Goal: Task Accomplishment & Management: Complete application form

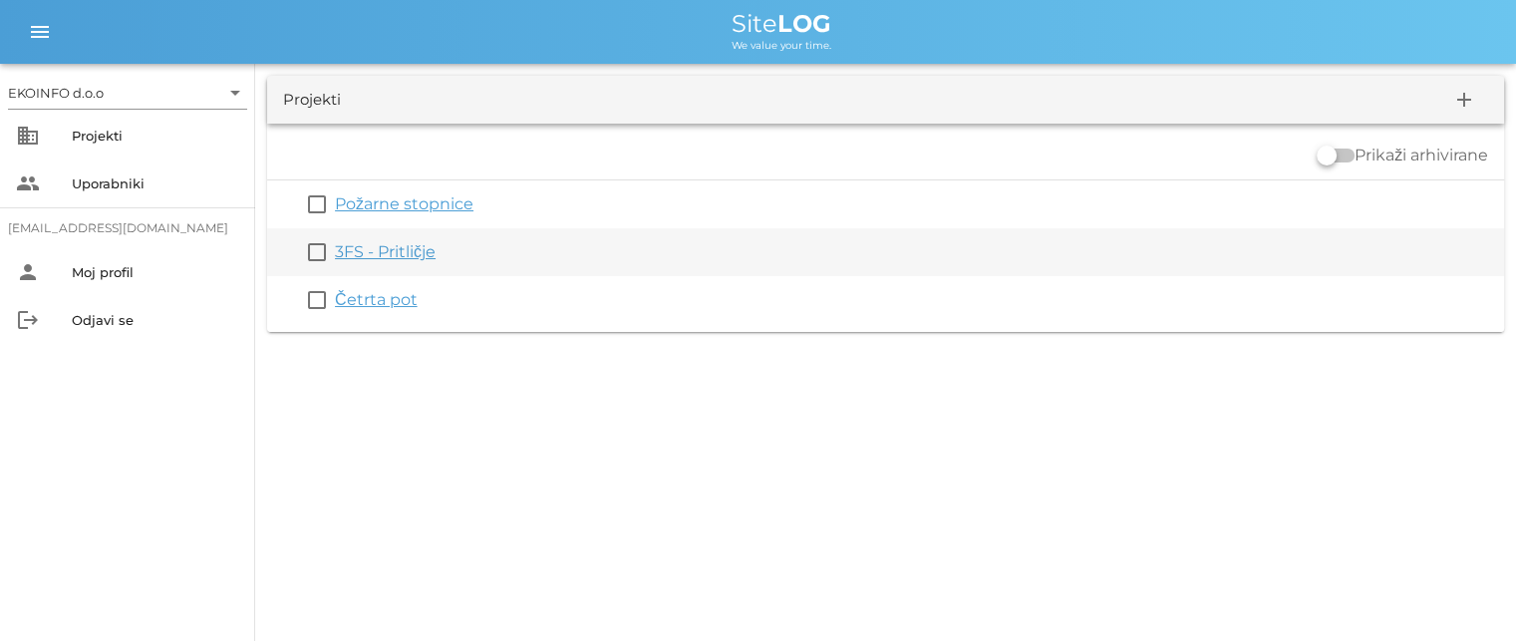
click at [387, 257] on link "3FS - Pritličje" at bounding box center [385, 251] width 101 height 19
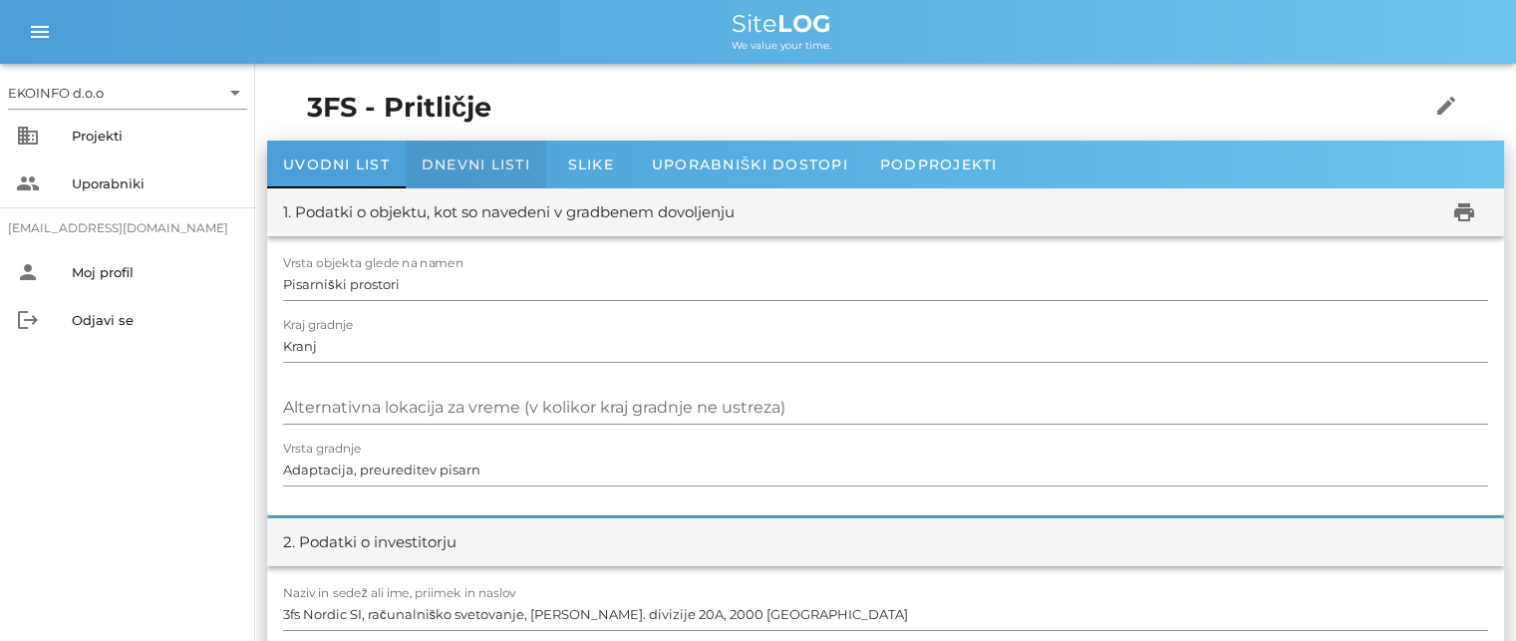
click at [446, 159] on span "Dnevni listi" at bounding box center [476, 165] width 109 height 18
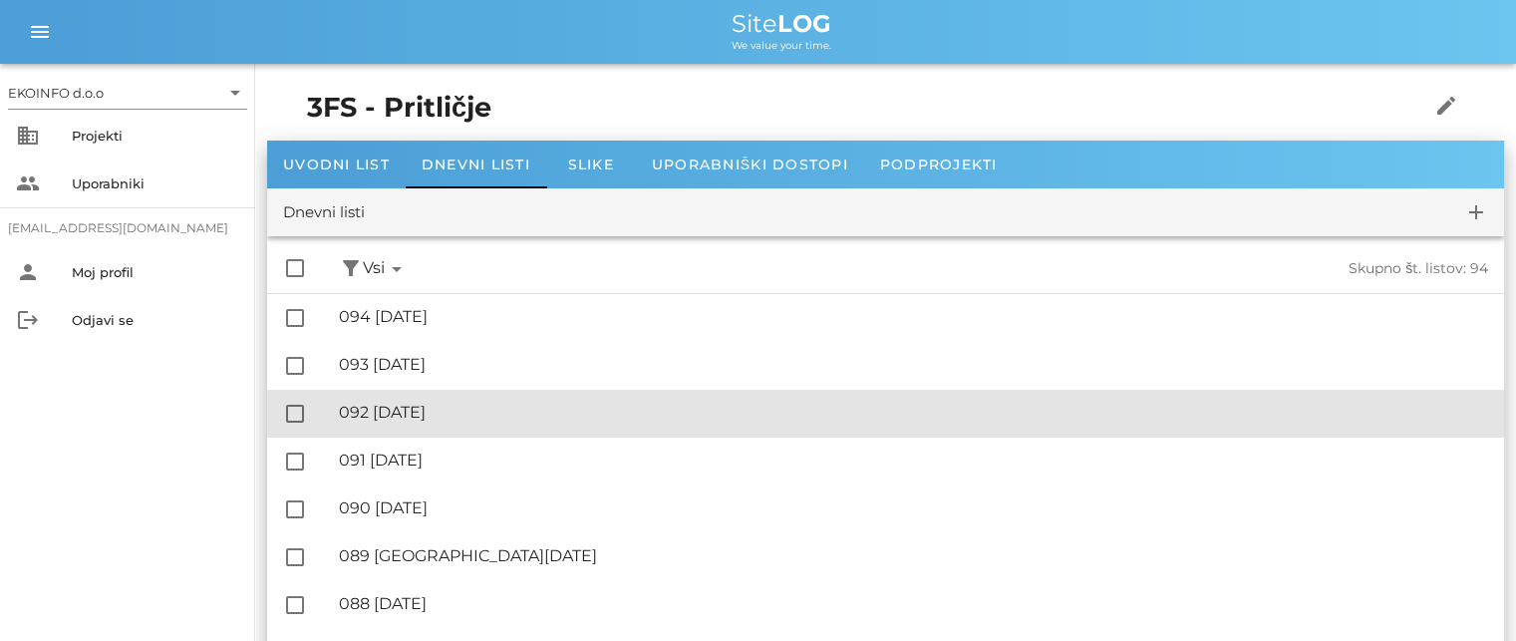
click at [438, 411] on div "🔏 092 [DATE]" at bounding box center [913, 412] width 1149 height 19
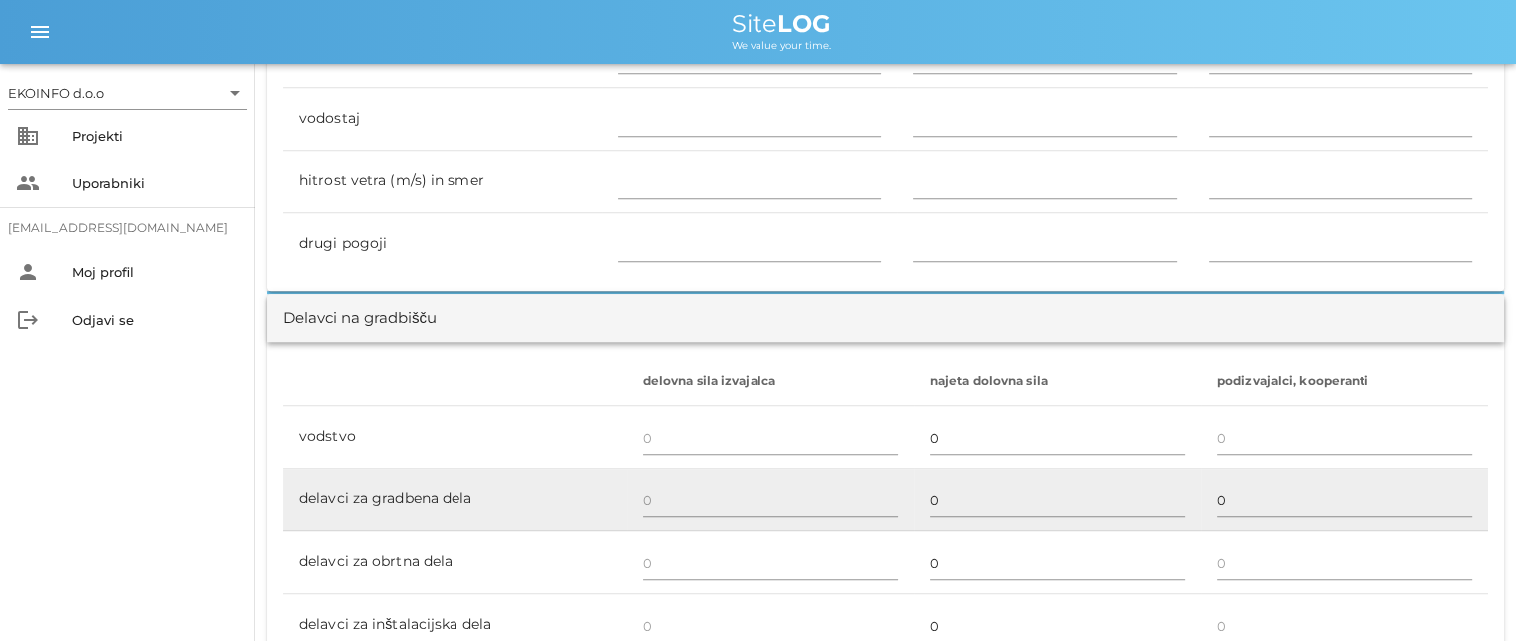
scroll to position [1097, 0]
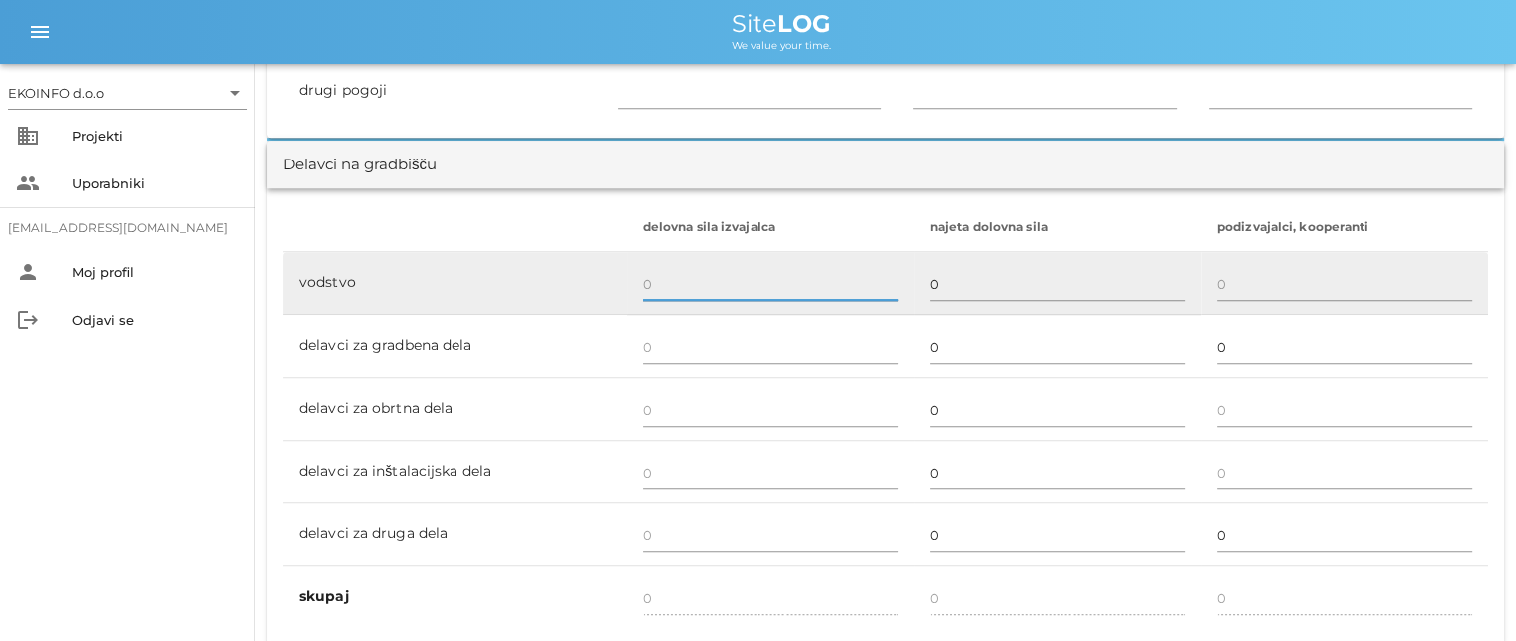
click at [655, 285] on input "text" at bounding box center [770, 284] width 255 height 32
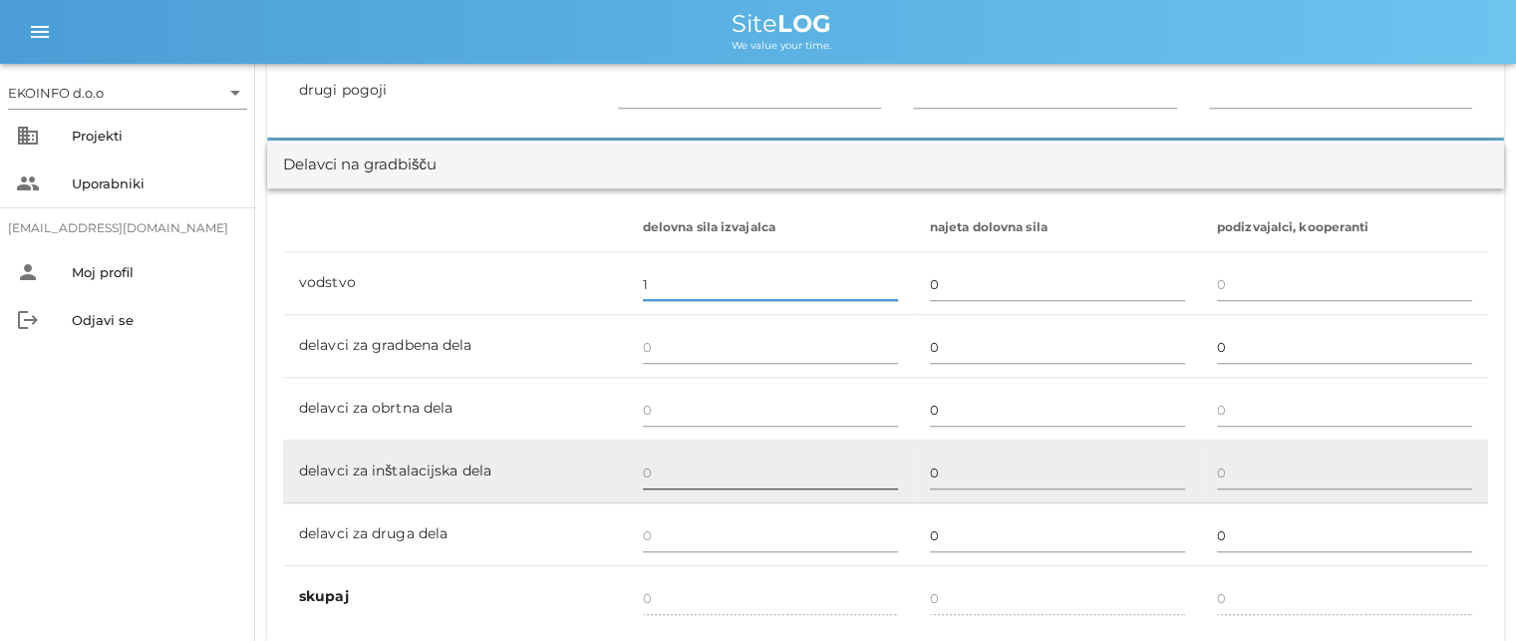
type input "1"
click at [654, 459] on input "text" at bounding box center [770, 473] width 255 height 32
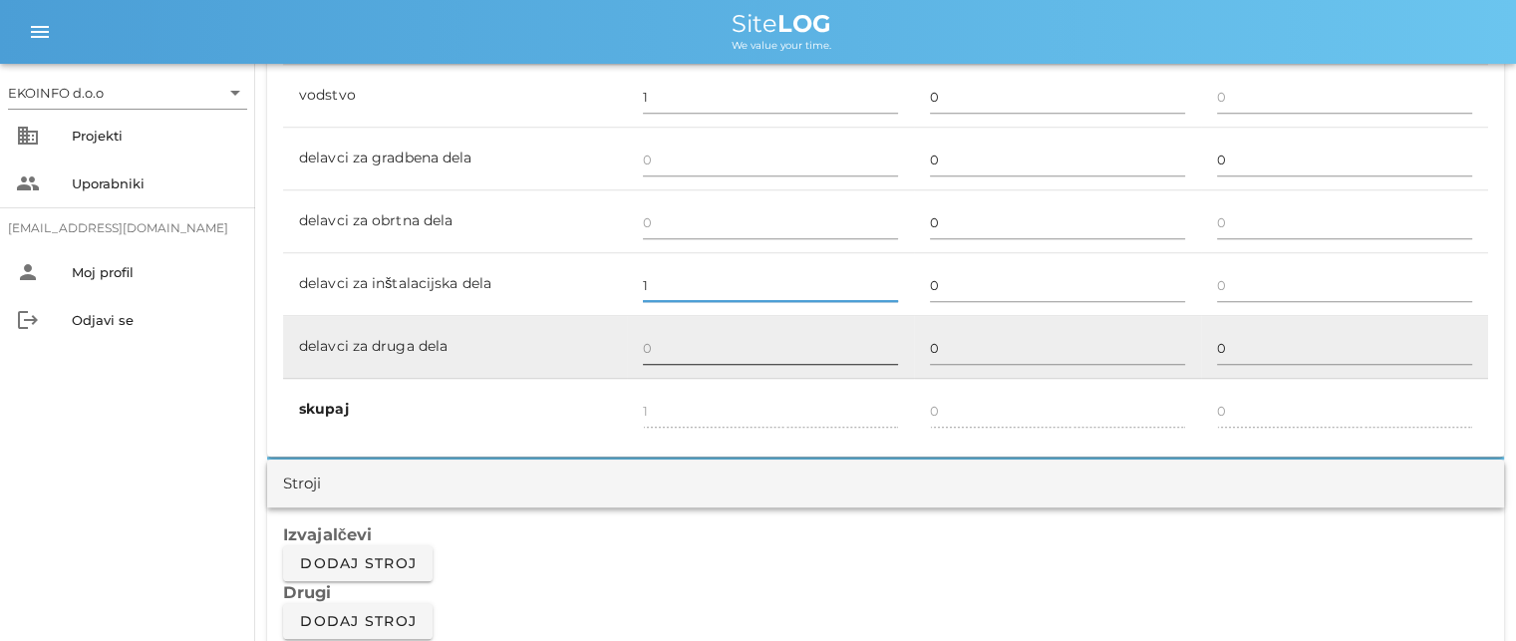
scroll to position [1296, 0]
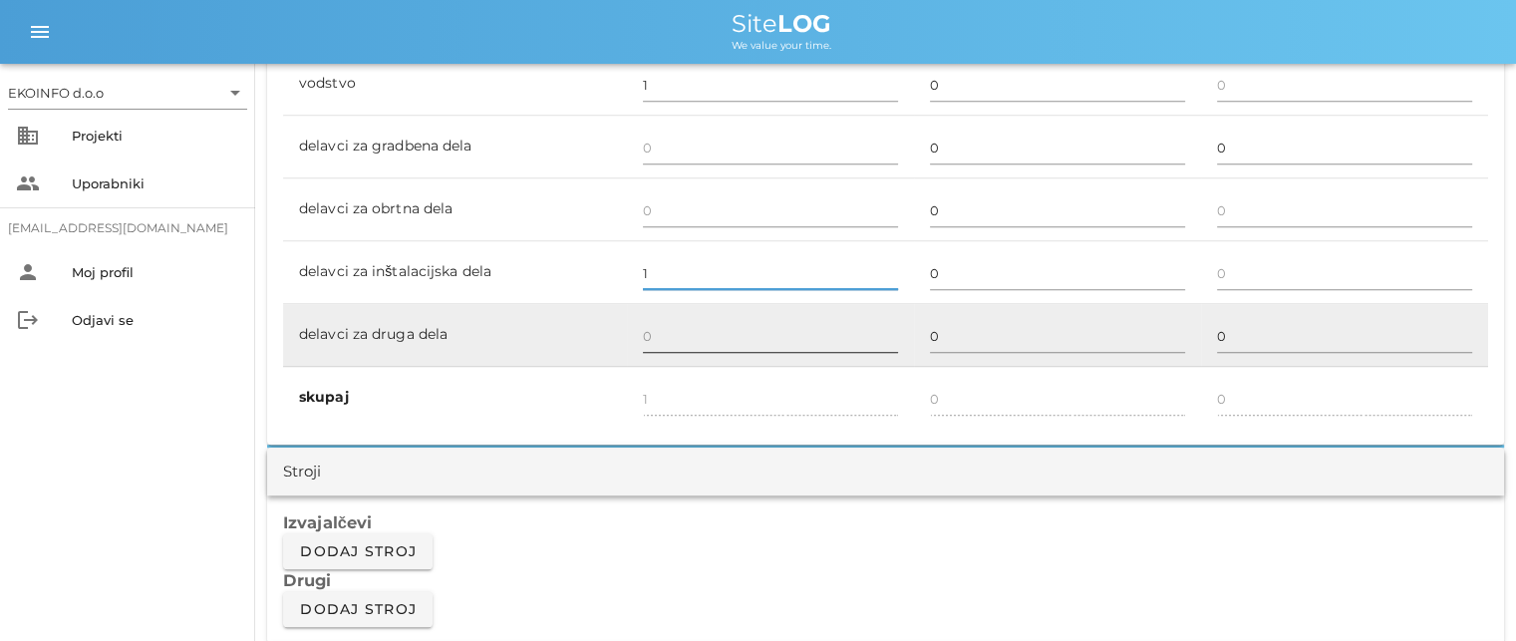
type input "1"
type input "2"
click at [656, 339] on input "text" at bounding box center [770, 336] width 255 height 32
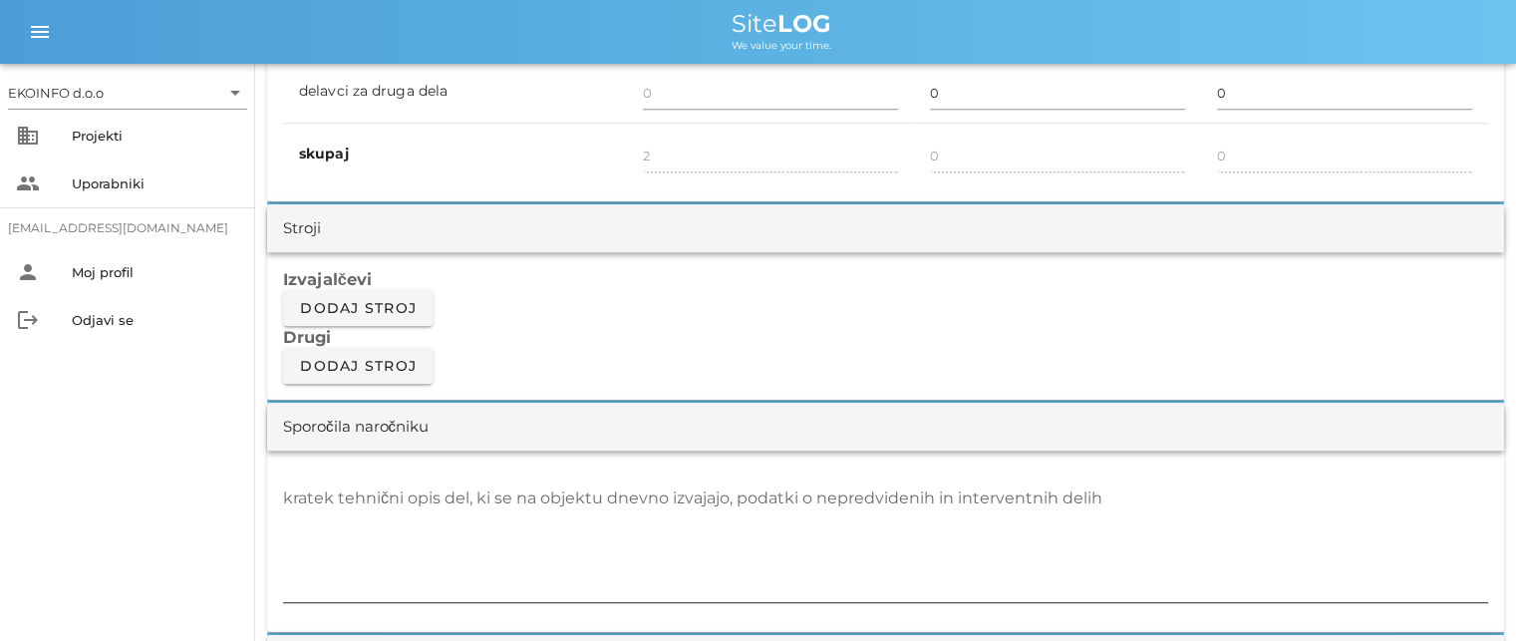
scroll to position [1595, 0]
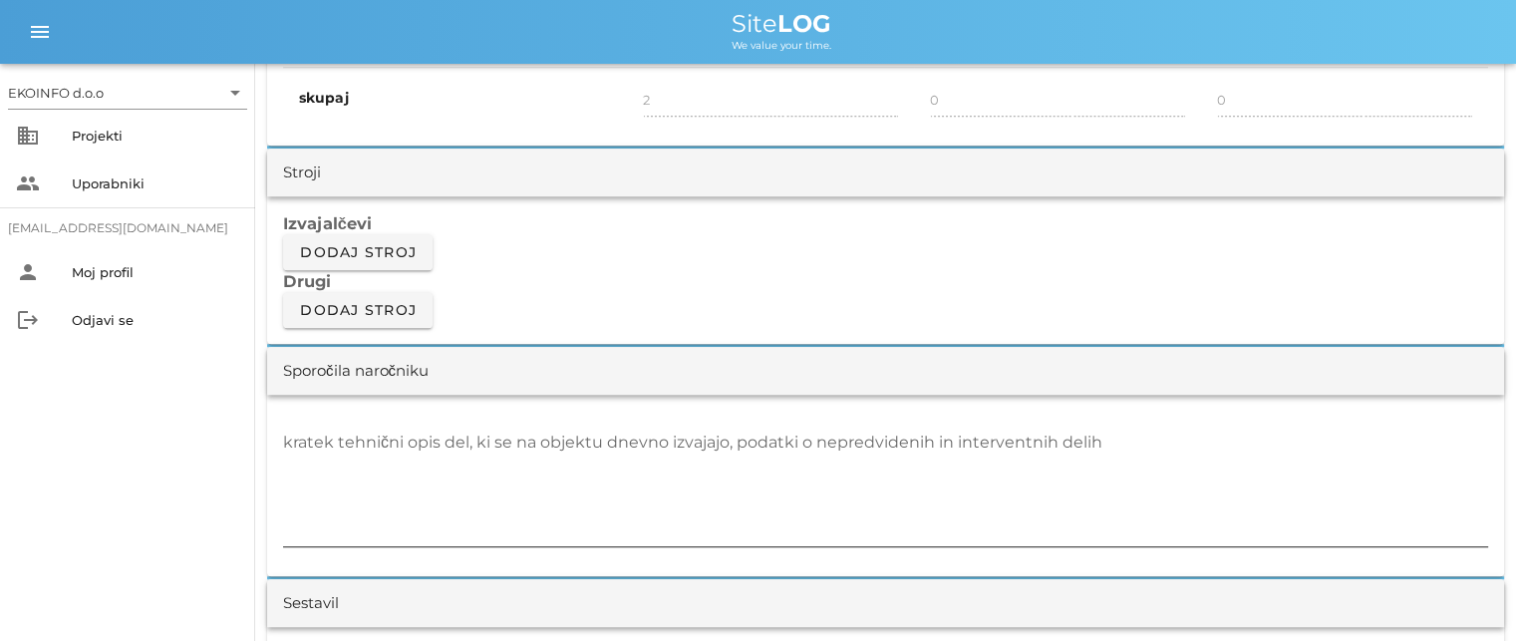
click at [296, 422] on div "kratek tehnični opis del, ki se na objektu dnevno izvajajo, podatki o nepredvid…" at bounding box center [885, 488] width 1205 height 146
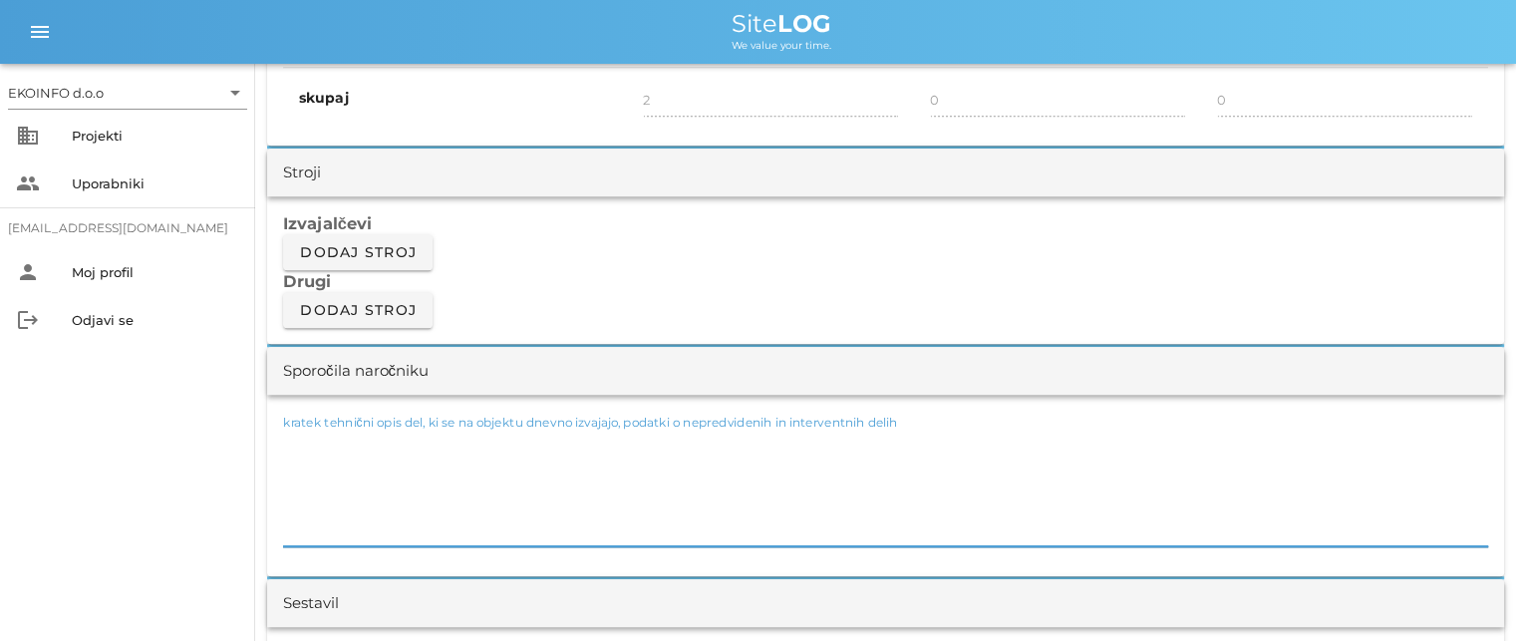
click at [300, 431] on div "kratek tehnični opis del, ki se na objektu dnevno izvajajo, podatki o nepredvid…" at bounding box center [885, 487] width 1205 height 120
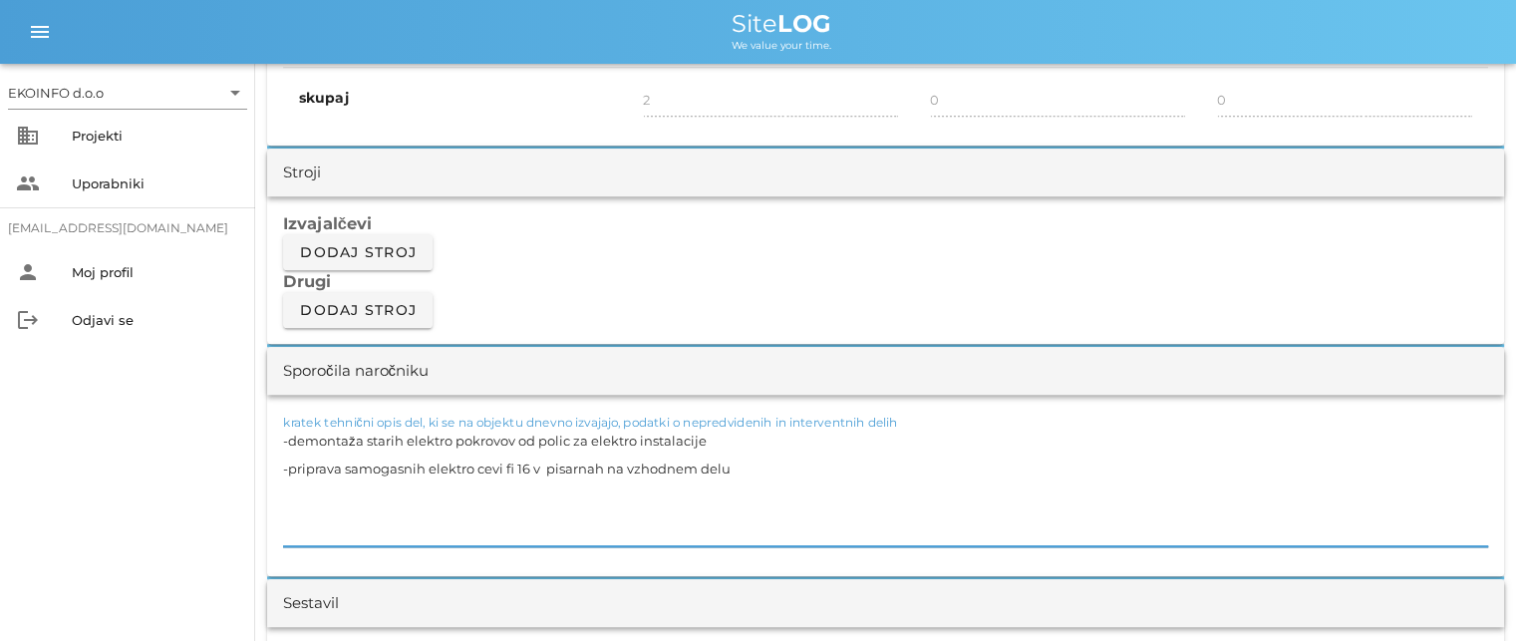
click at [296, 510] on textarea "-demontaža starih elektro pokrovov od polic za elektro instalacije -priprava sa…" at bounding box center [885, 487] width 1205 height 120
click at [291, 521] on textarea "-demontaža starih elektro pokrovov od polic za elektro instalacije -priprava sa…" at bounding box center [885, 487] width 1205 height 120
click at [287, 523] on textarea "-demontaža starih elektro pokrovov od polic za elektro instalacije -priprava sa…" at bounding box center [885, 487] width 1205 height 120
drag, startPoint x: 753, startPoint y: 472, endPoint x: 744, endPoint y: 466, distance: 10.8
click at [750, 470] on textarea "-demontaža starih elektro pokrovov od polic za elektro instalacije -priprava sa…" at bounding box center [885, 487] width 1205 height 120
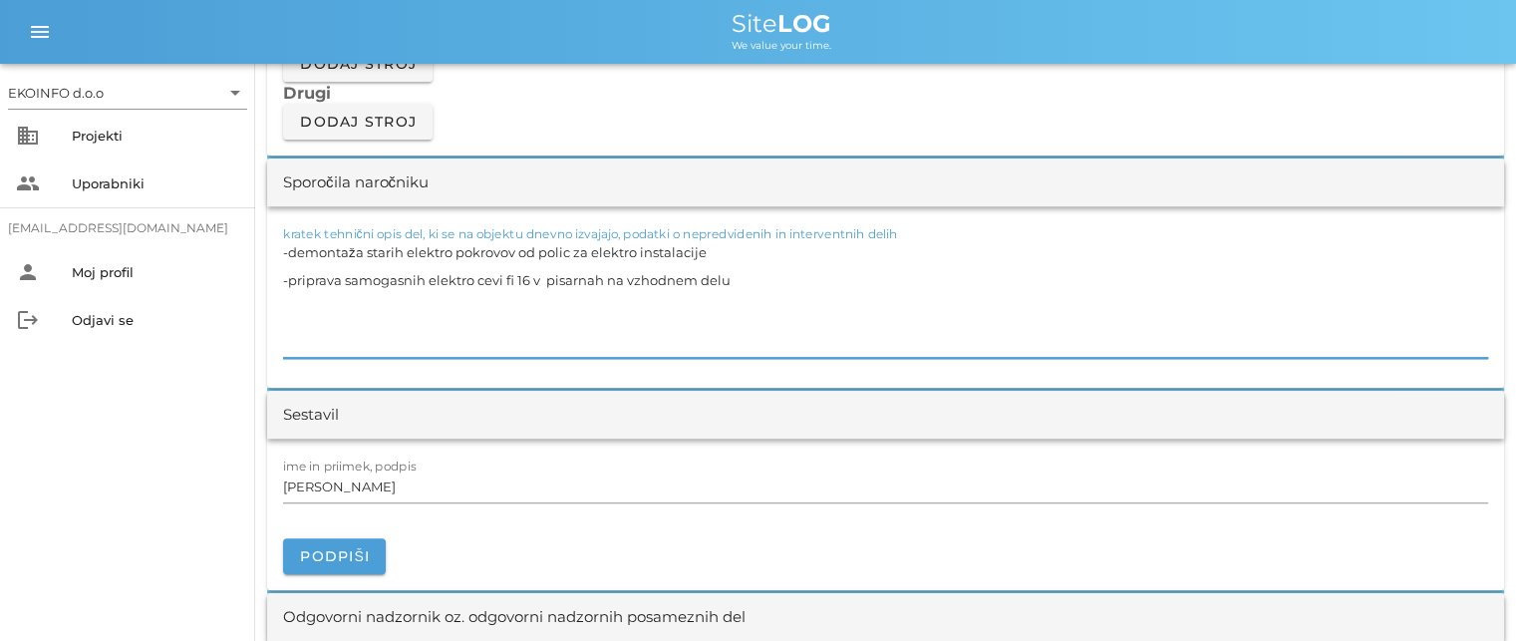
scroll to position [1794, 0]
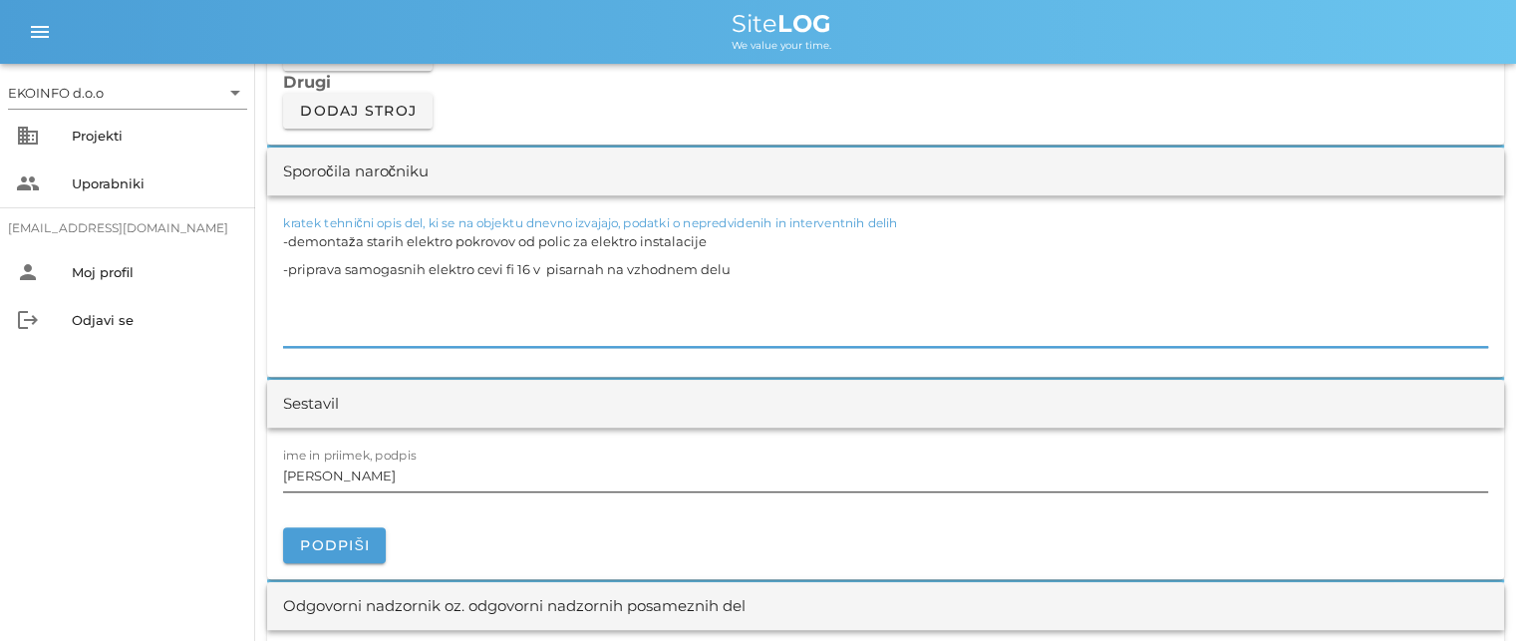
click at [383, 467] on input "[PERSON_NAME]" at bounding box center [885, 476] width 1205 height 32
click at [750, 261] on textarea "-demontaža starih elektro pokrovov od polic za elektro instalacije -priprava sa…" at bounding box center [885, 287] width 1205 height 120
click at [750, 268] on textarea "-demontaža starih elektro pokrovov od polic za elektro instalacije -priprava sa…" at bounding box center [885, 287] width 1205 height 120
click at [746, 267] on textarea "-demontaža starih elektro pokrovov od polic za elektro instalacije -priprava sa…" at bounding box center [885, 287] width 1205 height 120
click at [824, 270] on textarea "-demontaža starih elektro pokrovov od polic za elektro instalacije -priprava sa…" at bounding box center [885, 287] width 1205 height 120
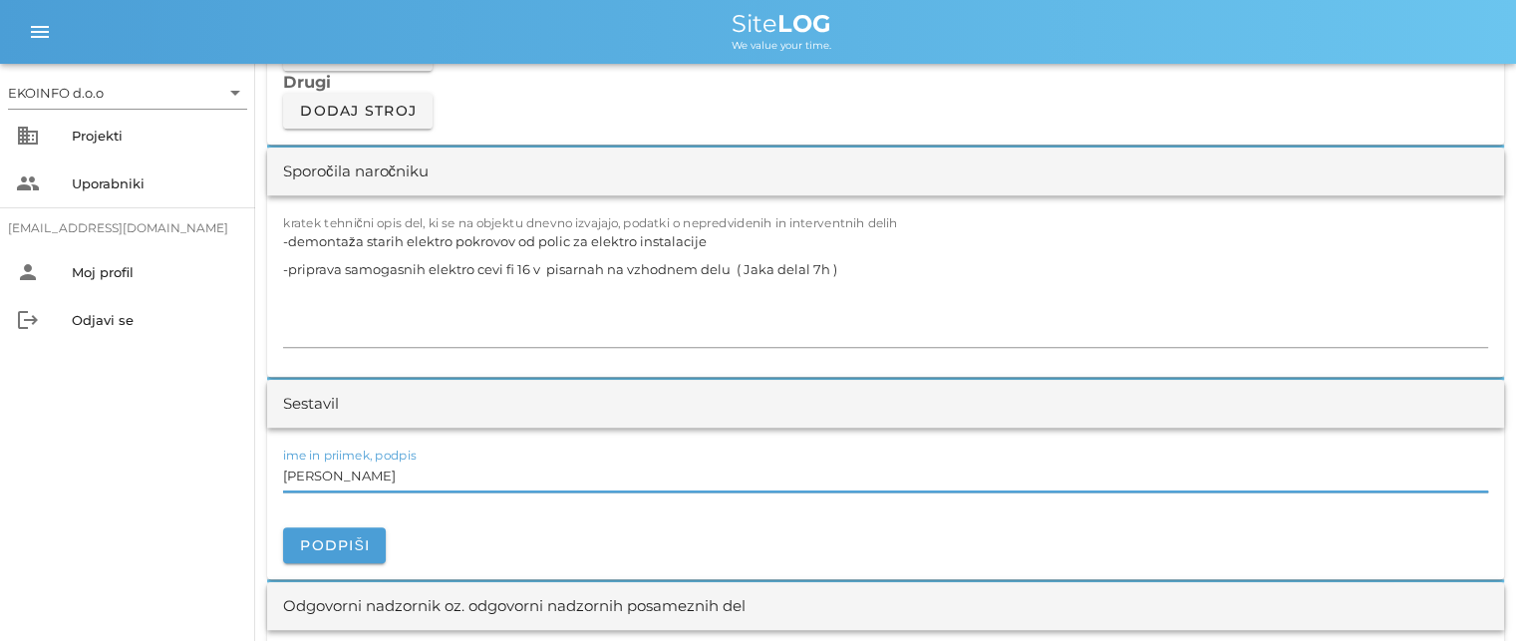
click at [368, 478] on input "[PERSON_NAME]" at bounding box center [885, 476] width 1205 height 32
click at [770, 264] on textarea "-demontaža starih elektro pokrovov od polic za elektro instalacije -priprava sa…" at bounding box center [885, 287] width 1205 height 120
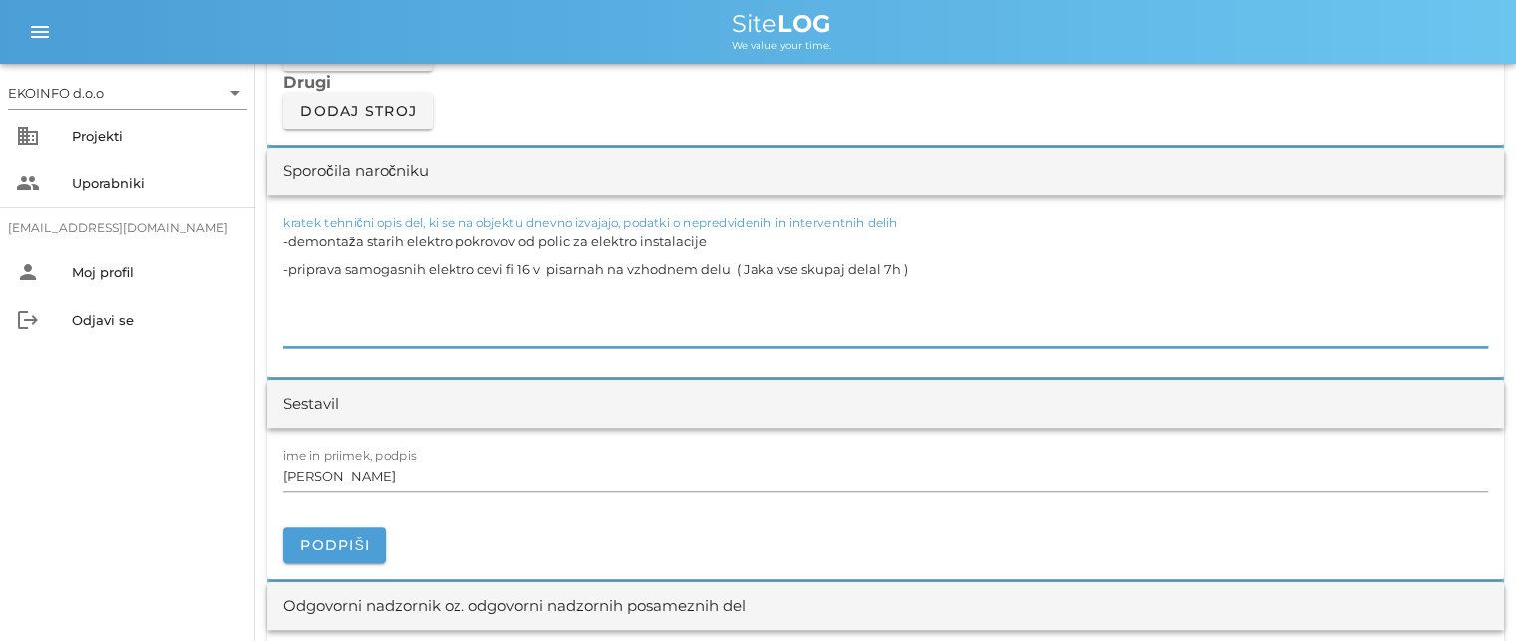
click at [713, 237] on textarea "-demontaža starih elektro pokrovov od polic za elektro instalacije -priprava sa…" at bounding box center [885, 287] width 1205 height 120
type textarea "-demontaža starih elektro pokrovov od polic za elektro instalacije -priprava sa…"
click at [379, 483] on input "[PERSON_NAME]" at bounding box center [885, 476] width 1205 height 32
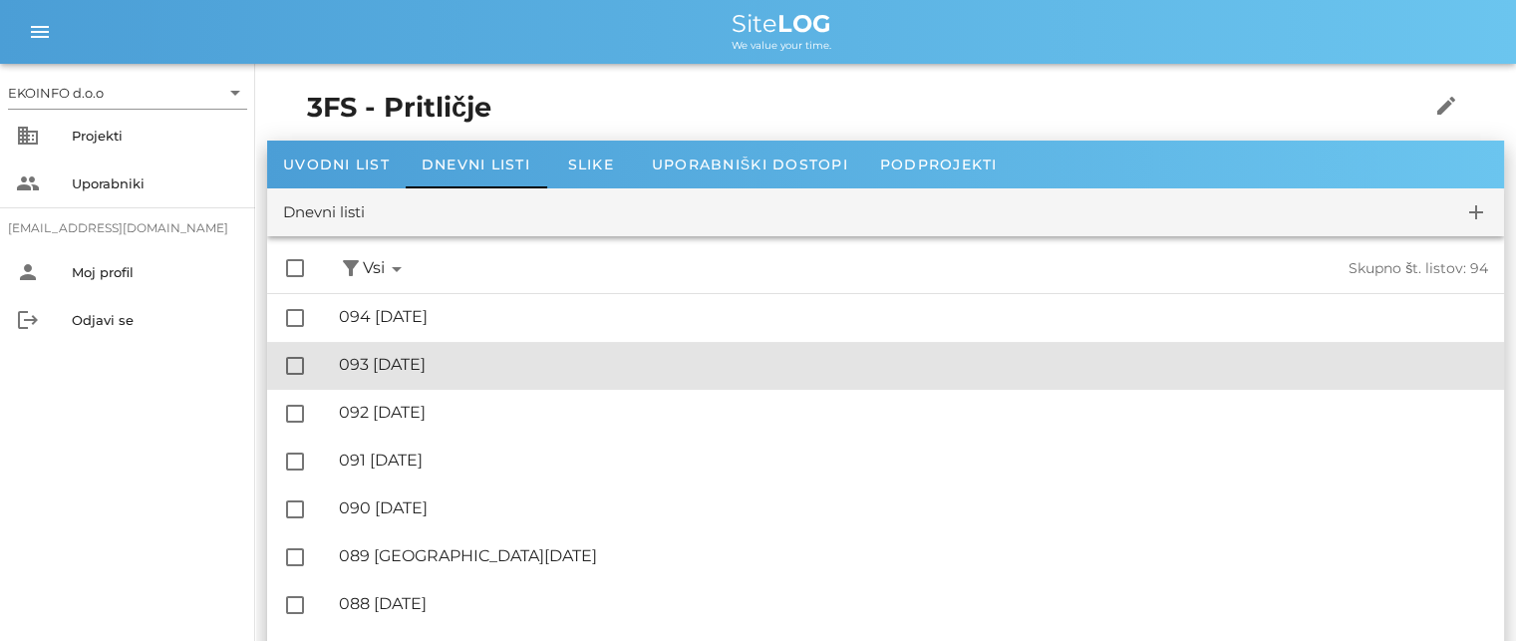
click at [446, 358] on div "🔏 093 [DATE]" at bounding box center [913, 364] width 1149 height 19
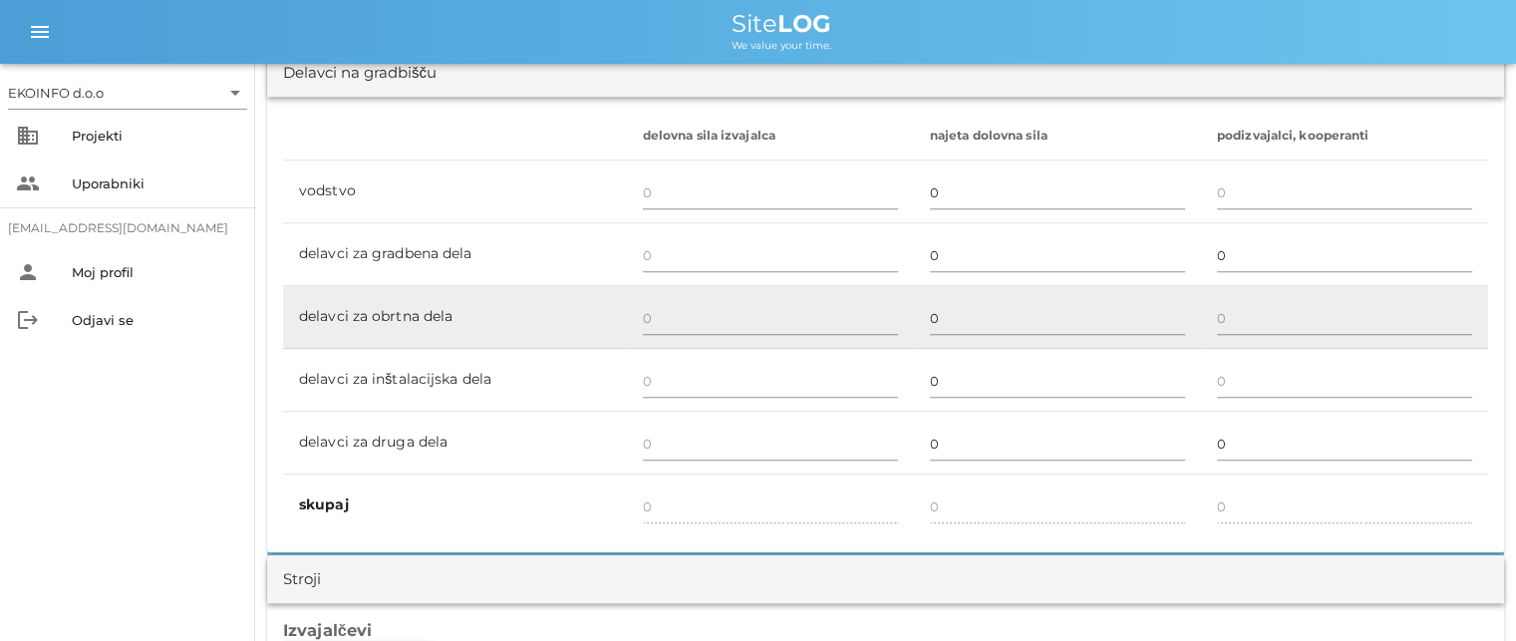
scroll to position [1196, 0]
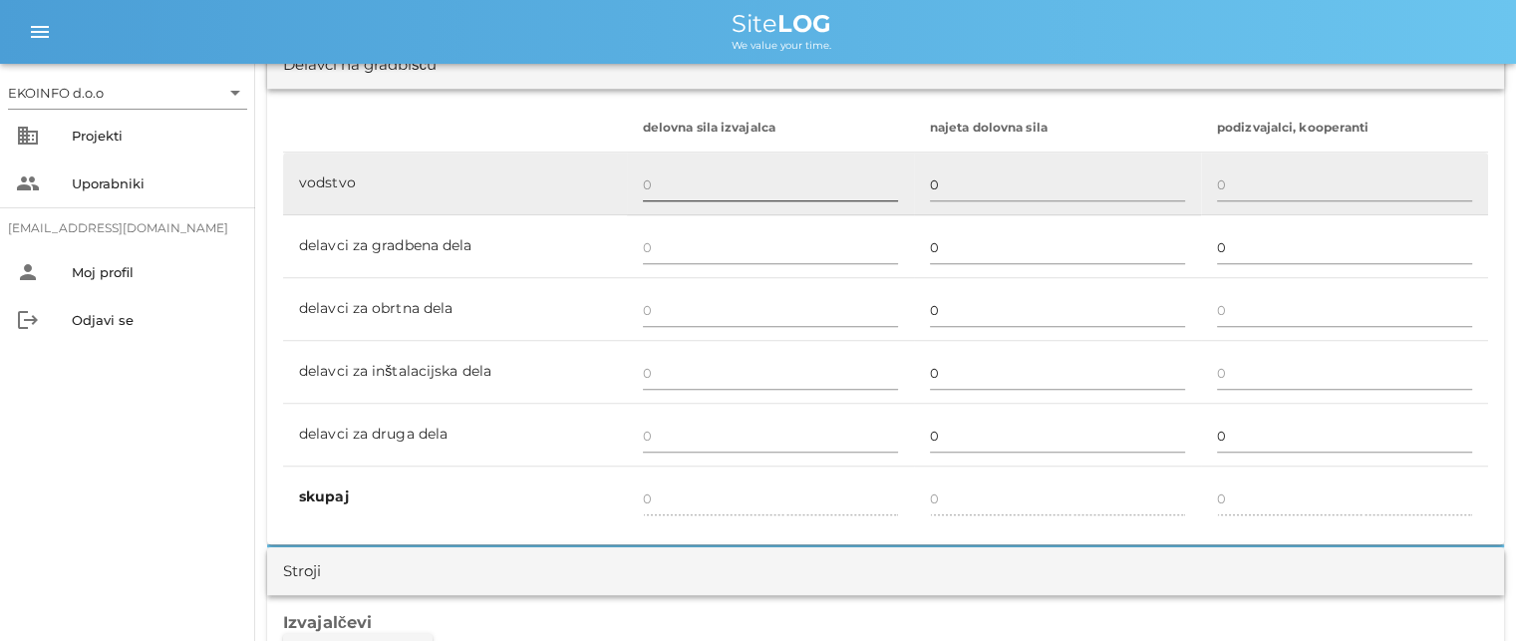
click at [661, 162] on div at bounding box center [770, 186] width 255 height 58
click at [658, 174] on input "text" at bounding box center [770, 184] width 255 height 32
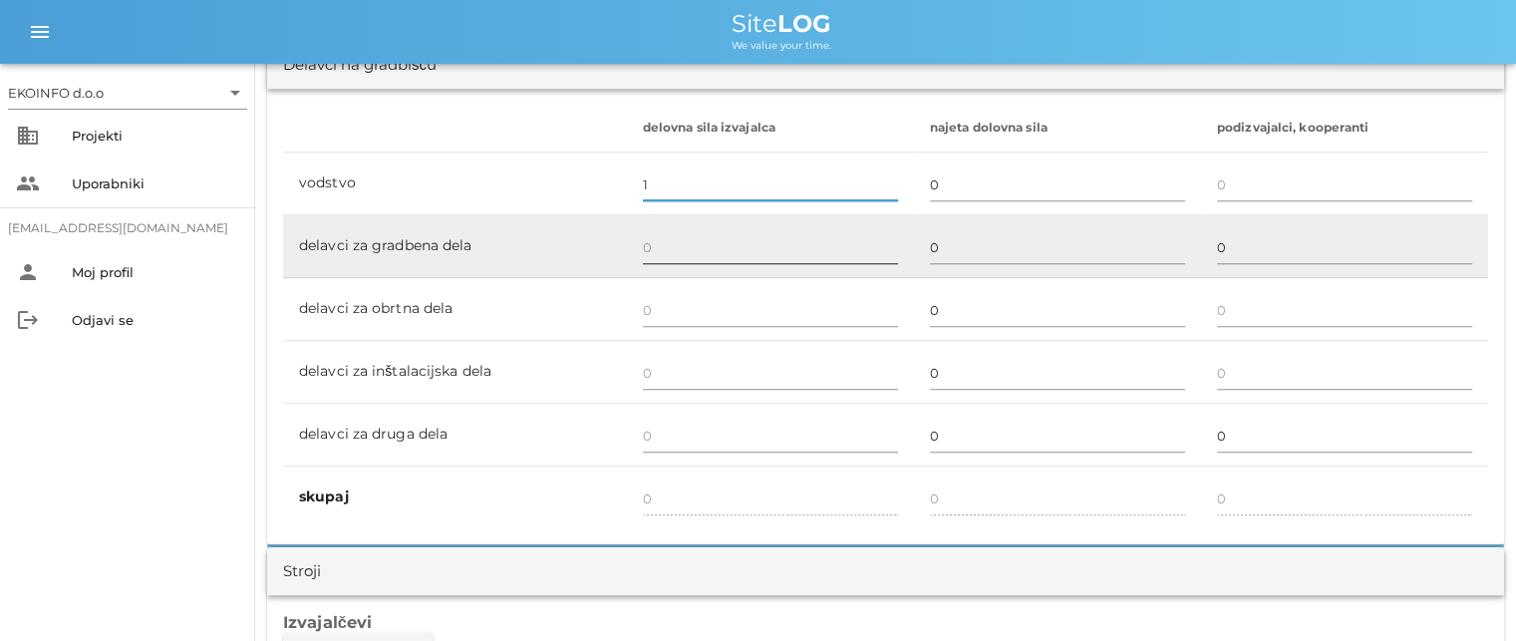
type input "1"
click at [651, 237] on input "text" at bounding box center [770, 247] width 255 height 32
type input "1"
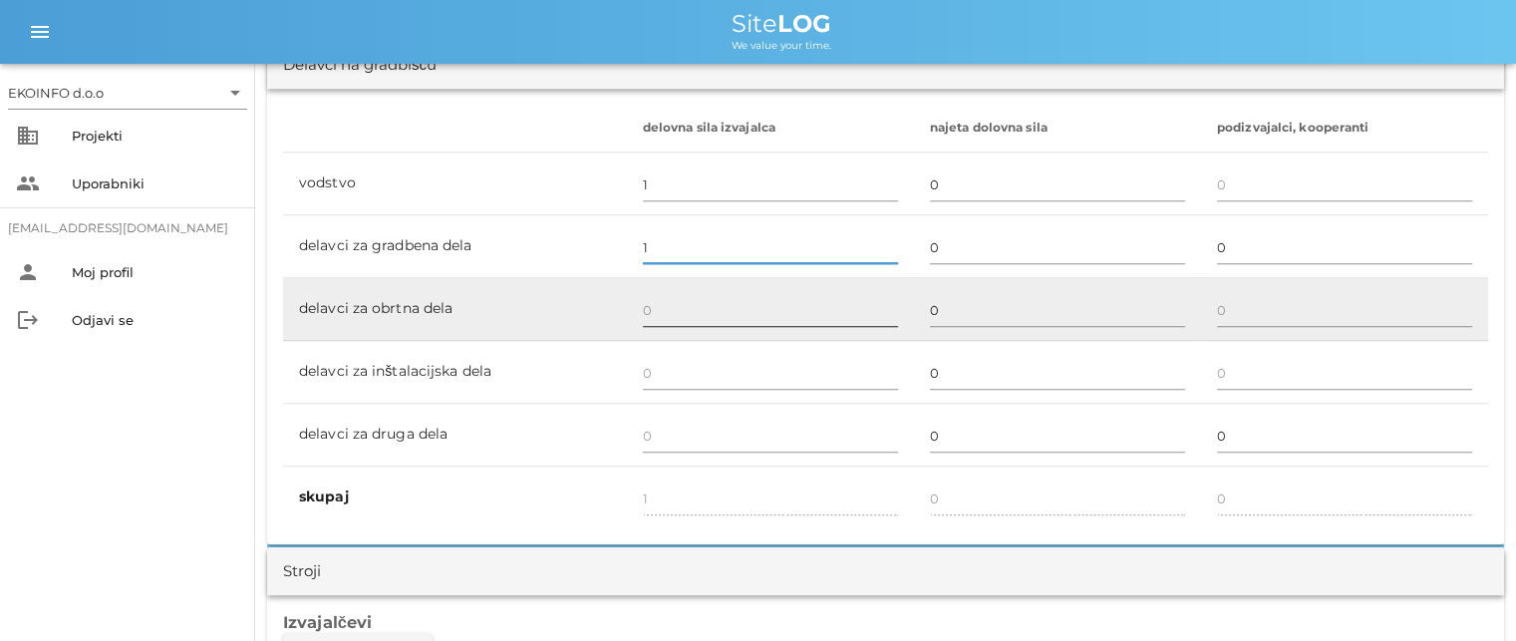
type input "1"
type input "2"
click at [656, 306] on input "text" at bounding box center [770, 310] width 255 height 32
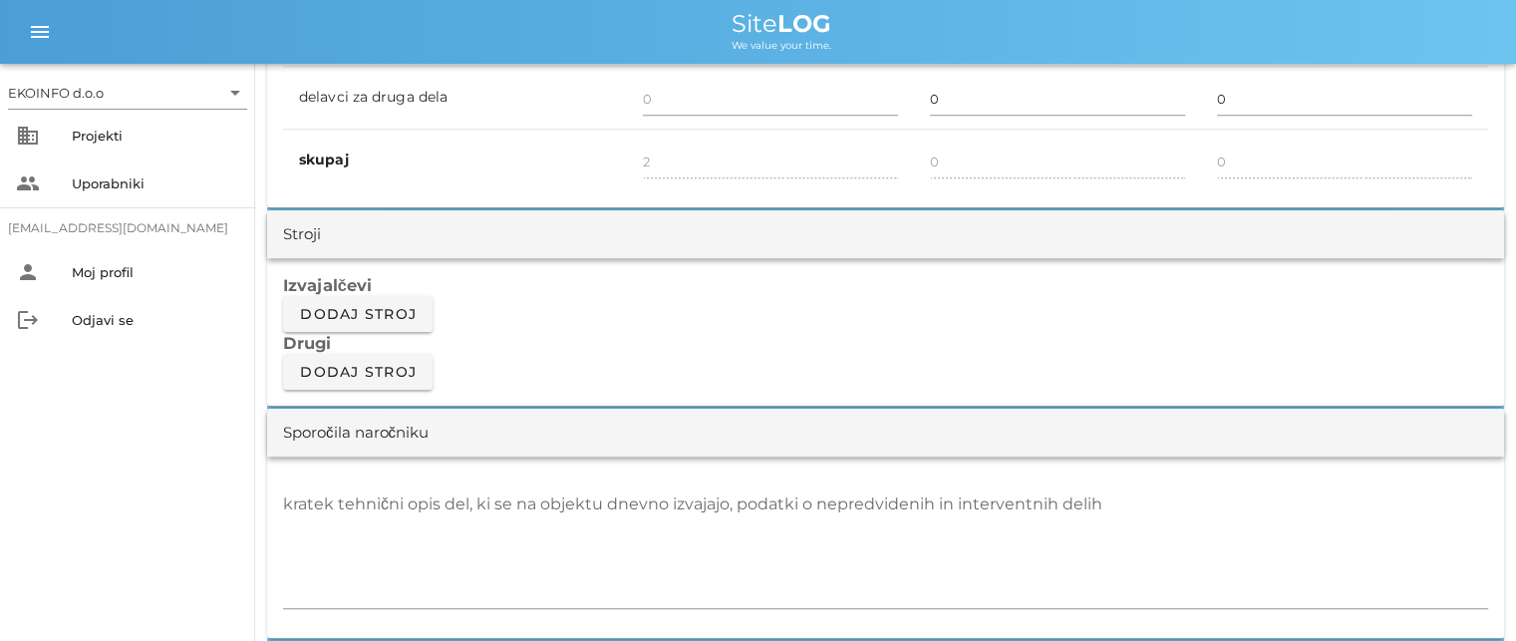
scroll to position [1595, 0]
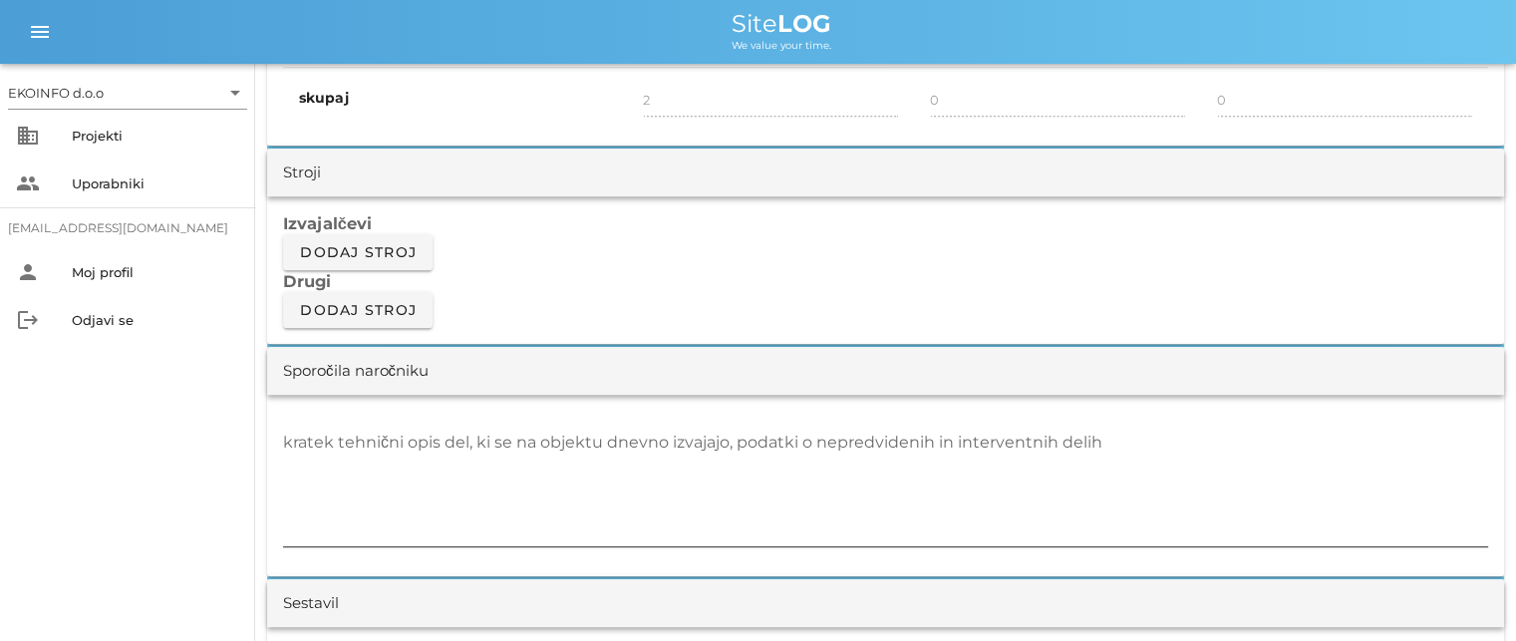
click at [301, 443] on textarea "kratek tehnični opis del, ki se na objektu dnevno izvajajo, podatki o nepredvid…" at bounding box center [885, 487] width 1205 height 120
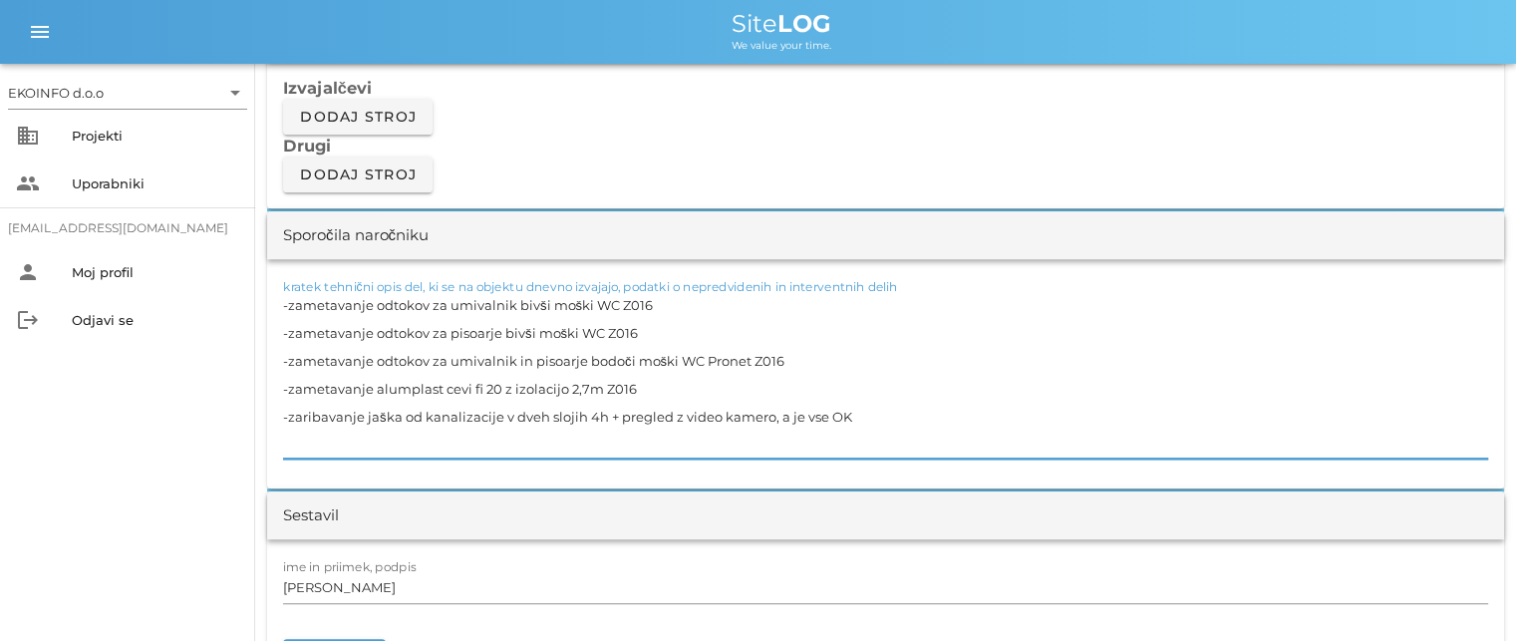
scroll to position [1794, 0]
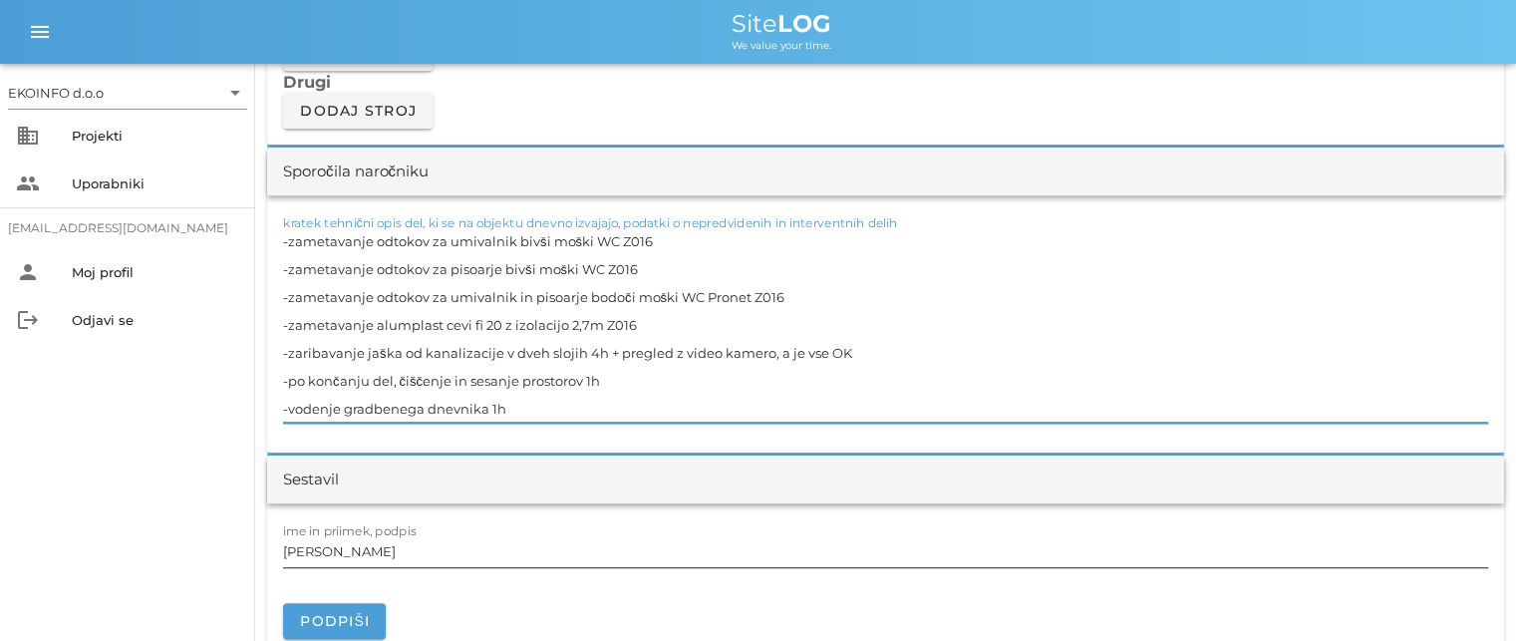
click at [374, 556] on input "[PERSON_NAME]" at bounding box center [885, 551] width 1205 height 32
click at [579, 350] on textarea "-zametavanje odtokov za umivalnik bivši moški WC Z016 -zametavanje odtokov za p…" at bounding box center [885, 324] width 1205 height 195
click at [518, 401] on textarea "-zametavanje odtokov za umivalnik bivši moški WC Z016 -zametavanje odtokov za p…" at bounding box center [885, 324] width 1205 height 195
type textarea "-zametavanje odtokov za umivalnik bivši moški WC Z016 -zametavanje odtokov za p…"
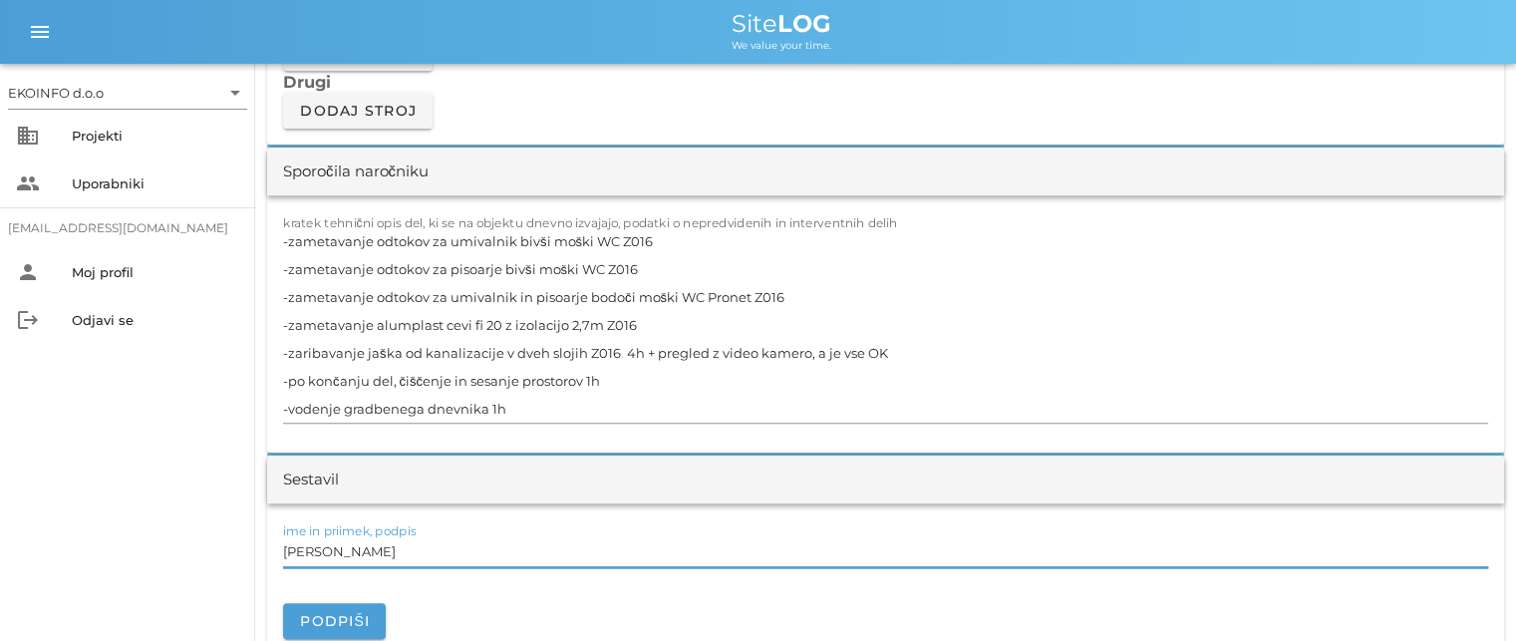
click at [373, 553] on input "[PERSON_NAME]" at bounding box center [885, 551] width 1205 height 32
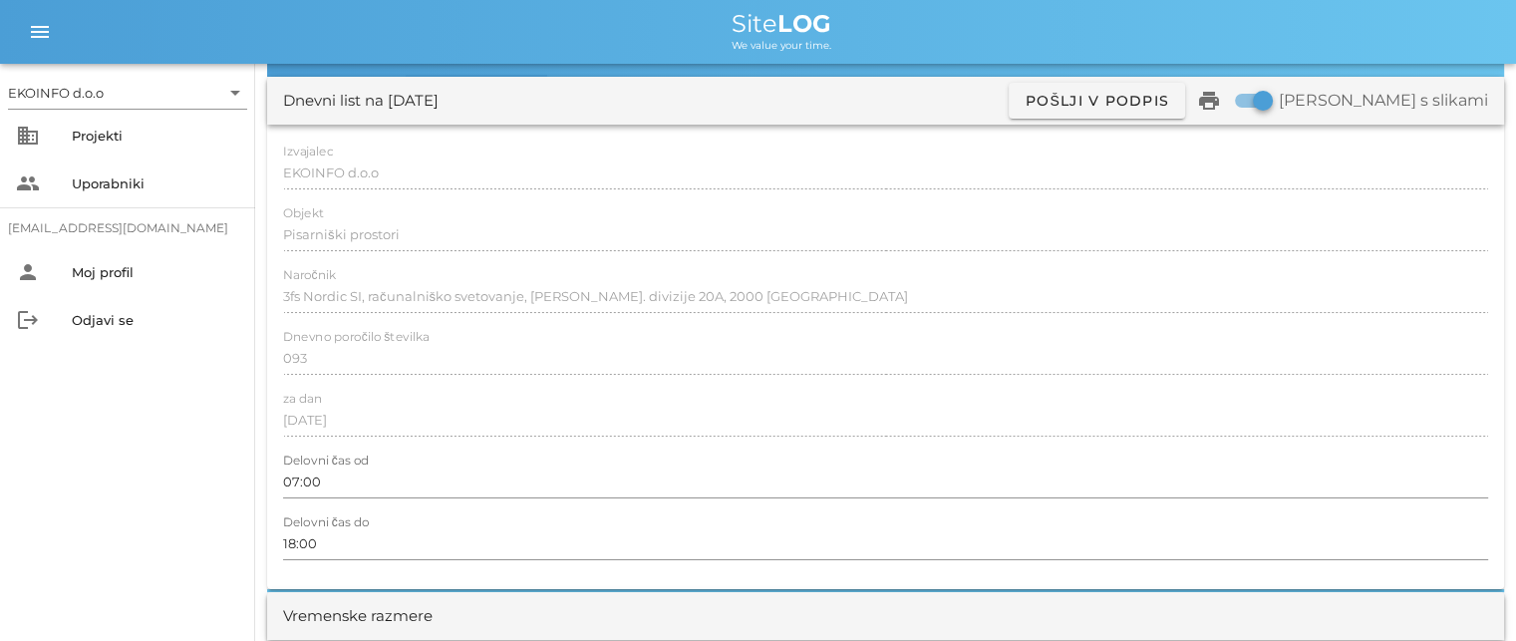
scroll to position [0, 0]
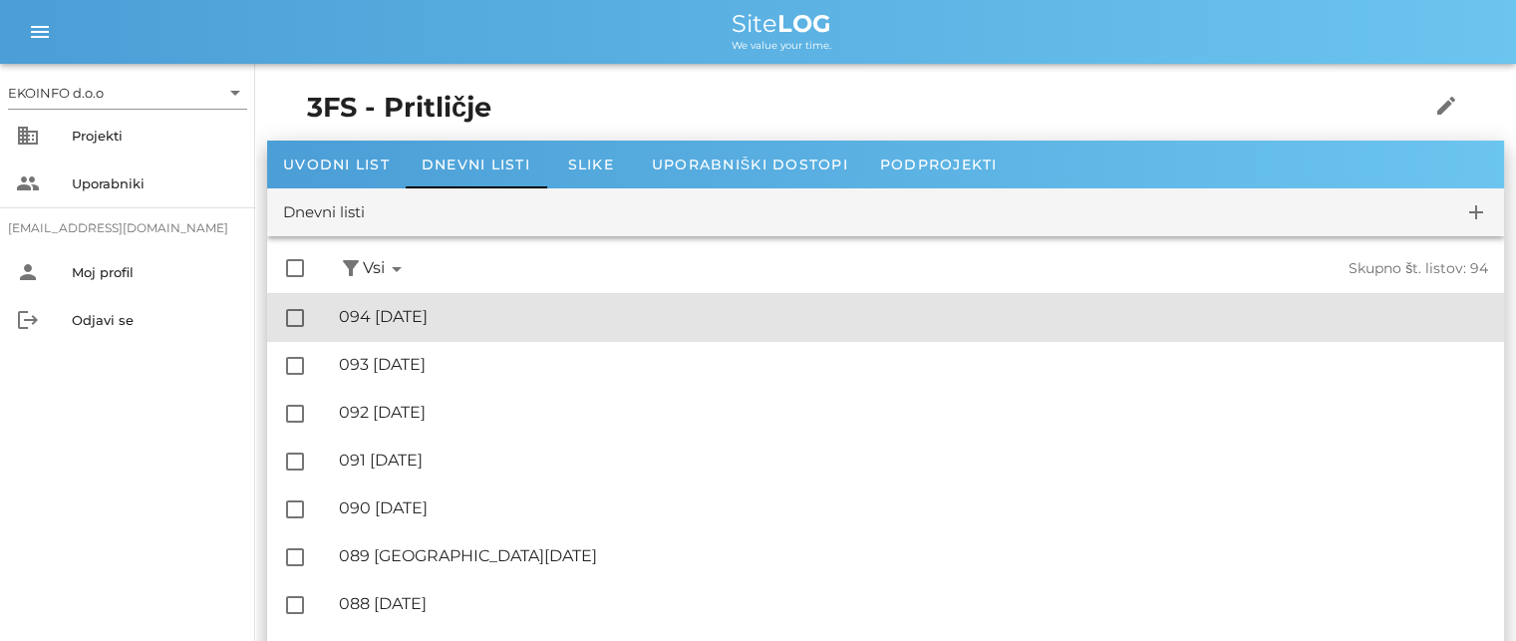
click at [428, 318] on div "🔏 094 [DATE]" at bounding box center [913, 316] width 1149 height 19
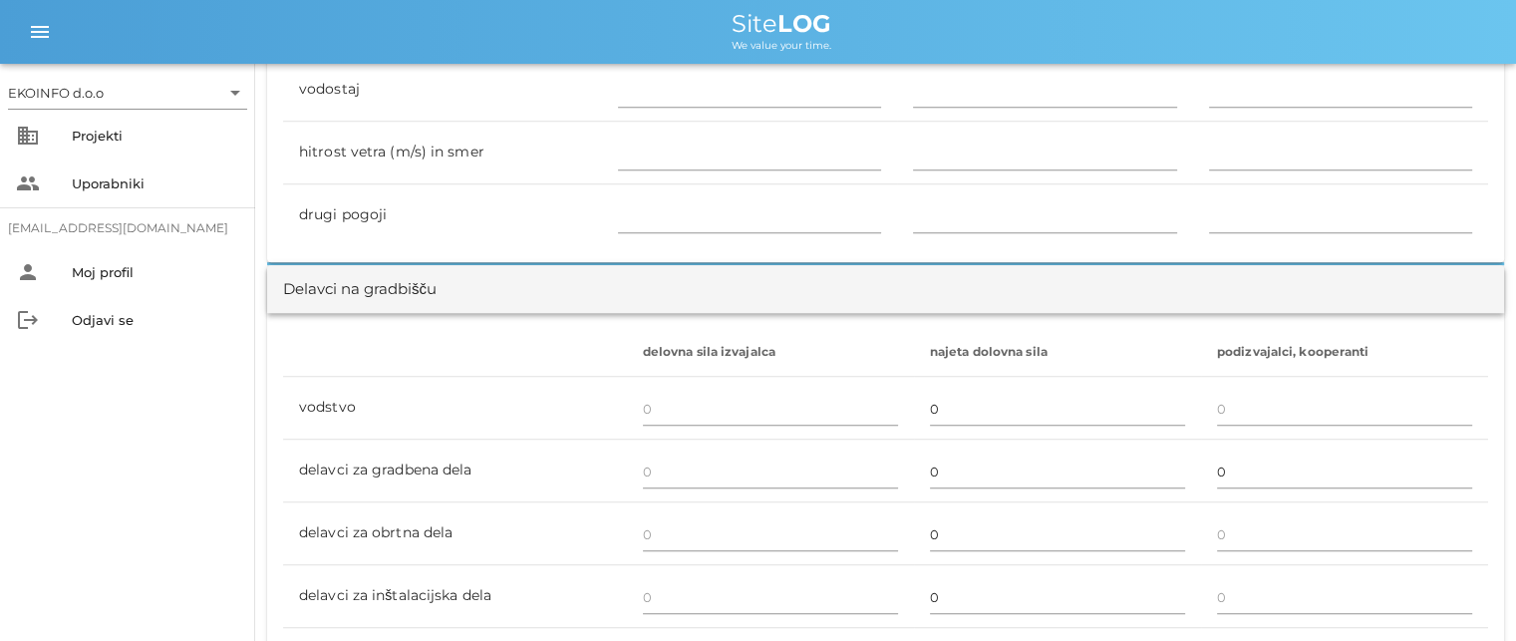
scroll to position [1097, 0]
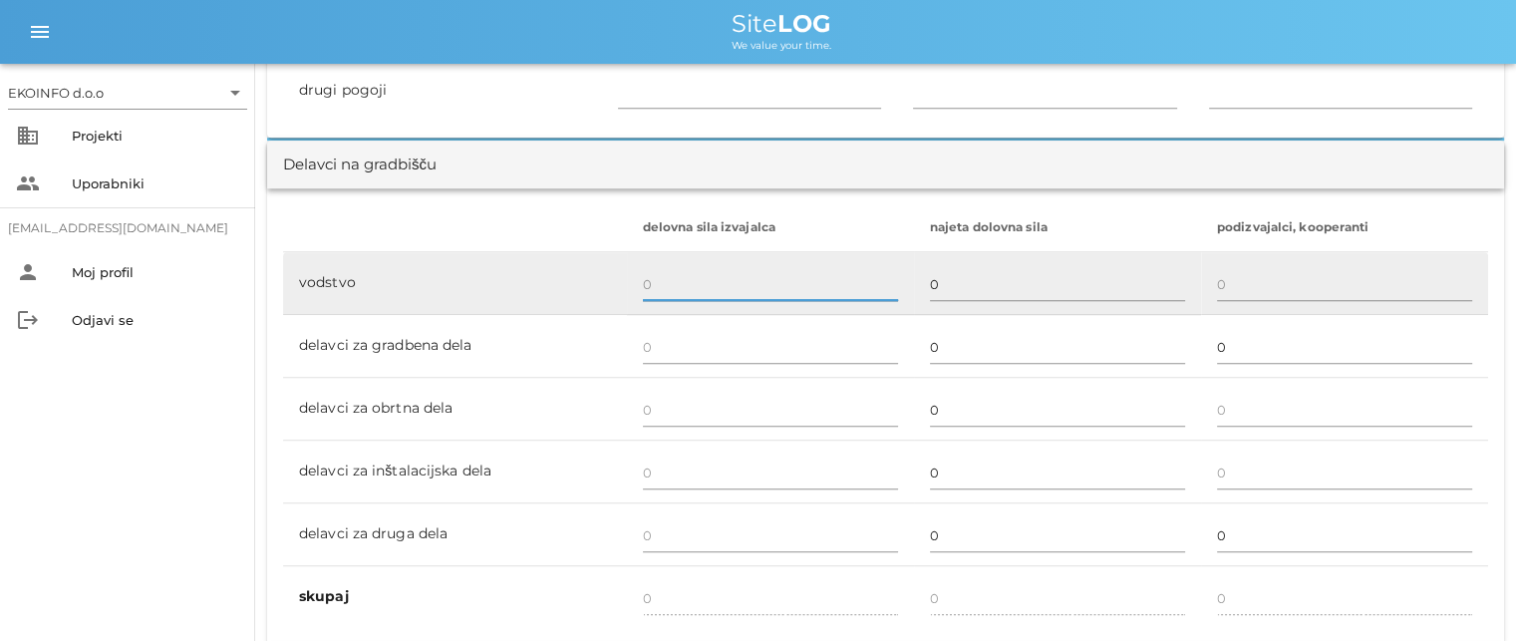
click at [654, 282] on input "text" at bounding box center [770, 284] width 255 height 32
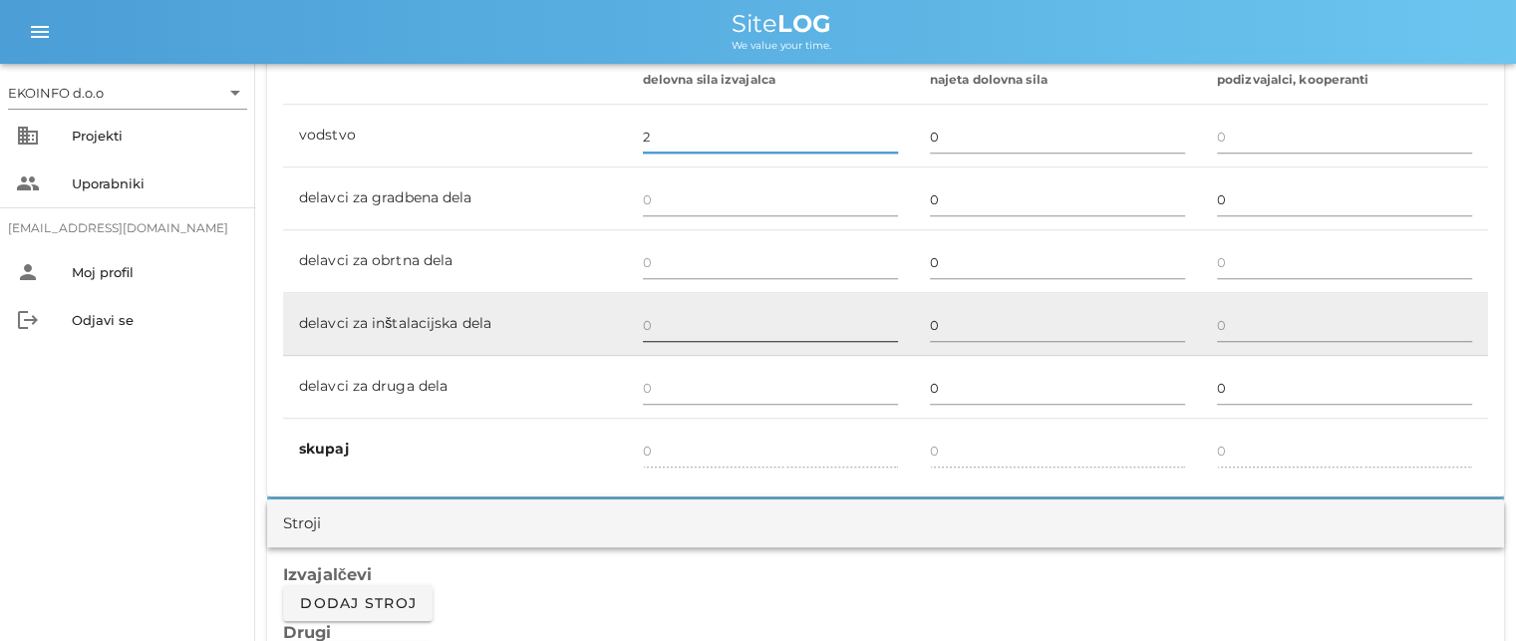
scroll to position [1296, 0]
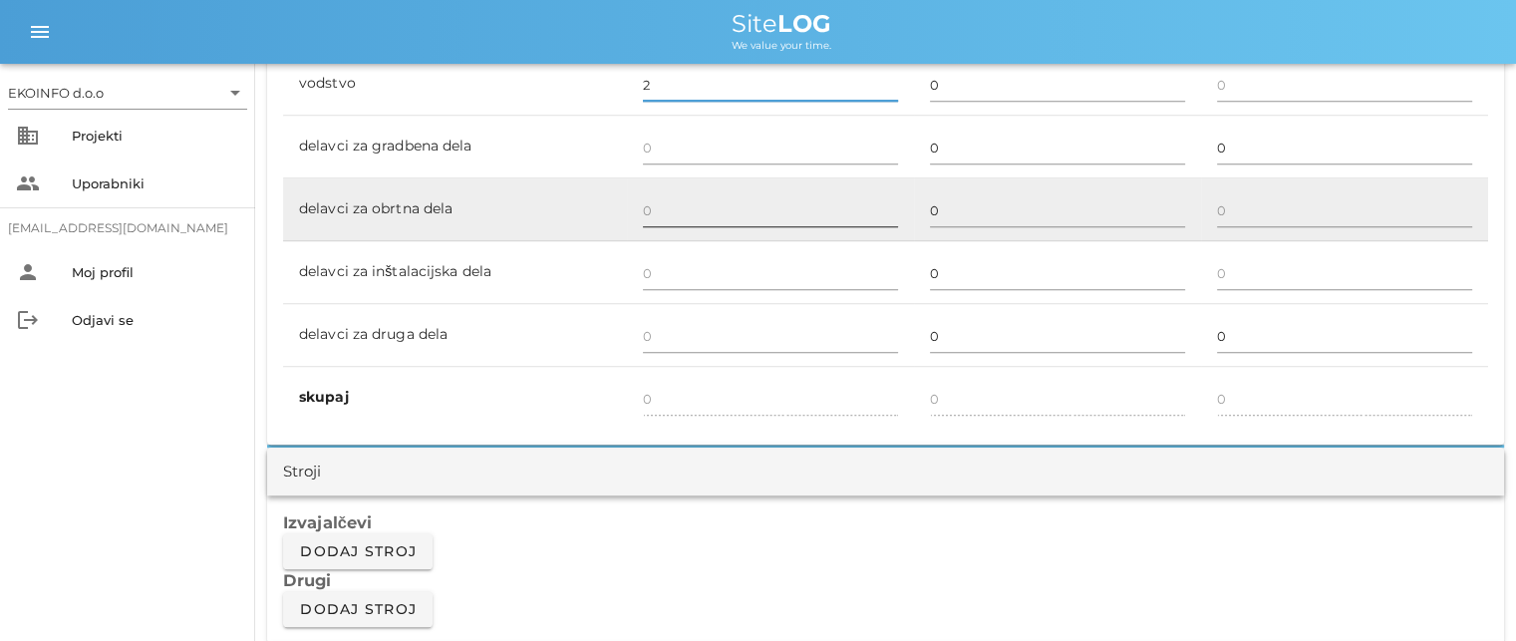
type input "2"
click at [647, 206] on input "text" at bounding box center [770, 210] width 255 height 32
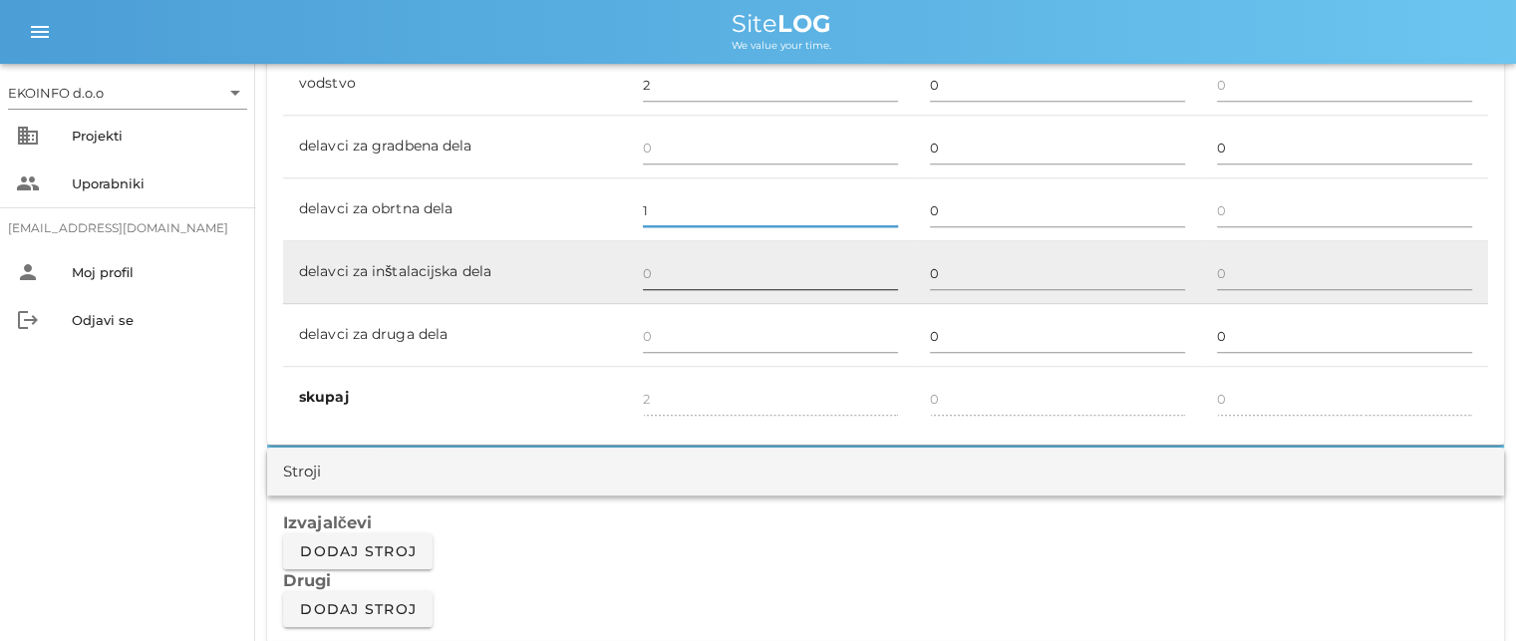
type input "1"
type input "3"
click at [651, 262] on input "text" at bounding box center [770, 273] width 255 height 32
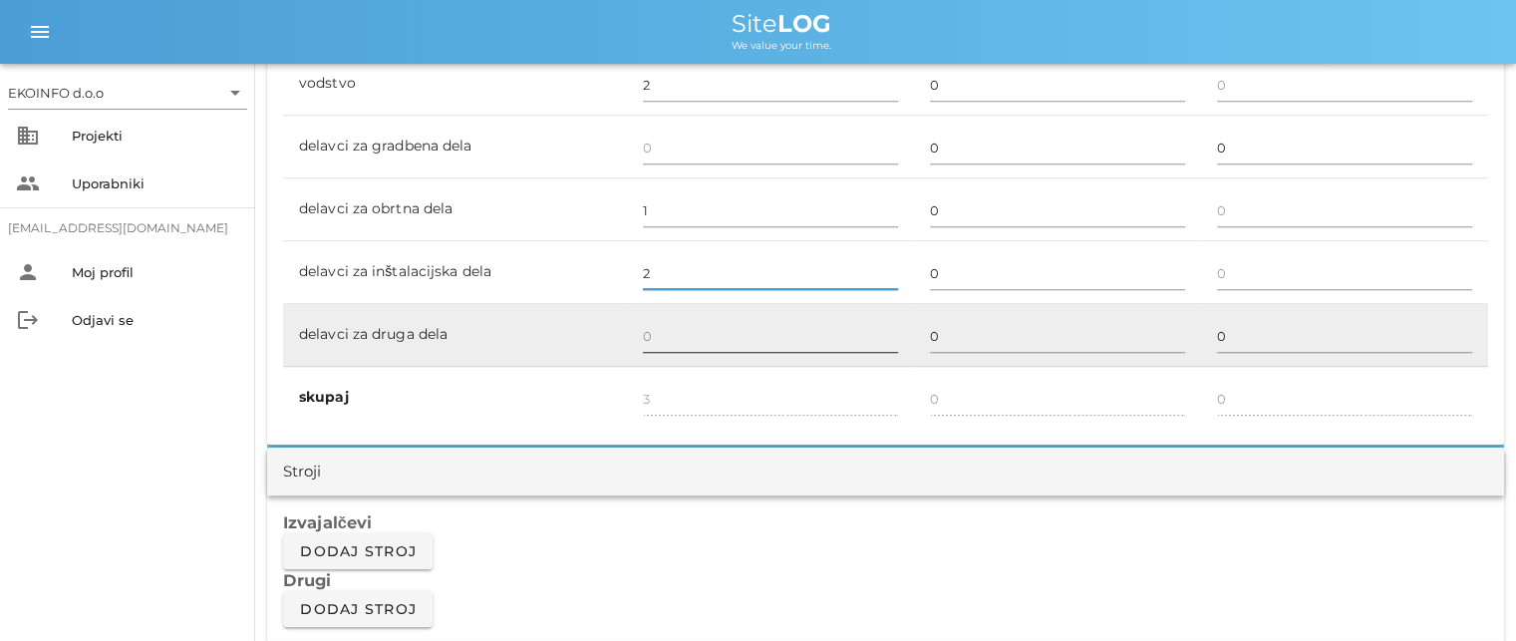
type input "2"
type input "5"
click at [653, 322] on input "text" at bounding box center [770, 336] width 255 height 32
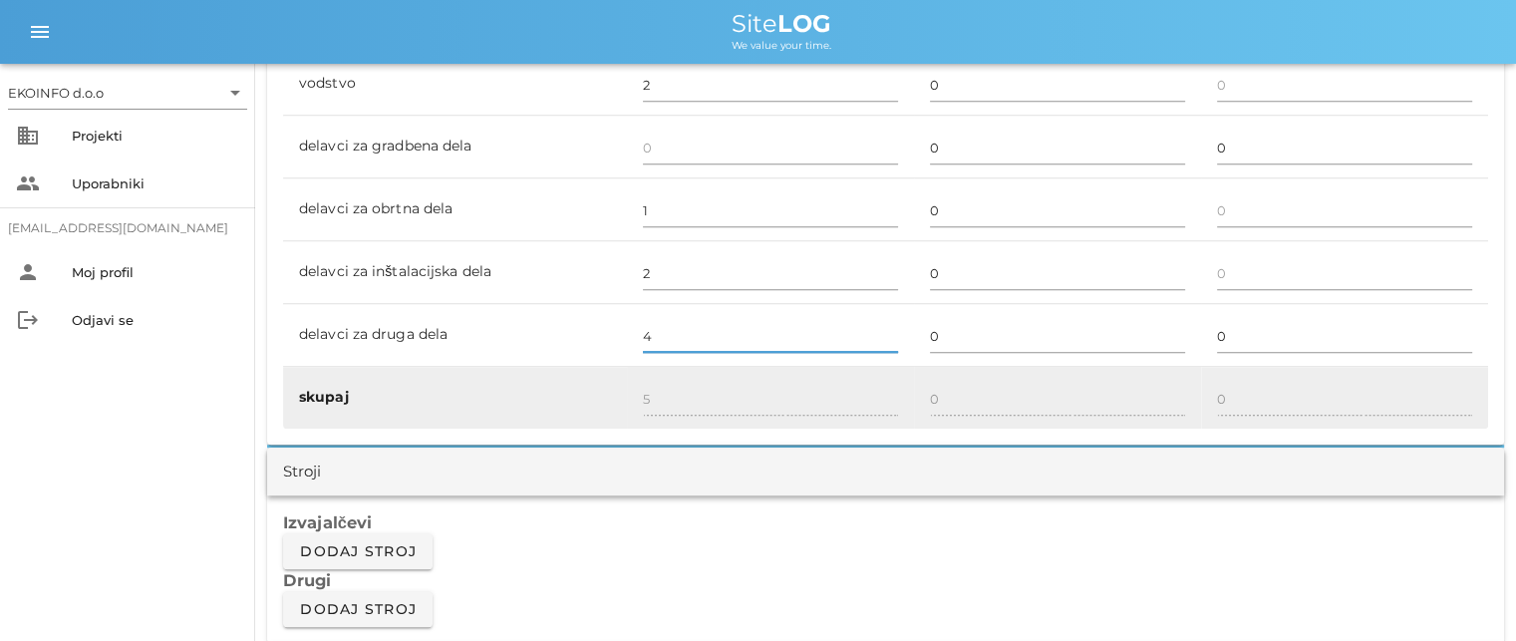
type input "4"
type input "9"
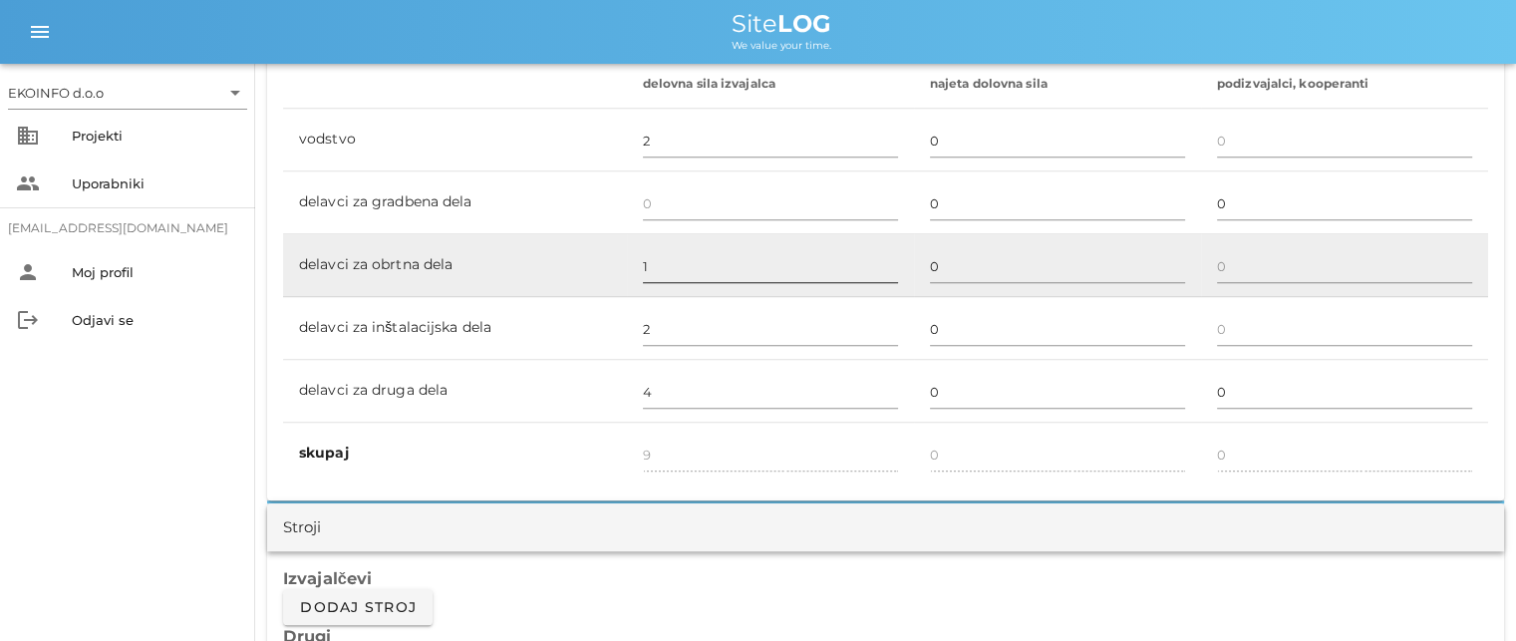
scroll to position [1196, 0]
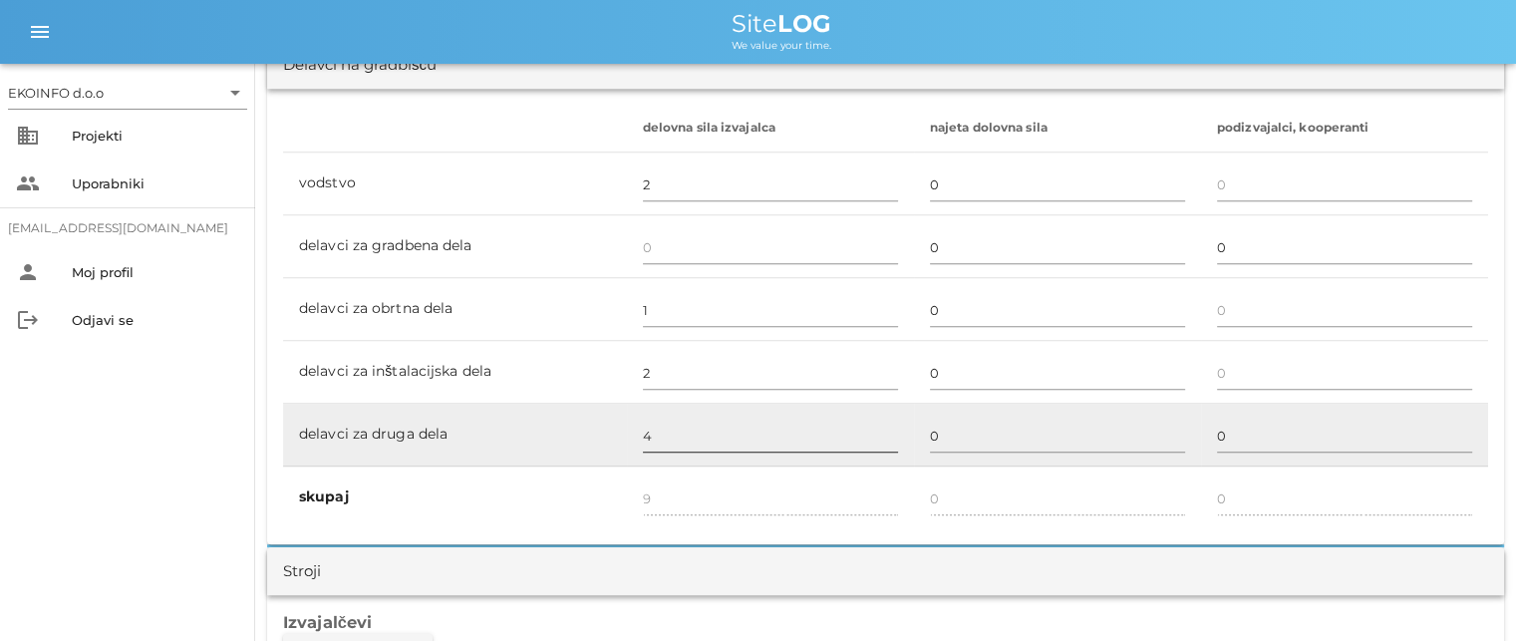
click at [661, 433] on input "4" at bounding box center [770, 436] width 255 height 32
type input "3"
type input "8"
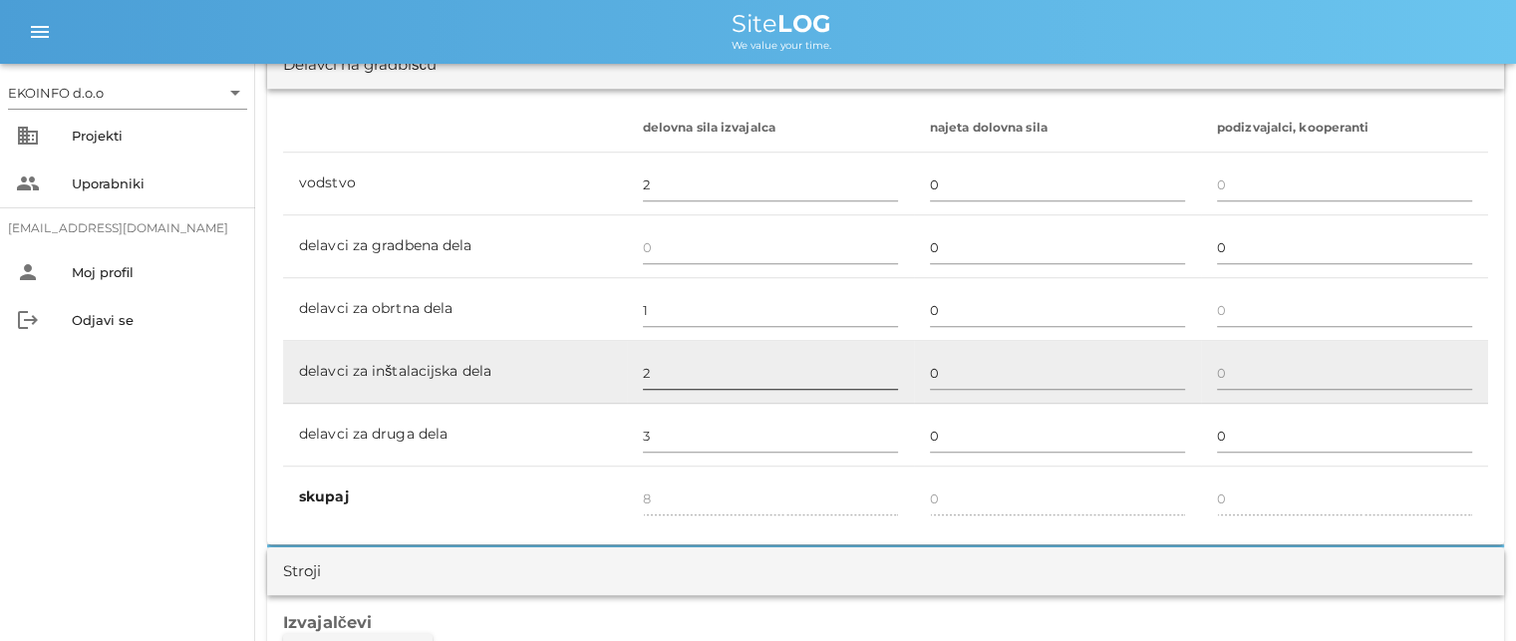
click at [682, 400] on tbody "vodstvo 2 0 delavci za gradbena dela 0 0 delavci za obrtna dela 1 0 delavci za …" at bounding box center [885, 341] width 1205 height 376
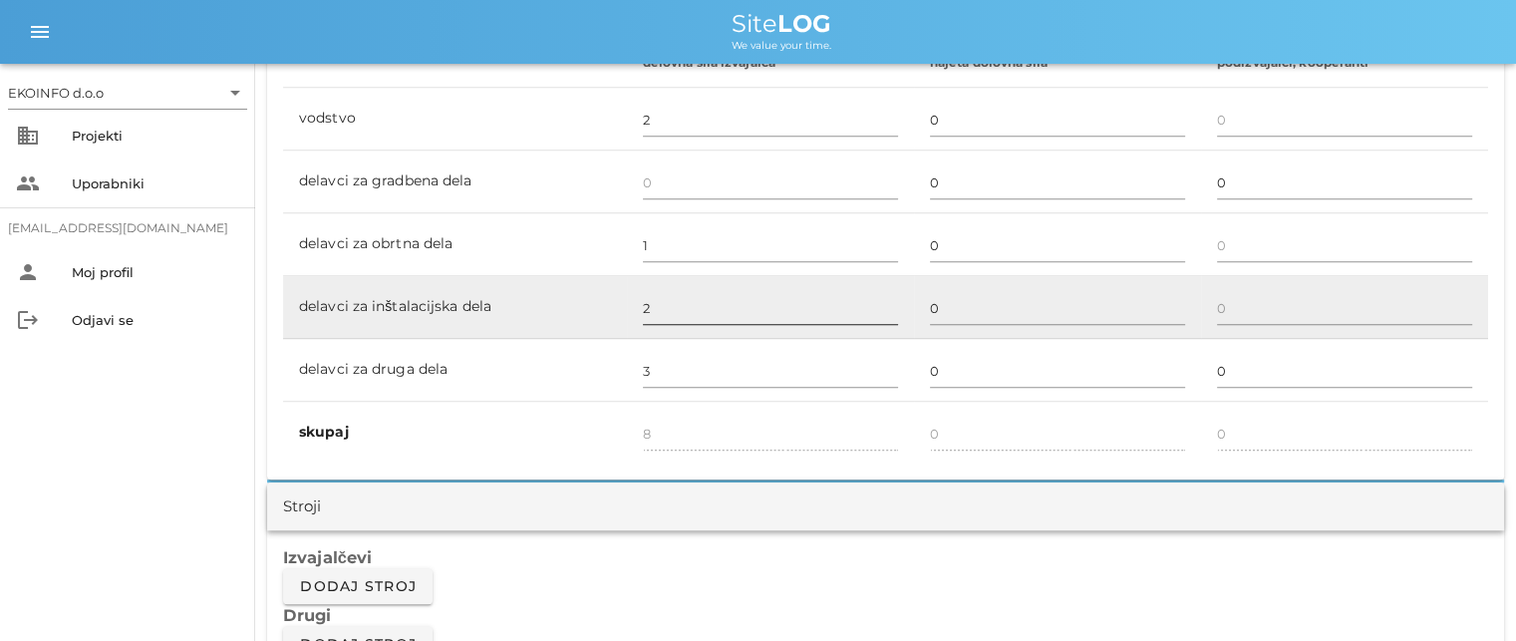
scroll to position [1296, 0]
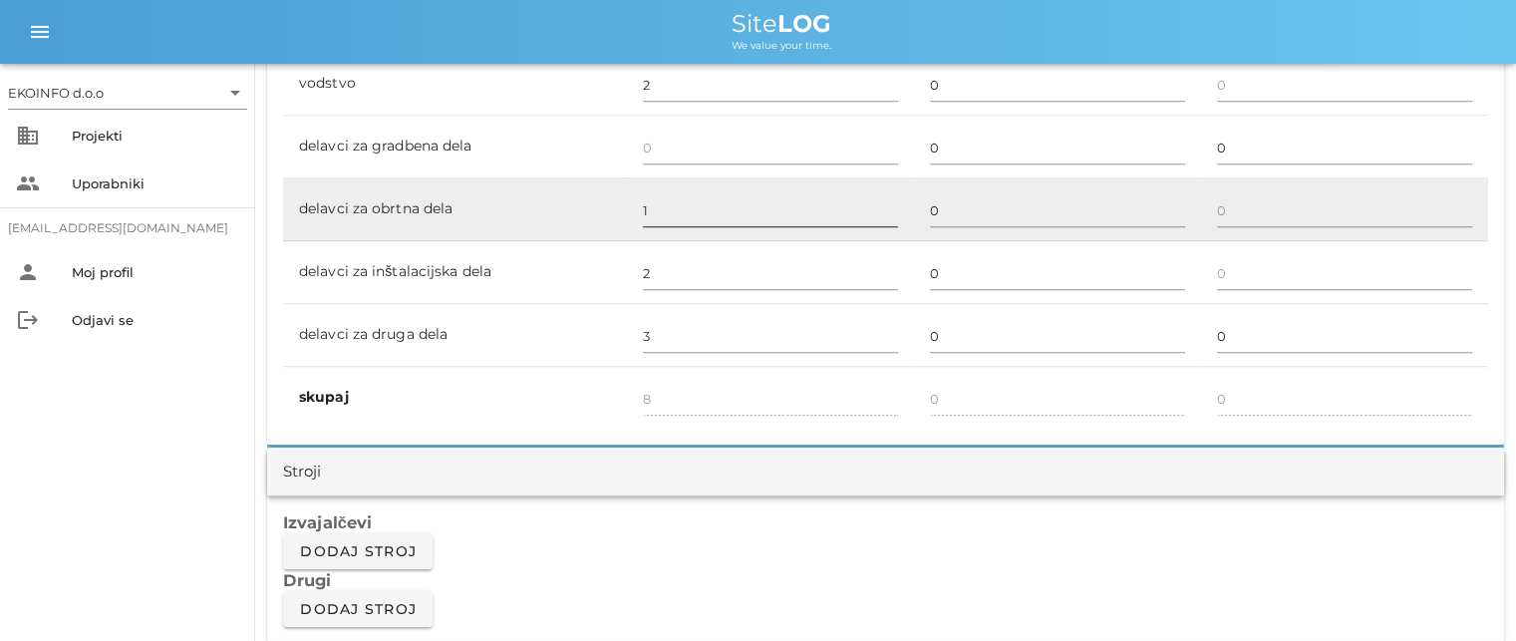
click at [650, 207] on input "1" at bounding box center [770, 210] width 255 height 32
type input "2"
type input "9"
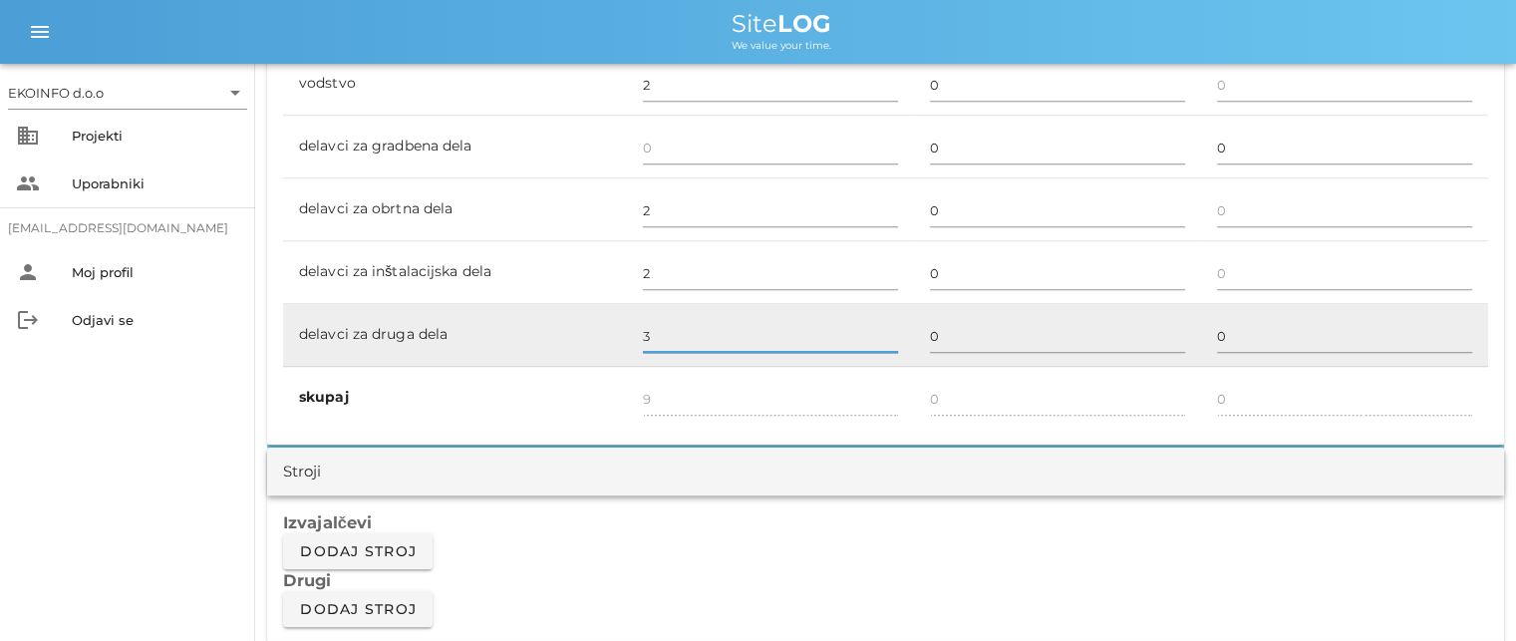
click at [662, 326] on input "3" at bounding box center [770, 336] width 255 height 32
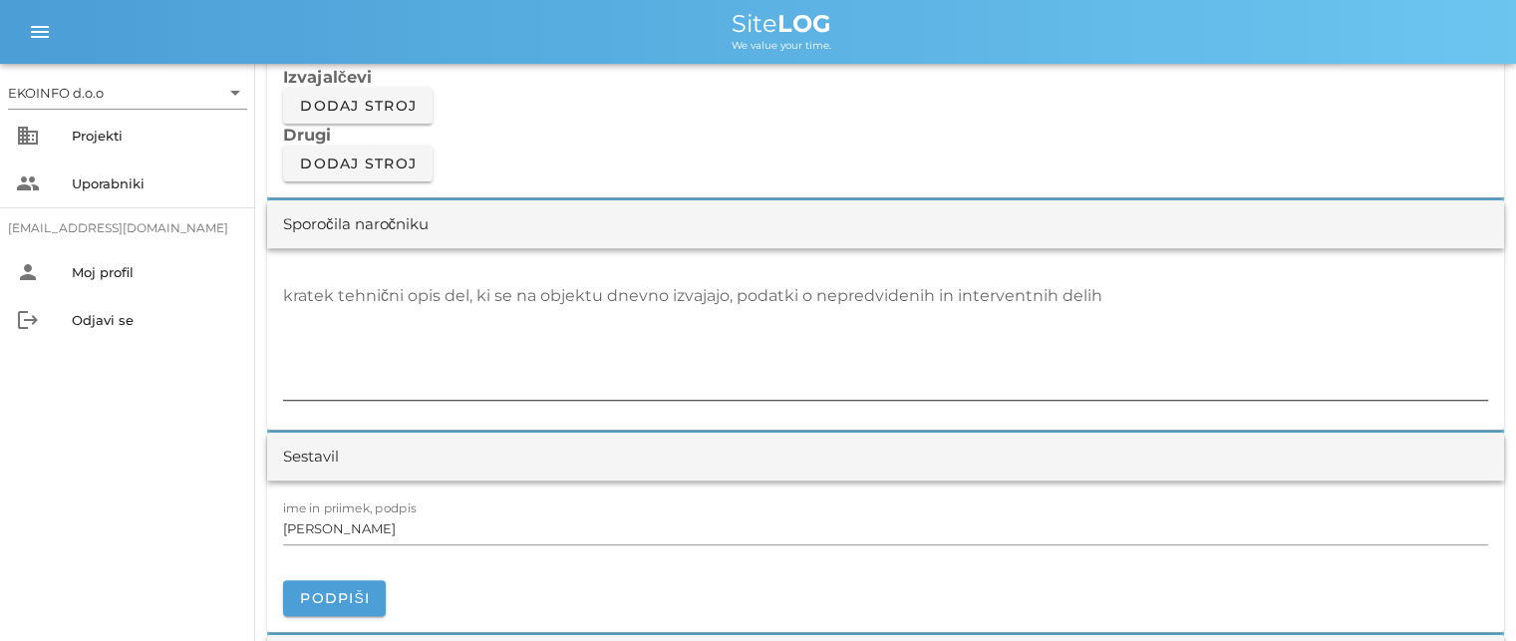
scroll to position [1794, 0]
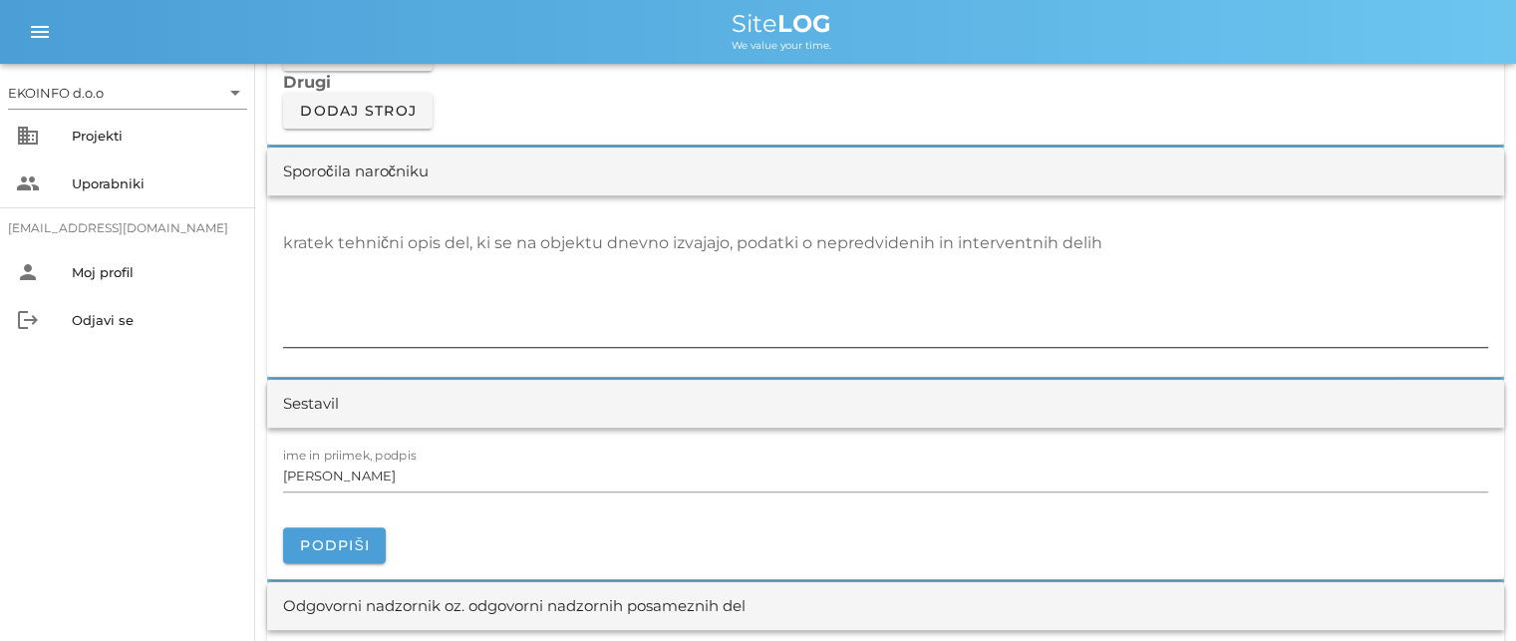
click at [303, 251] on textarea "kratek tehnični opis del, ki se na objektu dnevno izvajajo, podatki o nepredvid…" at bounding box center [885, 287] width 1205 height 120
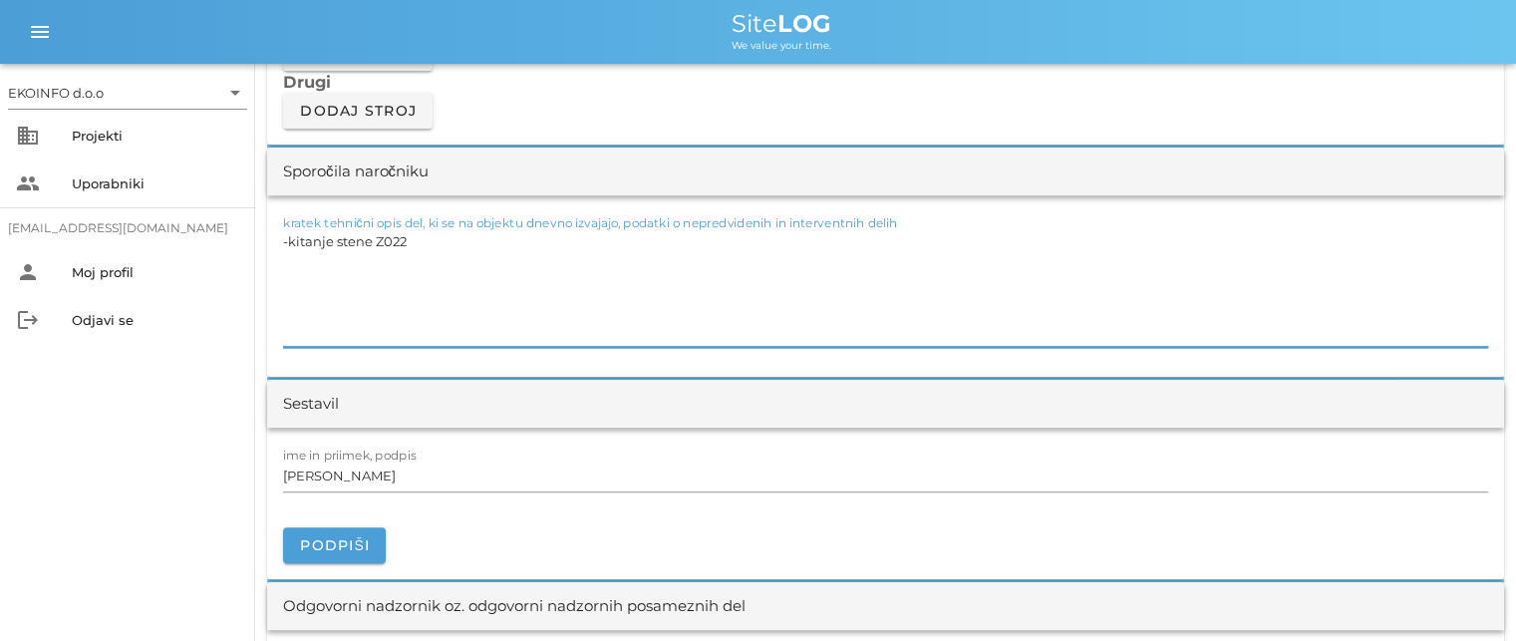
click at [371, 238] on textarea "-kitanje stene Z022" at bounding box center [885, 287] width 1205 height 120
click at [532, 235] on textarea "-kitanje stene z jubolinom P25 Z022" at bounding box center [885, 287] width 1205 height 120
drag, startPoint x: 479, startPoint y: 237, endPoint x: 269, endPoint y: 239, distance: 209.4
click at [269, 239] on div "kratek tehnični opis del, ki se na objektu dnevno izvajajo, podatki o nepredvid…" at bounding box center [885, 285] width 1237 height 181
click at [529, 235] on textarea "-kitanje stene z jubolinom P25 Z022" at bounding box center [885, 287] width 1205 height 120
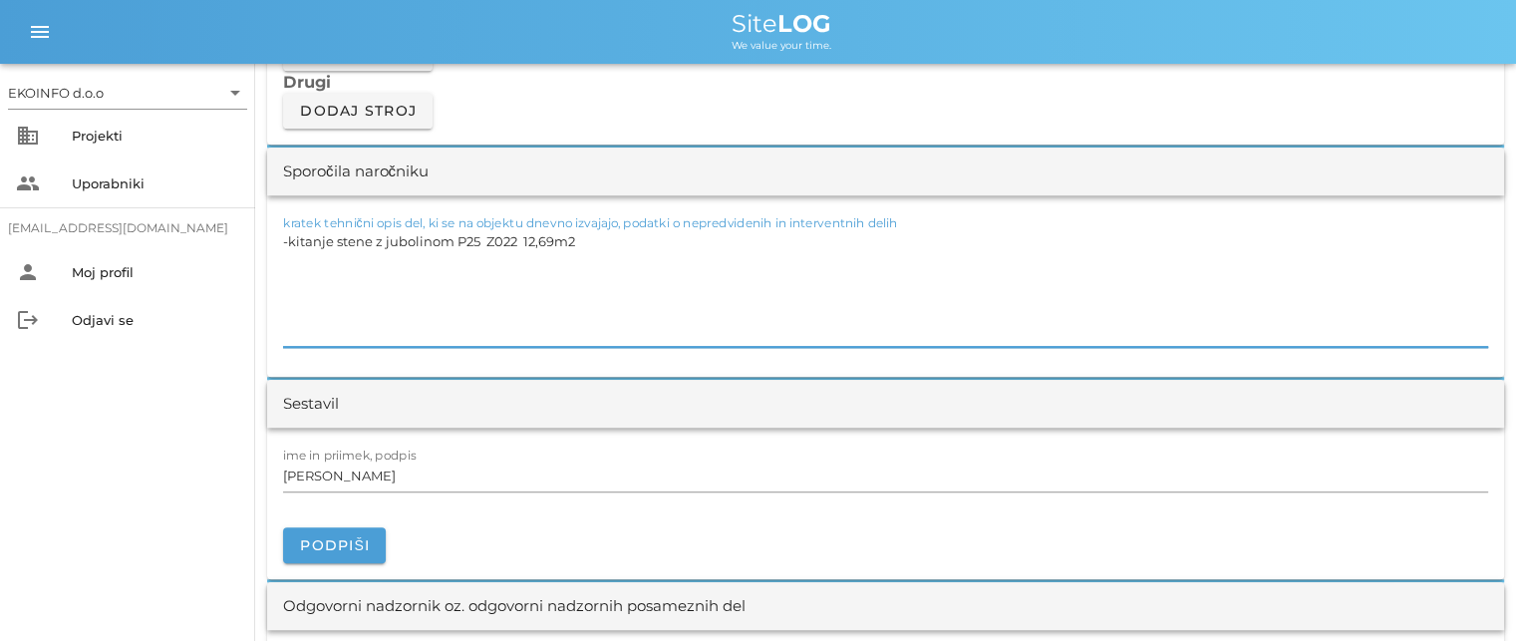
paste textarea "-kitanje stene z jubolinom P25"
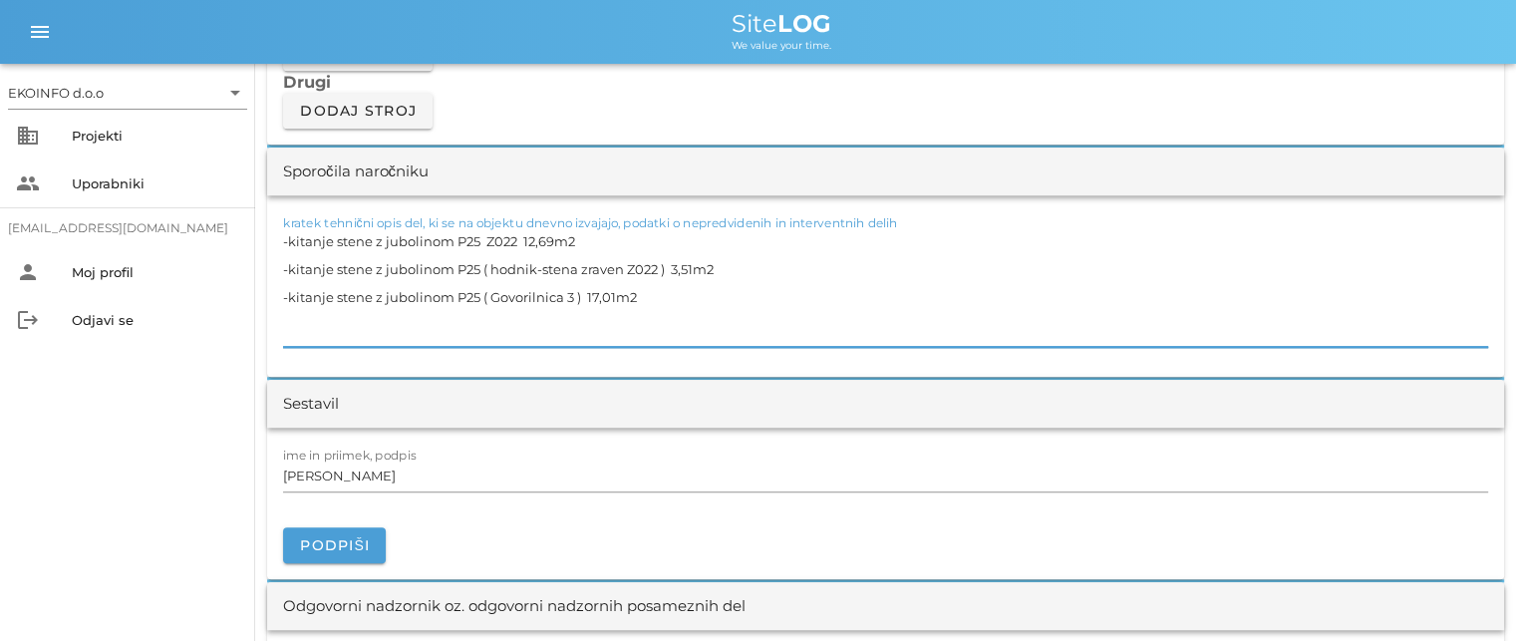
paste textarea "-kitanje stene z jubolinom P25"
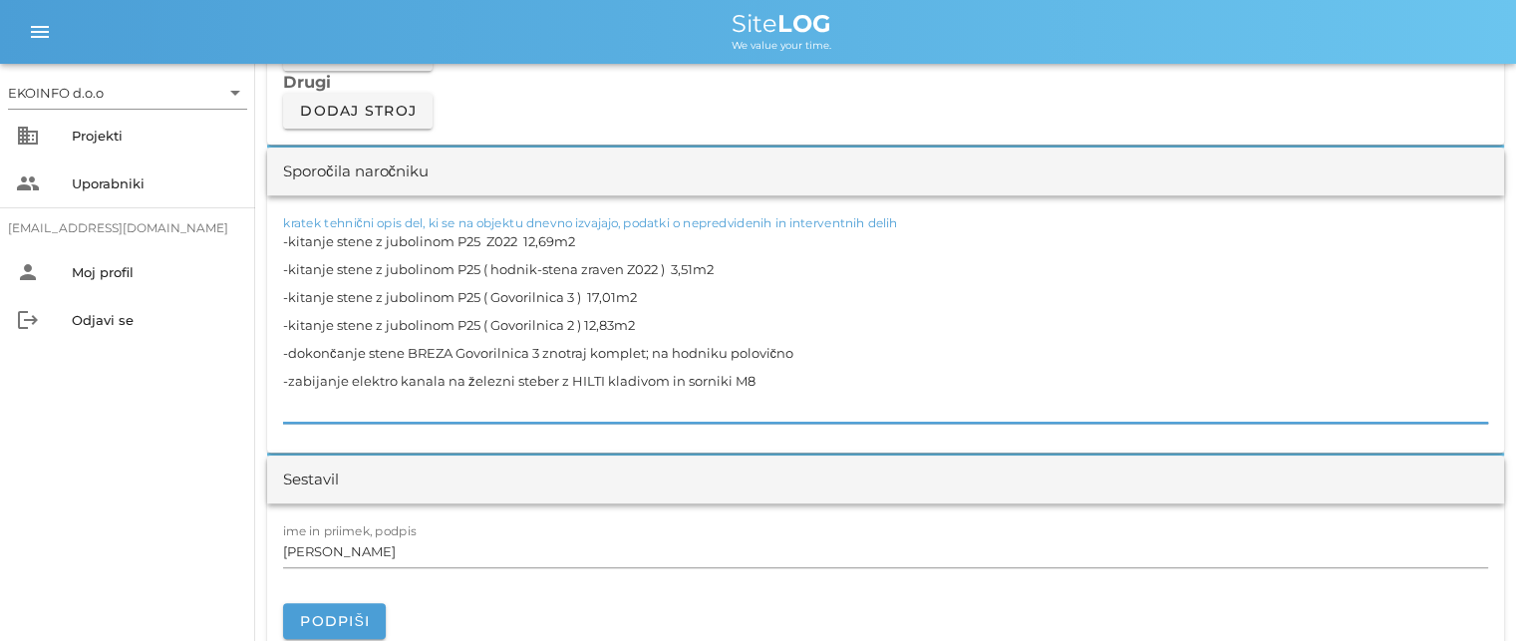
click at [752, 373] on textarea "-kitanje stene z jubolinom P25 Z022 12,69m2 -kitanje stene z jubolinom P25 ( ho…" at bounding box center [885, 324] width 1205 height 195
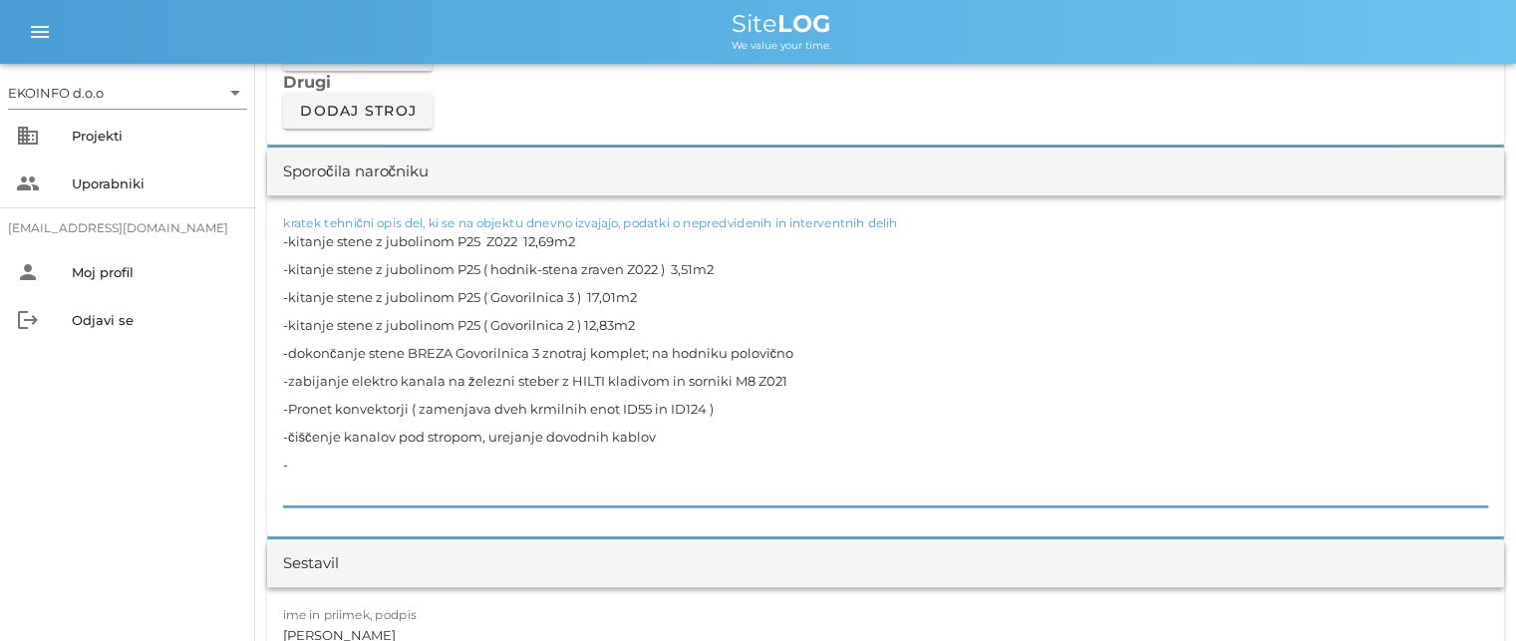
click at [279, 377] on div "kratek tehnični opis del, ki se na objektu dnevno izvajajo, podatki o nepredvid…" at bounding box center [885, 365] width 1237 height 341
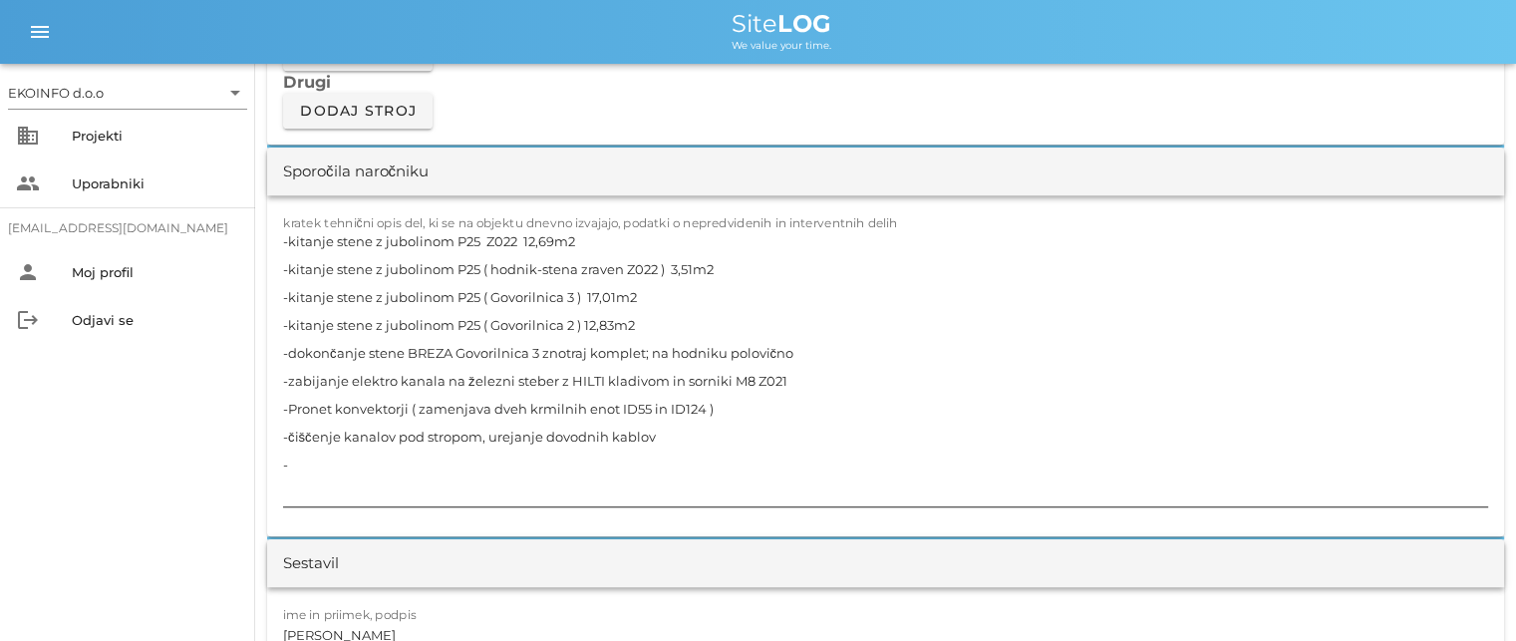
click at [284, 379] on textarea "-kitanje stene z jubolinom P25 Z022 12,69m2 -kitanje stene z jubolinom P25 ( ho…" at bounding box center [885, 366] width 1205 height 279
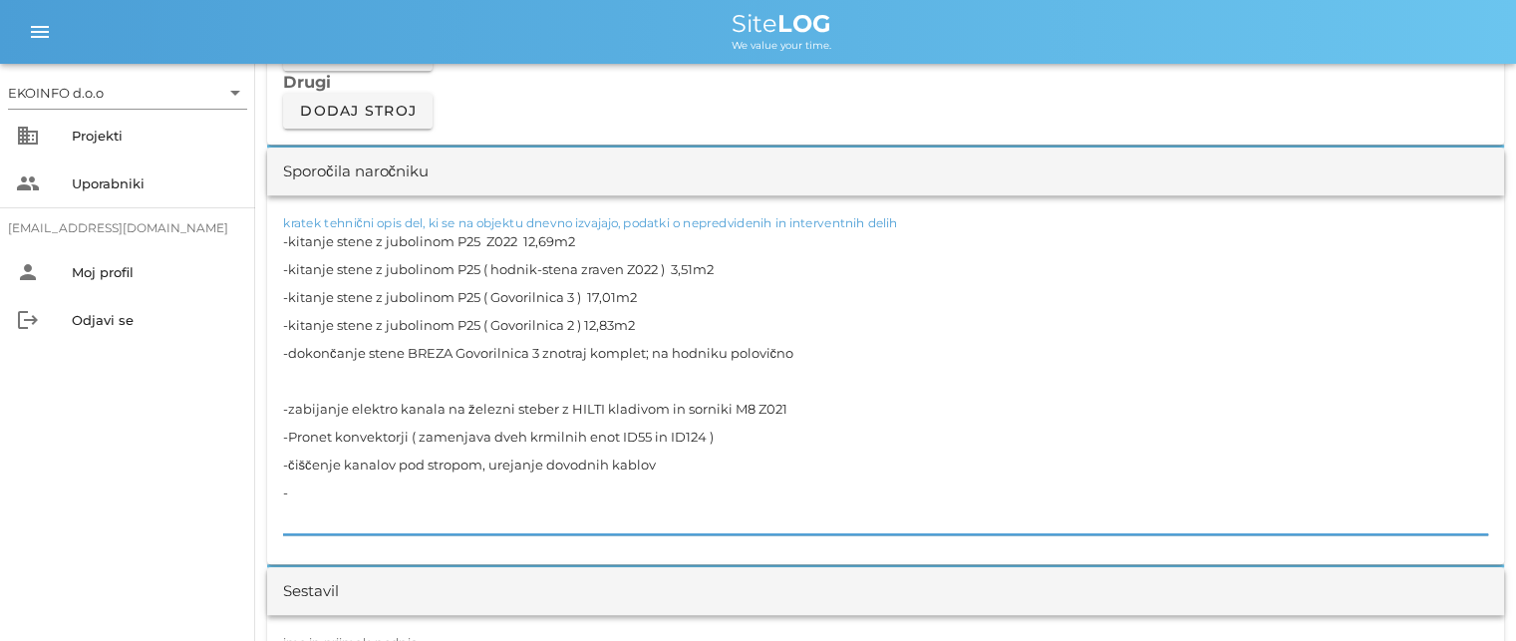
click at [662, 469] on textarea "-kitanje stene z jubolinom P25 Z022 12,69m2 -kitanje stene z jubolinom P25 ( ho…" at bounding box center [885, 380] width 1205 height 307
click at [295, 492] on textarea "-kitanje stene z jubolinom P25 Z022 12,69m2 -kitanje stene z jubolinom P25 ( ho…" at bounding box center [885, 380] width 1205 height 307
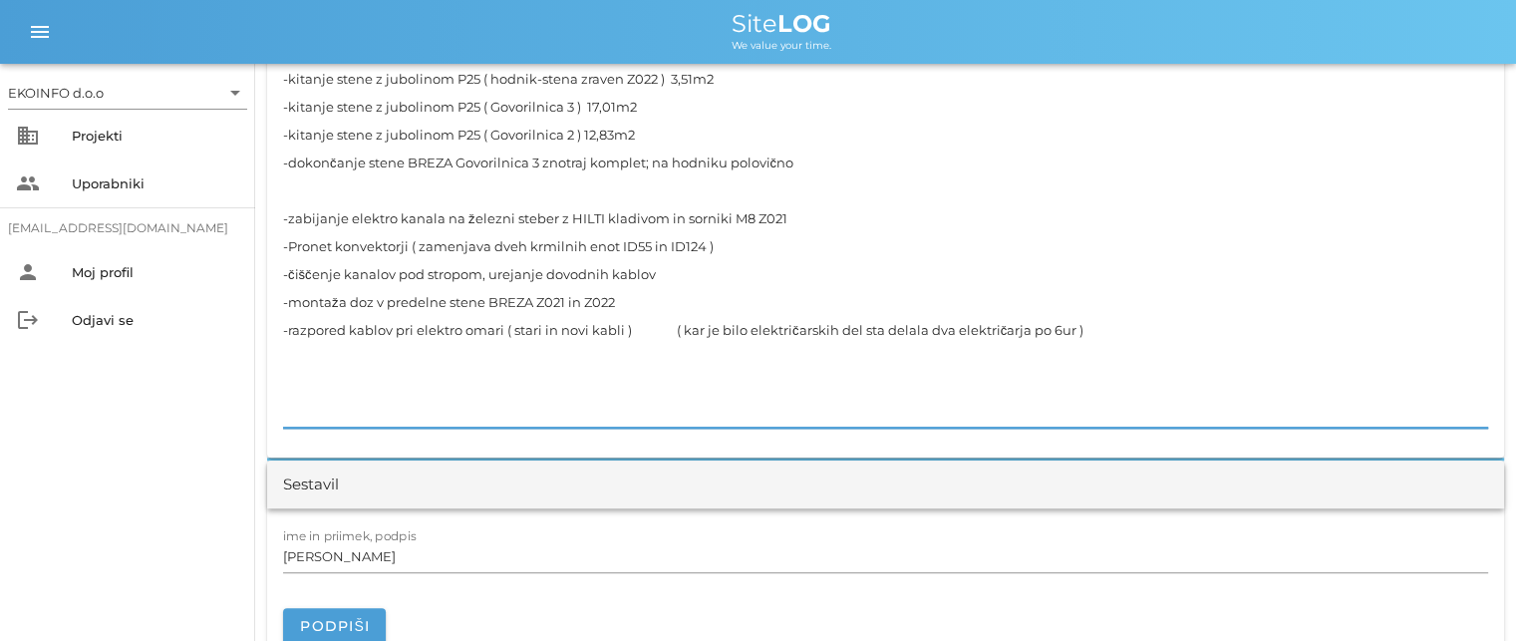
scroll to position [1994, 0]
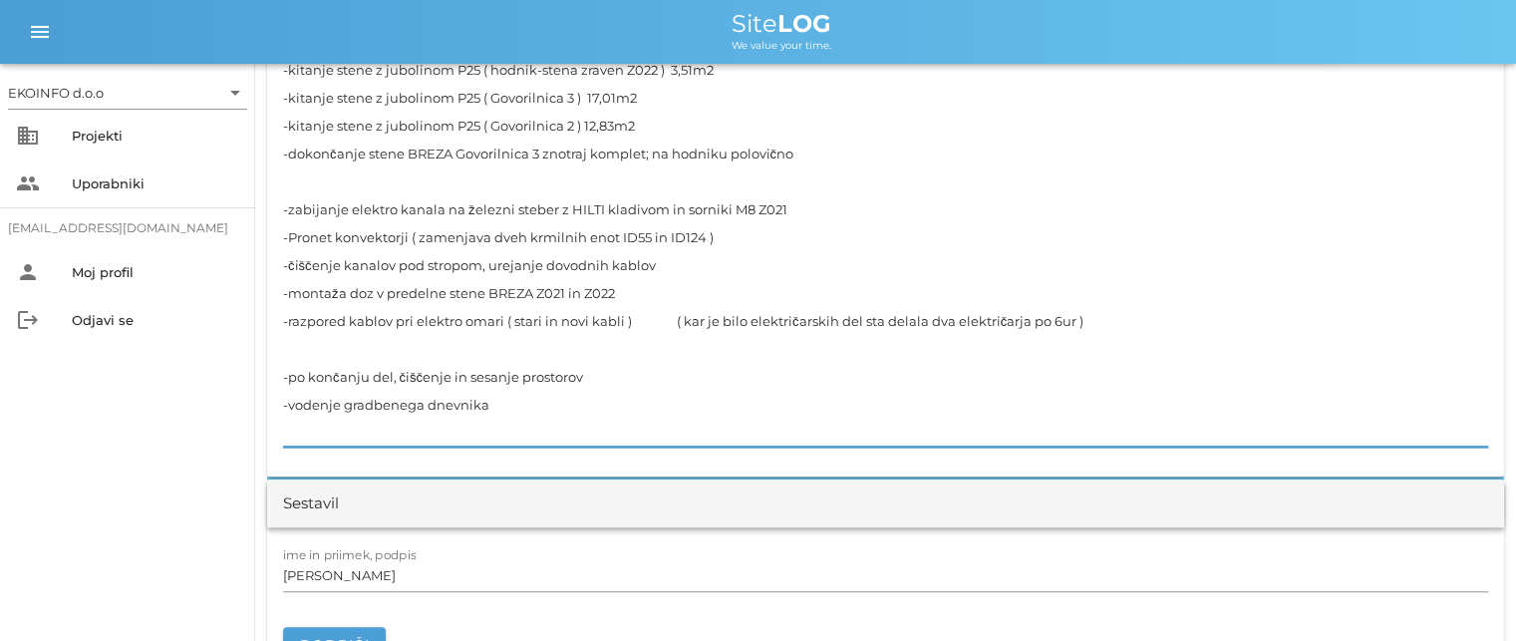
click at [598, 385] on textarea "-kitanje stene z jubolinom P25 Z022 12,69m2 -kitanje stene z jubolinom P25 ( ho…" at bounding box center [885, 237] width 1205 height 419
click at [499, 404] on textarea "-kitanje stene z jubolinom P25 Z022 12,69m2 -kitanje stene z jubolinom P25 ( ho…" at bounding box center [885, 237] width 1205 height 419
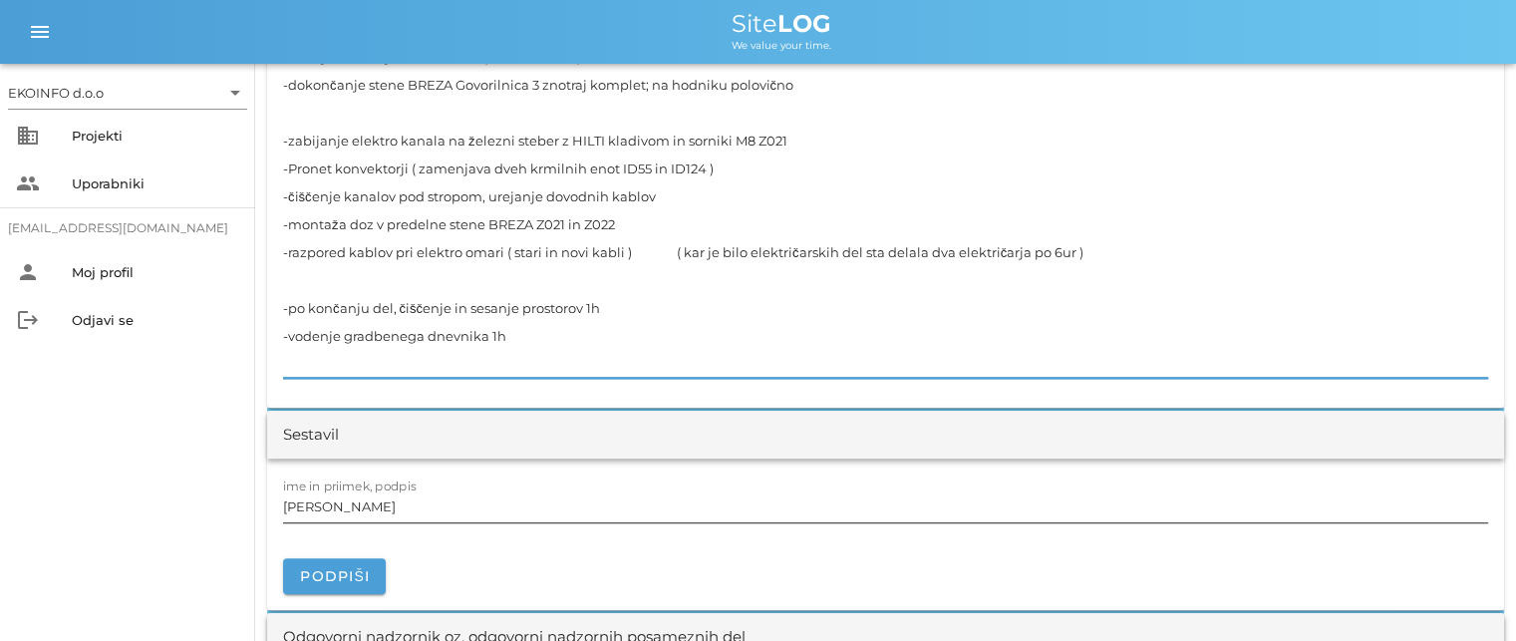
scroll to position [2093, 0]
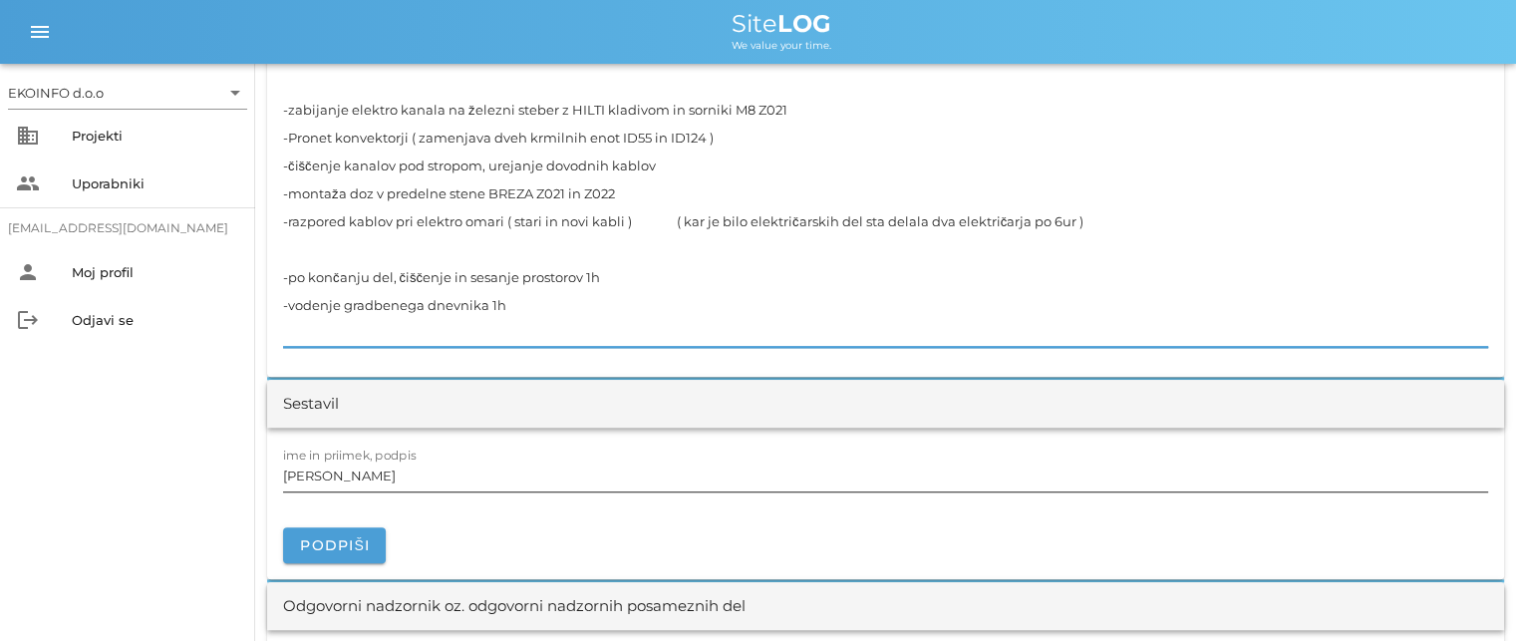
click at [385, 474] on input "[PERSON_NAME]" at bounding box center [885, 476] width 1205 height 32
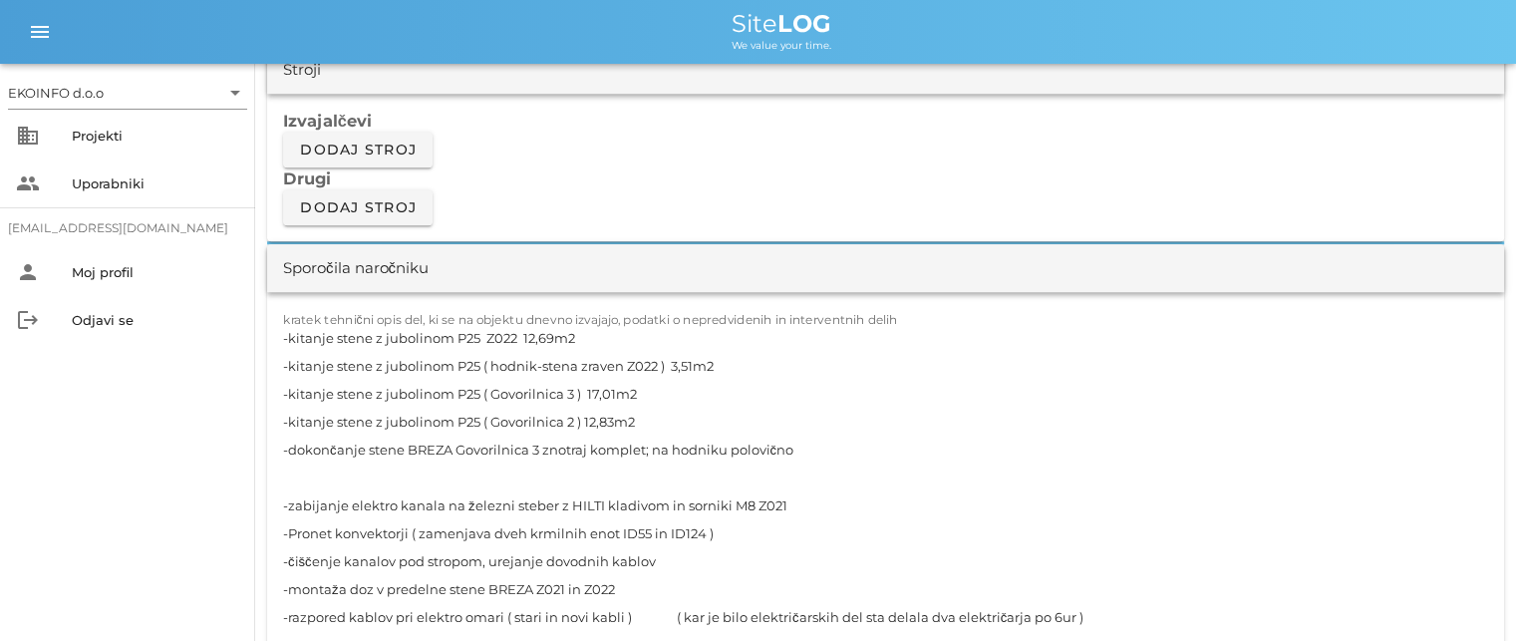
scroll to position [1695, 0]
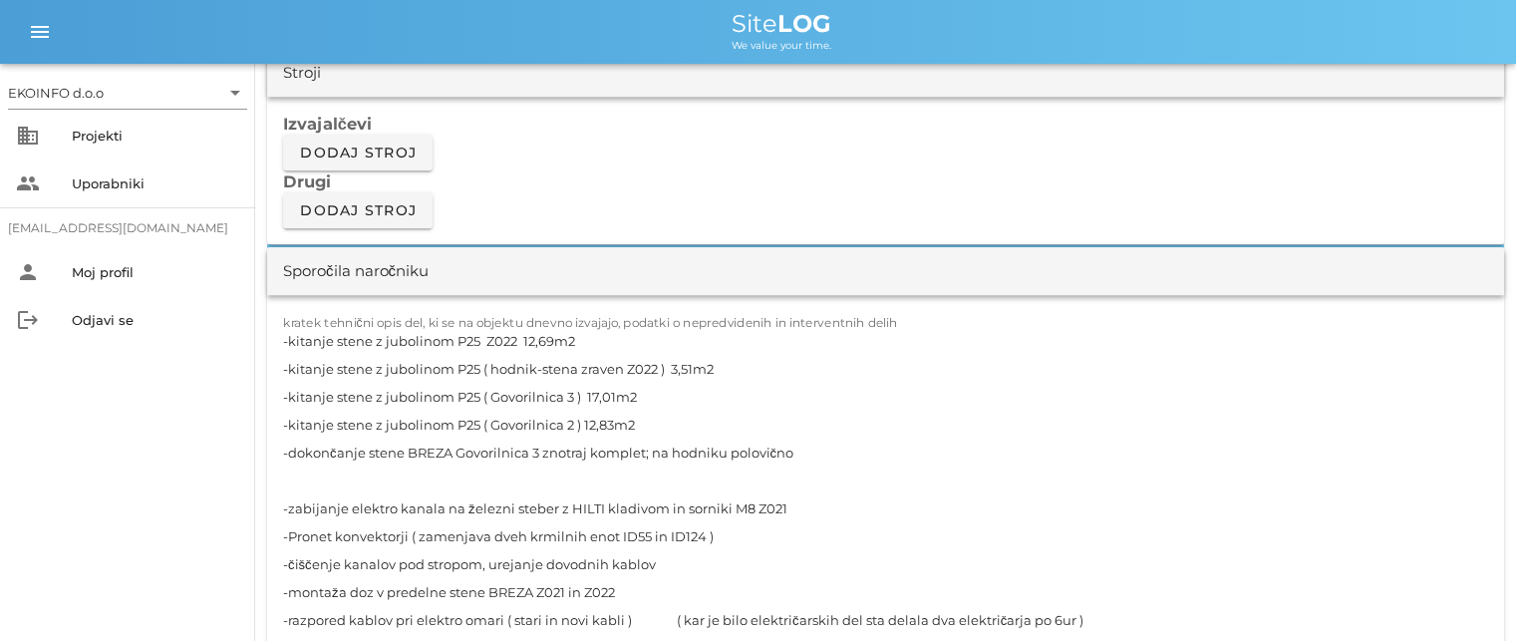
click at [457, 450] on textarea "-kitanje stene z jubolinom P25 Z022 12,69m2 -kitanje stene z jubolinom P25 ( ho…" at bounding box center [885, 536] width 1205 height 419
click at [546, 449] on textarea "-kitanje stene z jubolinom P25 Z022 12,69m2 -kitanje stene z jubolinom P25 ( ho…" at bounding box center [885, 536] width 1205 height 419
click at [843, 446] on textarea "-kitanje stene z jubolinom P25 Z022 12,69m2 -kitanje stene z jubolinom P25 ( ho…" at bounding box center [885, 536] width 1205 height 419
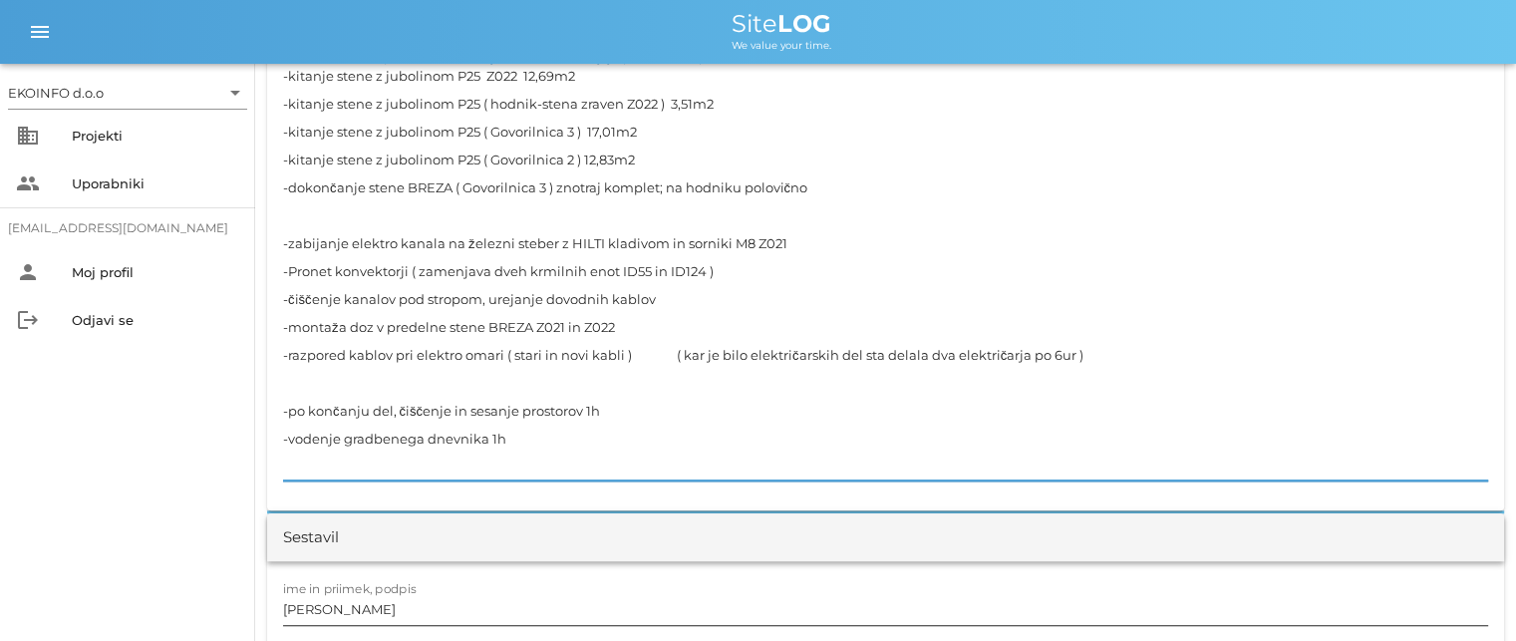
scroll to position [1994, 0]
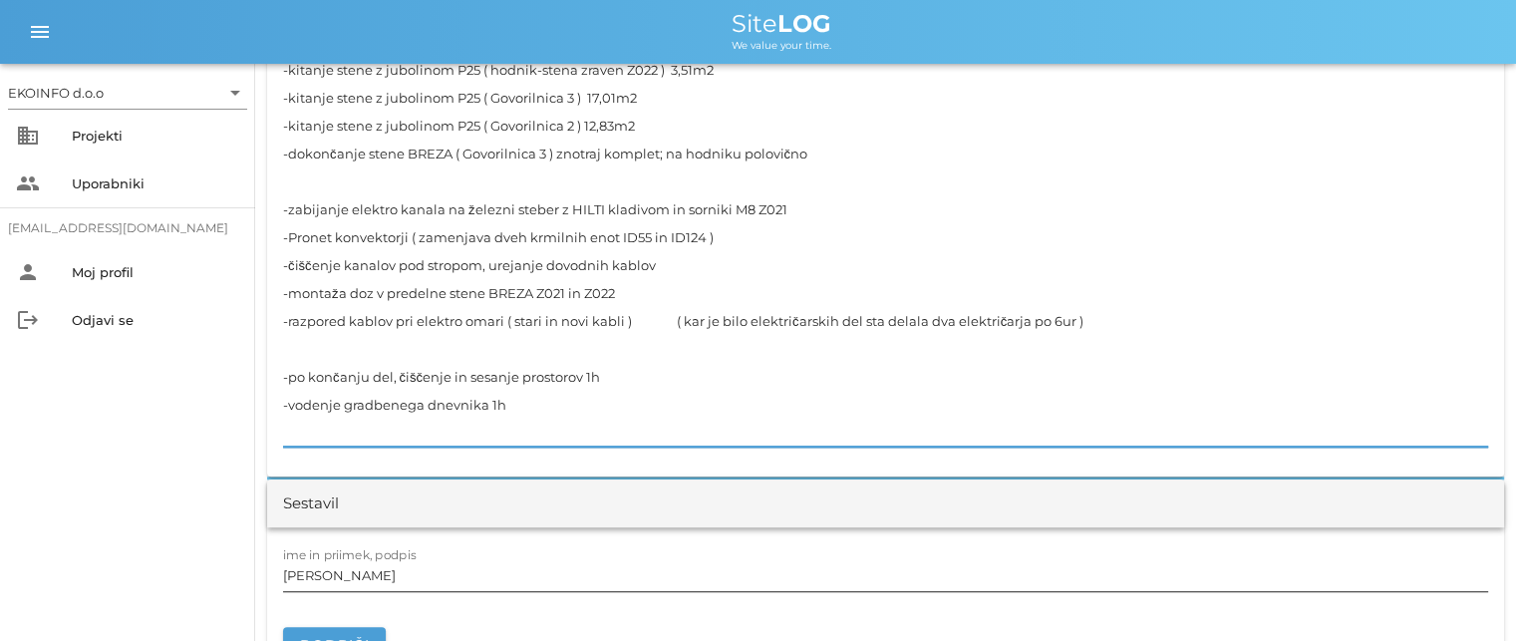
type textarea "-kitanje stene z jubolinom P25 Z022 12,69m2 -kitanje stene z jubolinom P25 ( ho…"
click at [380, 577] on input "[PERSON_NAME]" at bounding box center [885, 575] width 1205 height 32
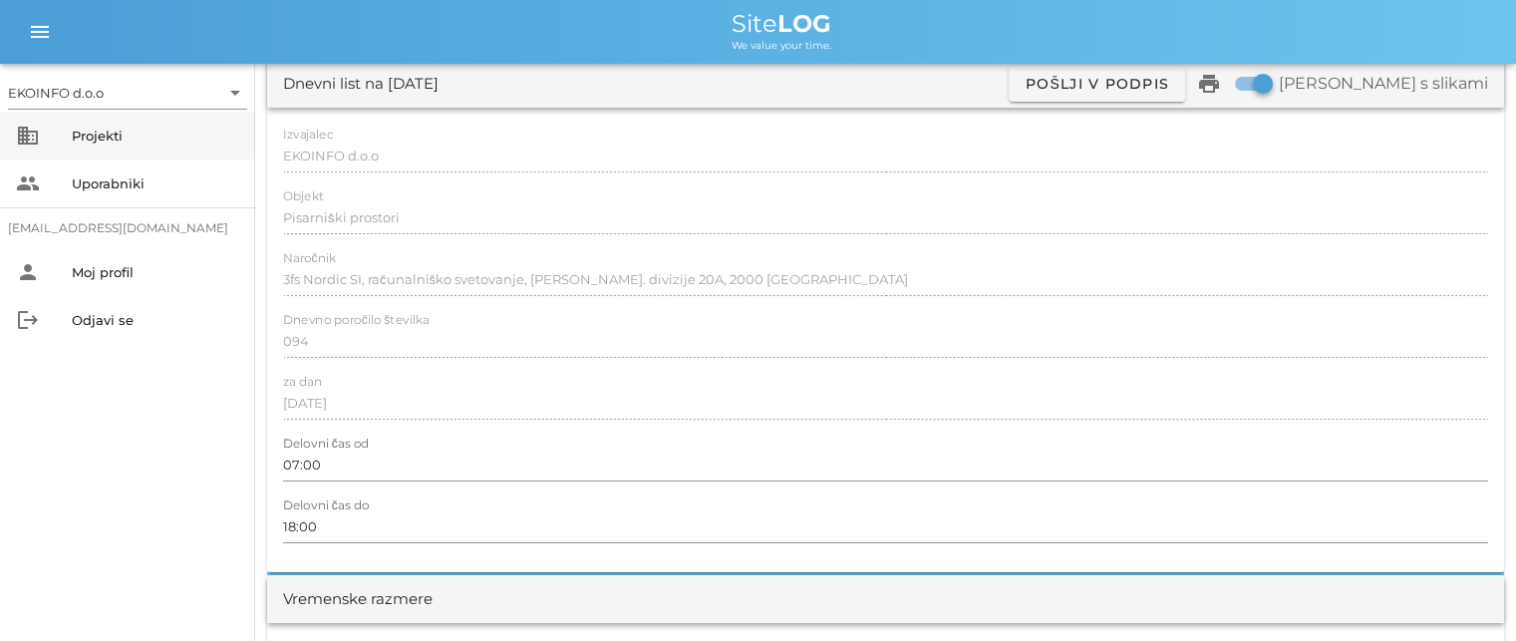
scroll to position [0, 0]
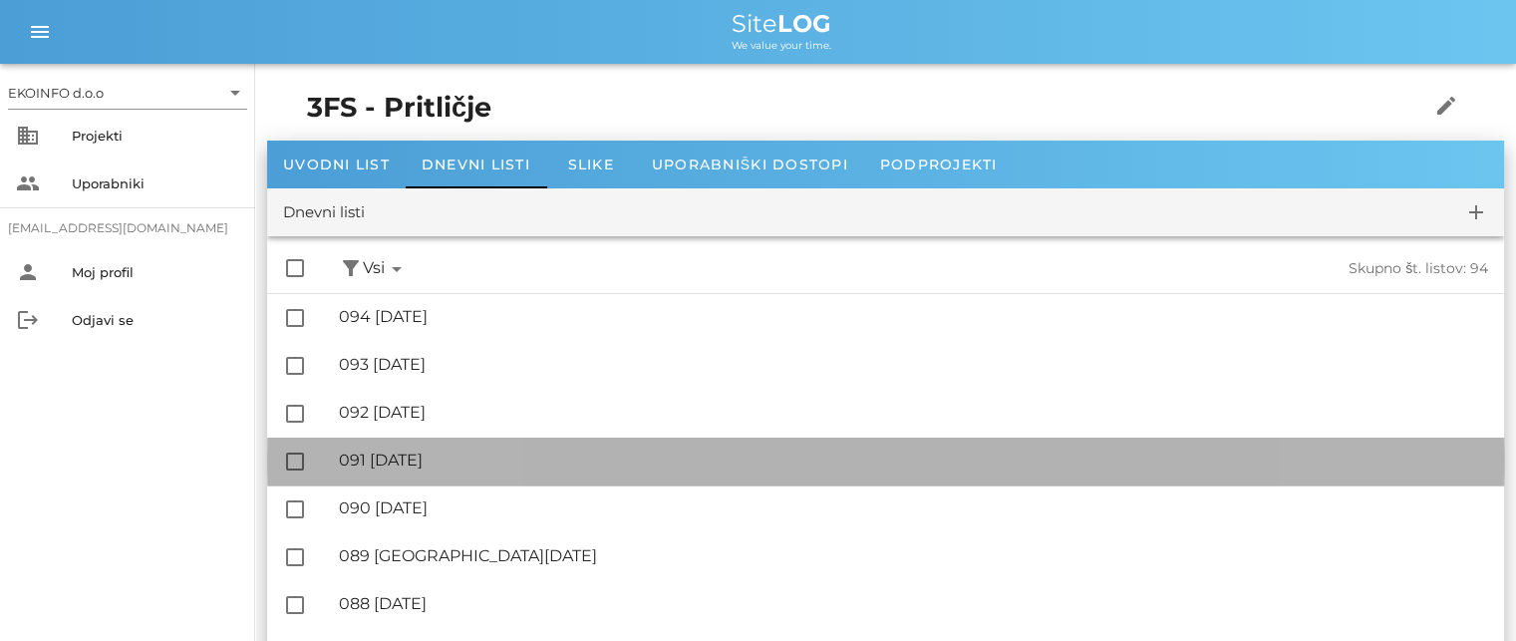
click at [441, 464] on div "🔏 091 [DATE]" at bounding box center [913, 460] width 1149 height 19
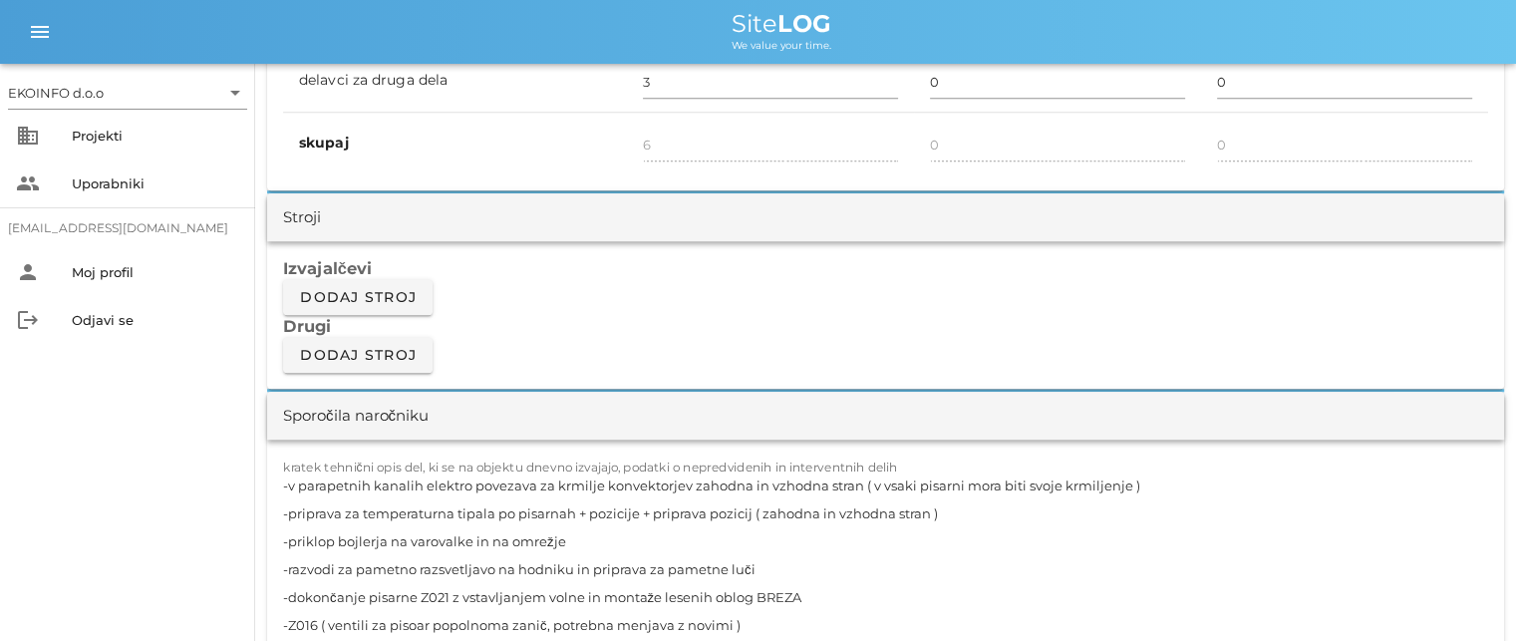
scroll to position [1495, 0]
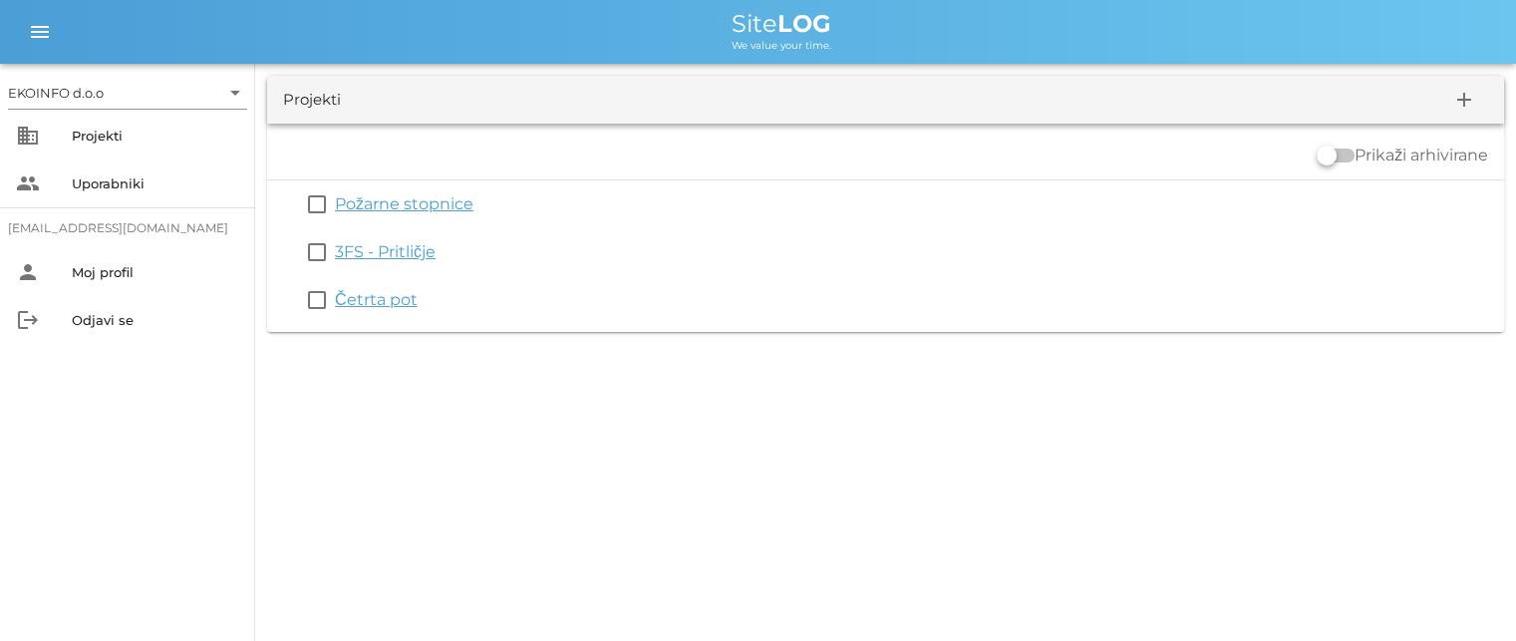
click at [354, 299] on link "Četrta pot" at bounding box center [376, 299] width 83 height 19
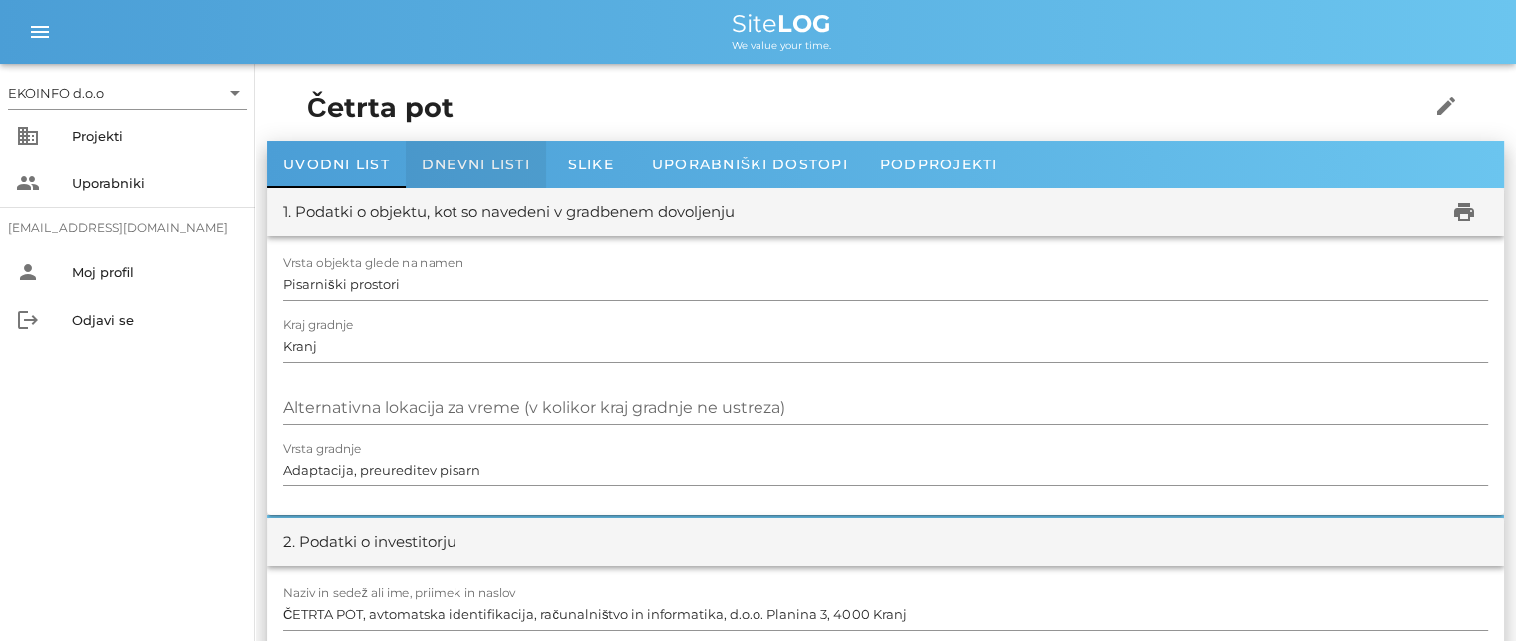
click at [471, 158] on span "Dnevni listi" at bounding box center [476, 165] width 109 height 18
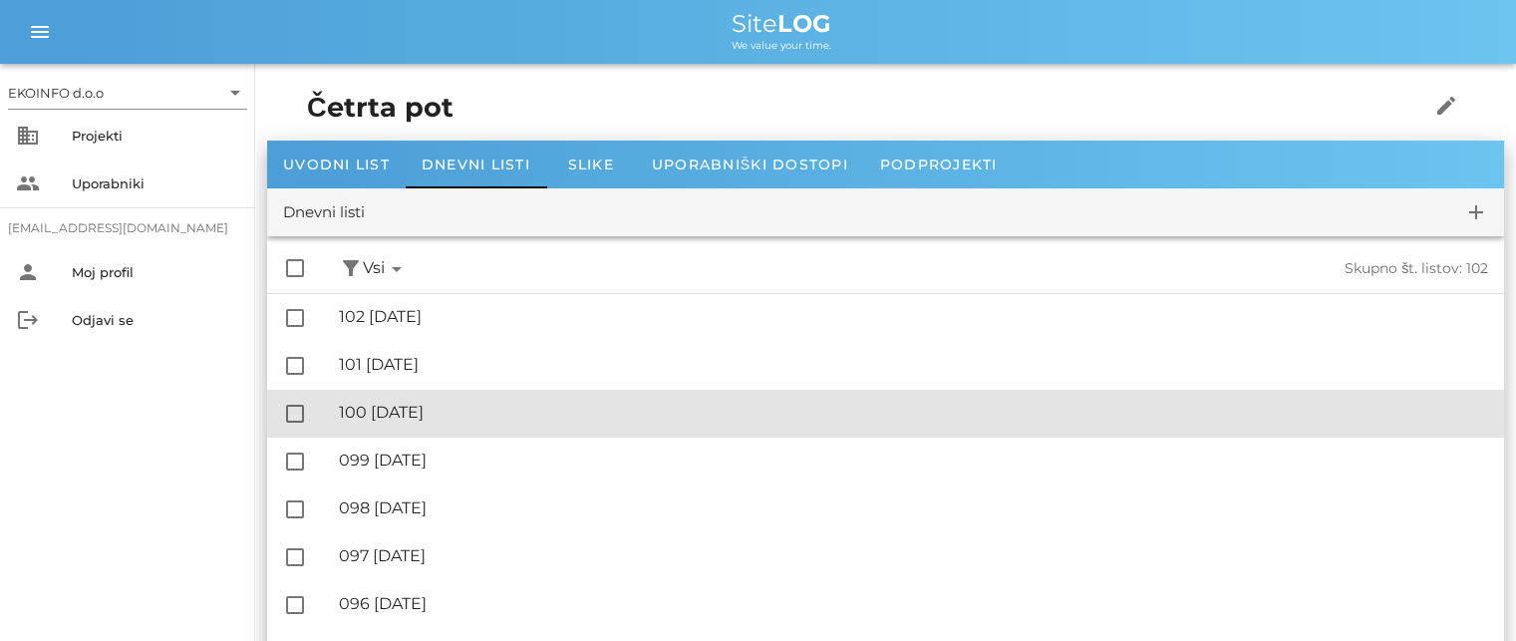
click at [445, 406] on div "🔏 100 [DATE]" at bounding box center [913, 412] width 1149 height 19
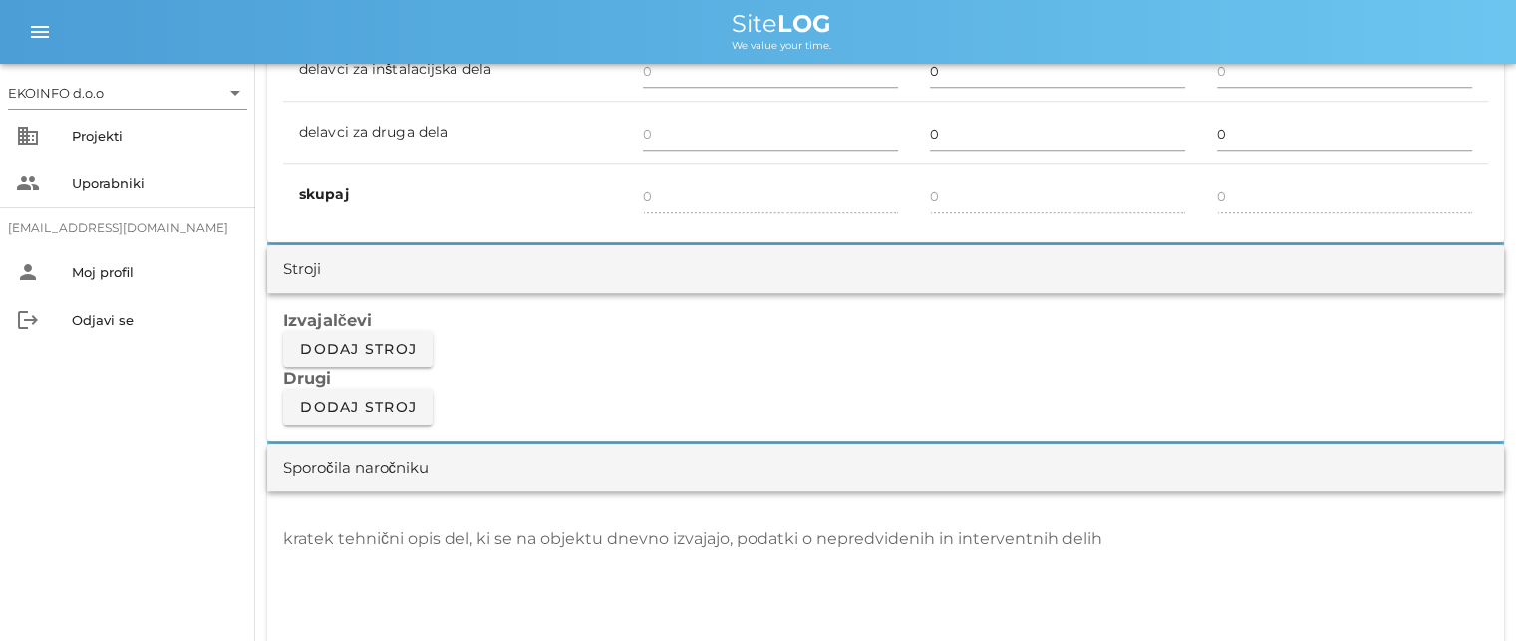
scroll to position [1495, 0]
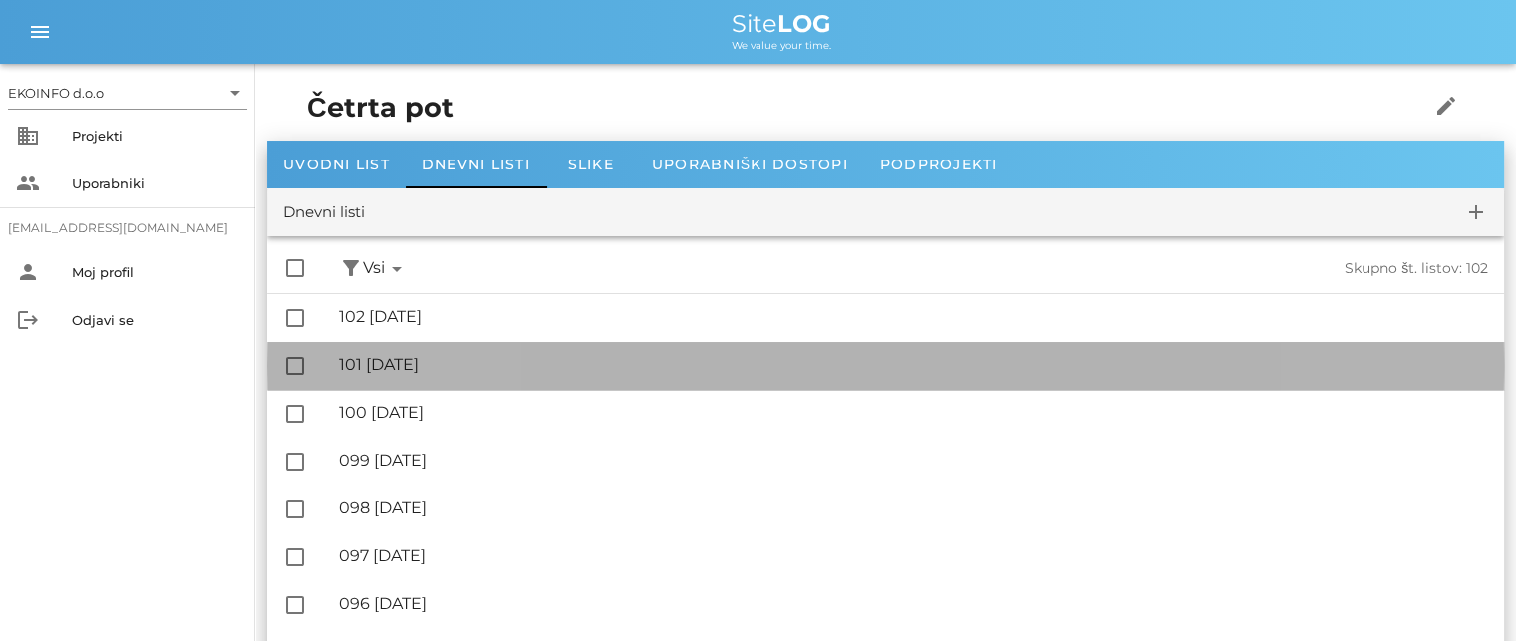
click at [460, 370] on div "🔏 101 [DATE]" at bounding box center [913, 364] width 1149 height 19
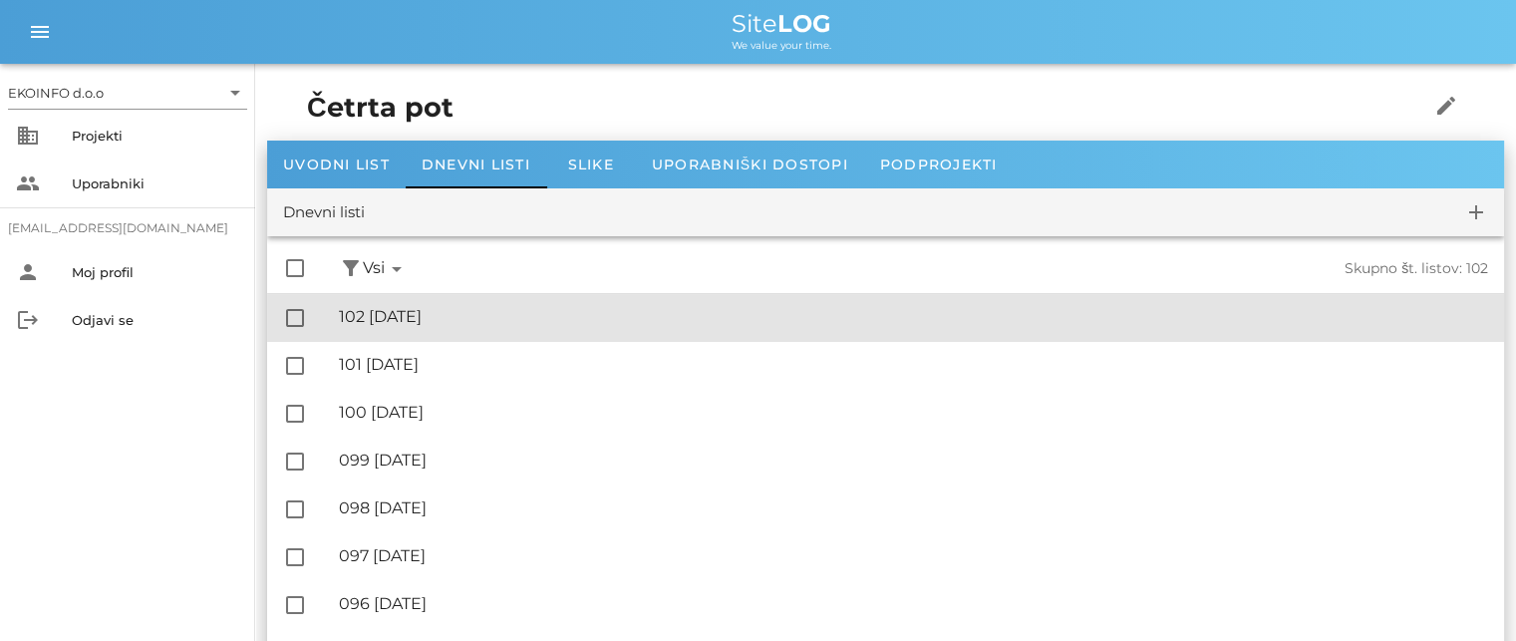
click at [448, 316] on div "🔏 102 [DATE]" at bounding box center [913, 316] width 1149 height 19
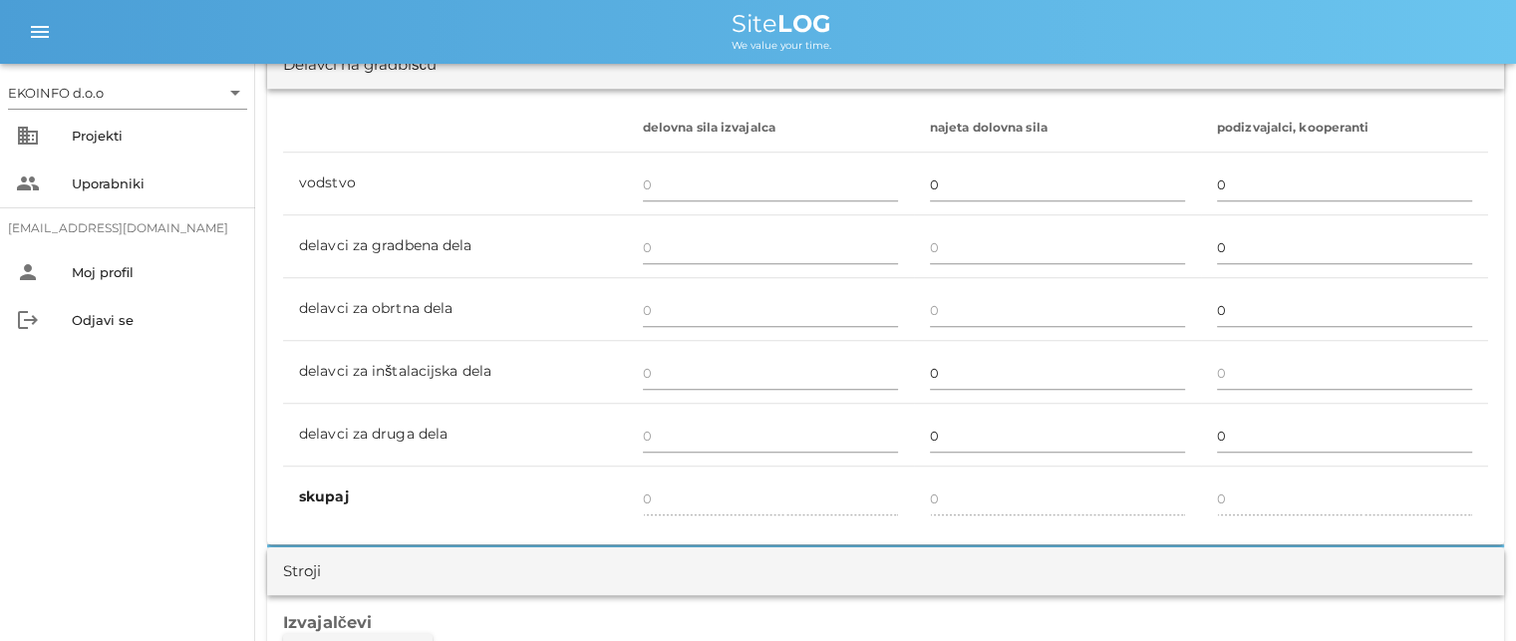
scroll to position [1296, 0]
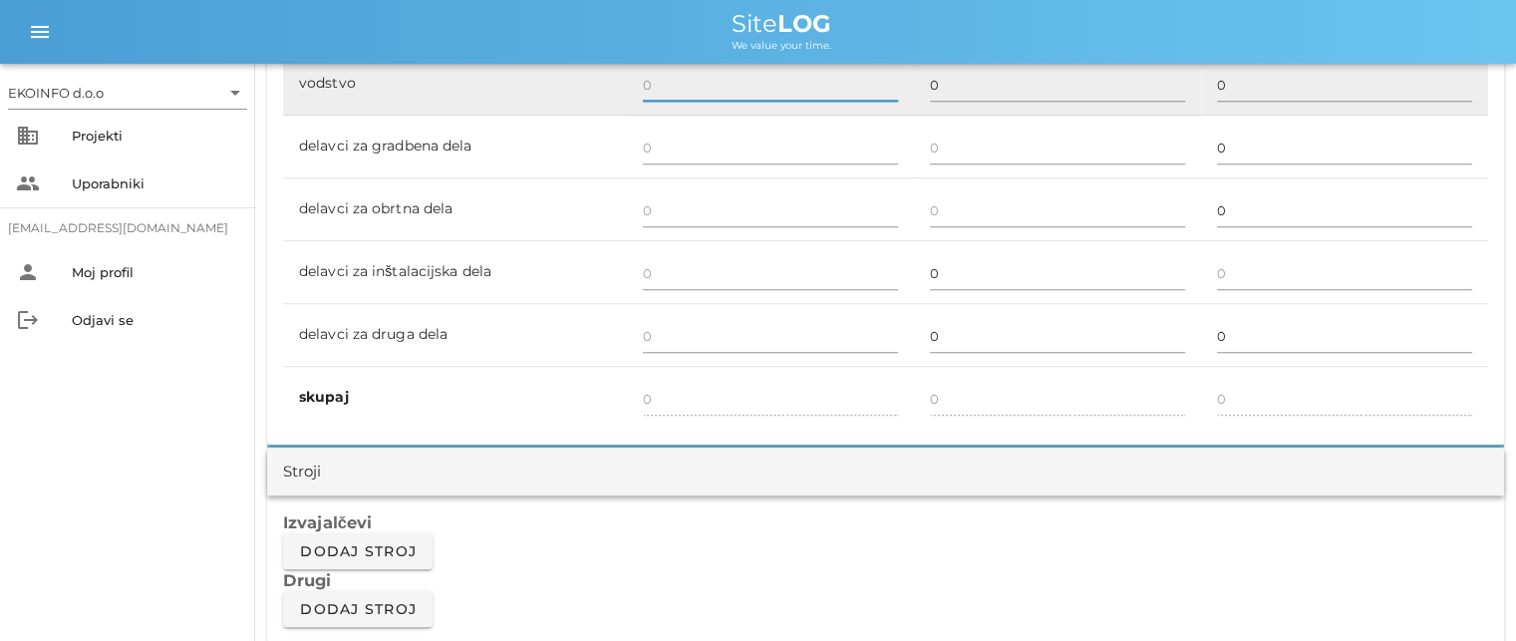
click at [661, 84] on input "text" at bounding box center [770, 85] width 255 height 32
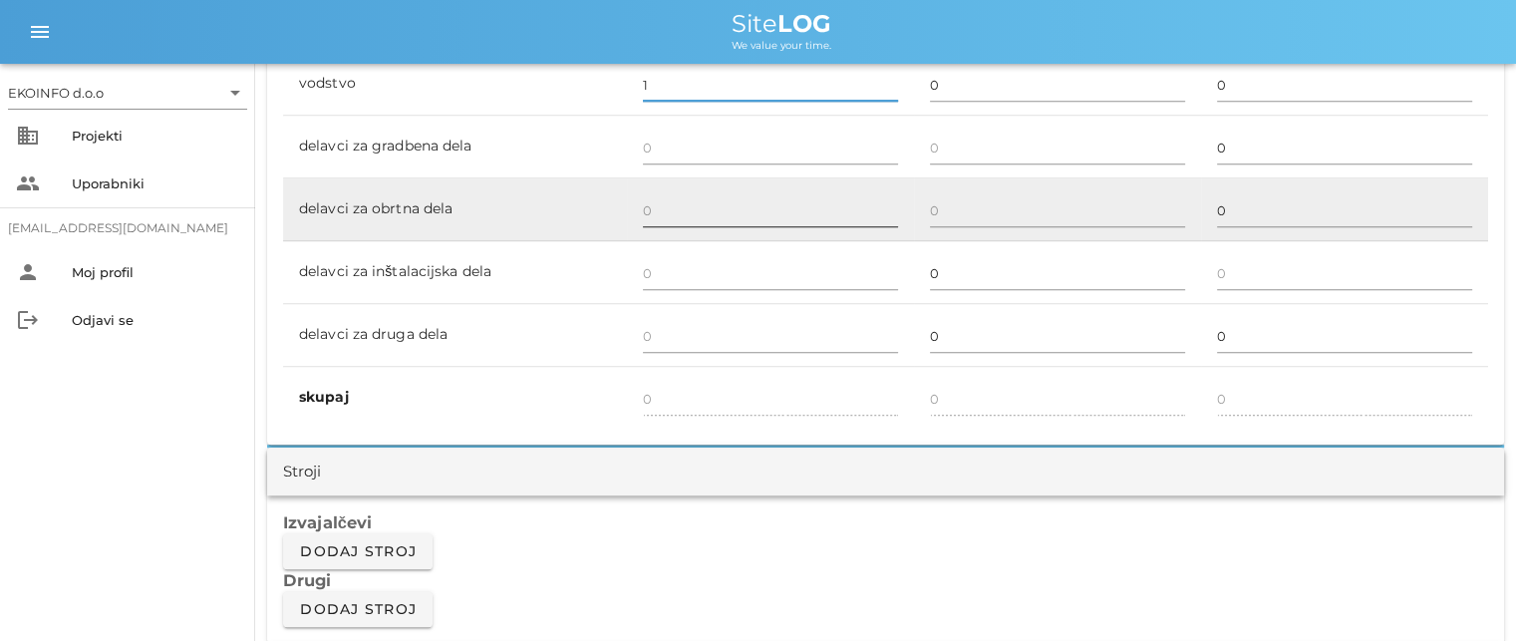
type input "1"
click at [654, 204] on input "text" at bounding box center [770, 210] width 255 height 32
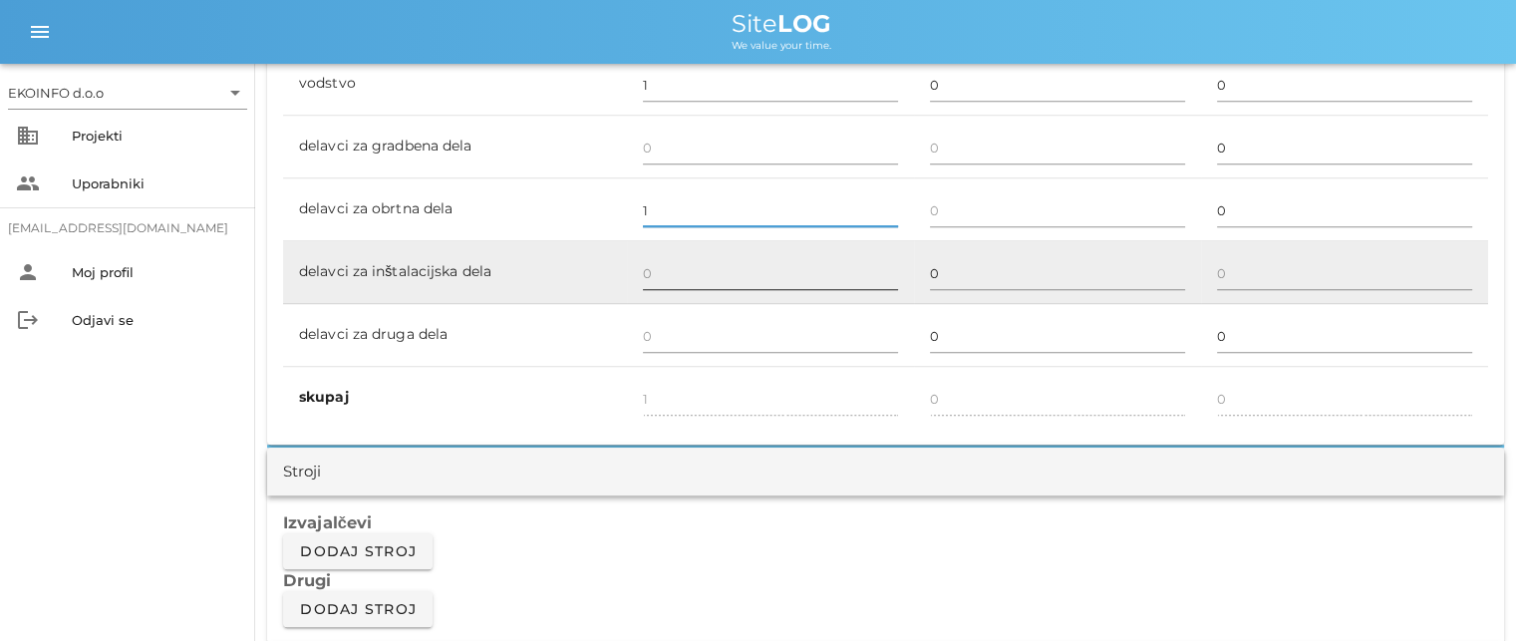
type input "1"
type input "2"
click at [662, 250] on div at bounding box center [770, 274] width 255 height 58
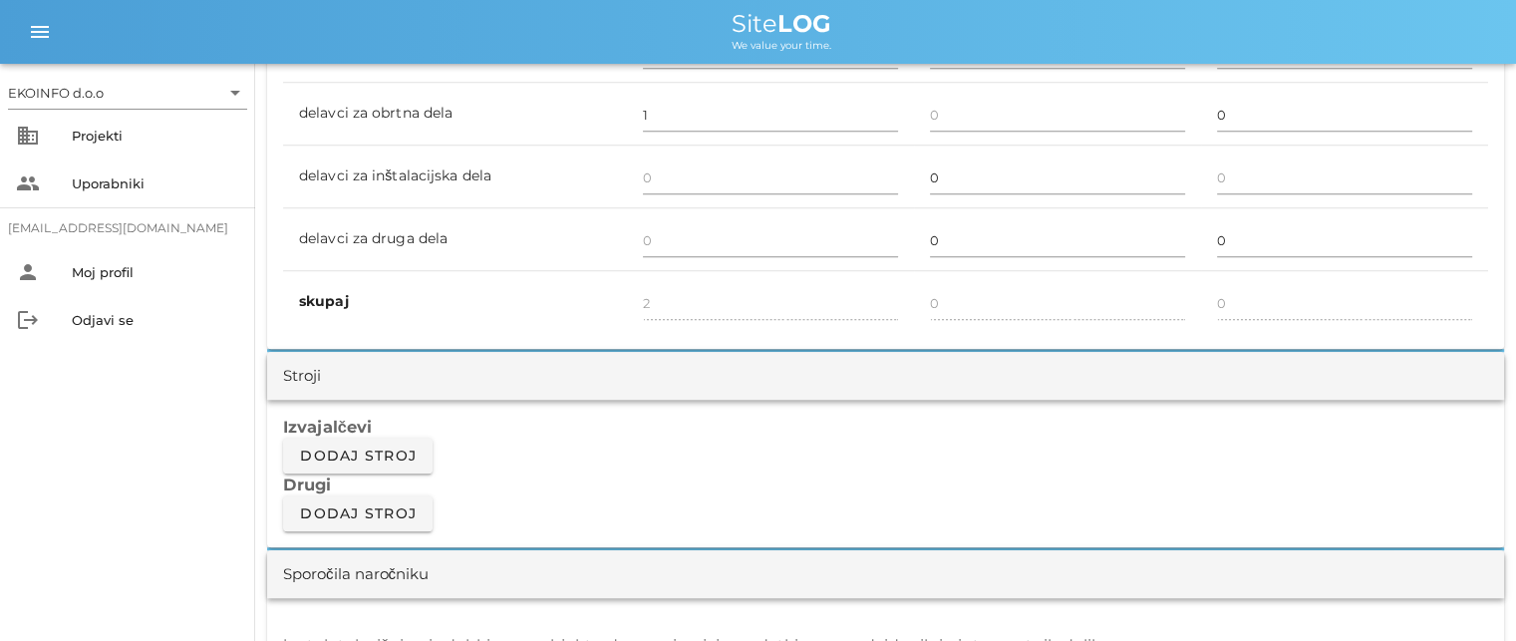
scroll to position [1495, 0]
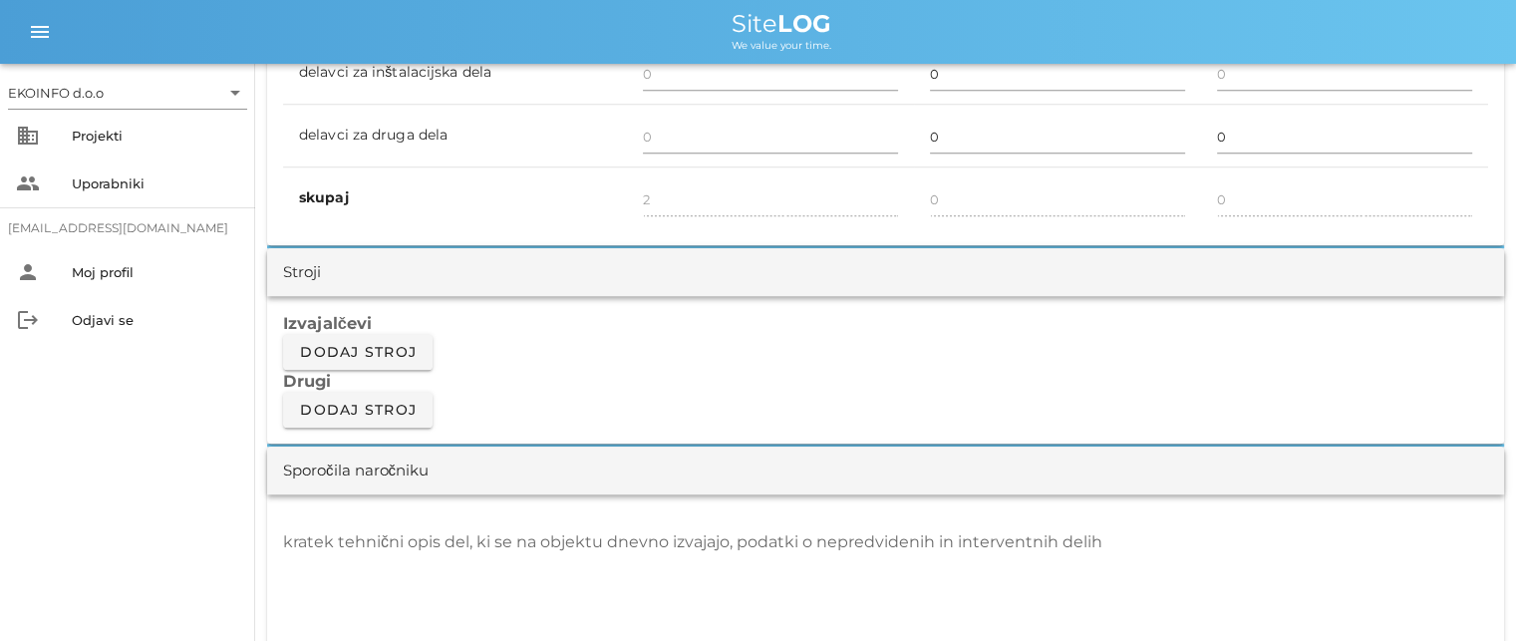
click at [315, 537] on textarea "kratek tehnični opis del, ki se na objektu dnevno izvajajo, podatki o nepredvid…" at bounding box center [885, 586] width 1205 height 120
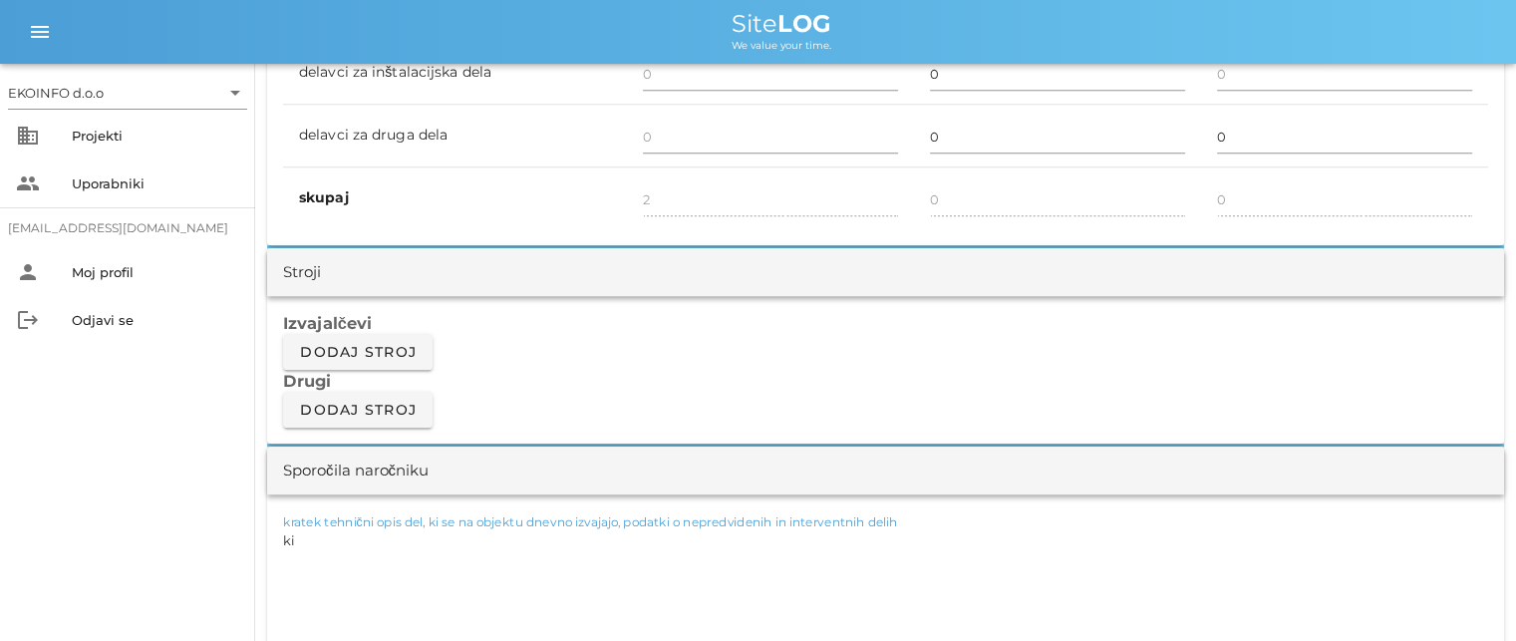
type textarea "k"
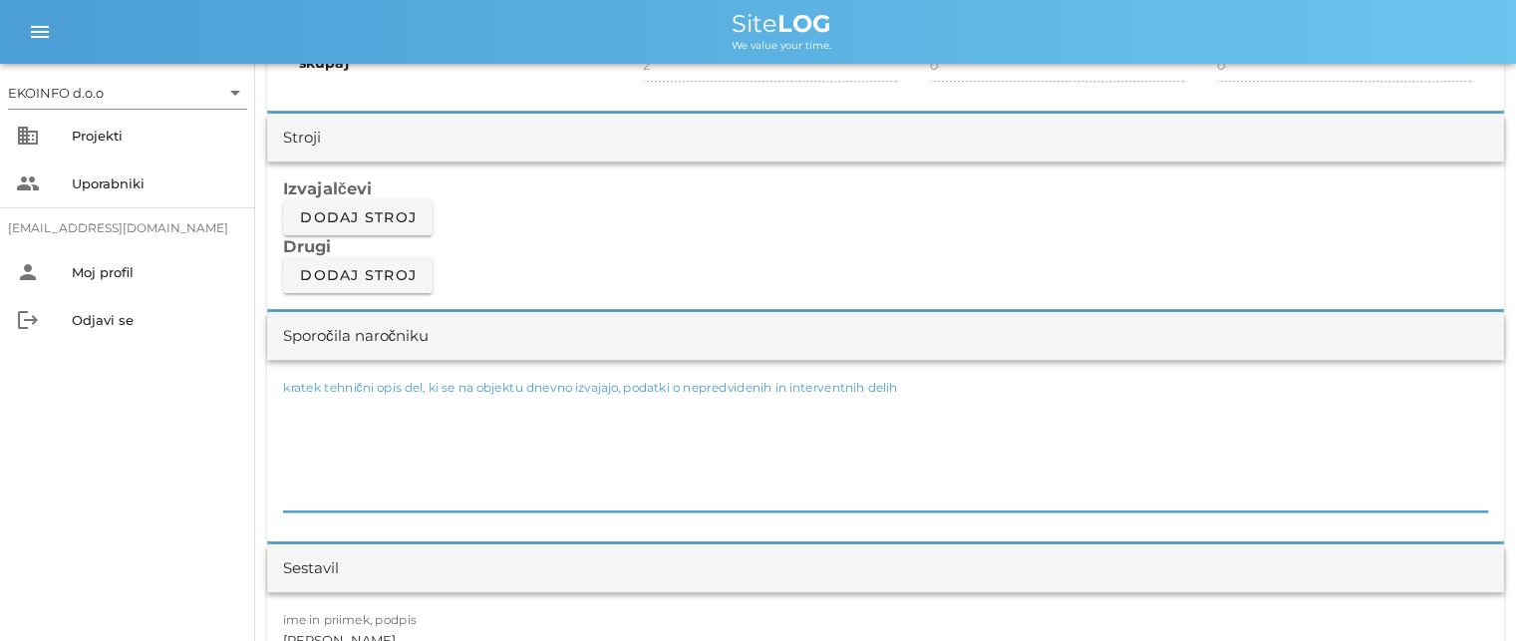
scroll to position [1794, 0]
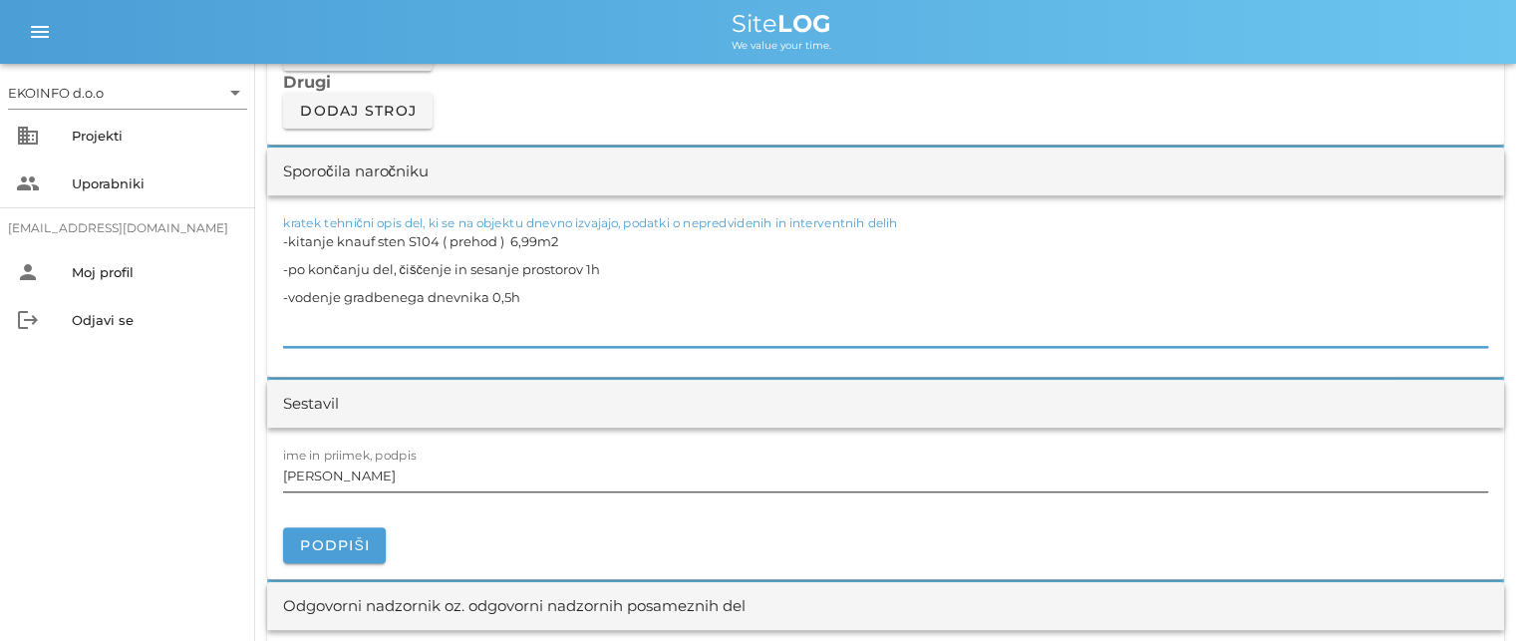
click at [372, 478] on input "[PERSON_NAME]" at bounding box center [885, 476] width 1205 height 32
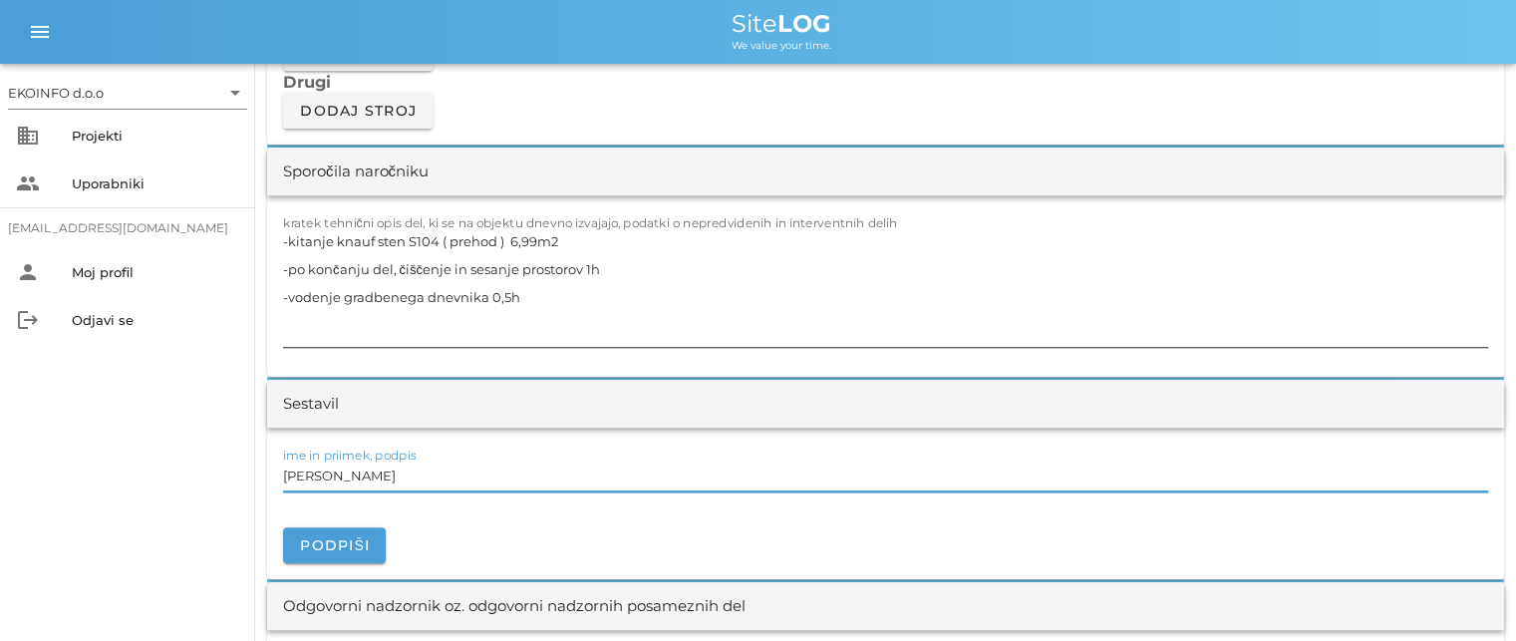
click at [592, 266] on textarea "-kitanje knauf sten S104 ( prehod ) 6,99m2 -po končanju del, čiščenje in sesanj…" at bounding box center [885, 287] width 1205 height 120
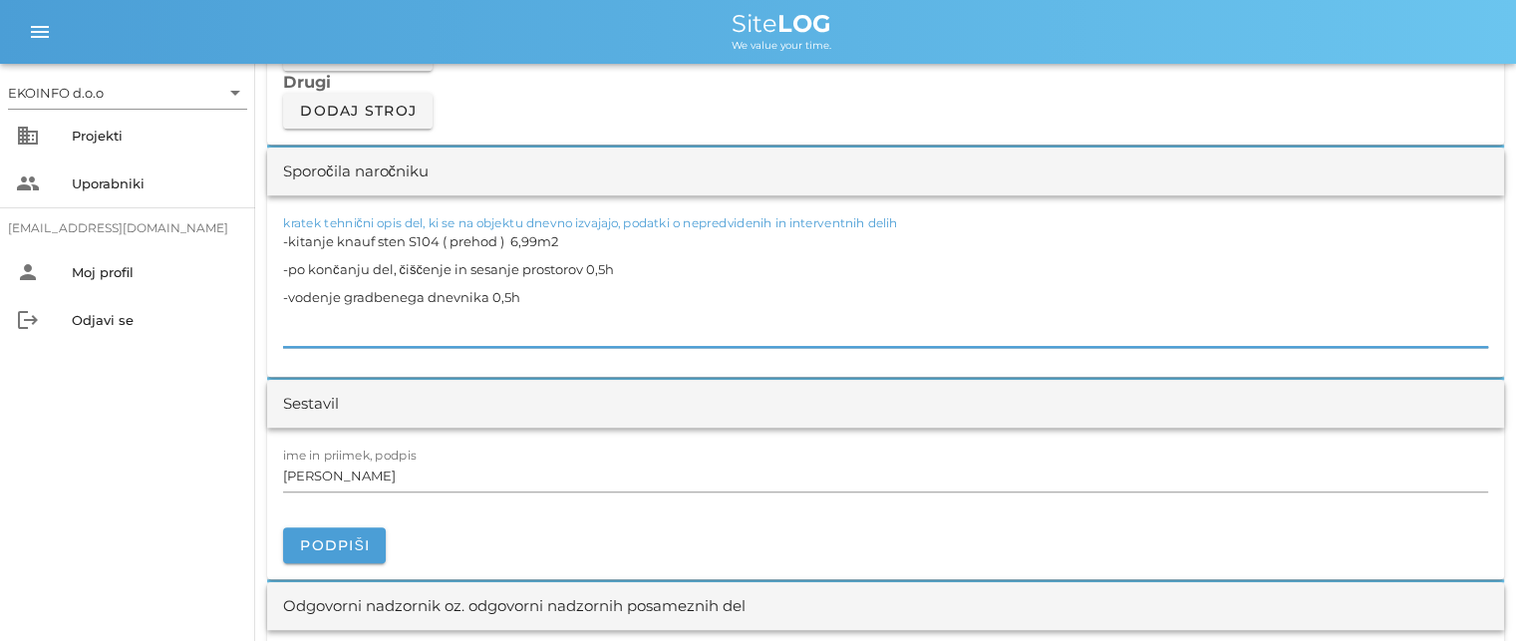
click at [302, 319] on textarea "-kitanje knauf sten S104 ( prehod ) 6,99m2 -po končanju del, čiščenje in sesanj…" at bounding box center [885, 287] width 1205 height 120
click at [523, 297] on textarea "-kitanje knauf sten S104 ( prehod ) 6,99m2 -po končanju del, čiščenje in sesanj…" at bounding box center [885, 287] width 1205 height 120
type textarea "-kitanje knauf sten S104 ( prehod ) 6,99m2 -po končanju del, čiščenje in sesanj…"
click at [375, 481] on input "[PERSON_NAME]" at bounding box center [885, 476] width 1205 height 32
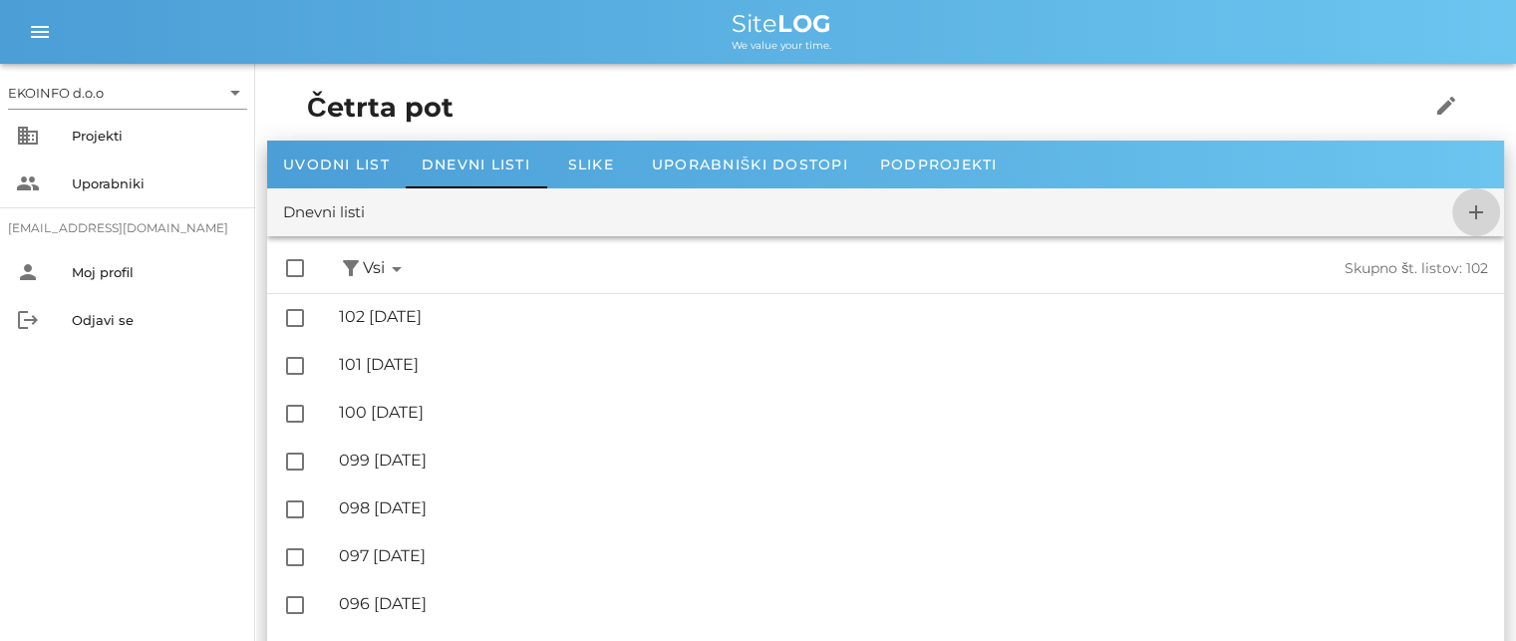
click at [1471, 211] on icon "add" at bounding box center [1476, 212] width 24 height 24
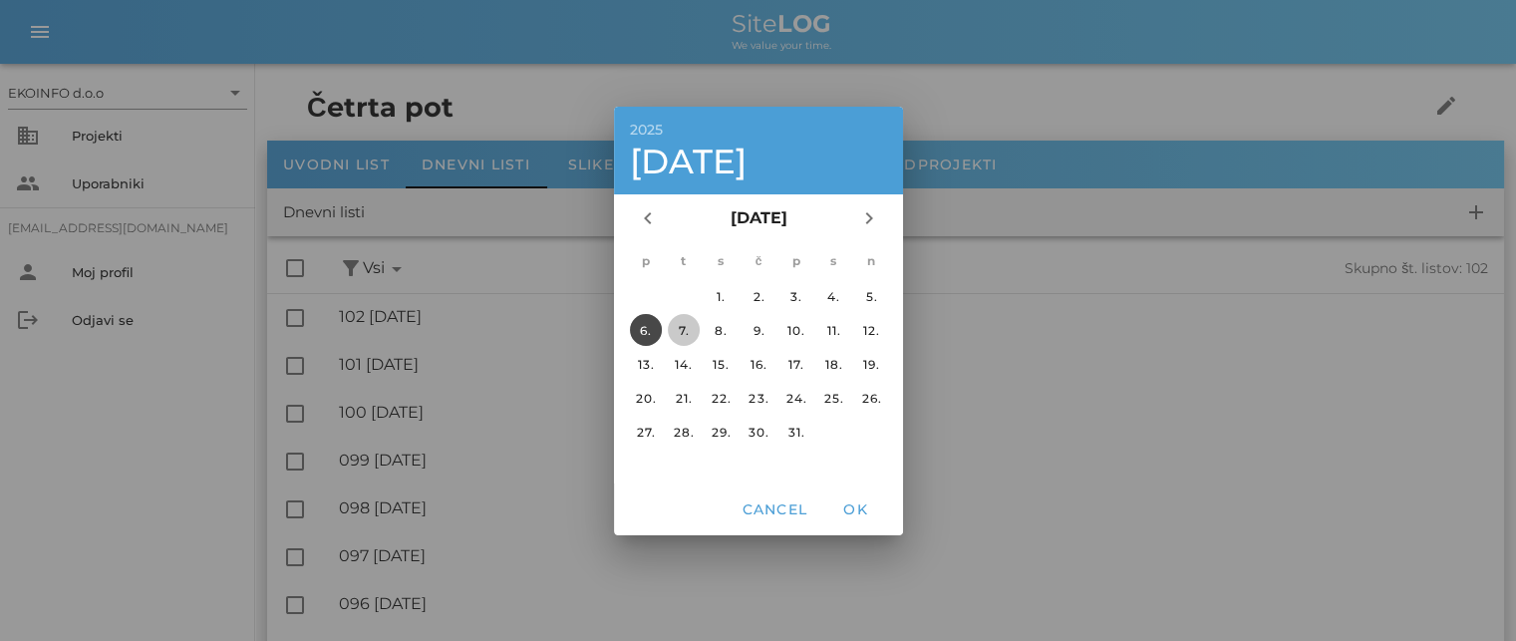
click at [680, 326] on div "7." at bounding box center [683, 329] width 32 height 15
click at [843, 501] on span "OK" at bounding box center [855, 509] width 48 height 18
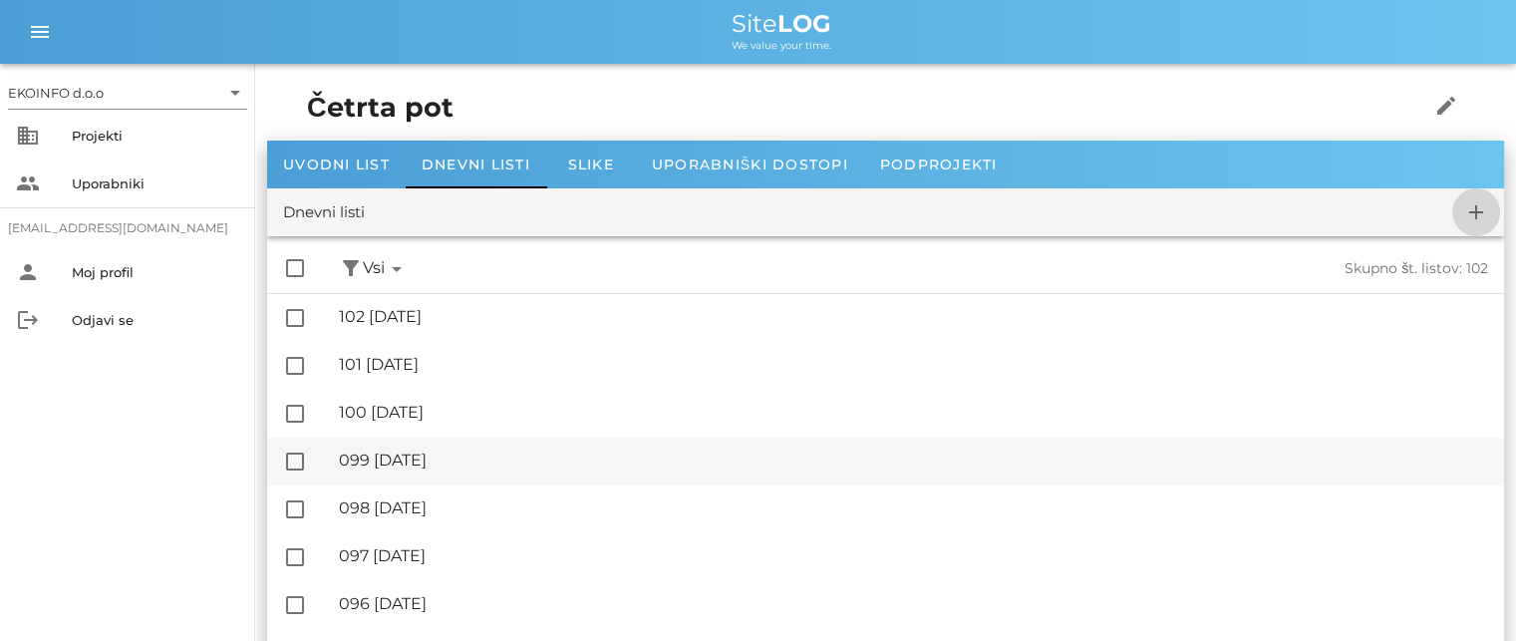
checkbox input "false"
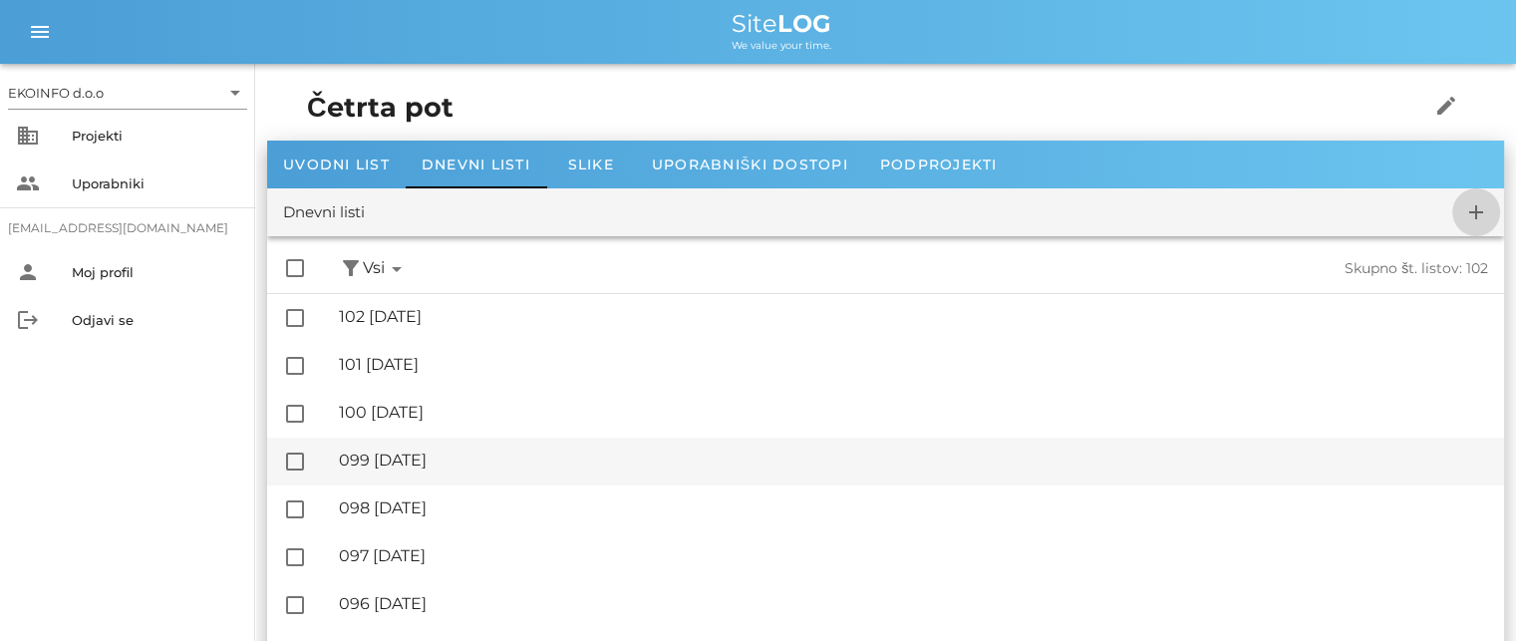
checkbox input "false"
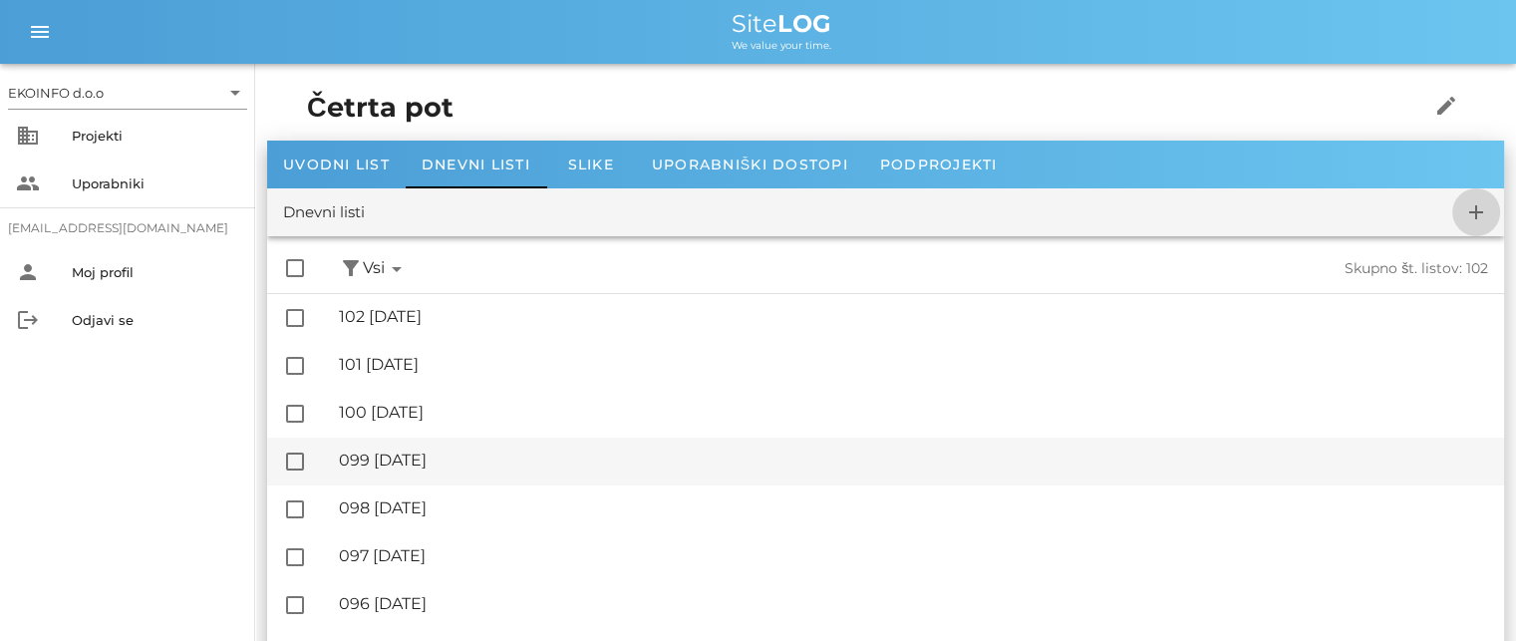
checkbox input "false"
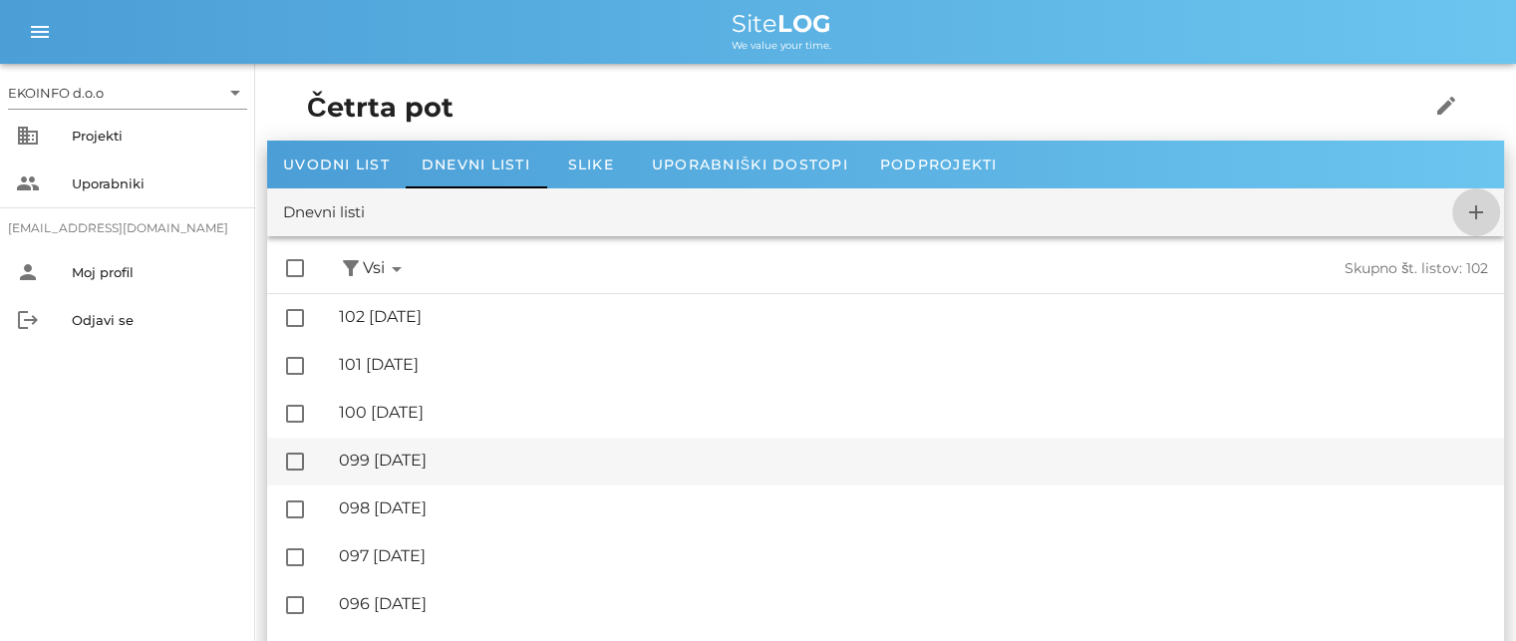
checkbox input "false"
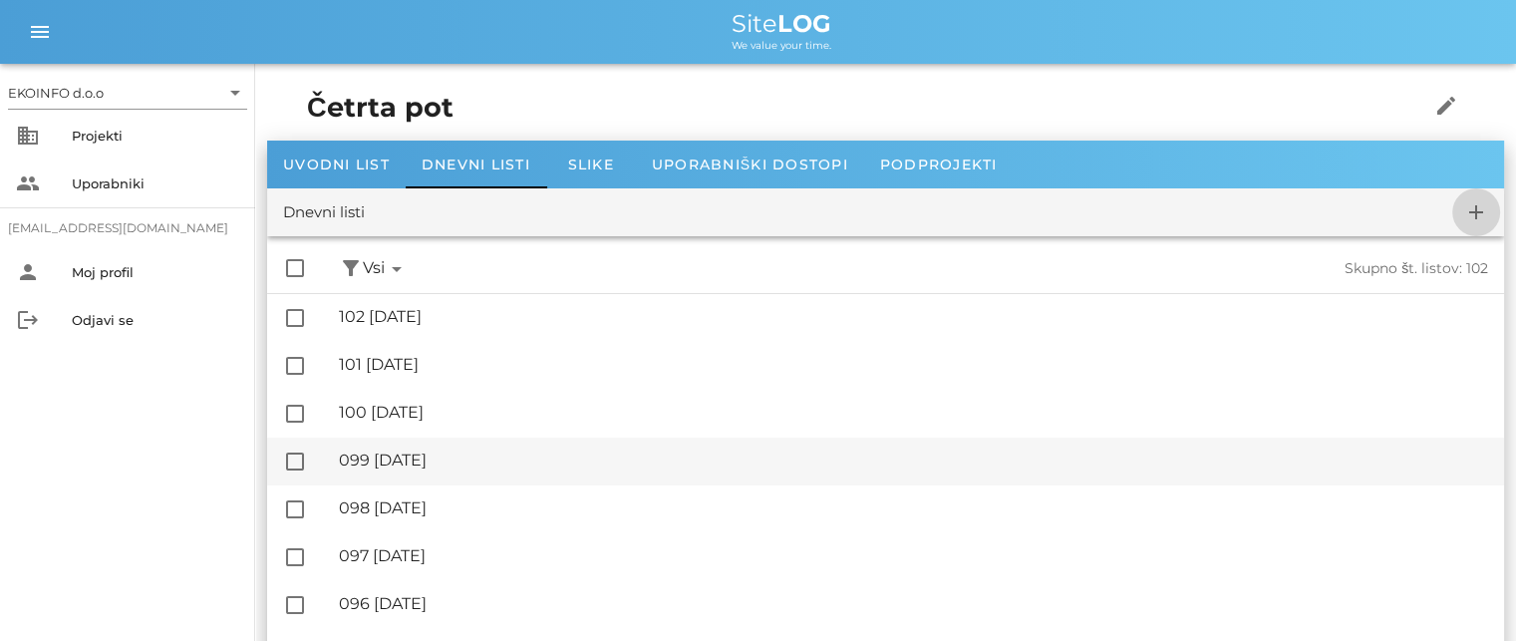
checkbox input "false"
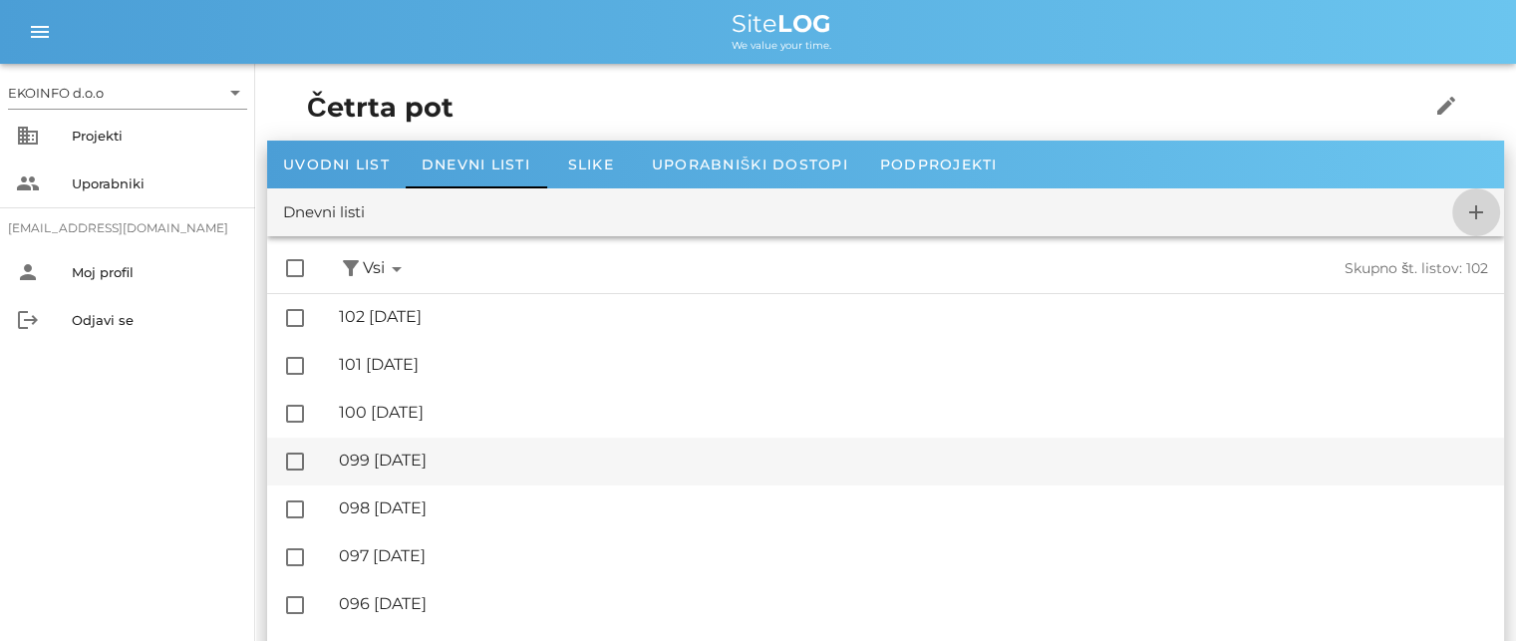
checkbox input "false"
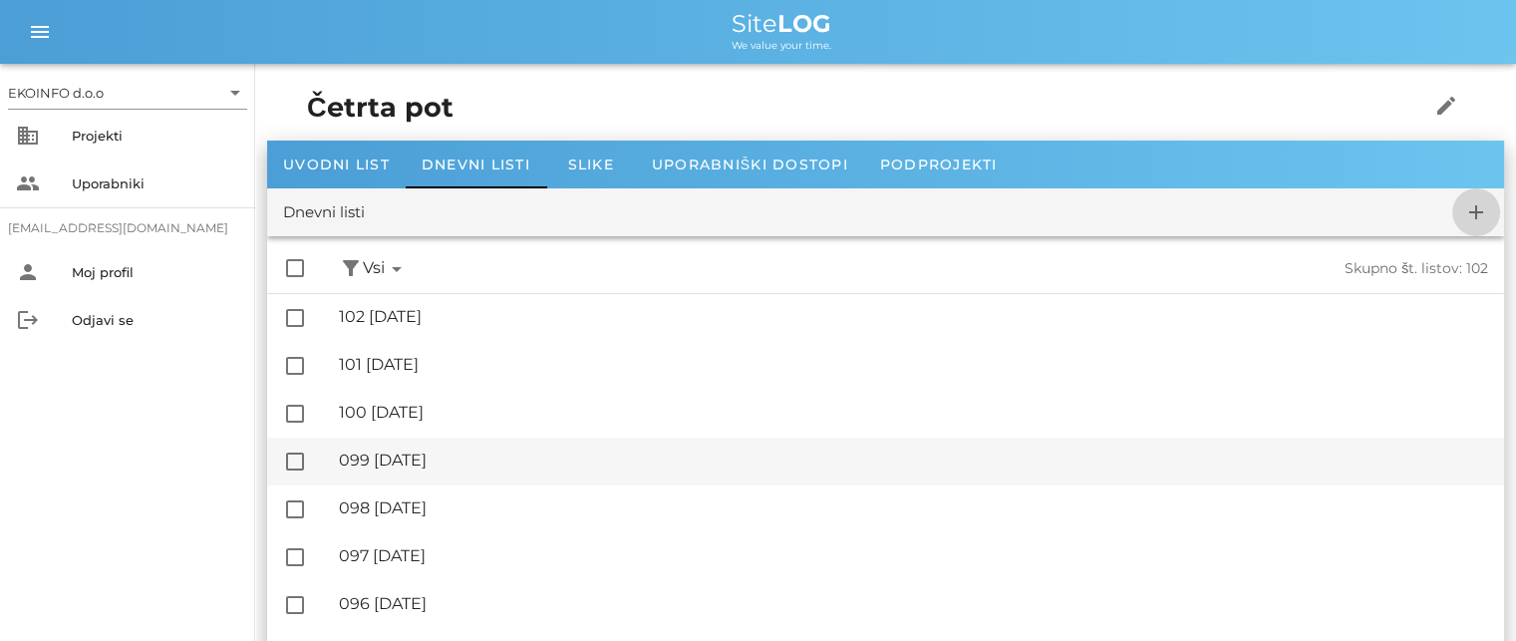
checkbox input "false"
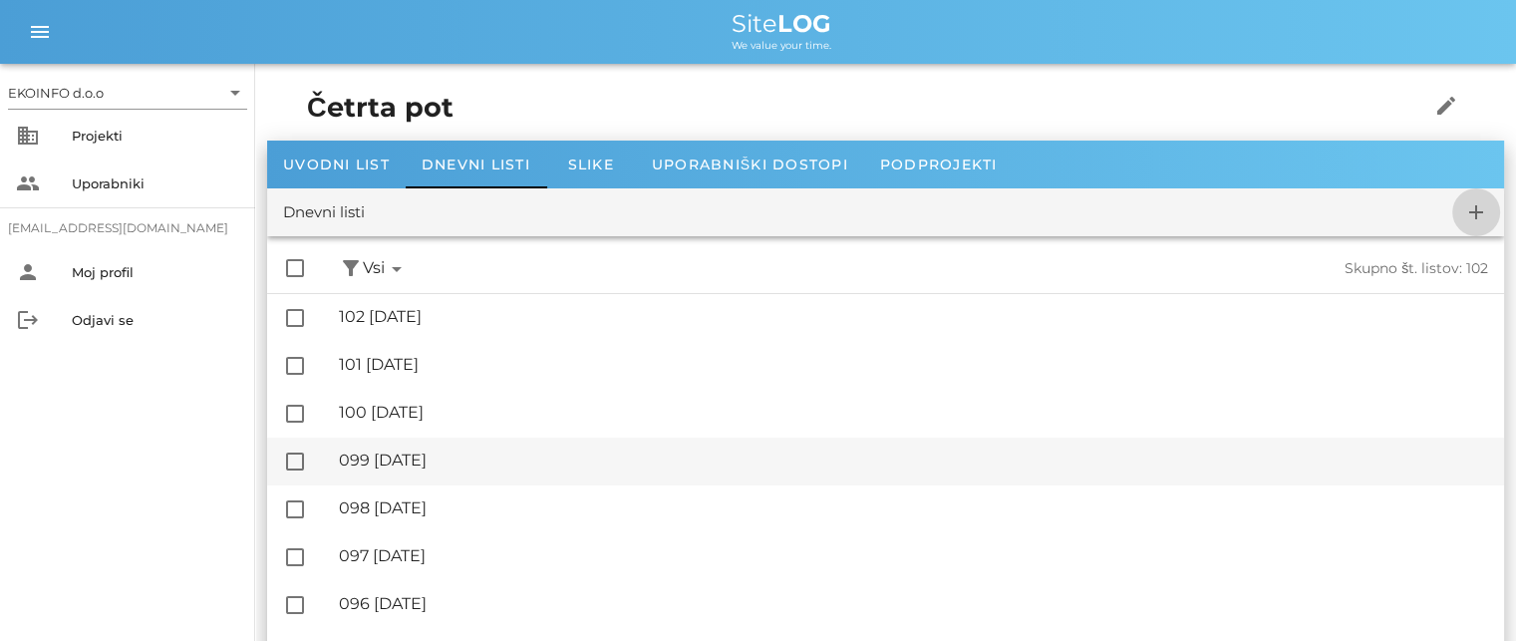
checkbox input "false"
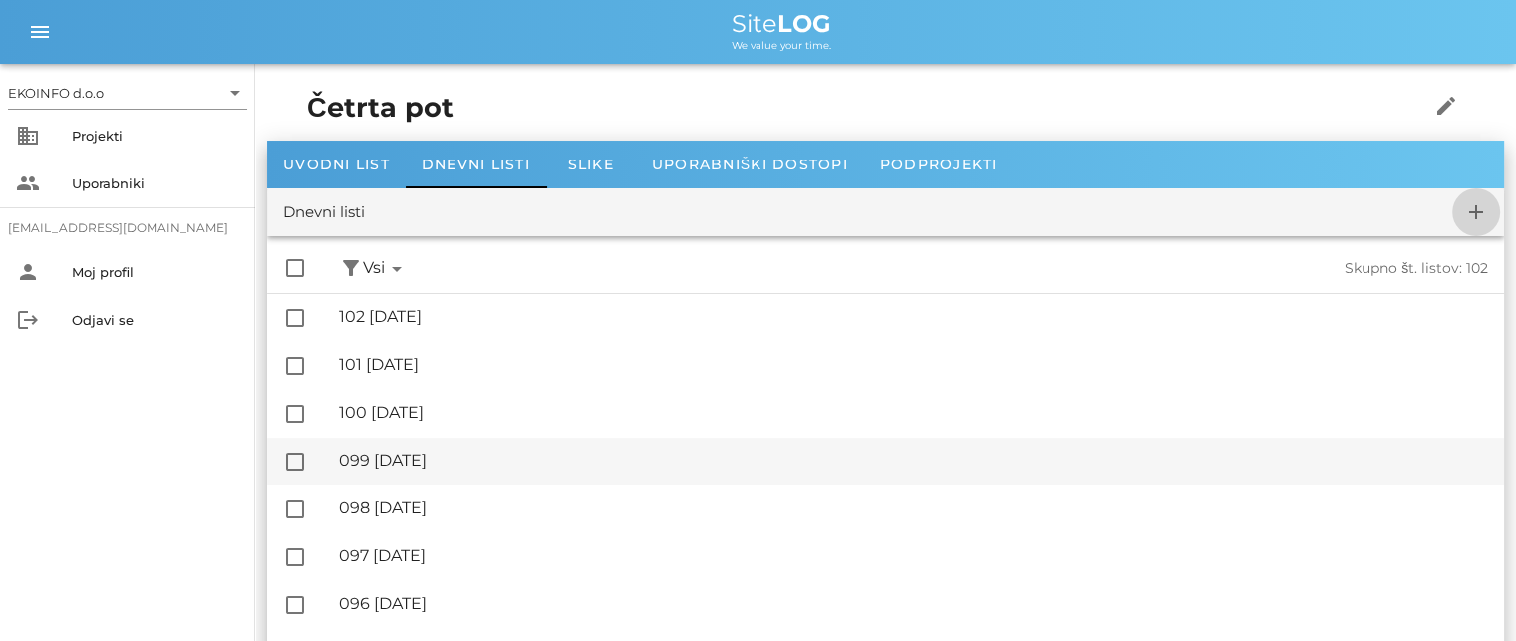
checkbox input "false"
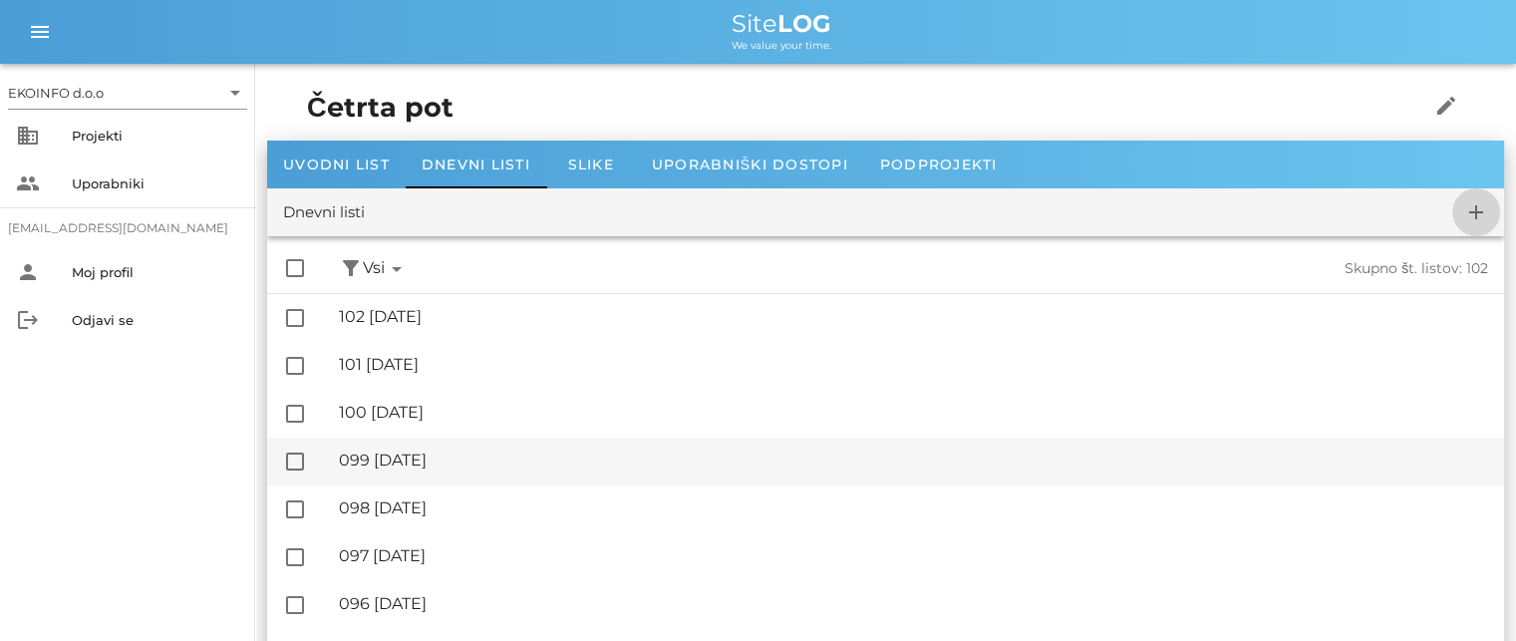
checkbox input "false"
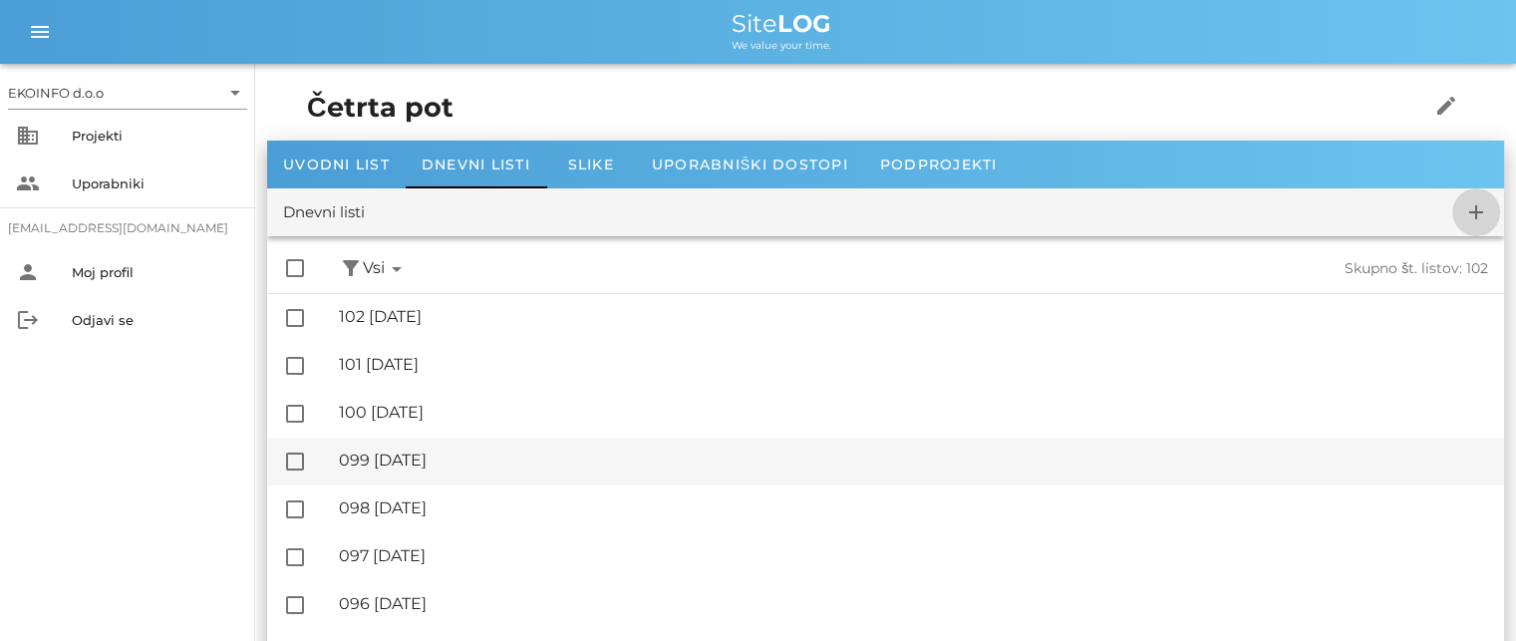
checkbox input "false"
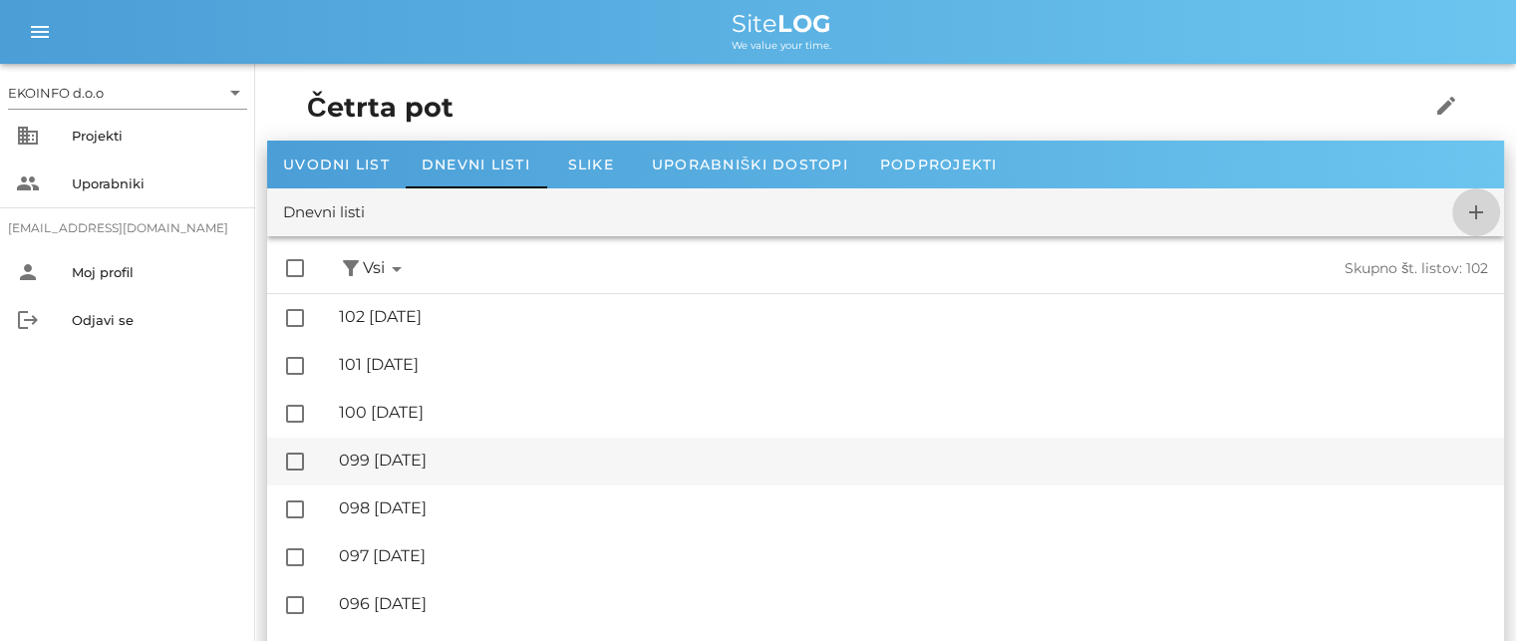
checkbox input "false"
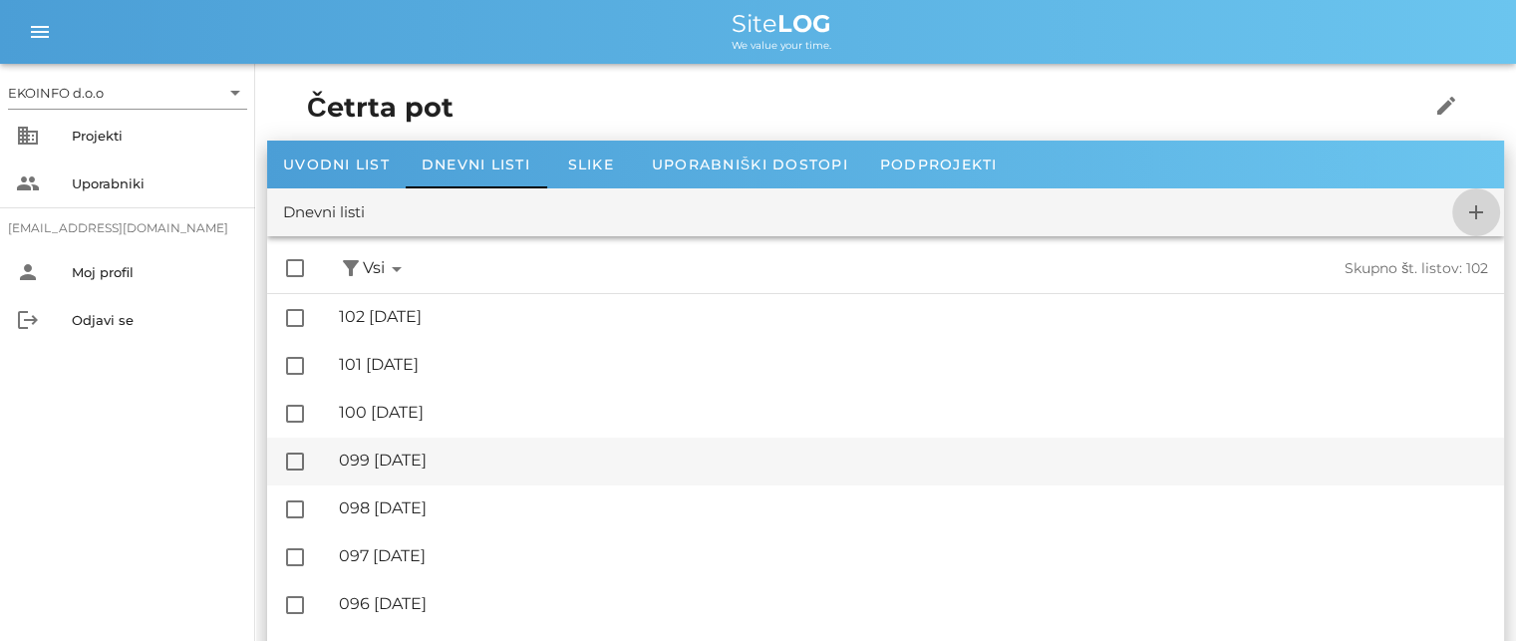
checkbox input "false"
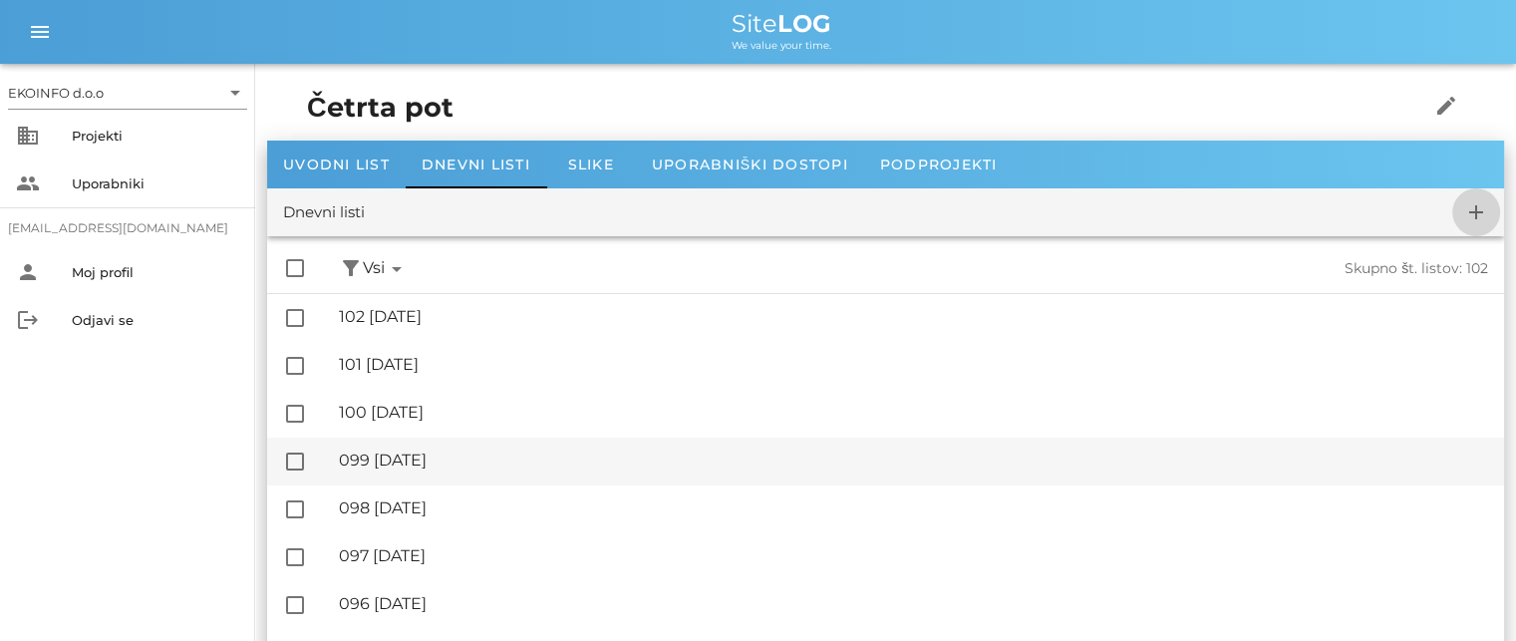
checkbox input "false"
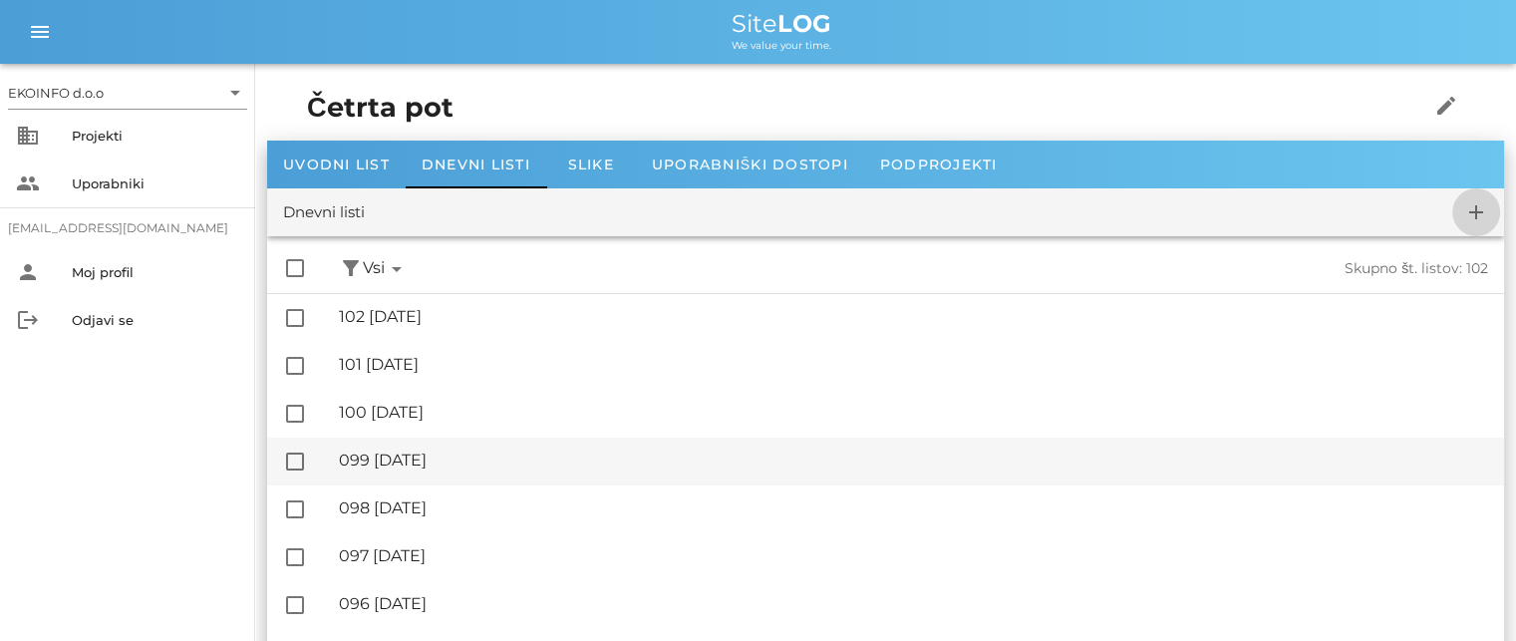
checkbox input "false"
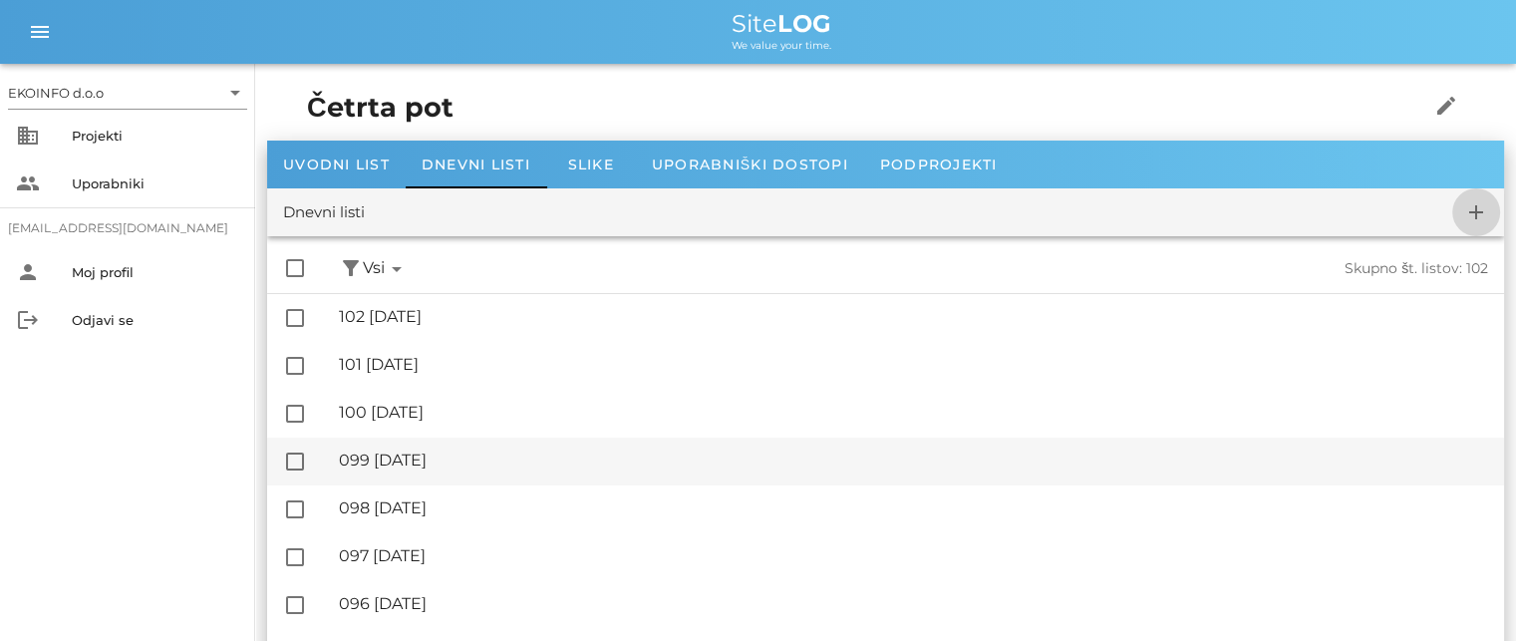
checkbox input "false"
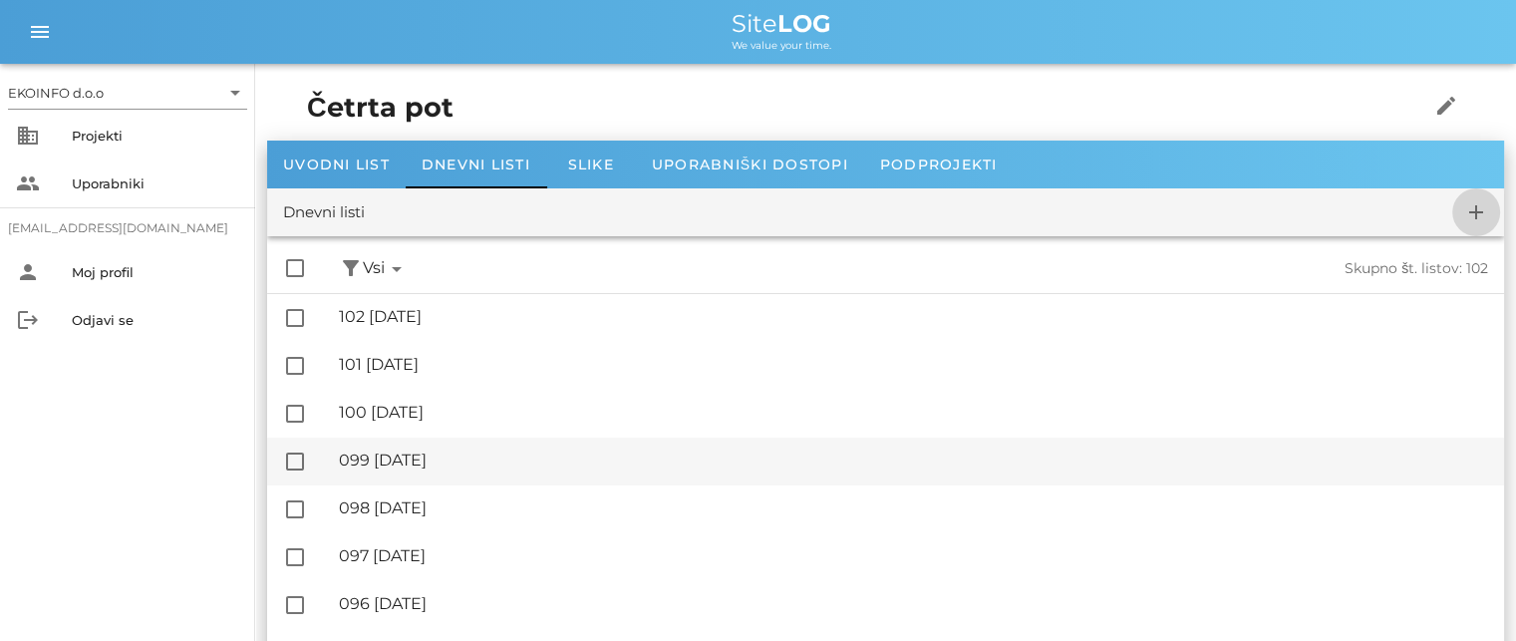
checkbox input "false"
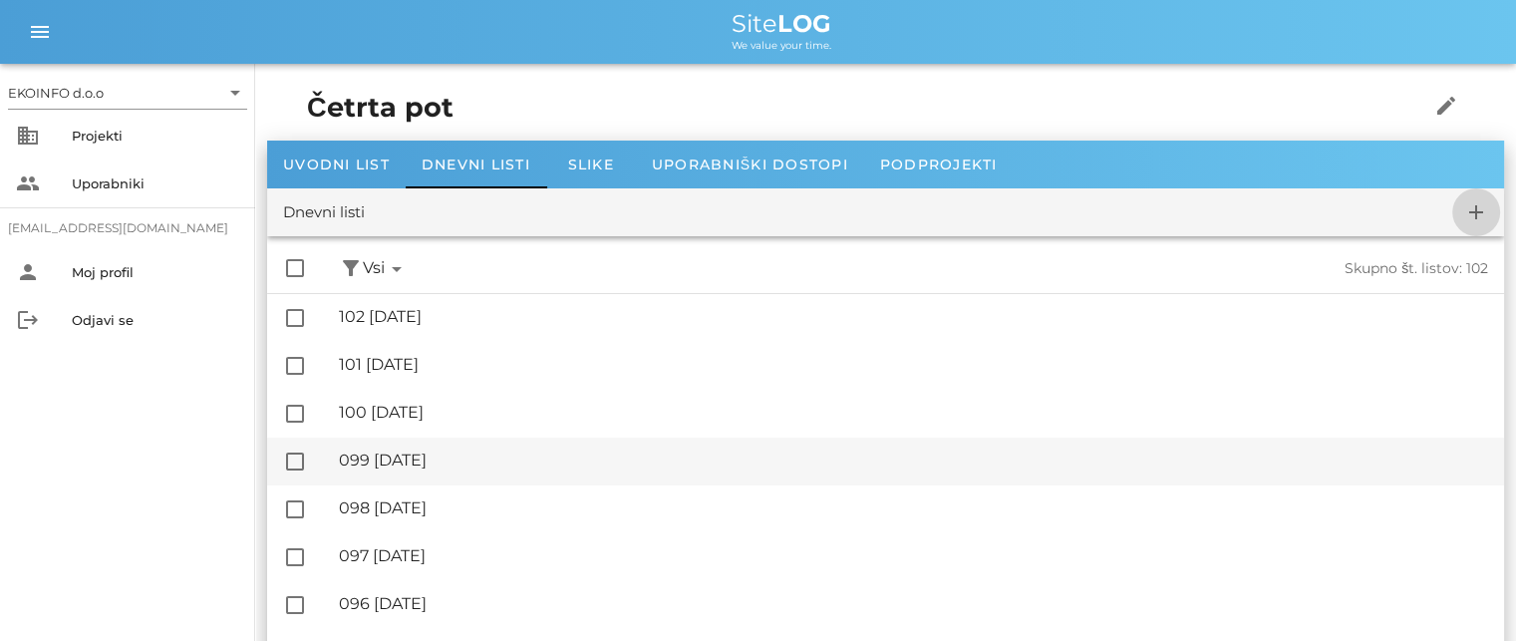
checkbox input "false"
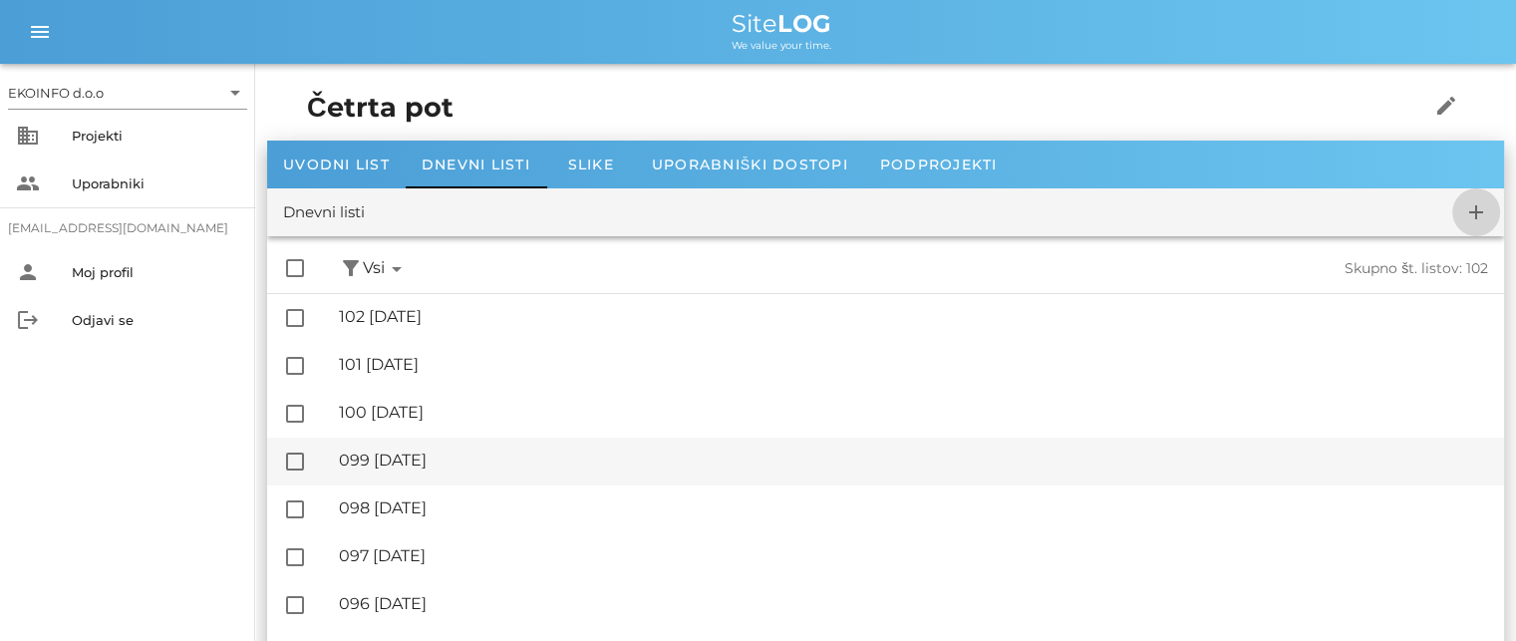
checkbox input "false"
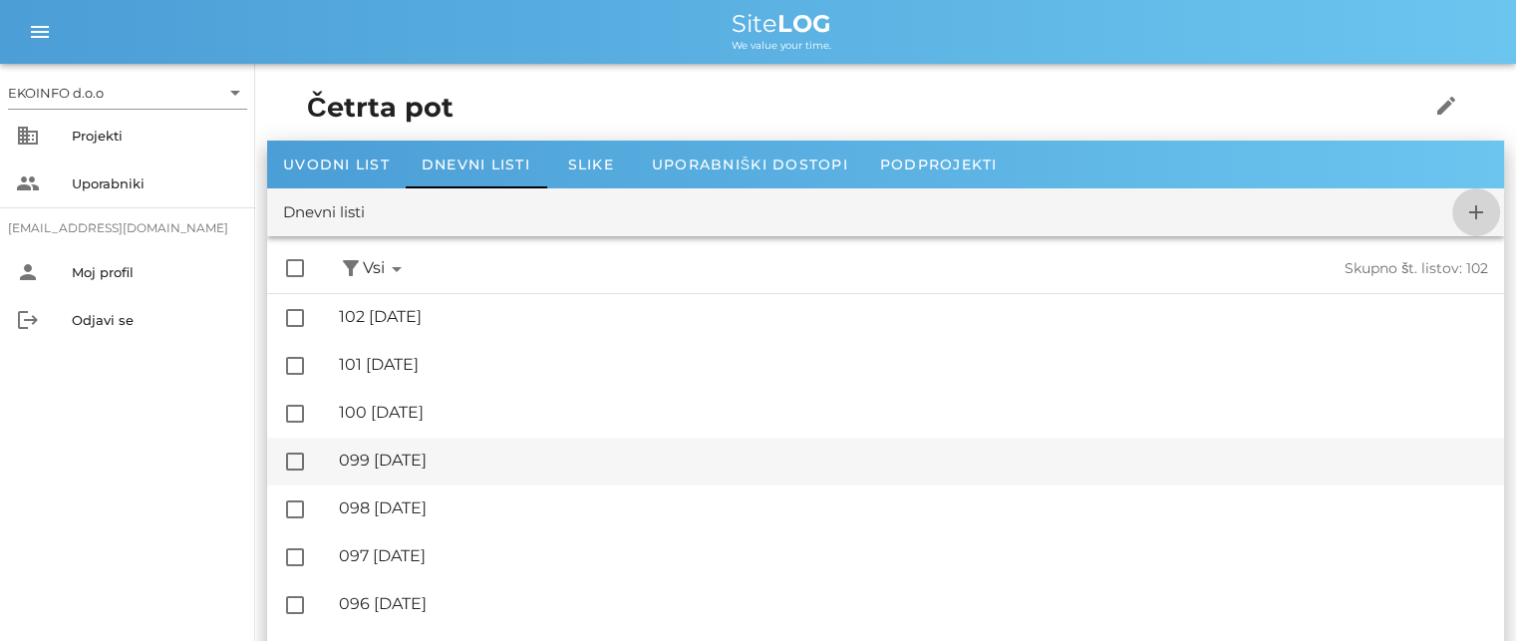
checkbox input "false"
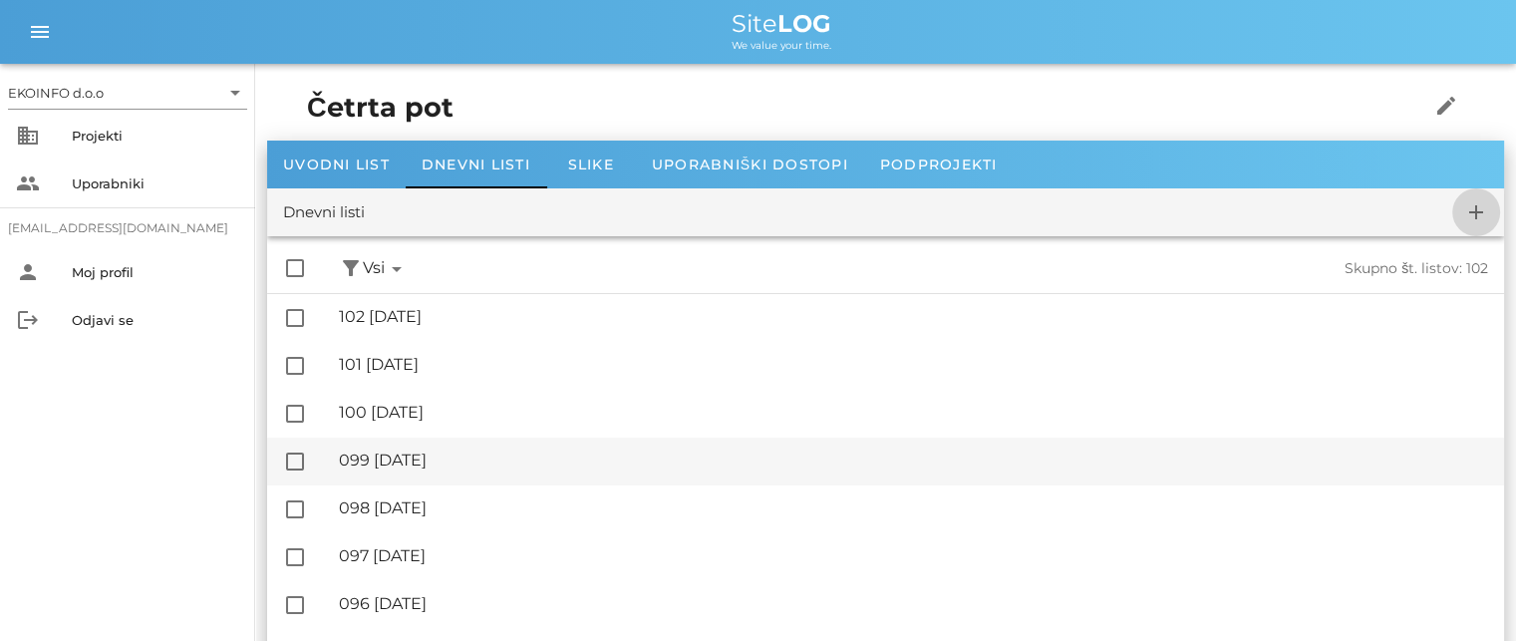
checkbox input "false"
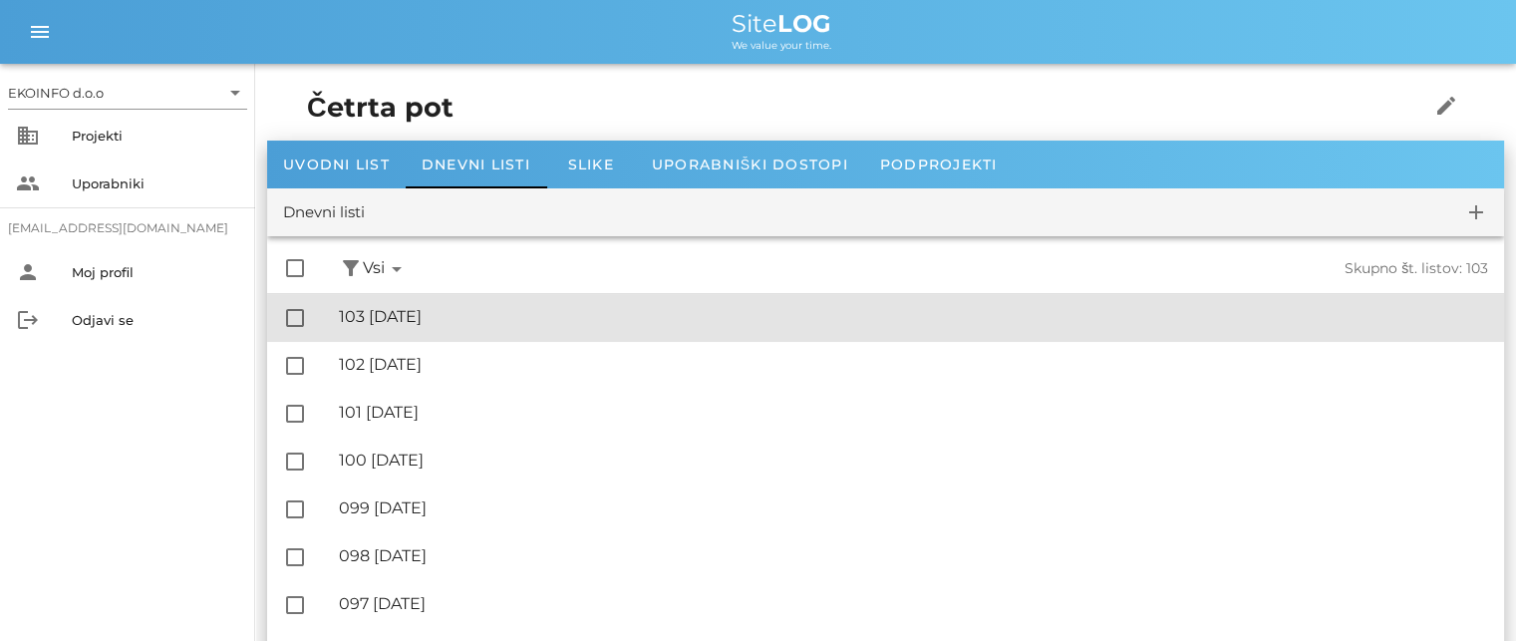
click at [435, 318] on div "🔏 103 [DATE]" at bounding box center [913, 316] width 1149 height 19
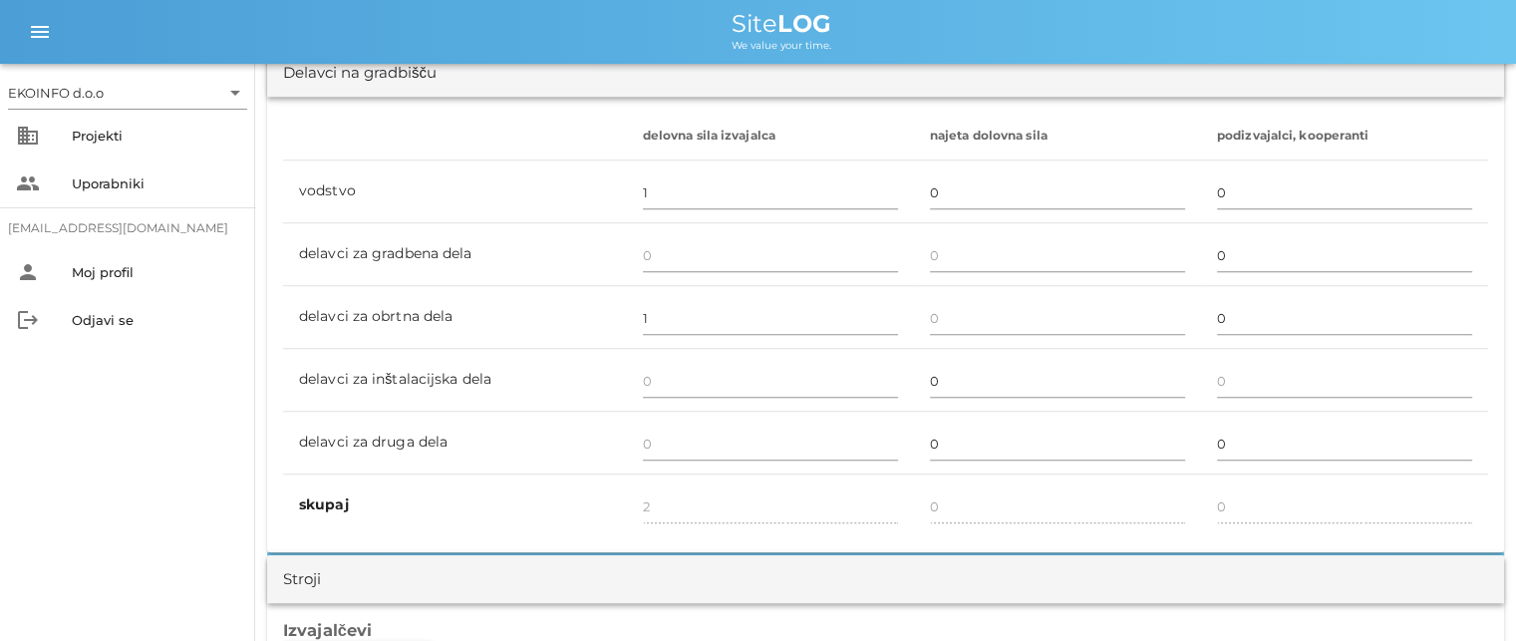
scroll to position [1196, 0]
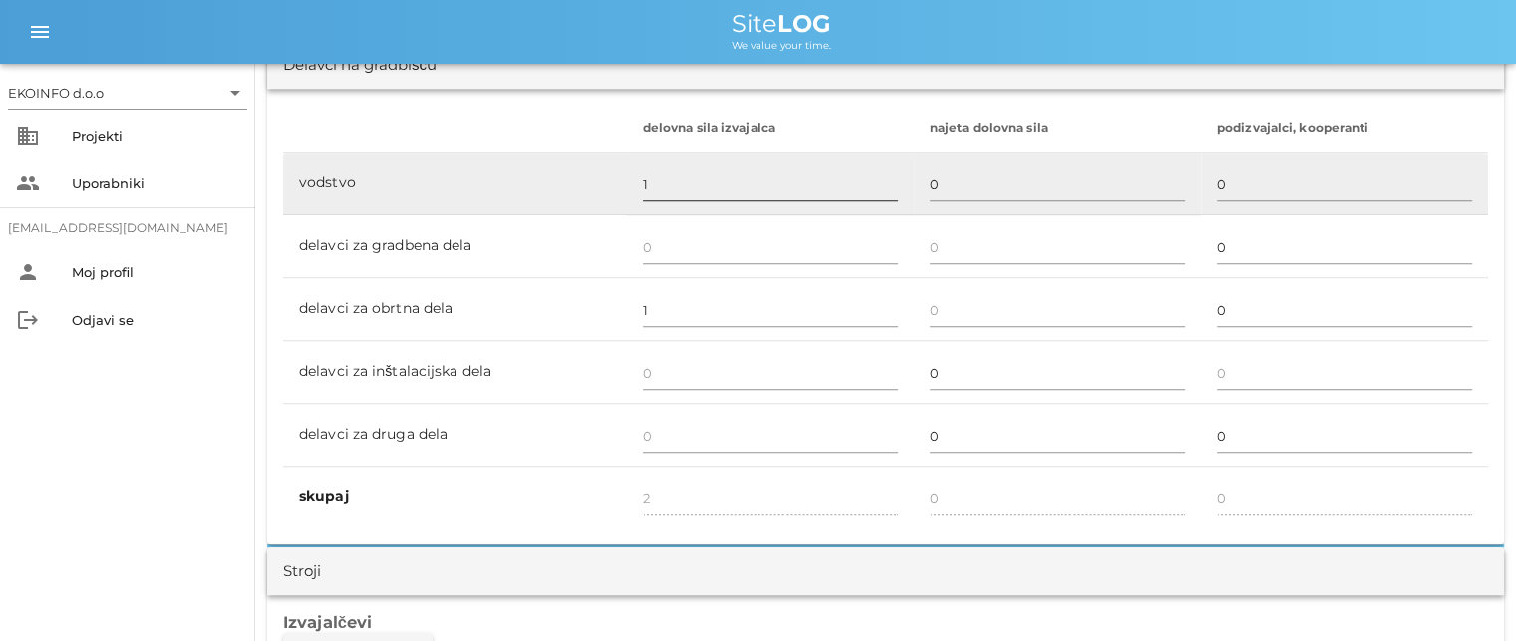
click at [656, 185] on input "1" at bounding box center [770, 184] width 255 height 32
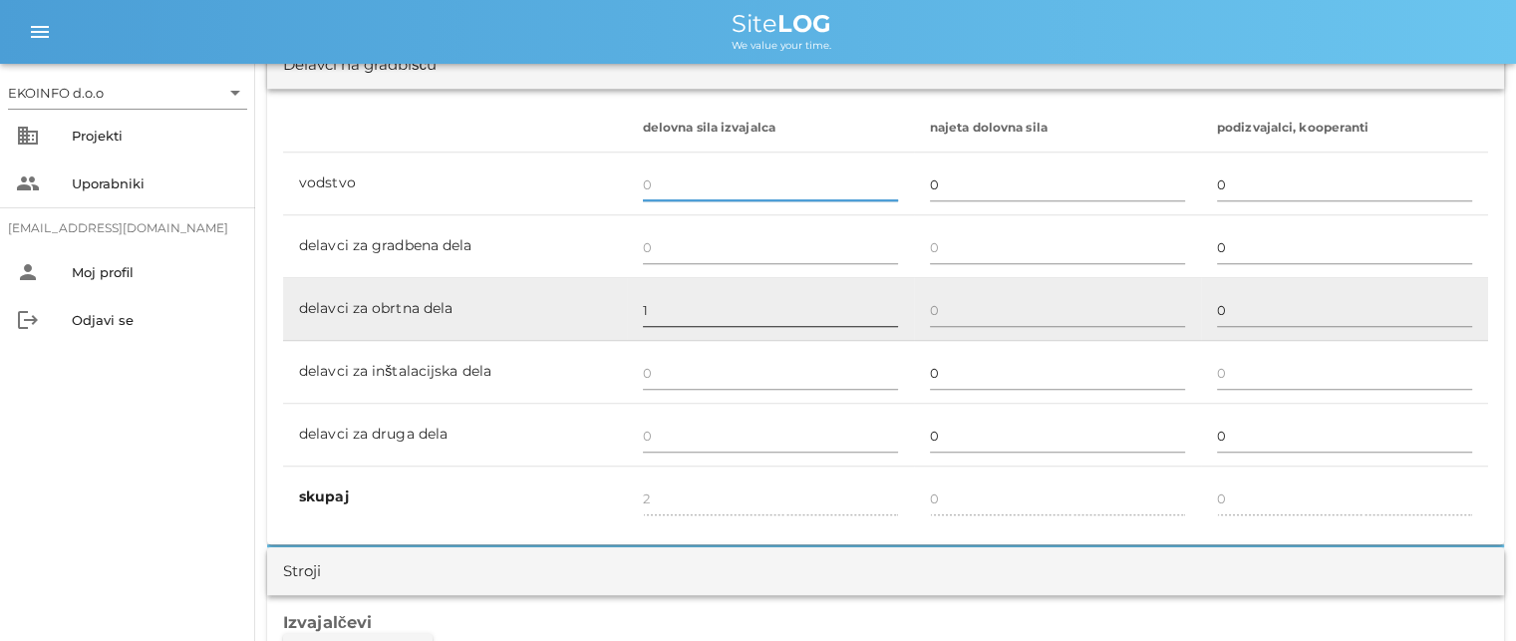
type input "1"
click at [644, 305] on input "1" at bounding box center [770, 310] width 255 height 32
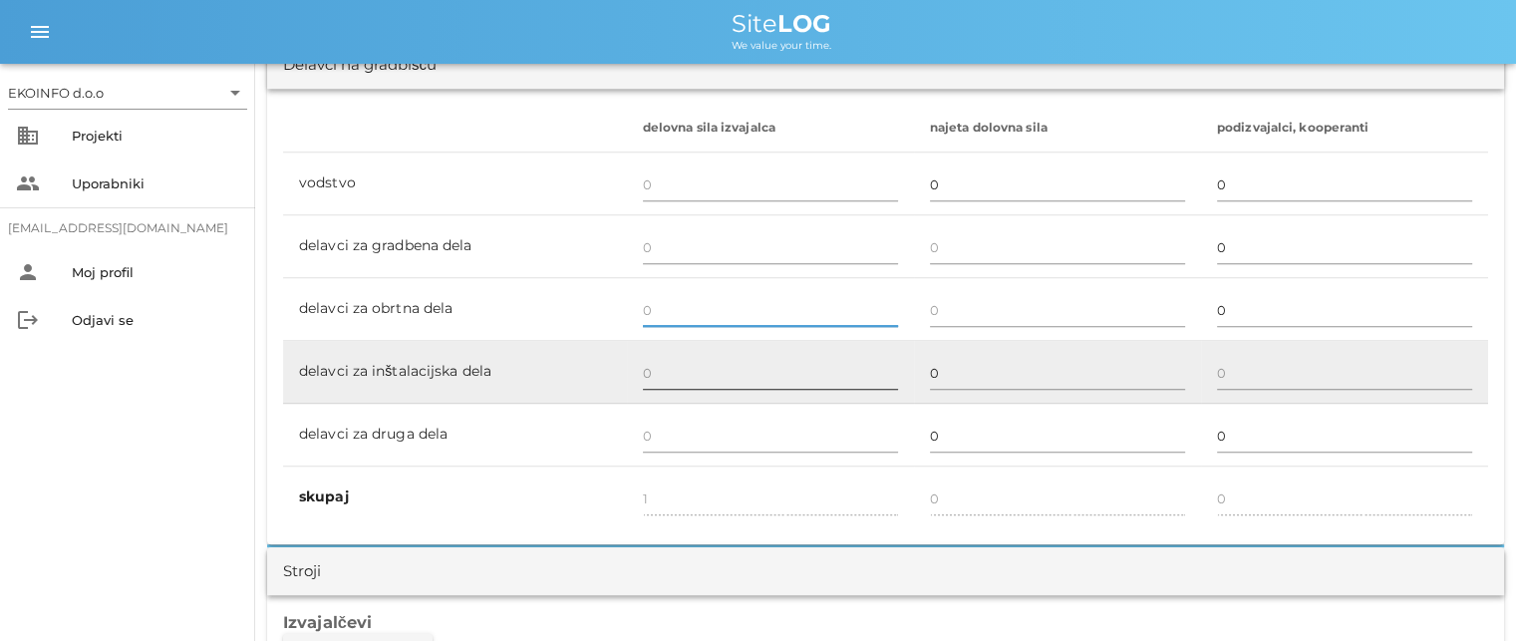
click at [673, 370] on input "text" at bounding box center [770, 373] width 255 height 32
type input "0"
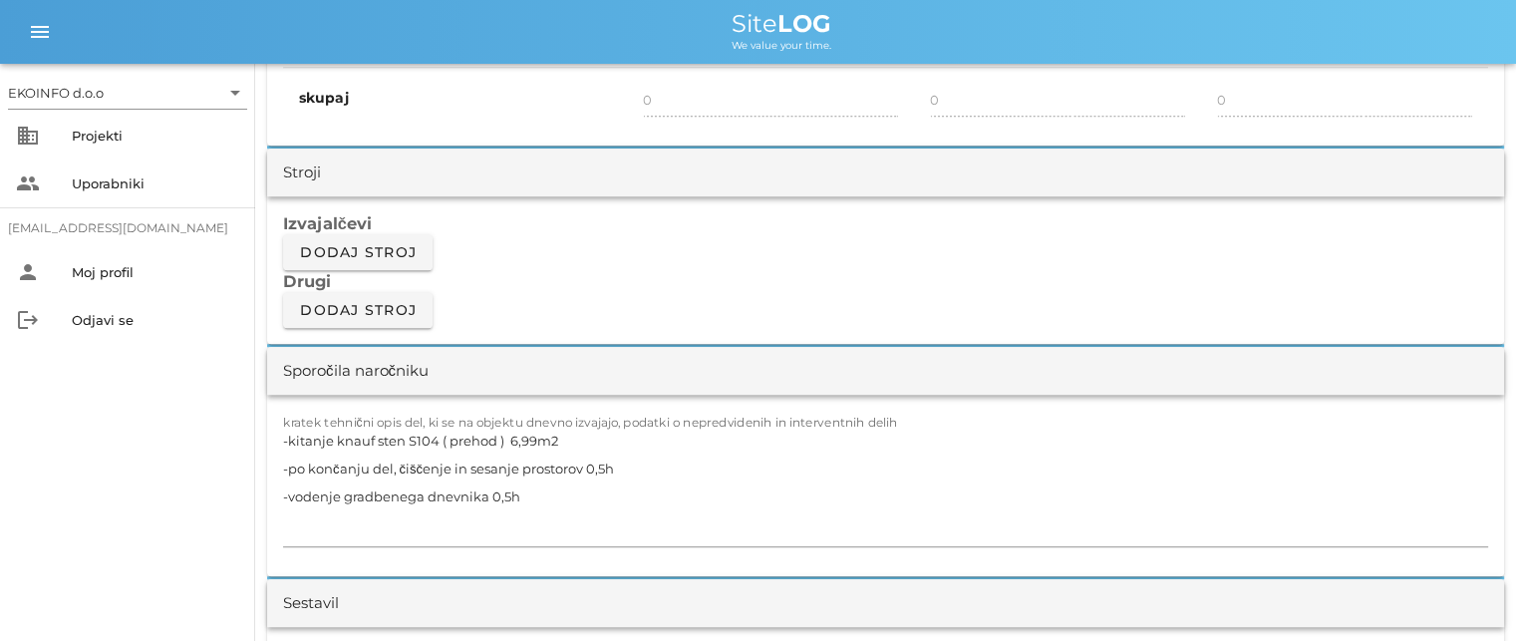
scroll to position [1794, 0]
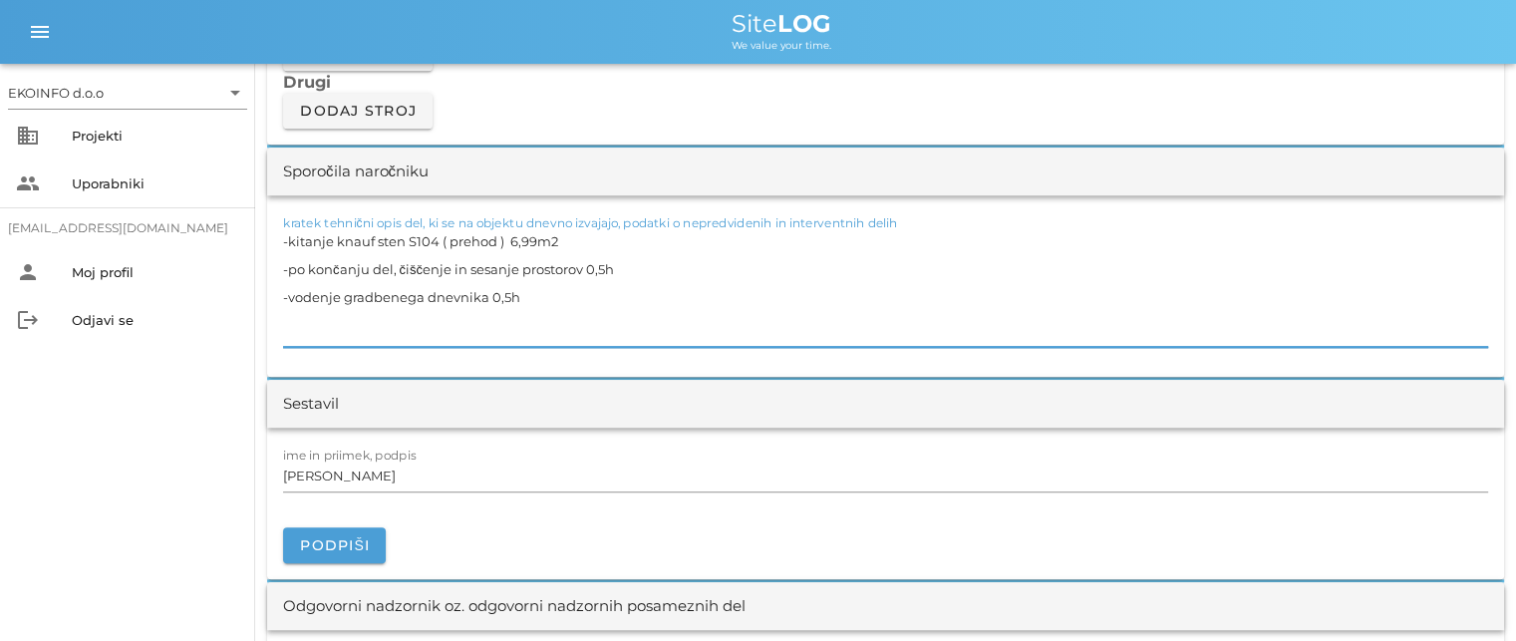
drag, startPoint x: 510, startPoint y: 294, endPoint x: 248, endPoint y: 222, distance: 271.8
click at [248, 222] on div "EKOINFO d.o.o arrow_drop_down business Projekti people Uporabniki [EMAIL_ADDRES…" at bounding box center [758, 500] width 1516 height 4588
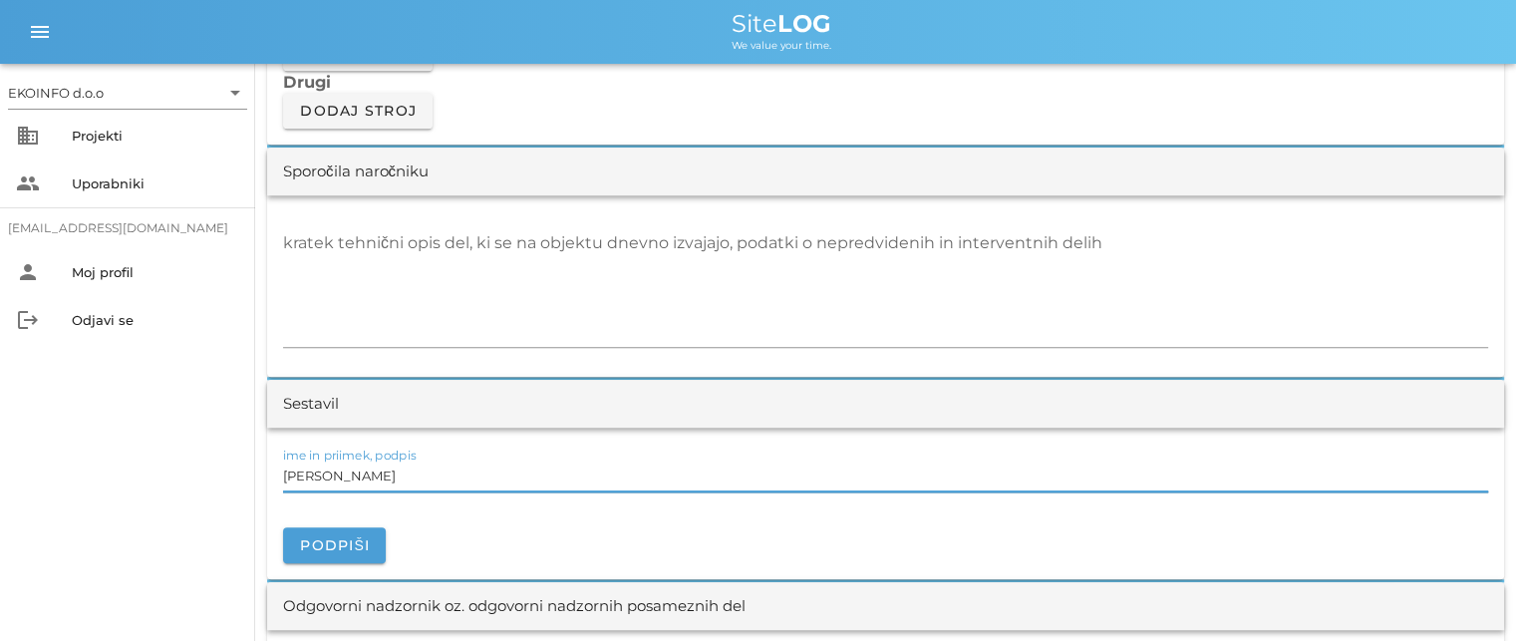
drag, startPoint x: 373, startPoint y: 476, endPoint x: 366, endPoint y: 452, distance: 24.9
click at [373, 474] on input "[PERSON_NAME]" at bounding box center [885, 476] width 1205 height 32
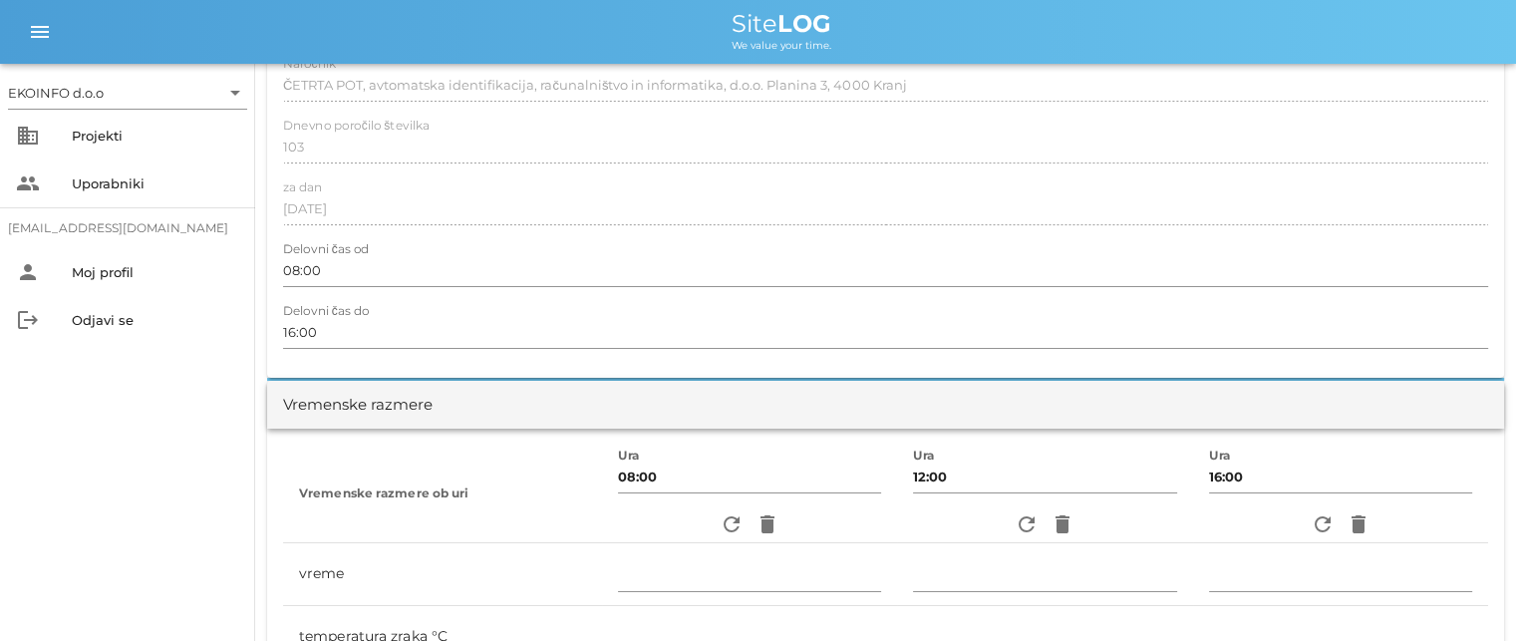
scroll to position [0, 0]
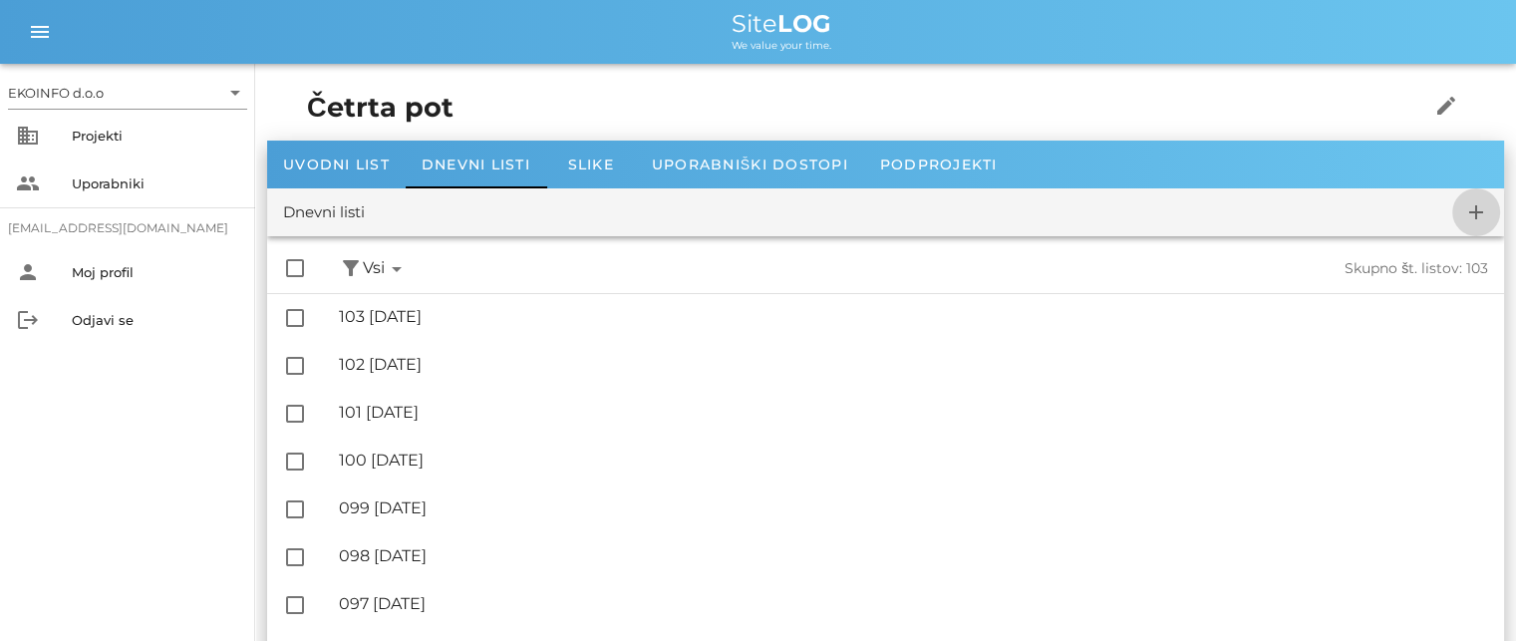
click at [1471, 212] on icon "add" at bounding box center [1476, 212] width 24 height 24
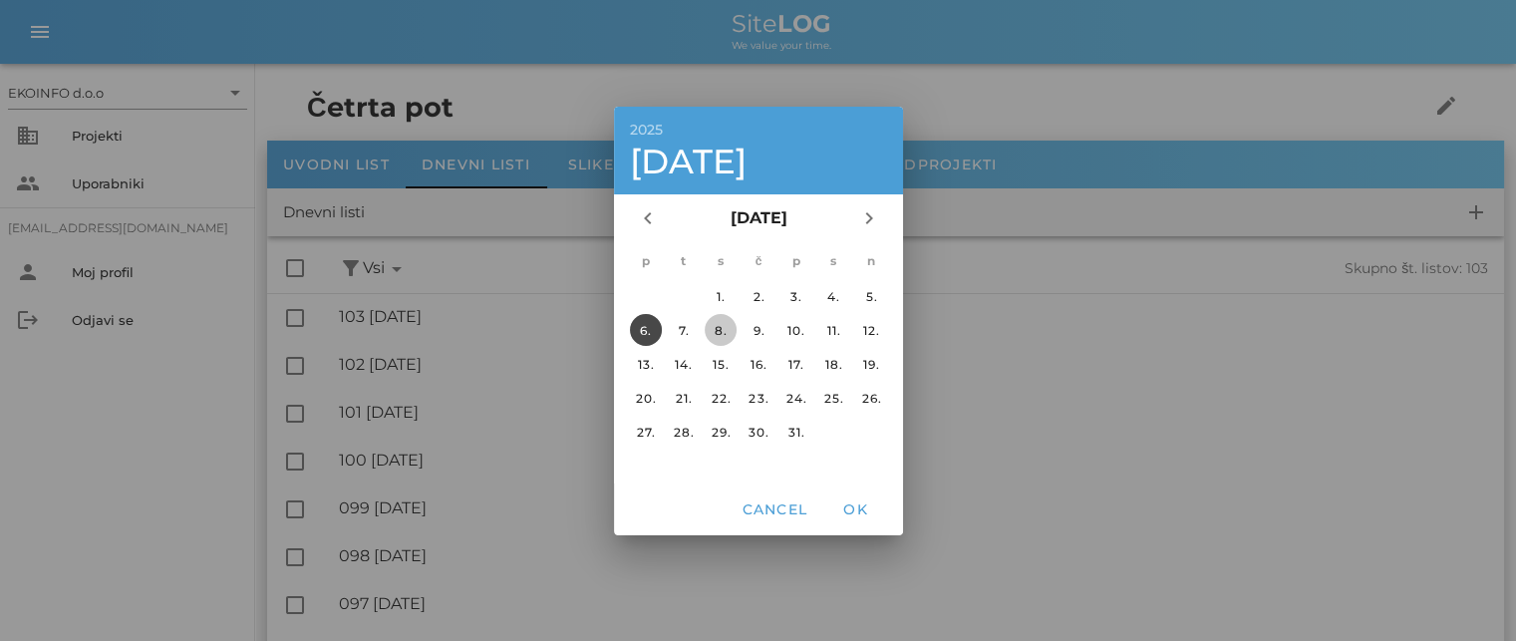
click at [723, 323] on div "8." at bounding box center [721, 329] width 32 height 15
click at [853, 510] on span "OK" at bounding box center [855, 509] width 48 height 18
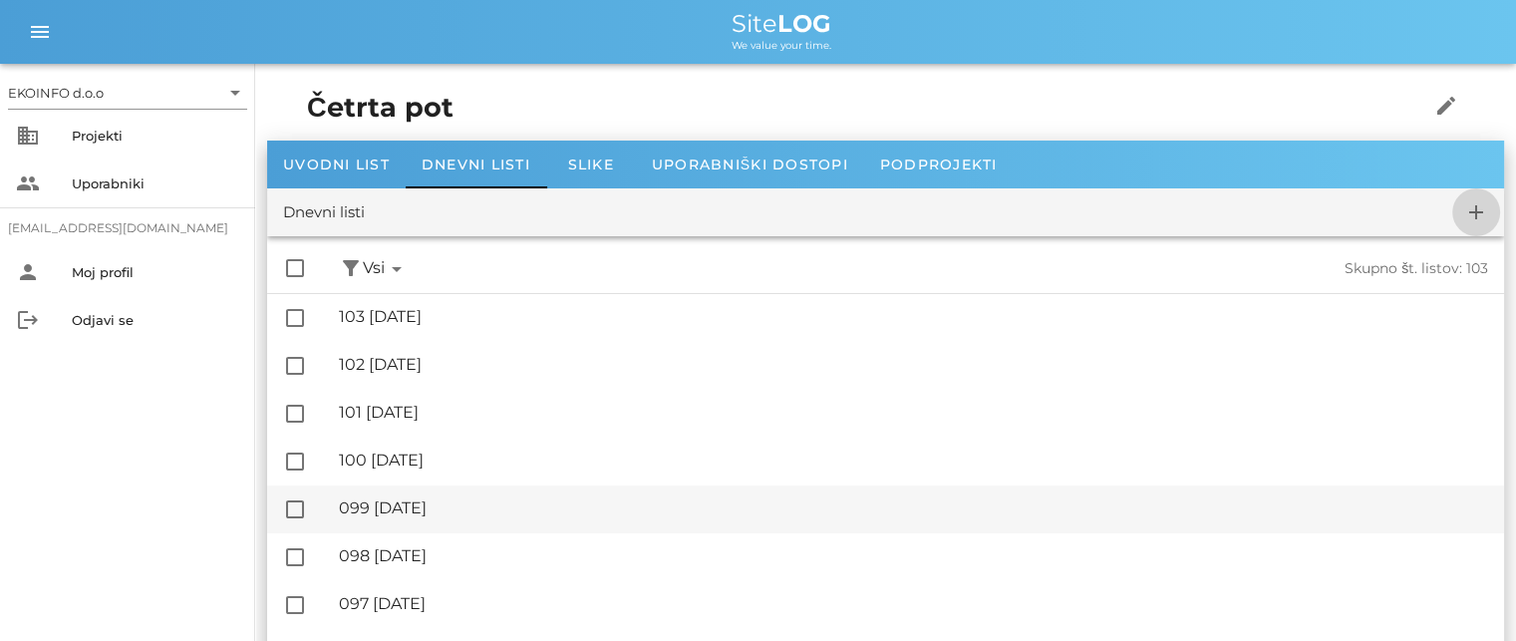
checkbox input "false"
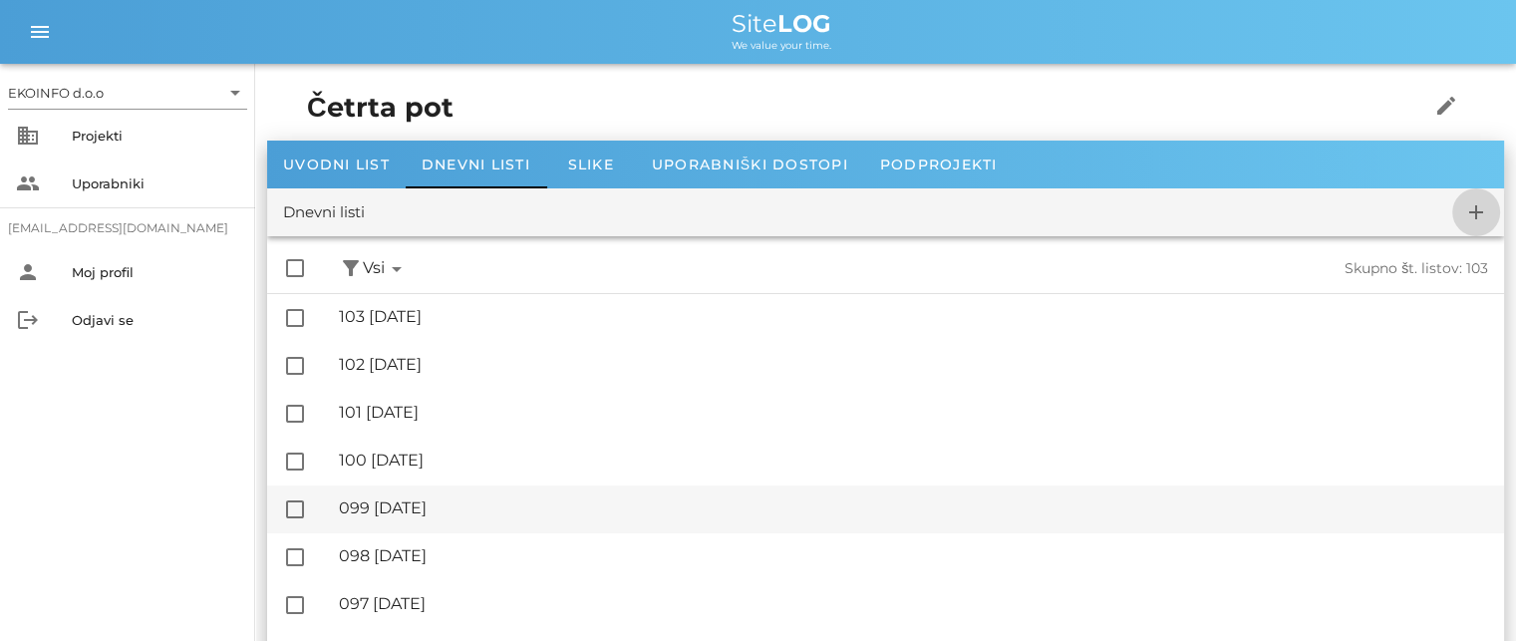
checkbox input "false"
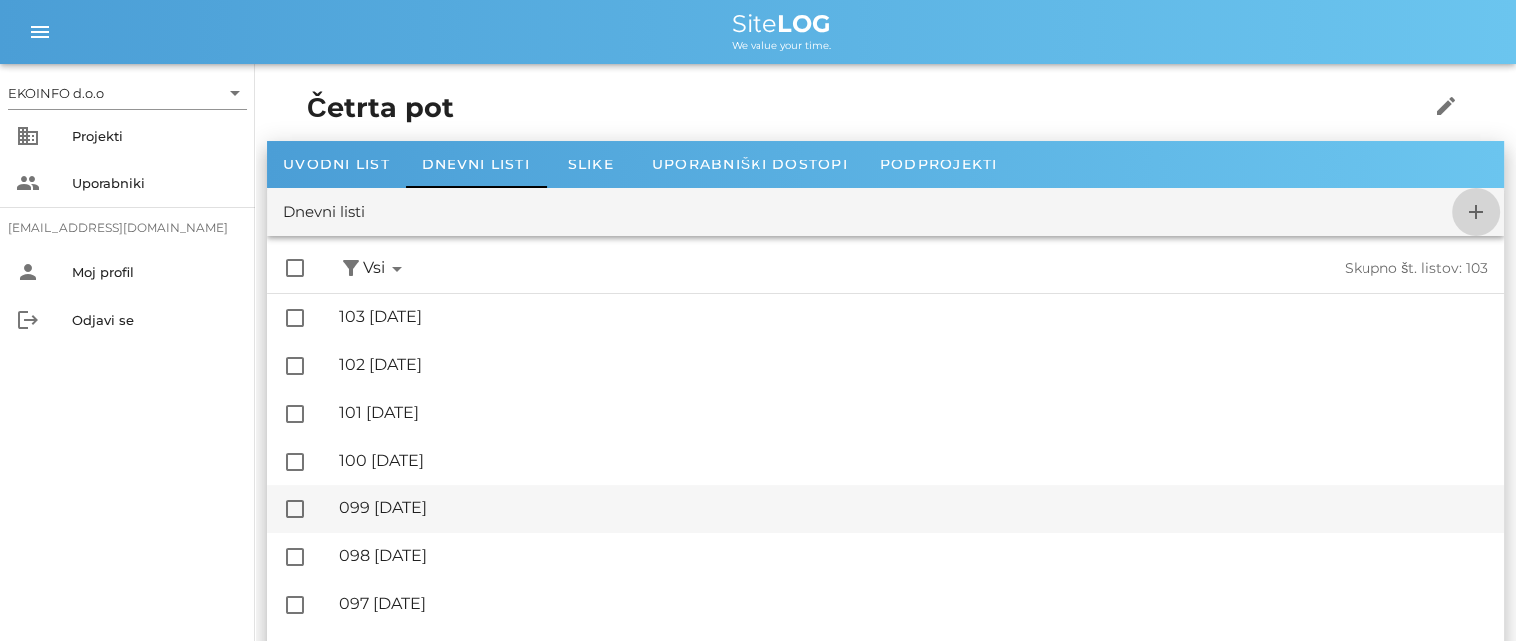
checkbox input "false"
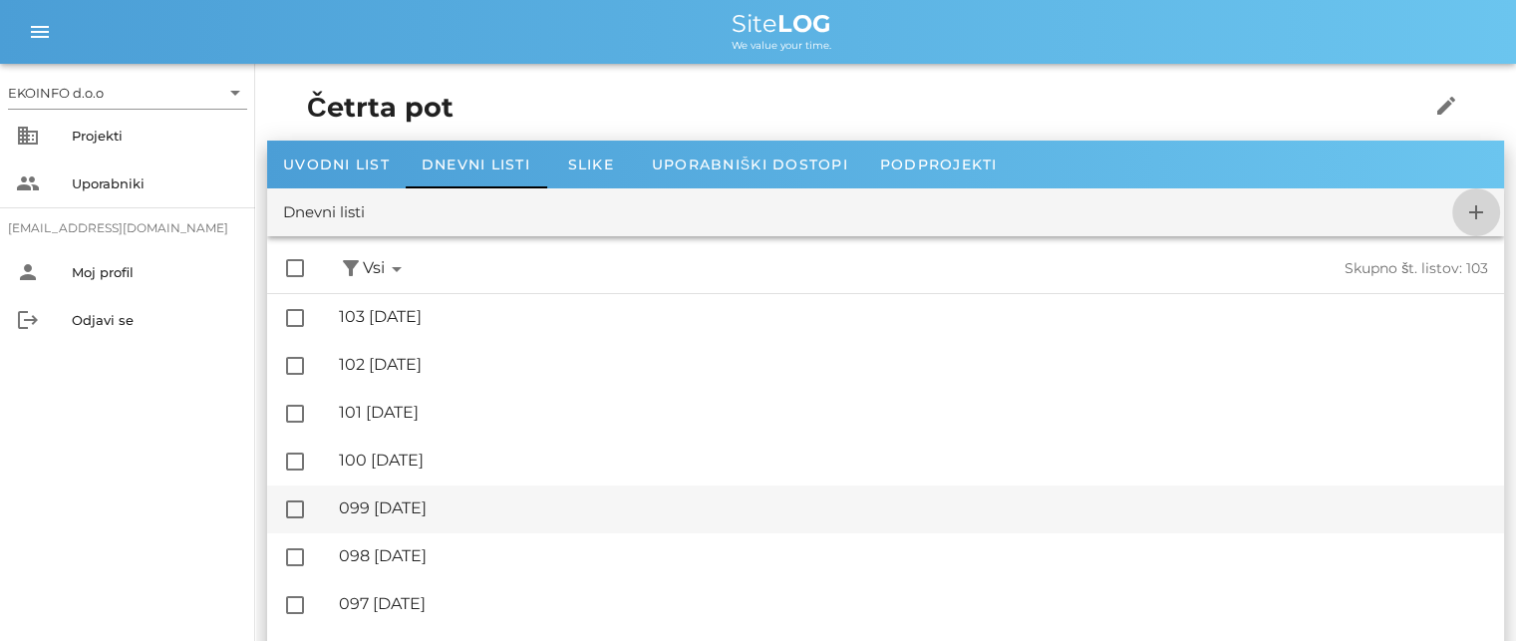
checkbox input "false"
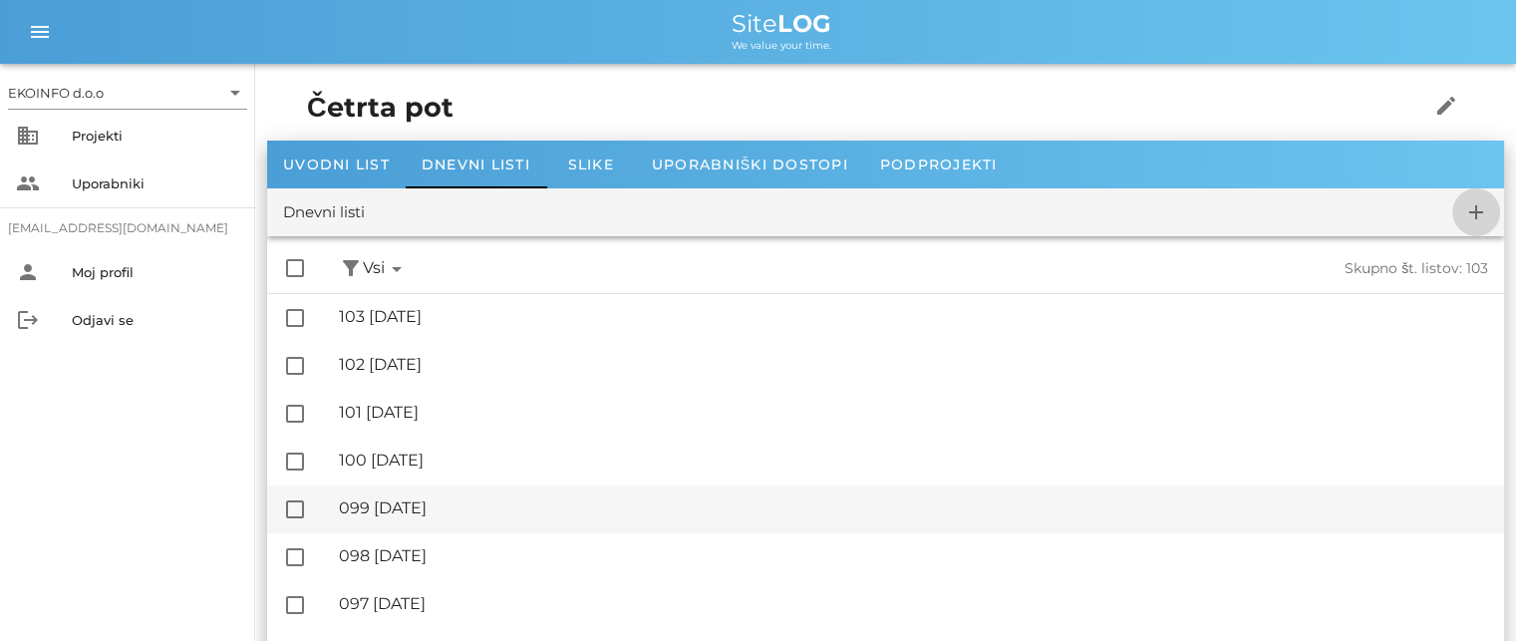
checkbox input "false"
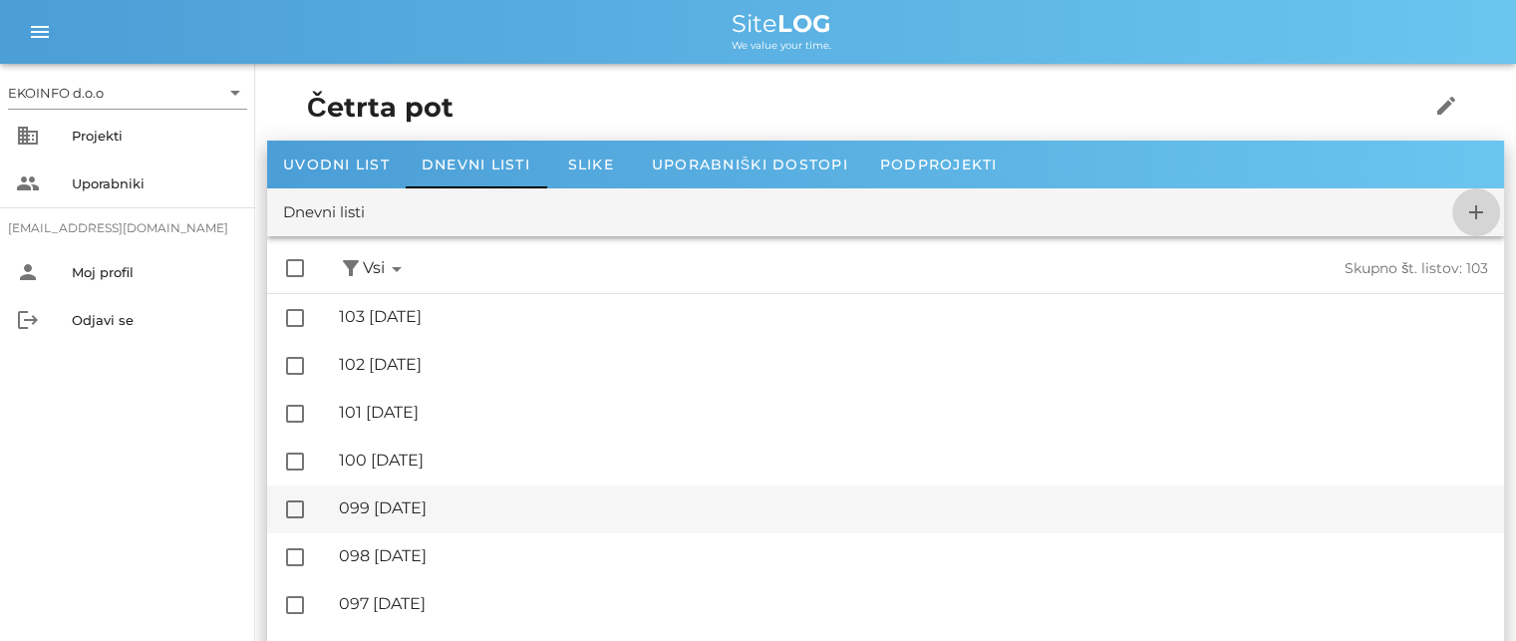
checkbox input "false"
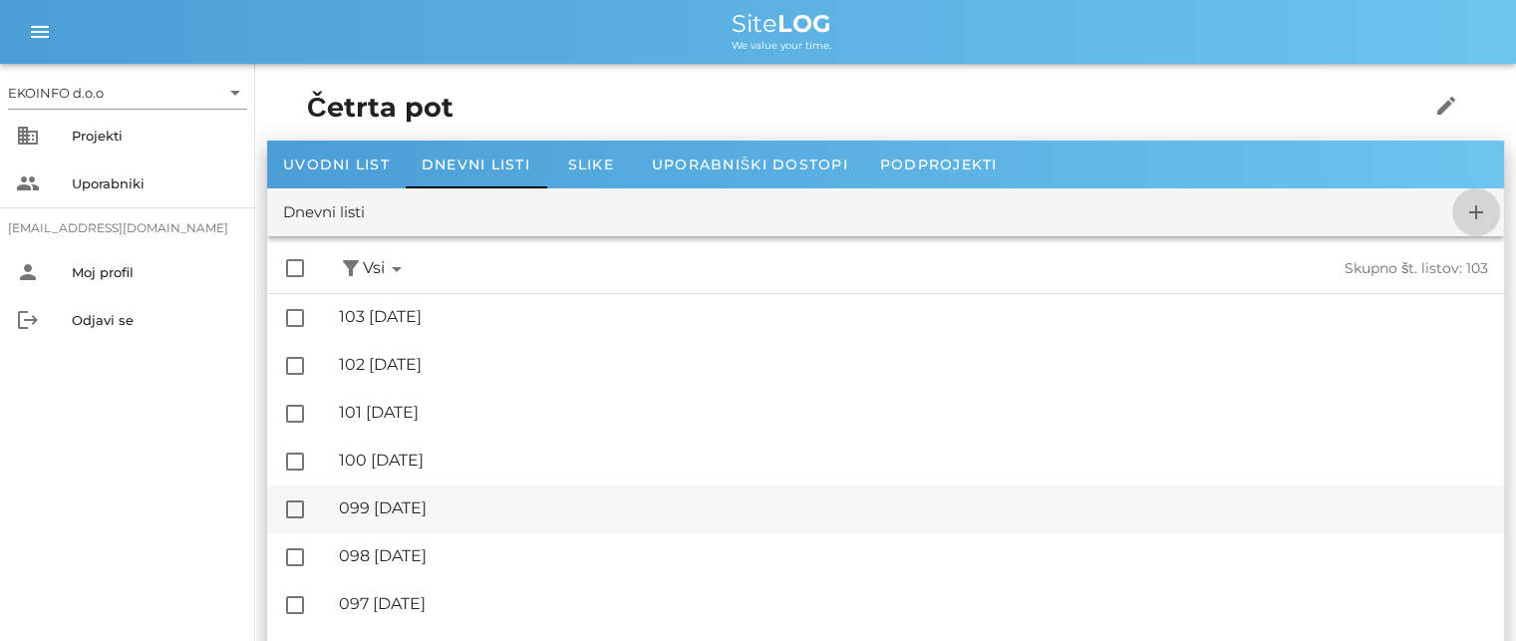
checkbox input "false"
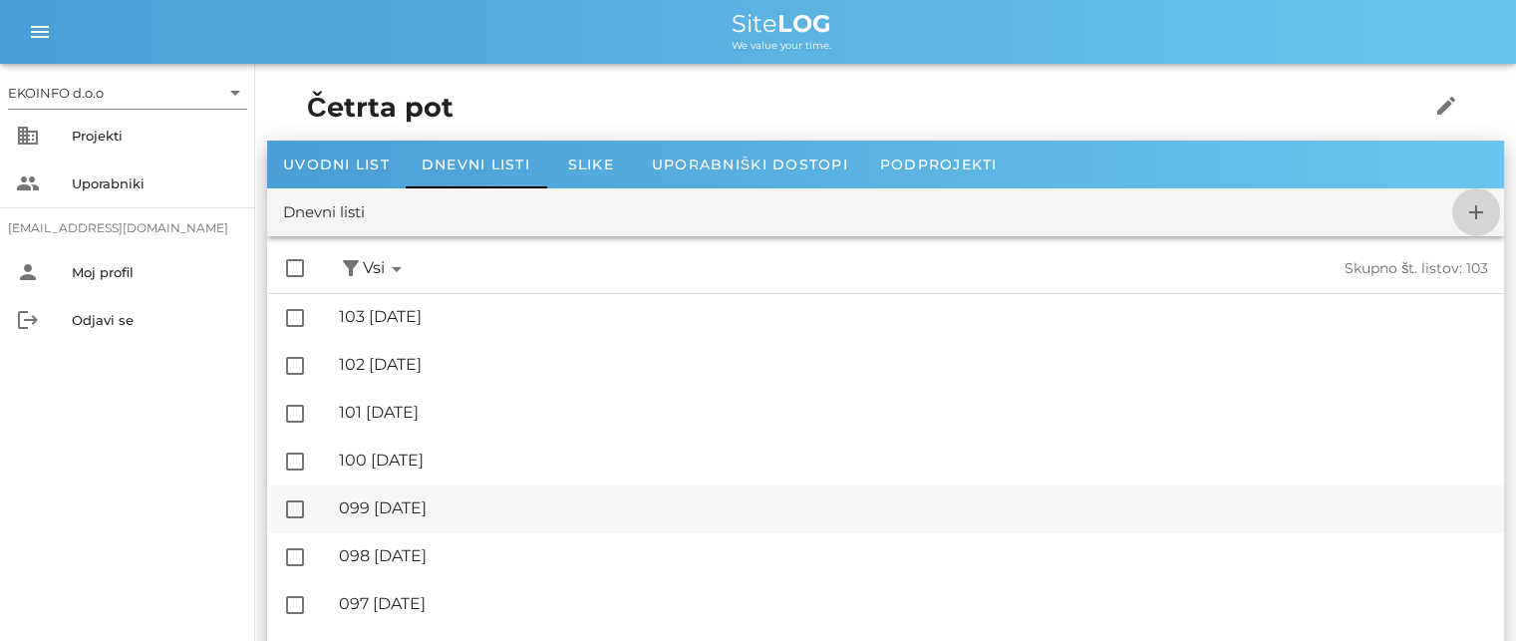
checkbox input "false"
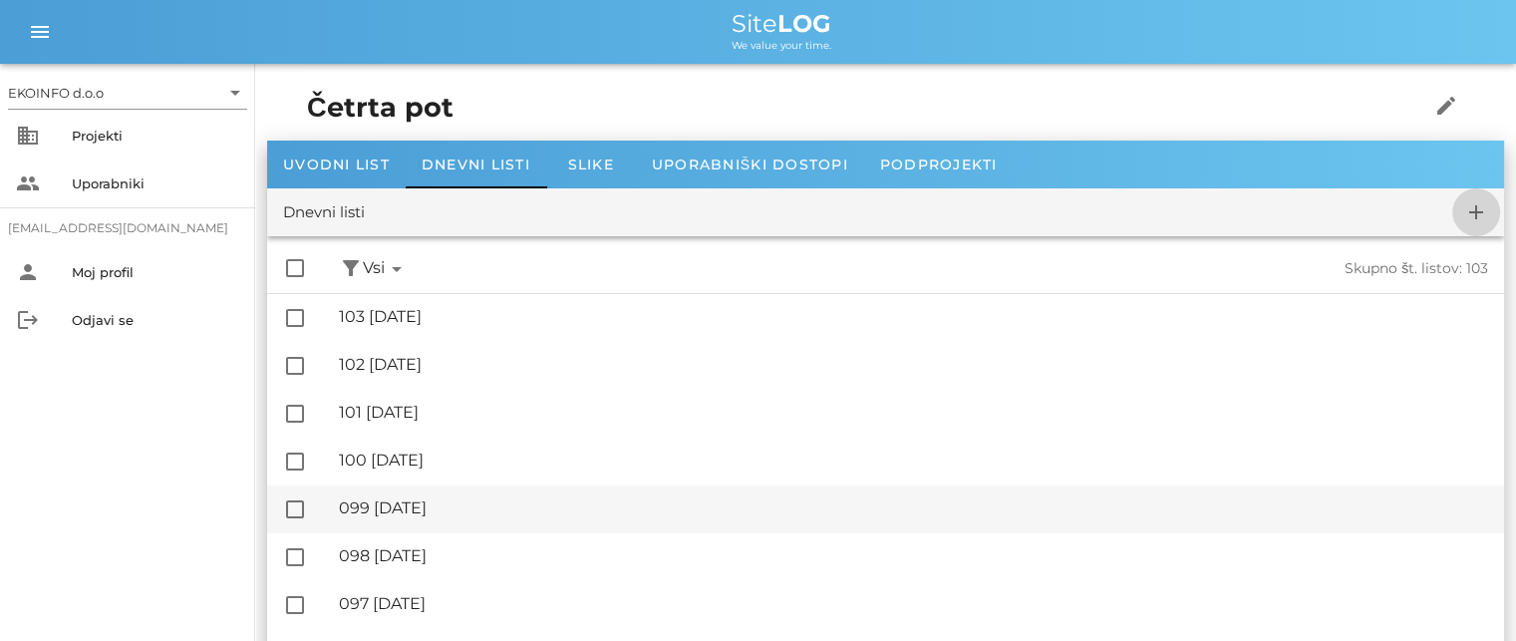
checkbox input "false"
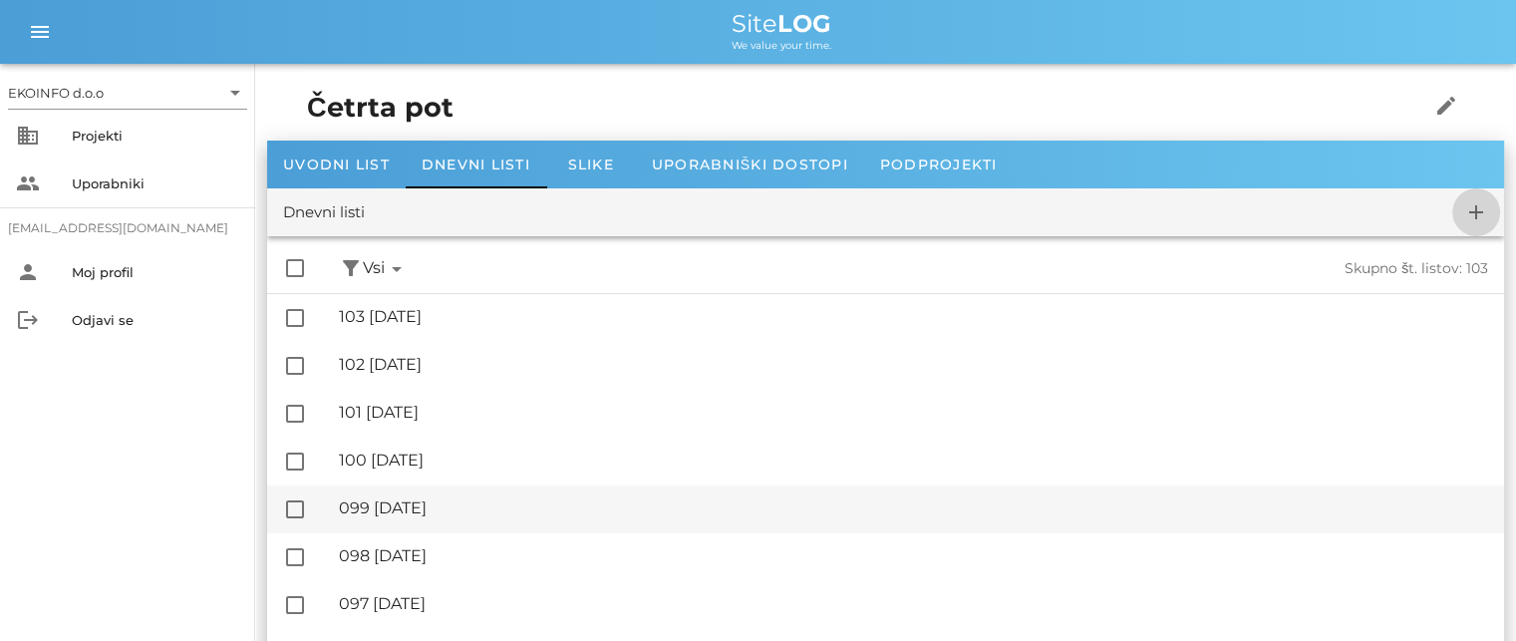
checkbox input "false"
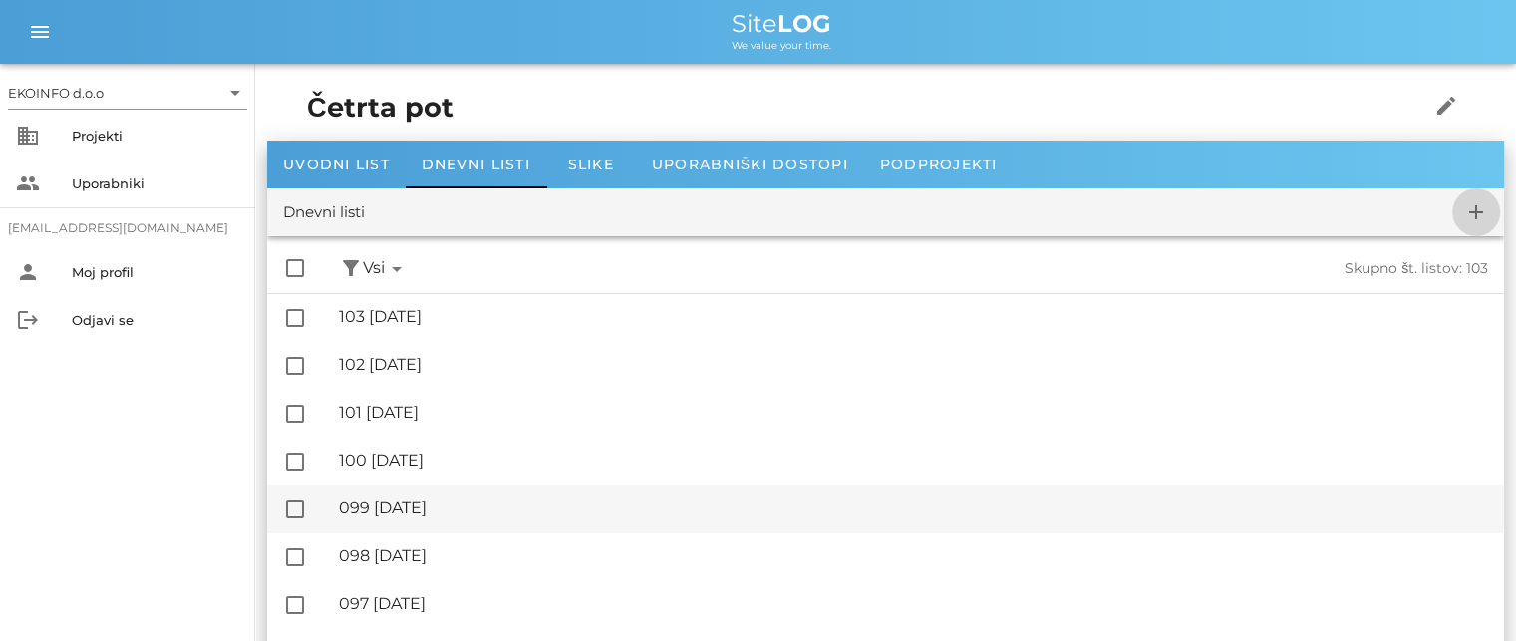
checkbox input "false"
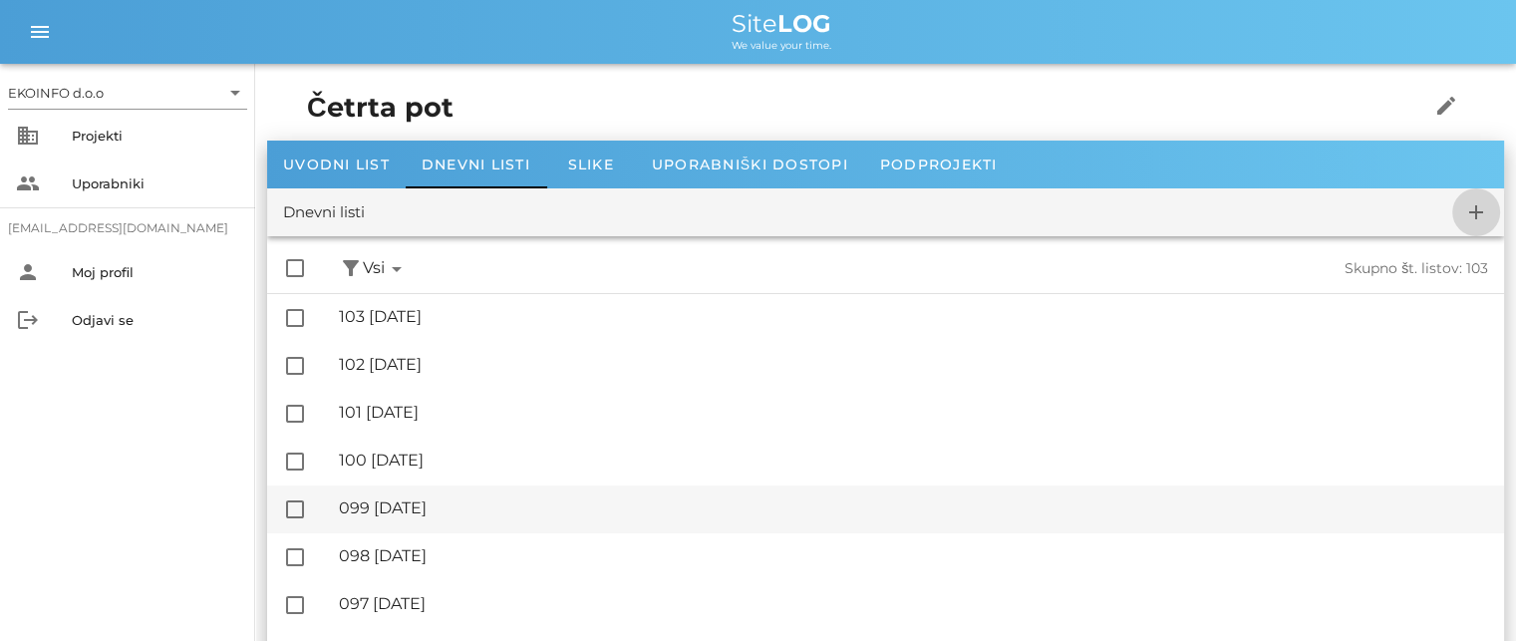
checkbox input "false"
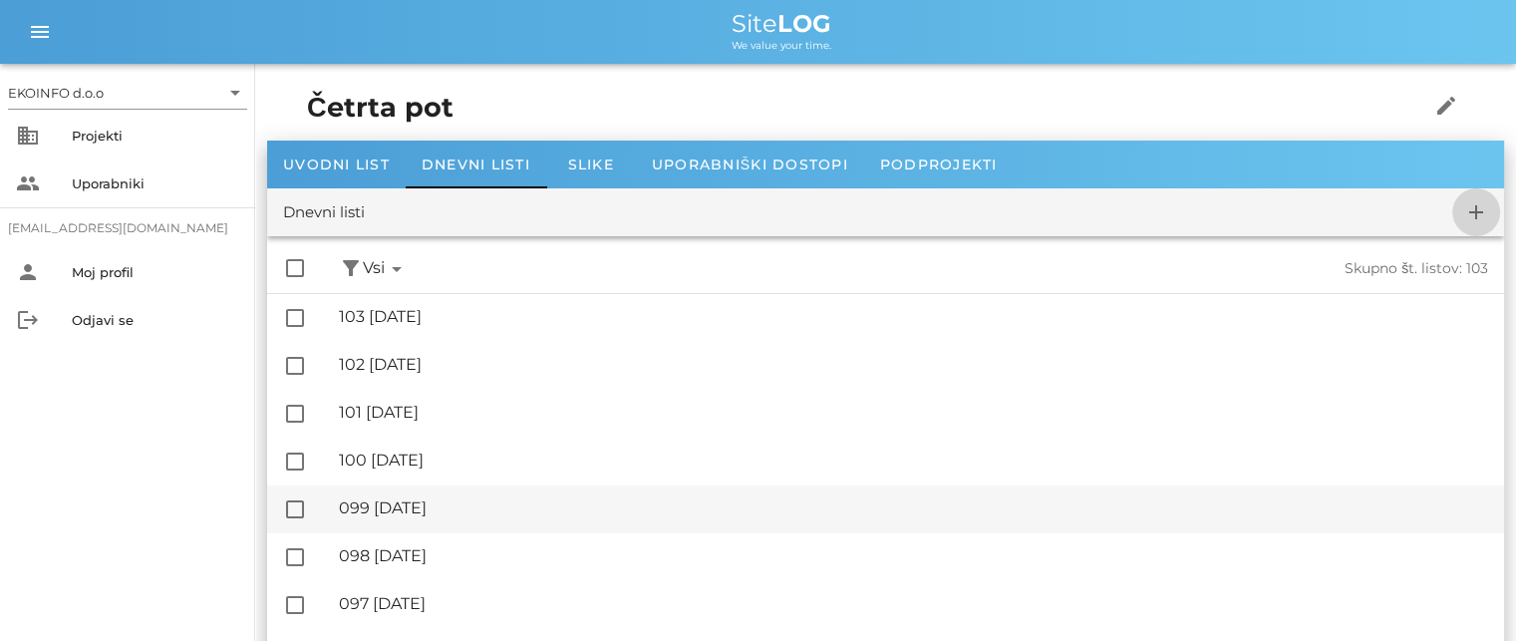
checkbox input "false"
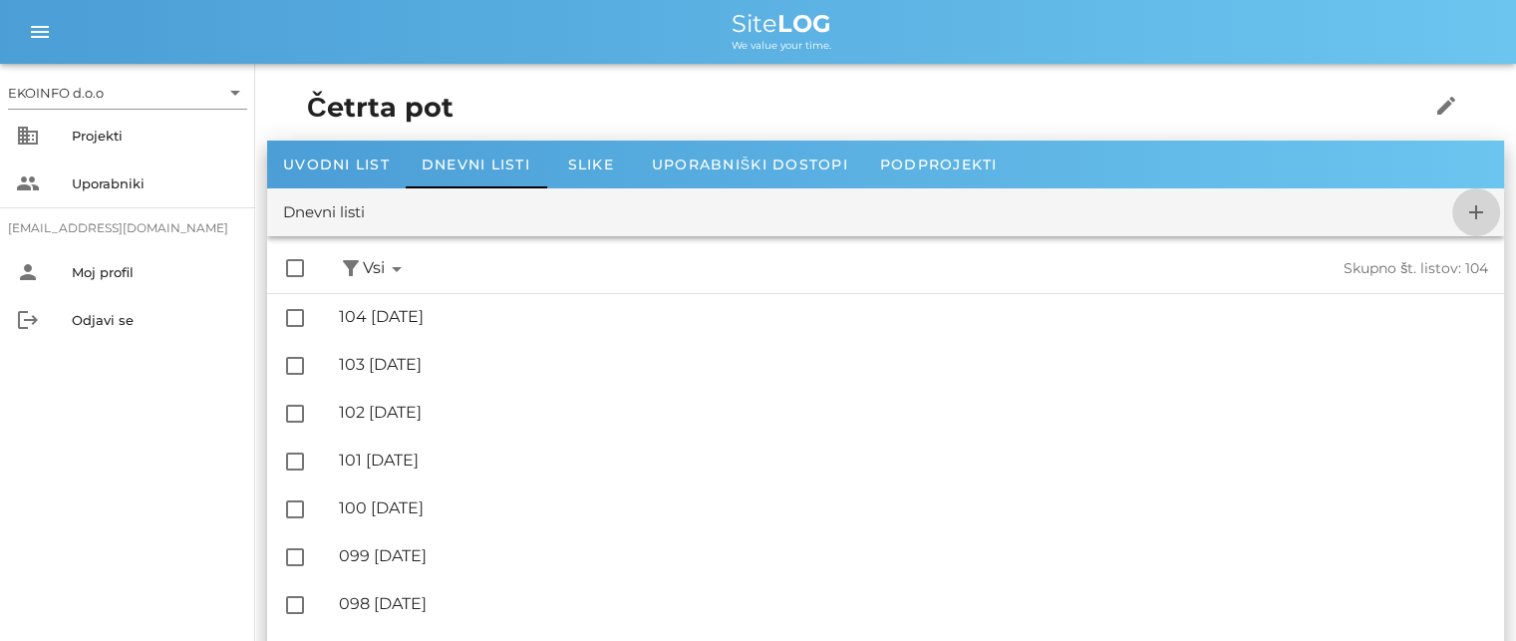
click at [1478, 217] on icon "add" at bounding box center [1476, 212] width 24 height 24
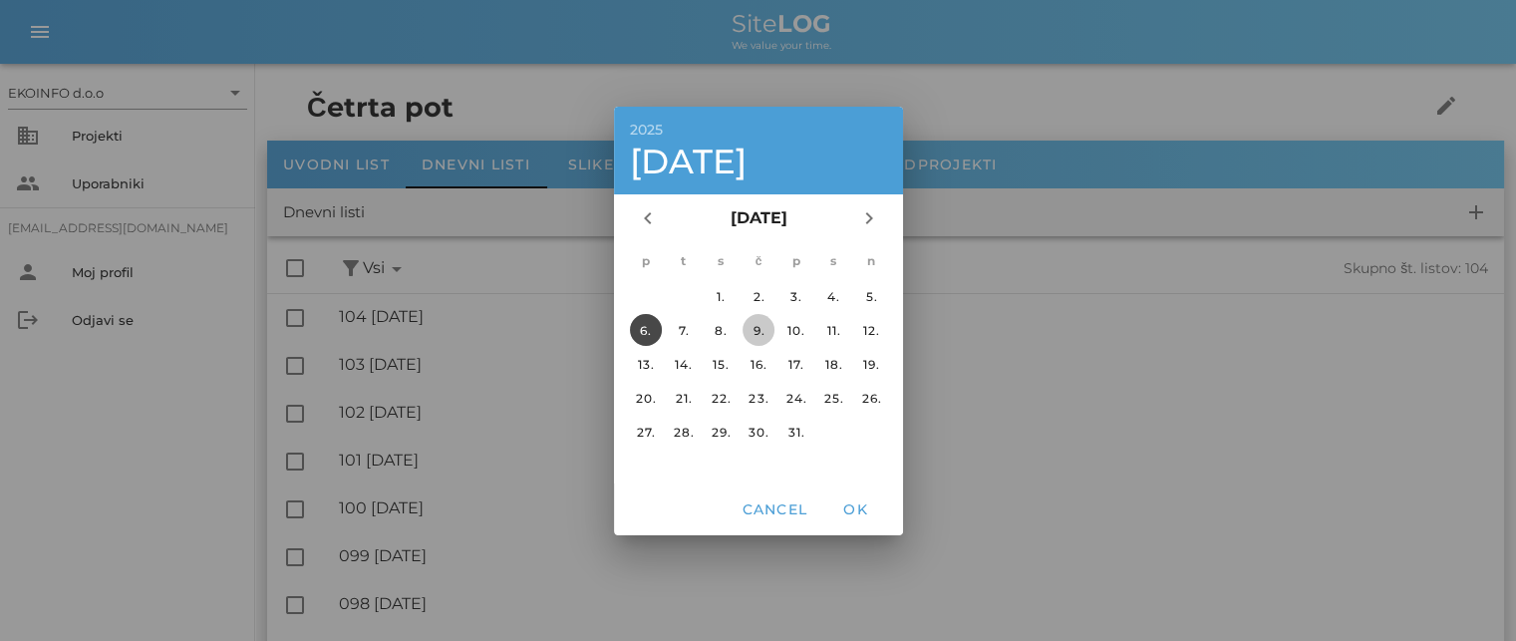
click at [760, 327] on div "9." at bounding box center [758, 329] width 32 height 15
click at [853, 511] on span "OK" at bounding box center [855, 509] width 48 height 18
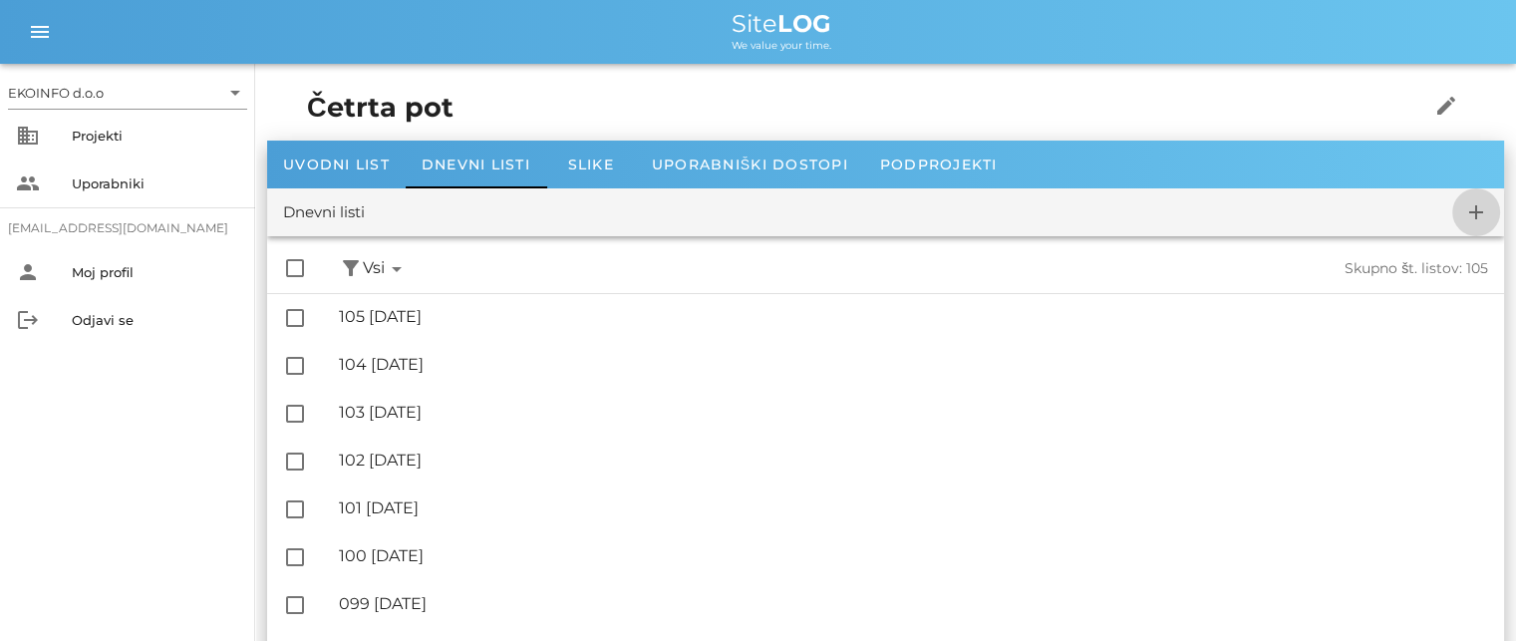
click at [1472, 219] on icon "add" at bounding box center [1476, 212] width 24 height 24
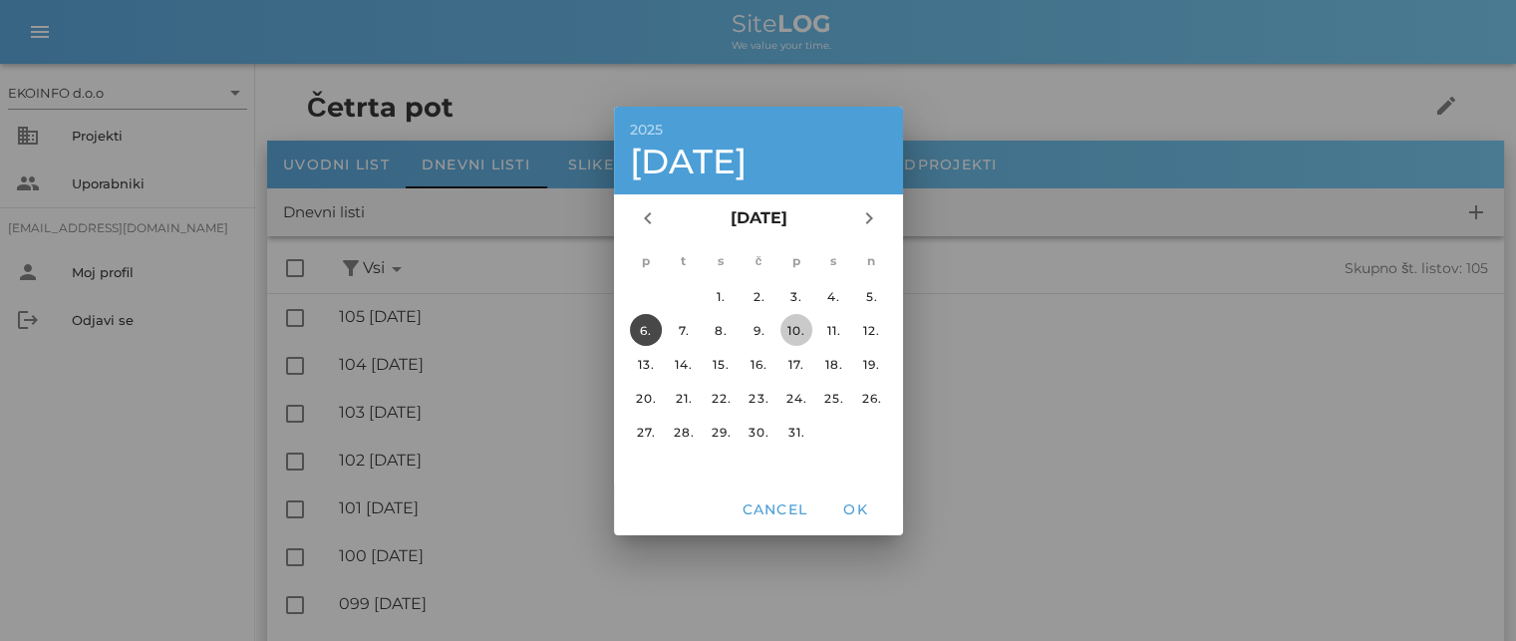
click at [795, 326] on div "10." at bounding box center [796, 329] width 32 height 15
click at [858, 507] on span "OK" at bounding box center [855, 509] width 48 height 18
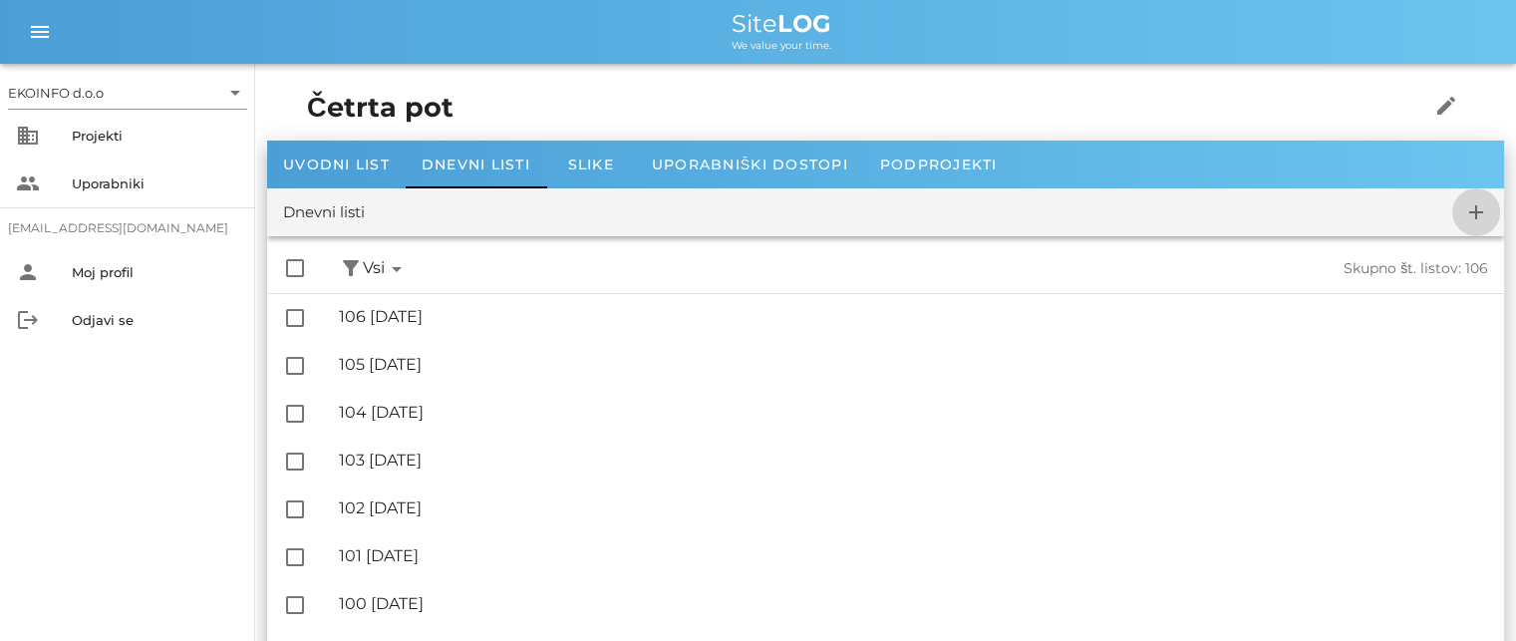
click at [1471, 219] on icon "add" at bounding box center [1476, 212] width 24 height 24
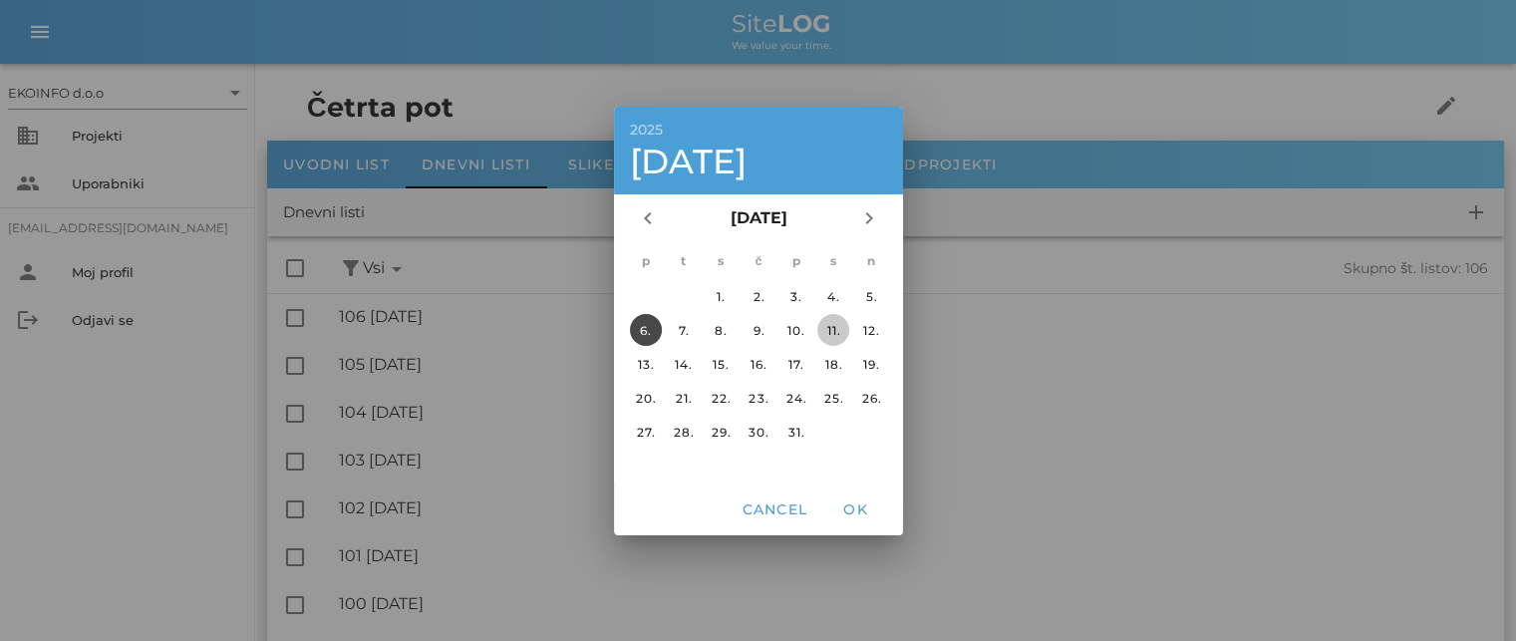
click at [832, 325] on div "11." at bounding box center [833, 329] width 32 height 15
click at [846, 505] on span "OK" at bounding box center [855, 509] width 48 height 18
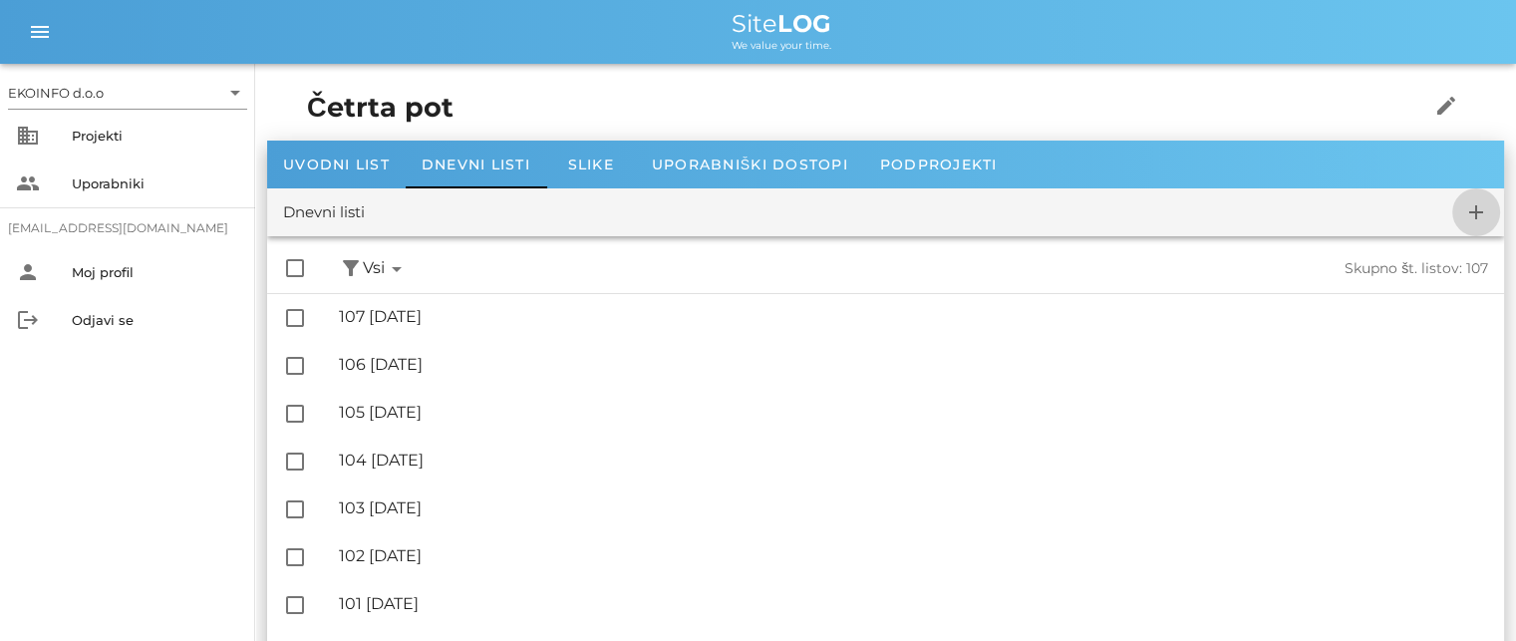
click at [1466, 206] on icon "add" at bounding box center [1476, 212] width 24 height 24
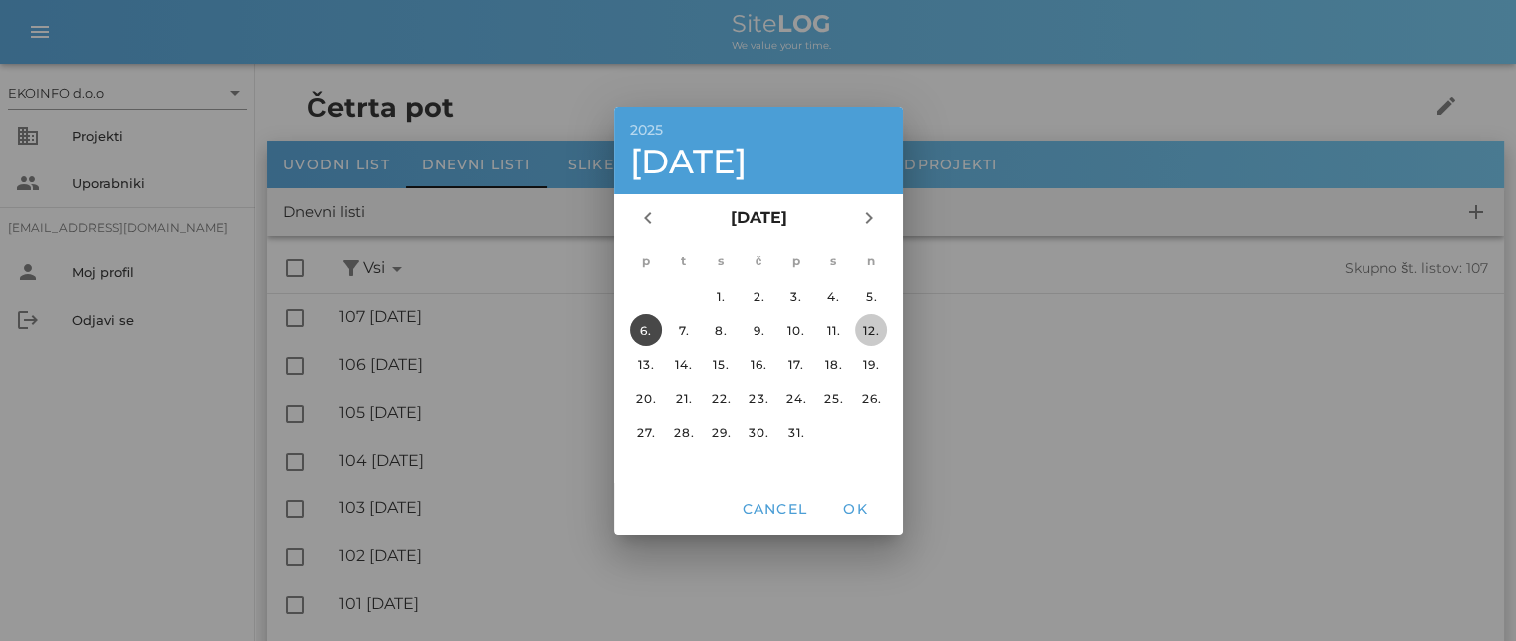
click at [864, 327] on div "12." at bounding box center [871, 329] width 32 height 15
click at [854, 511] on span "OK" at bounding box center [855, 509] width 48 height 18
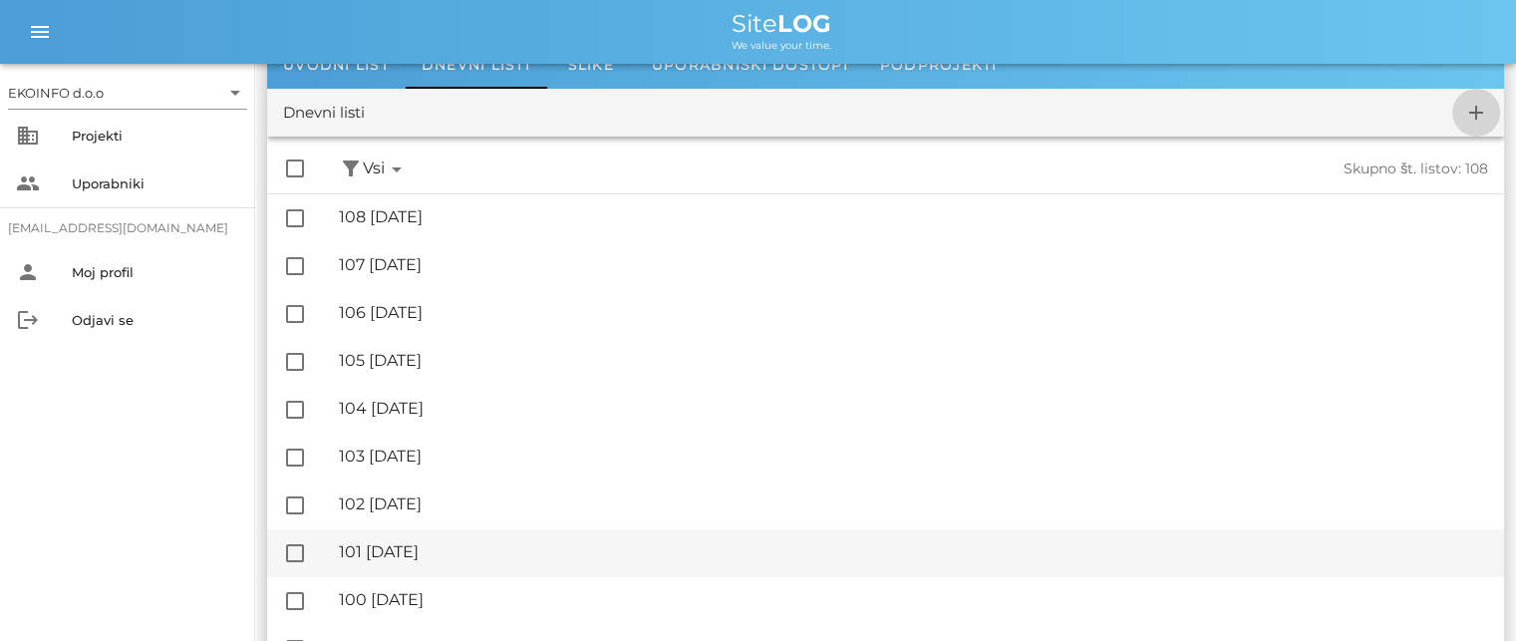
scroll to position [199, 0]
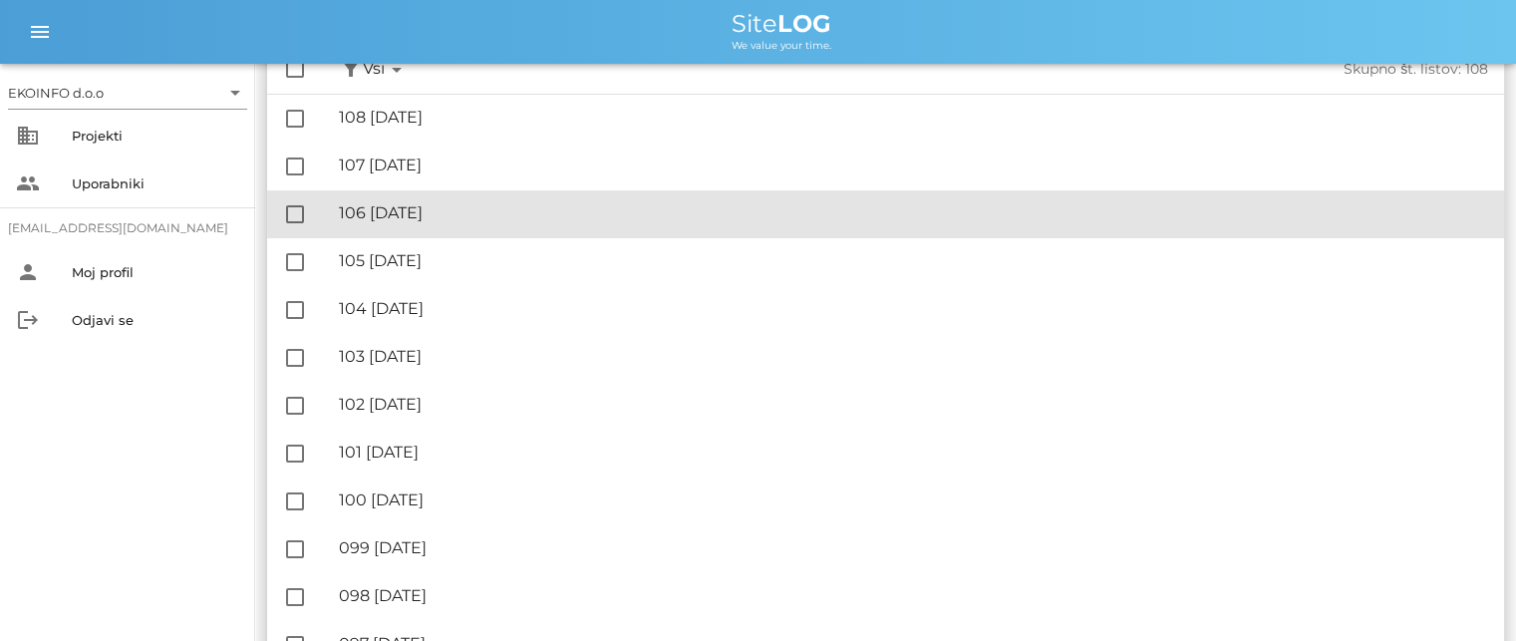
click at [423, 210] on div "🔏 106 [DATE]" at bounding box center [913, 212] width 1149 height 19
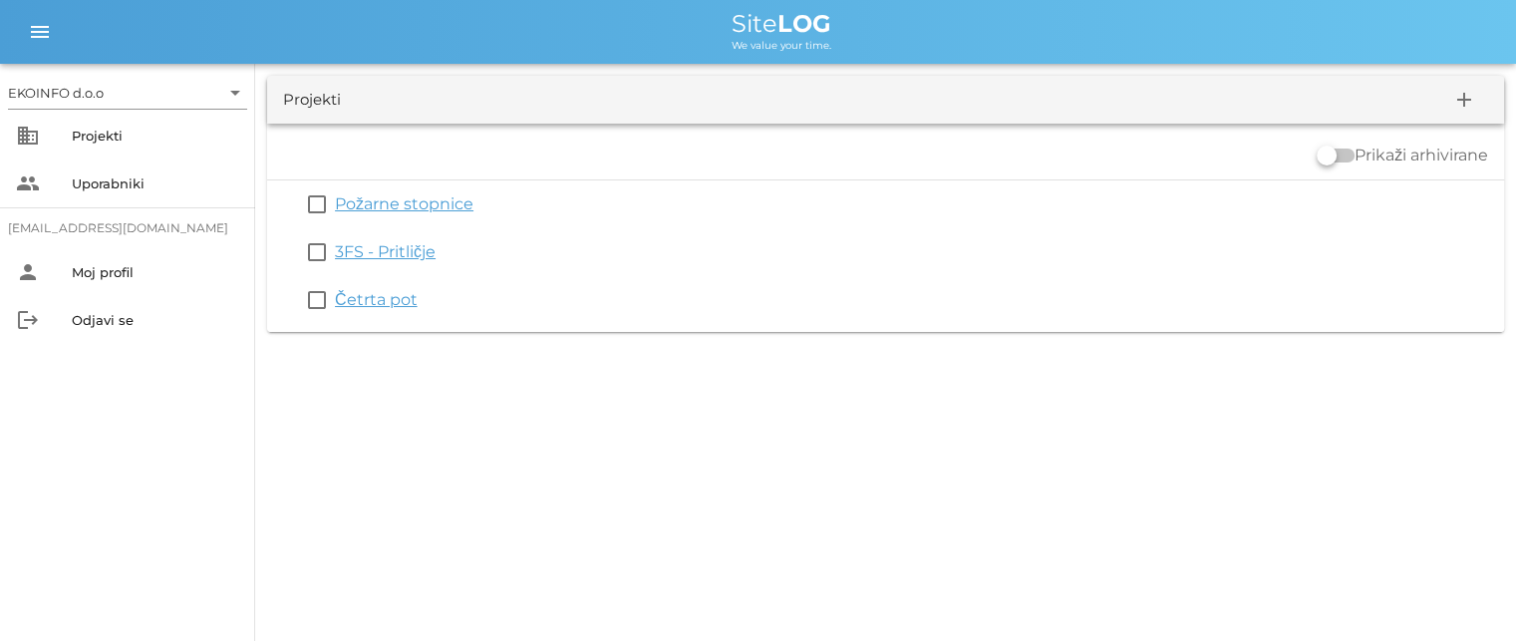
drag, startPoint x: 360, startPoint y: 252, endPoint x: 365, endPoint y: 263, distance: 12.0
click at [360, 252] on link "3FS - Pritličje" at bounding box center [385, 251] width 101 height 19
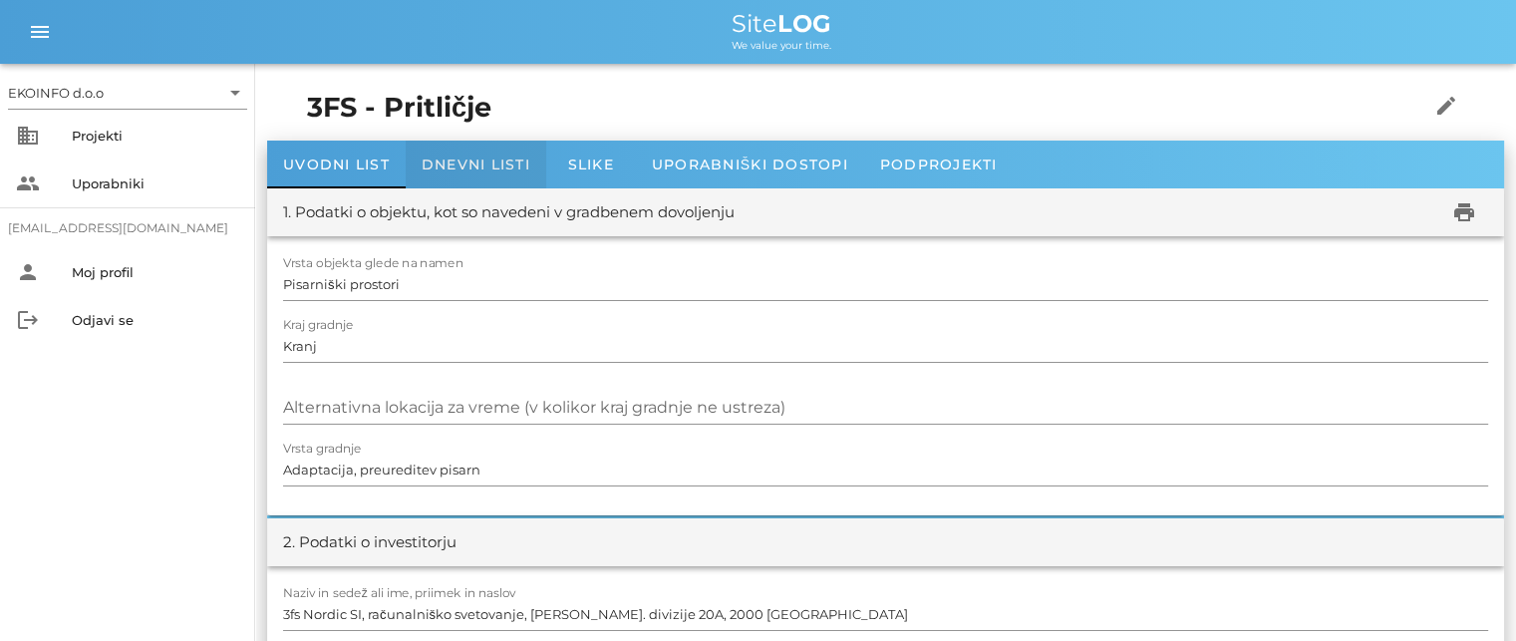
click at [471, 159] on span "Dnevni listi" at bounding box center [476, 165] width 109 height 18
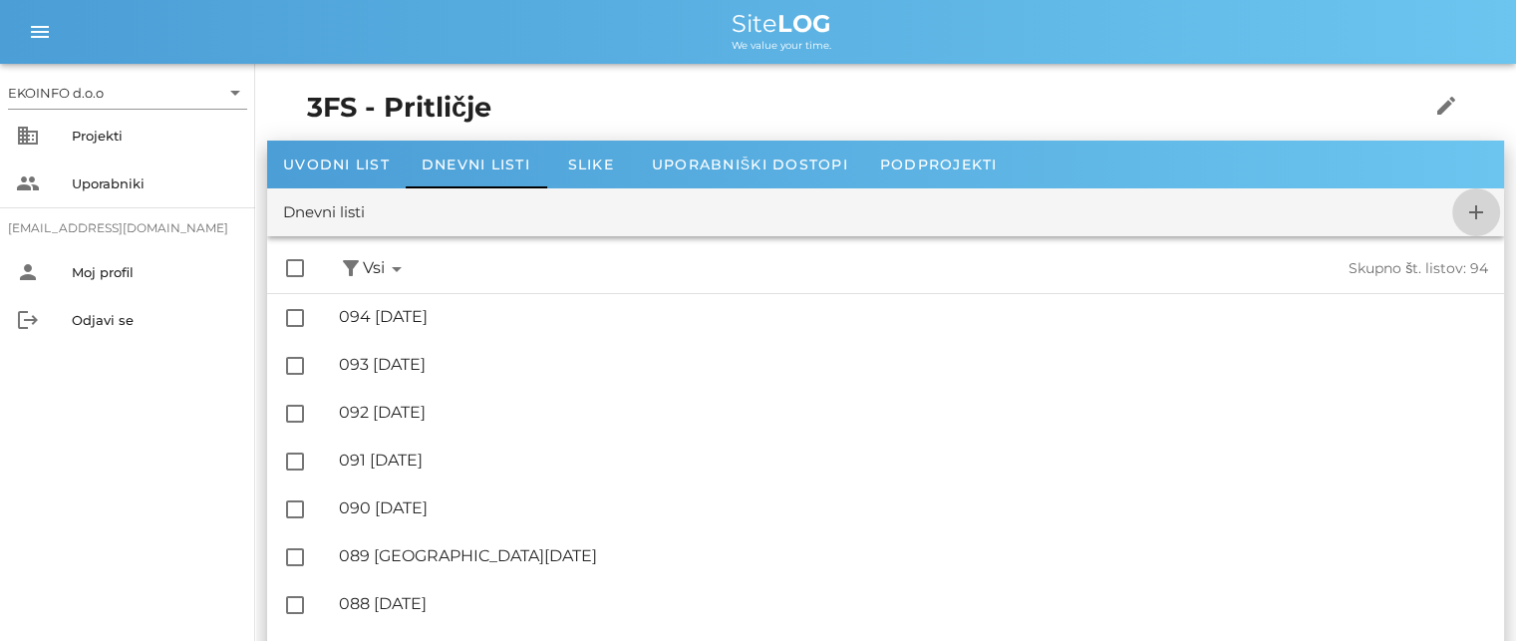
click at [1470, 217] on icon "add" at bounding box center [1476, 212] width 24 height 24
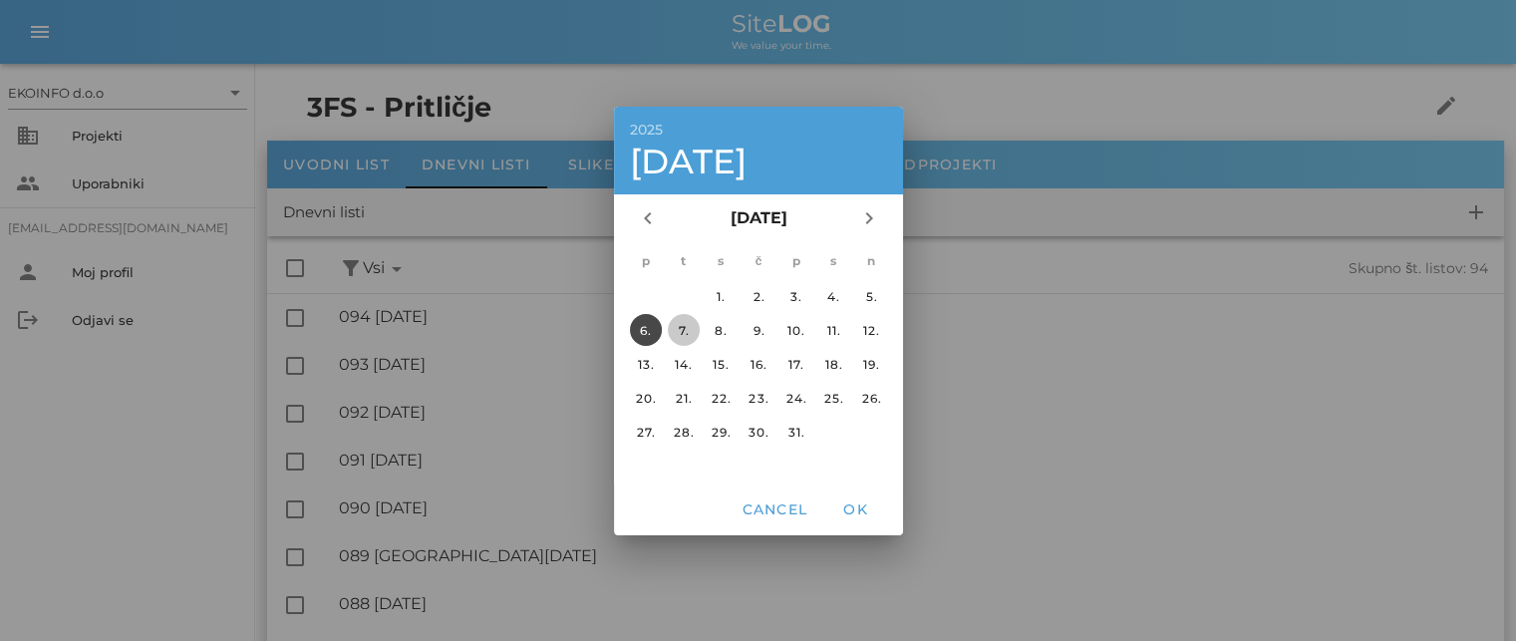
click at [686, 325] on div "7." at bounding box center [683, 329] width 32 height 15
click at [848, 497] on button "OK" at bounding box center [855, 509] width 64 height 36
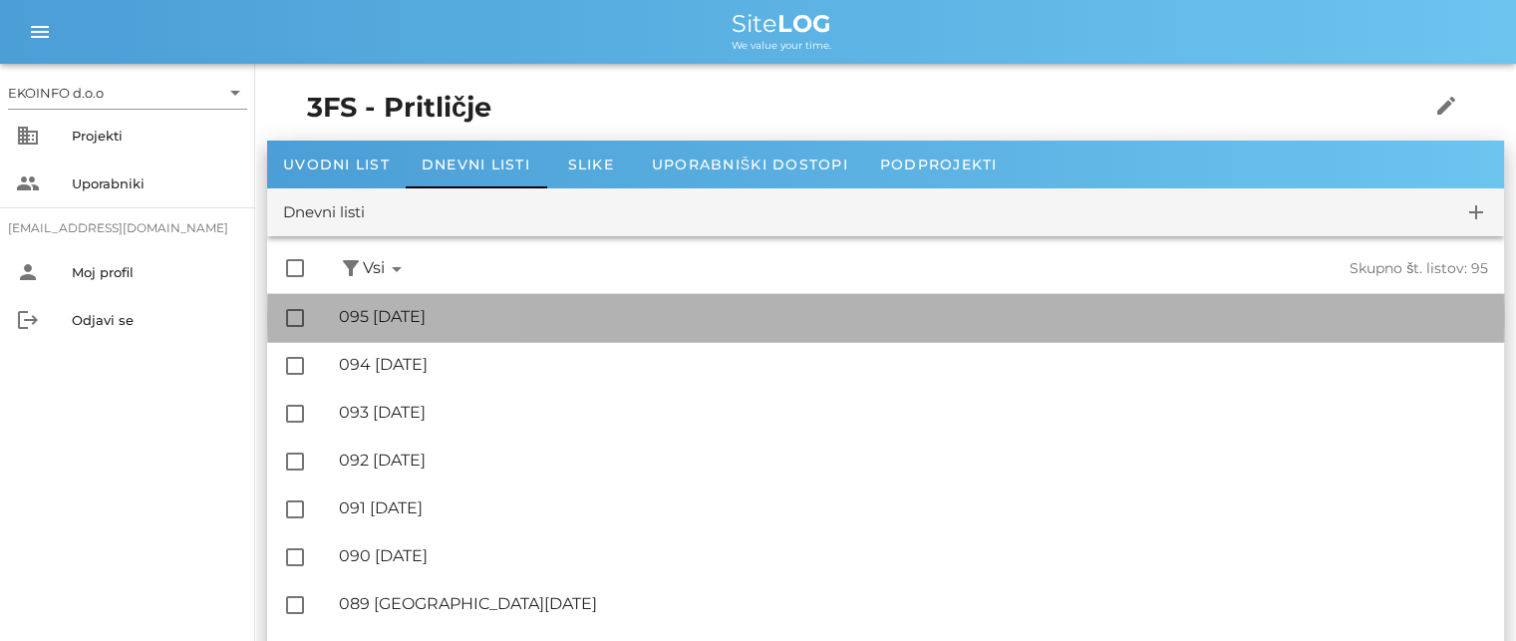
click at [414, 295] on div "🔏 095 [DATE] ✓ Podpisal: Nadzornik ✓ Podpisal: Sestavljalec ✓ Podpisal: Odgovor…" at bounding box center [913, 317] width 1149 height 45
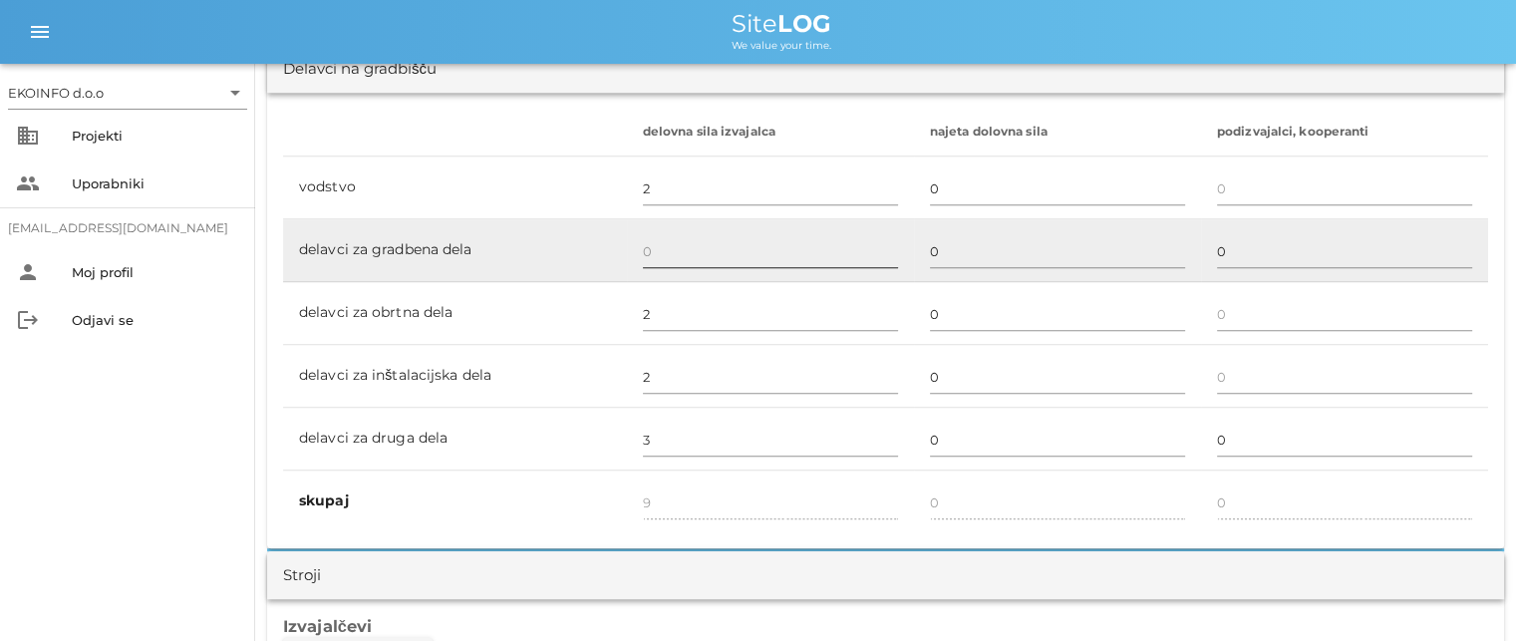
scroll to position [997, 0]
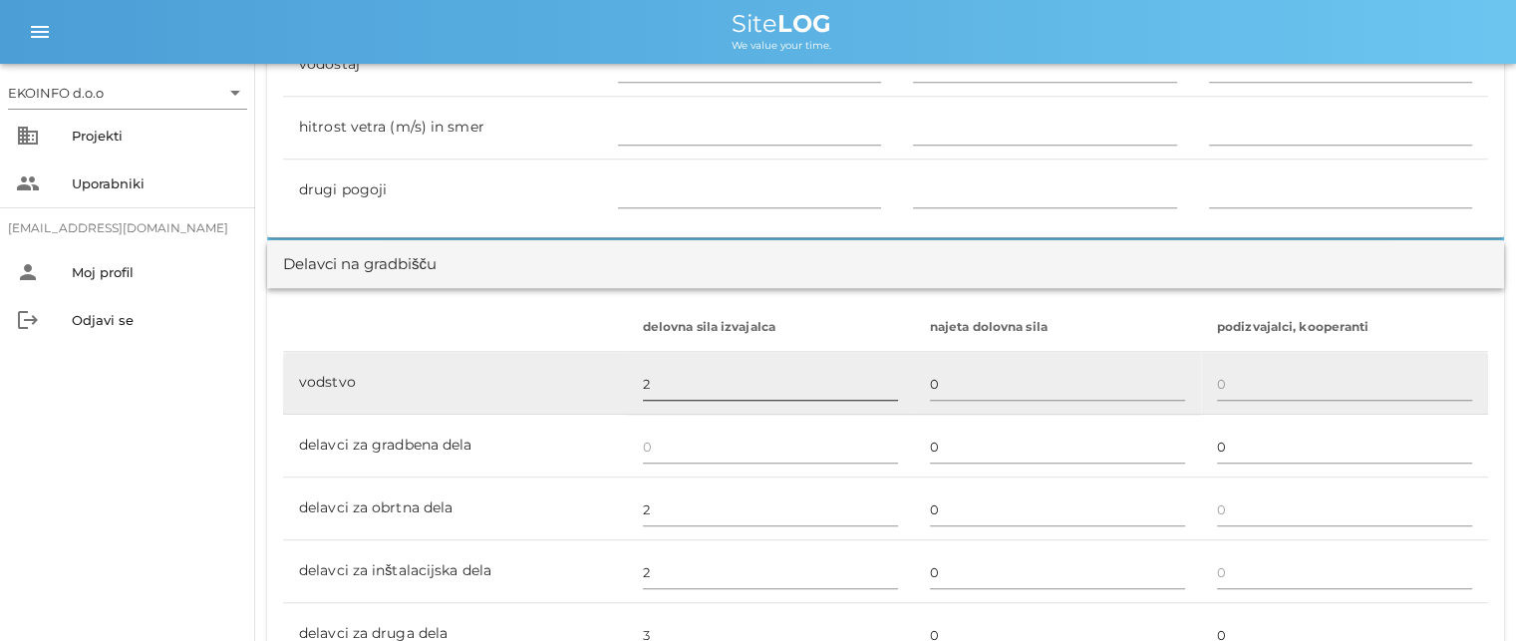
click at [656, 385] on input "2" at bounding box center [770, 384] width 255 height 32
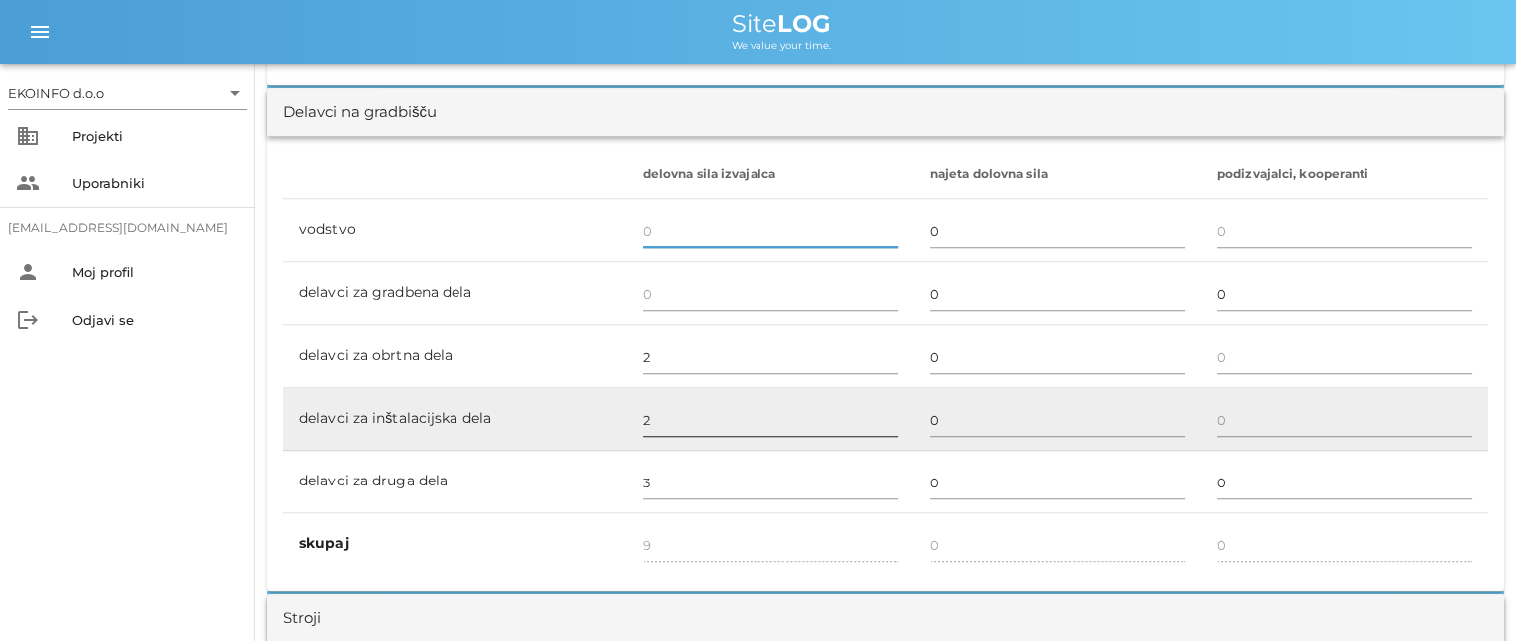
scroll to position [1196, 0]
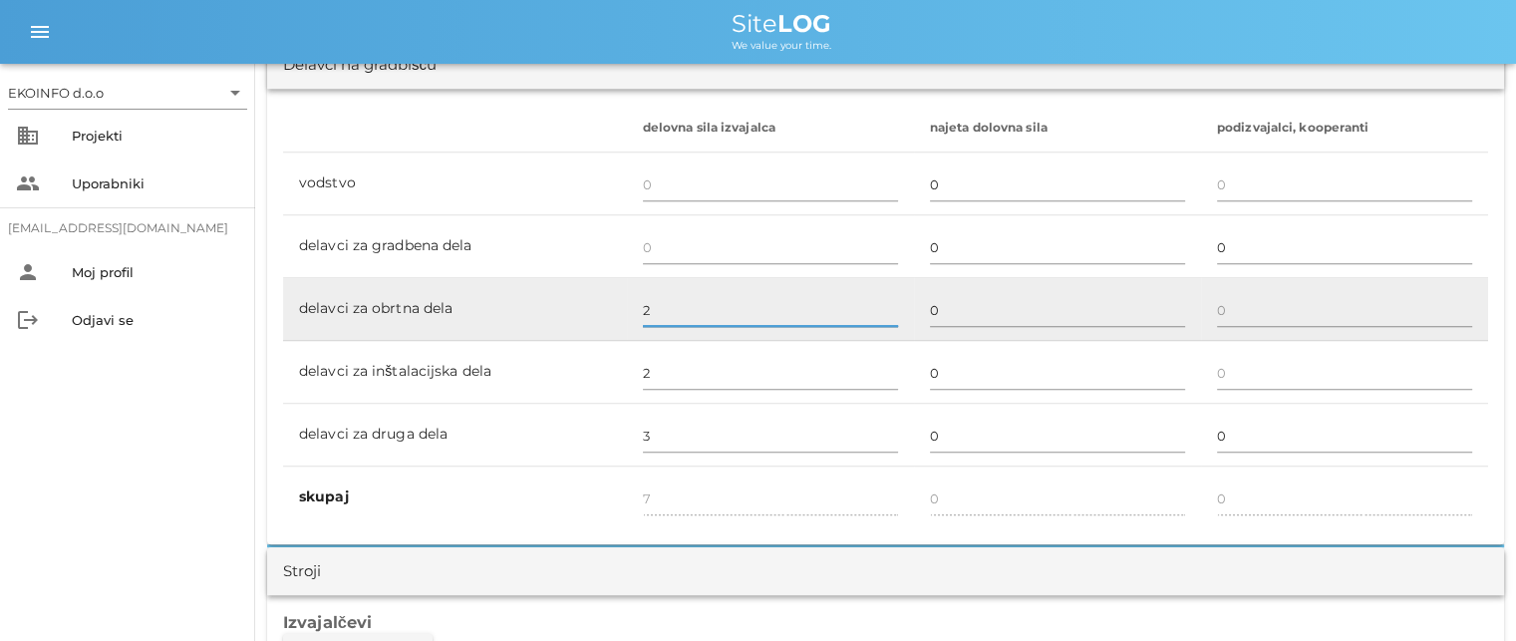
click at [658, 313] on input "2" at bounding box center [770, 310] width 255 height 32
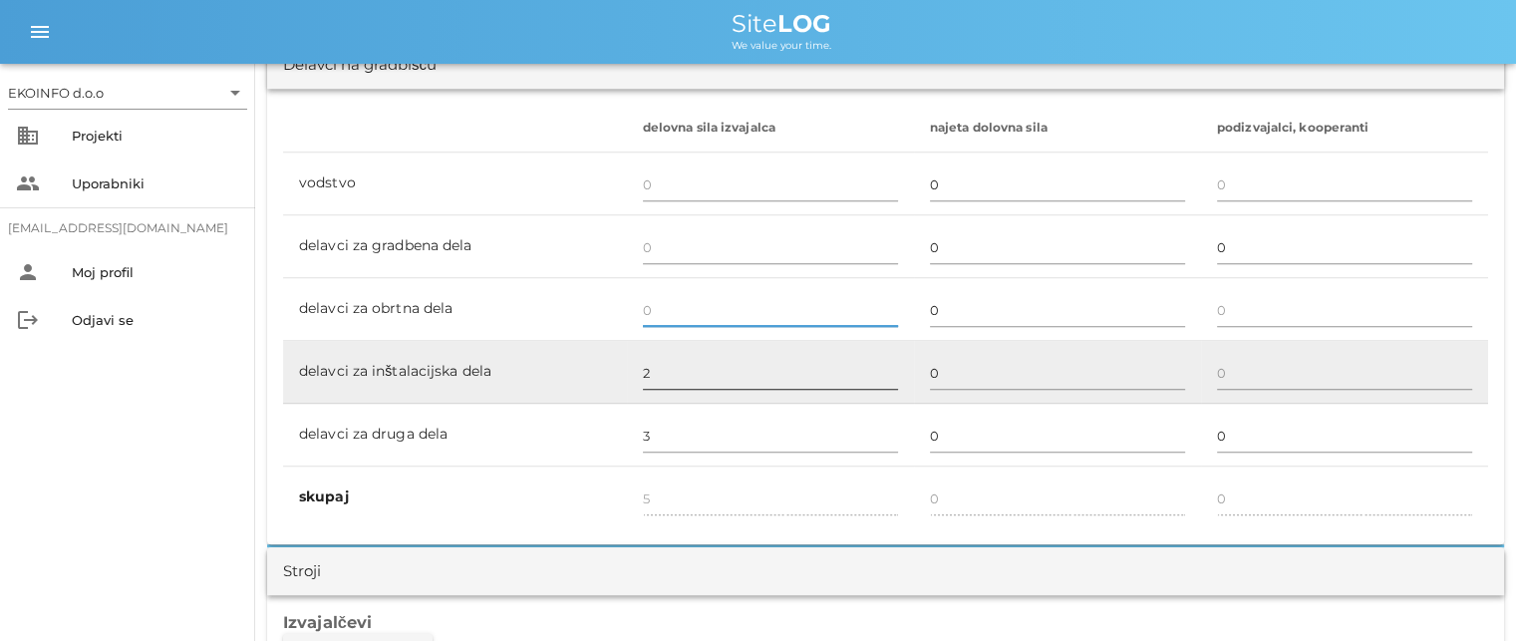
click at [658, 358] on input "2" at bounding box center [770, 373] width 255 height 32
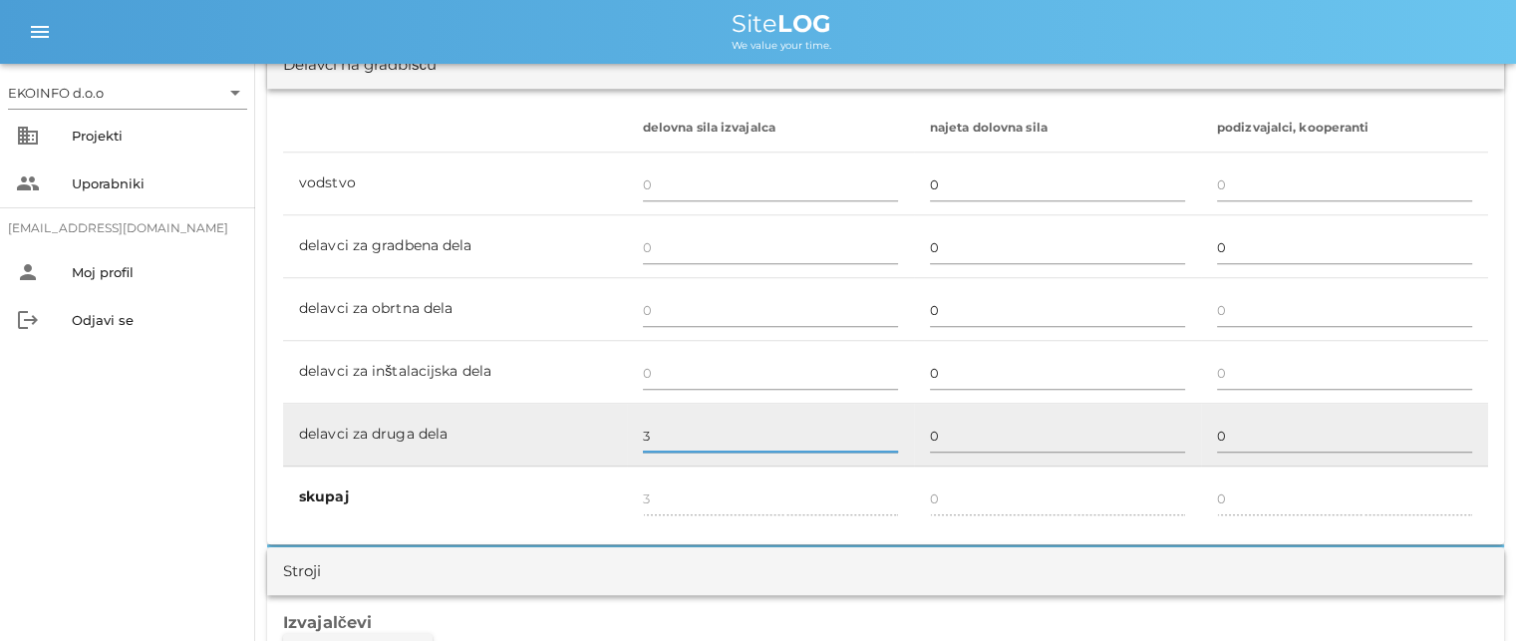
click at [653, 439] on input "3" at bounding box center [770, 436] width 255 height 32
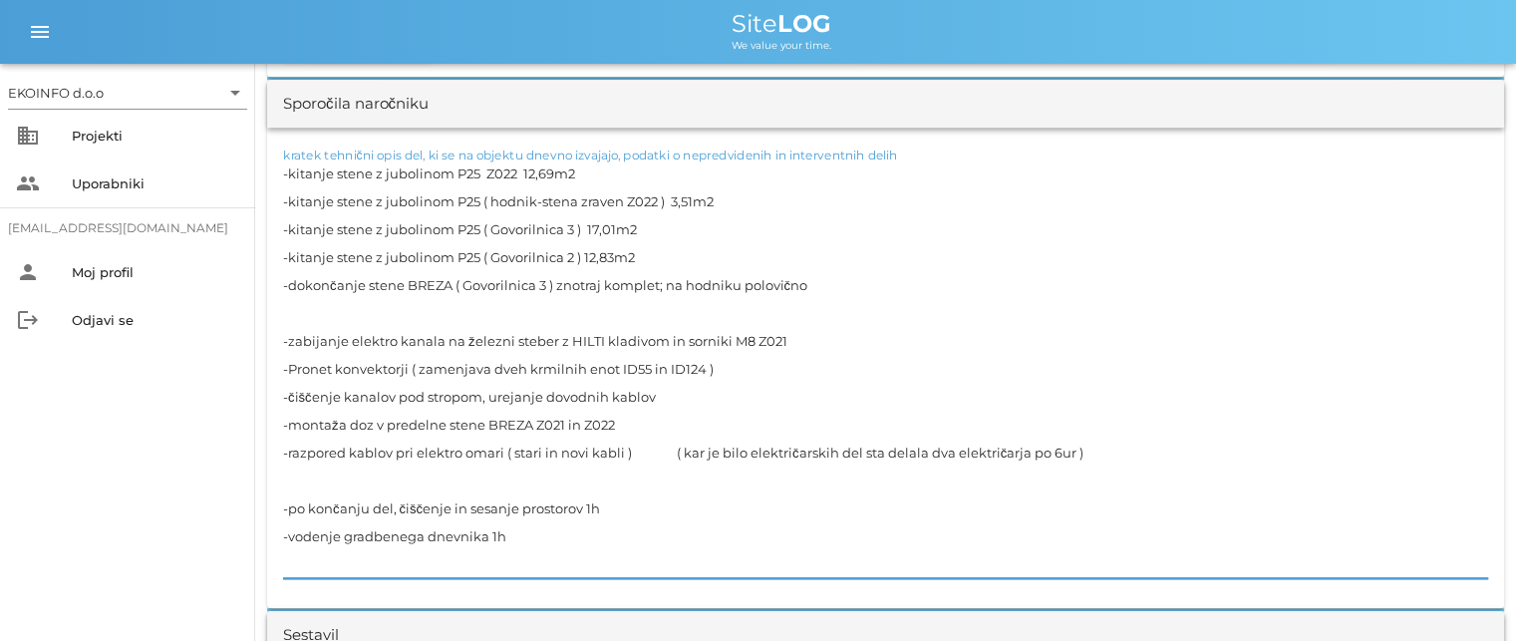
scroll to position [1855, 0]
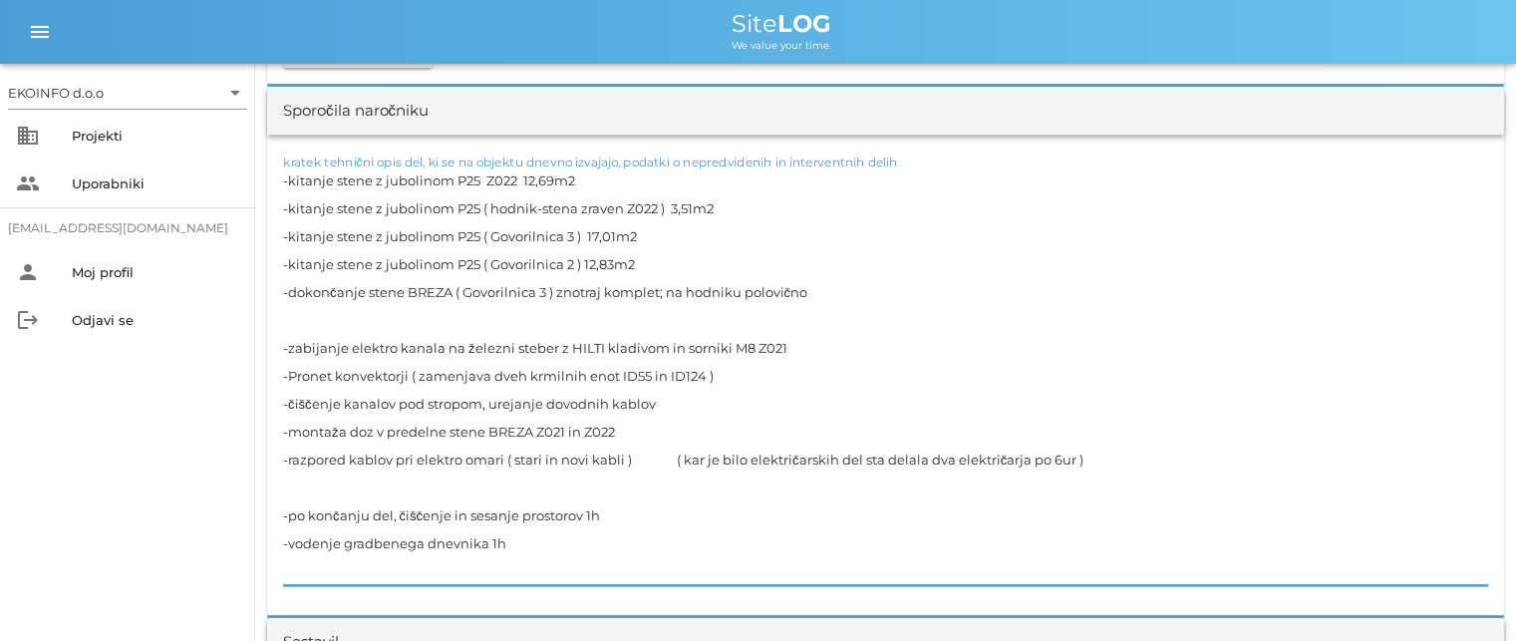
drag, startPoint x: 642, startPoint y: 402, endPoint x: 270, endPoint y: 164, distance: 441.1
click at [270, 164] on div "kratek tehnični opis del, ki se na objektu dnevno izvajajo, podatki o nepredvid…" at bounding box center [885, 375] width 1237 height 481
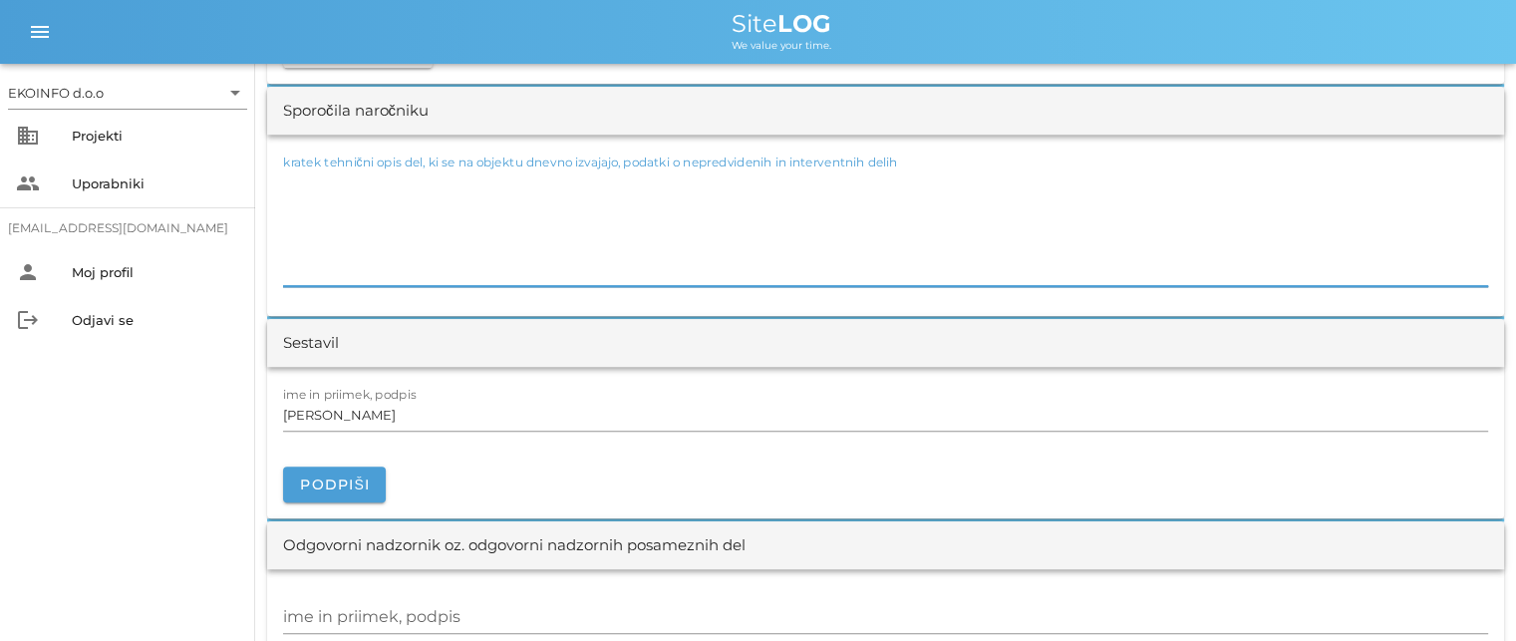
click at [311, 241] on textarea "kratek tehnični opis del, ki se na objektu dnevno izvajajo, podatki o nepredvid…" at bounding box center [885, 226] width 1205 height 120
click at [374, 415] on input "[PERSON_NAME]" at bounding box center [885, 415] width 1205 height 32
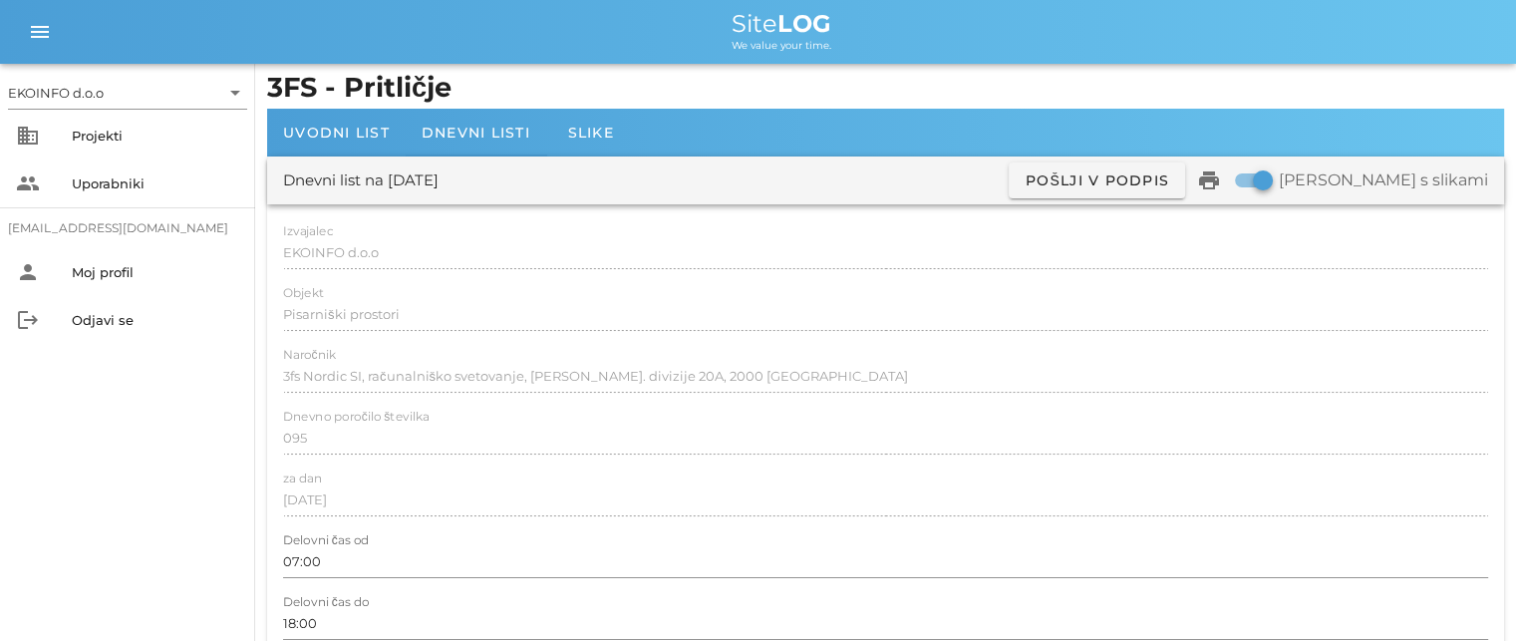
scroll to position [0, 0]
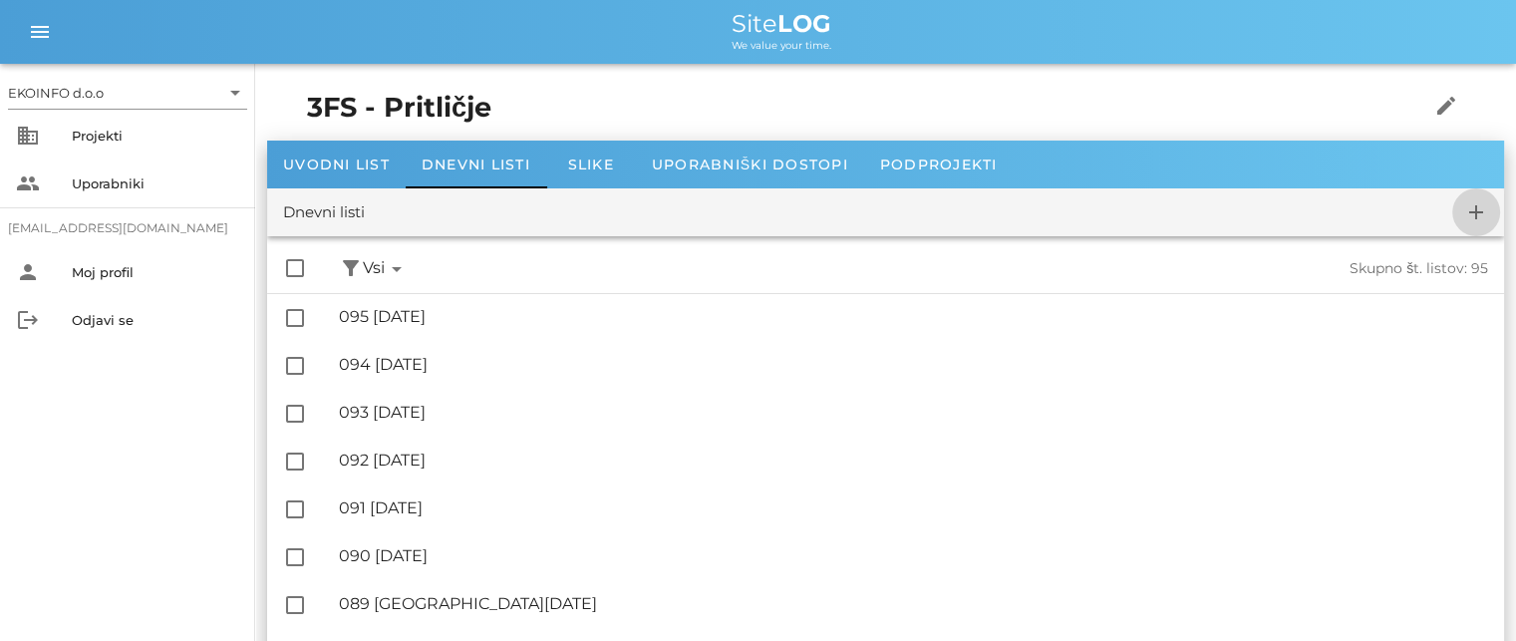
click at [1485, 214] on icon "add" at bounding box center [1476, 212] width 24 height 24
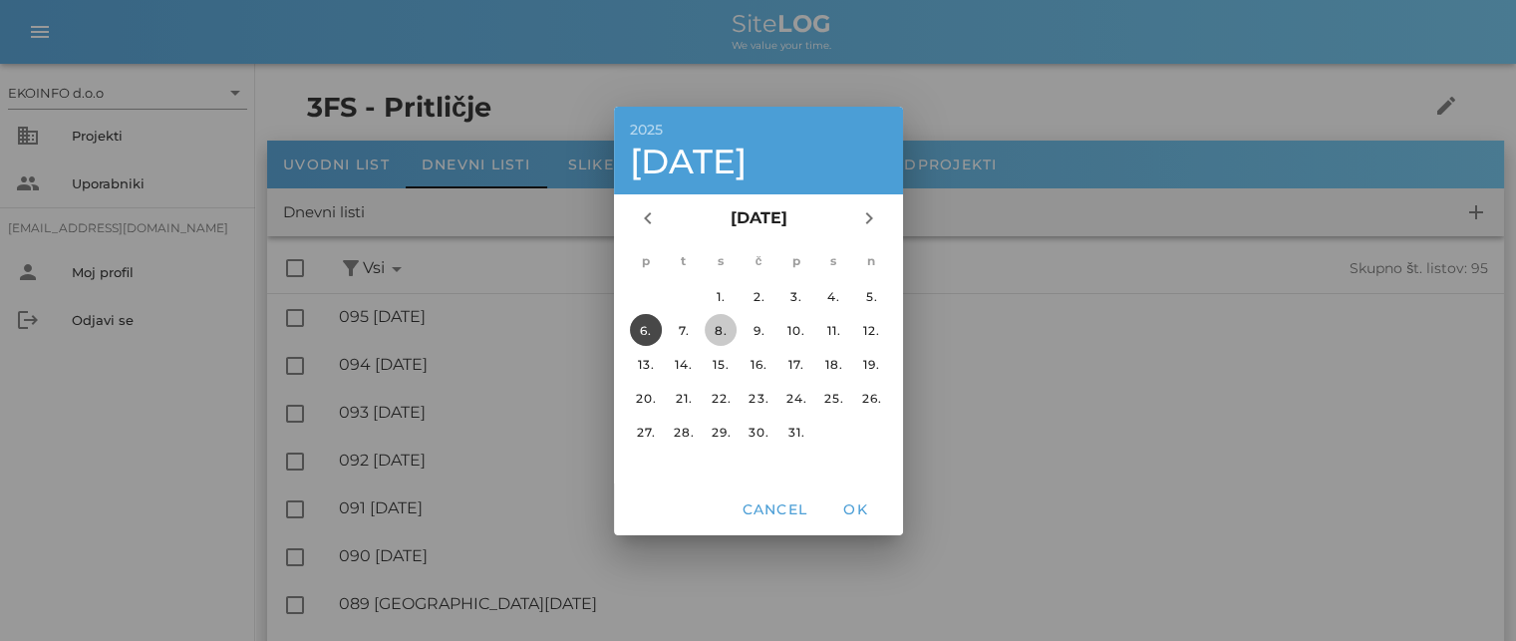
click at [715, 328] on div "8." at bounding box center [721, 329] width 32 height 15
click at [846, 506] on span "OK" at bounding box center [855, 509] width 48 height 18
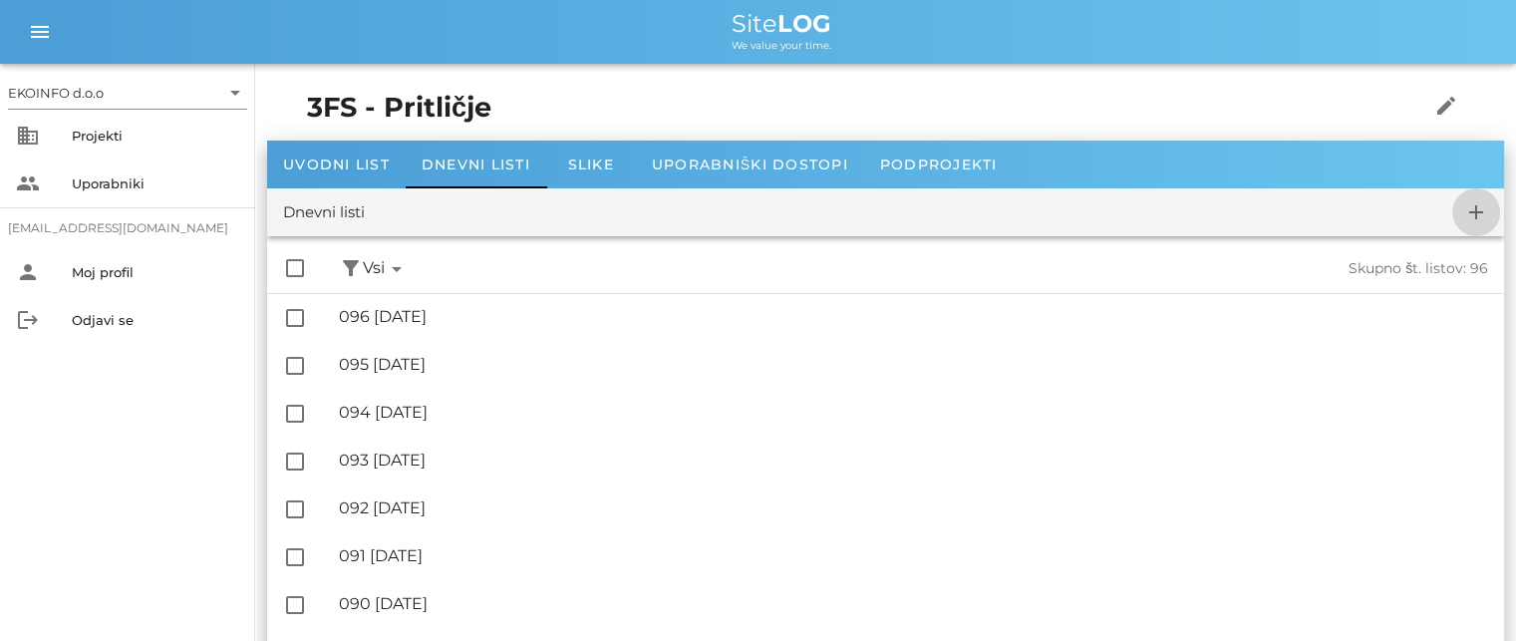
click at [1471, 215] on icon "add" at bounding box center [1476, 212] width 24 height 24
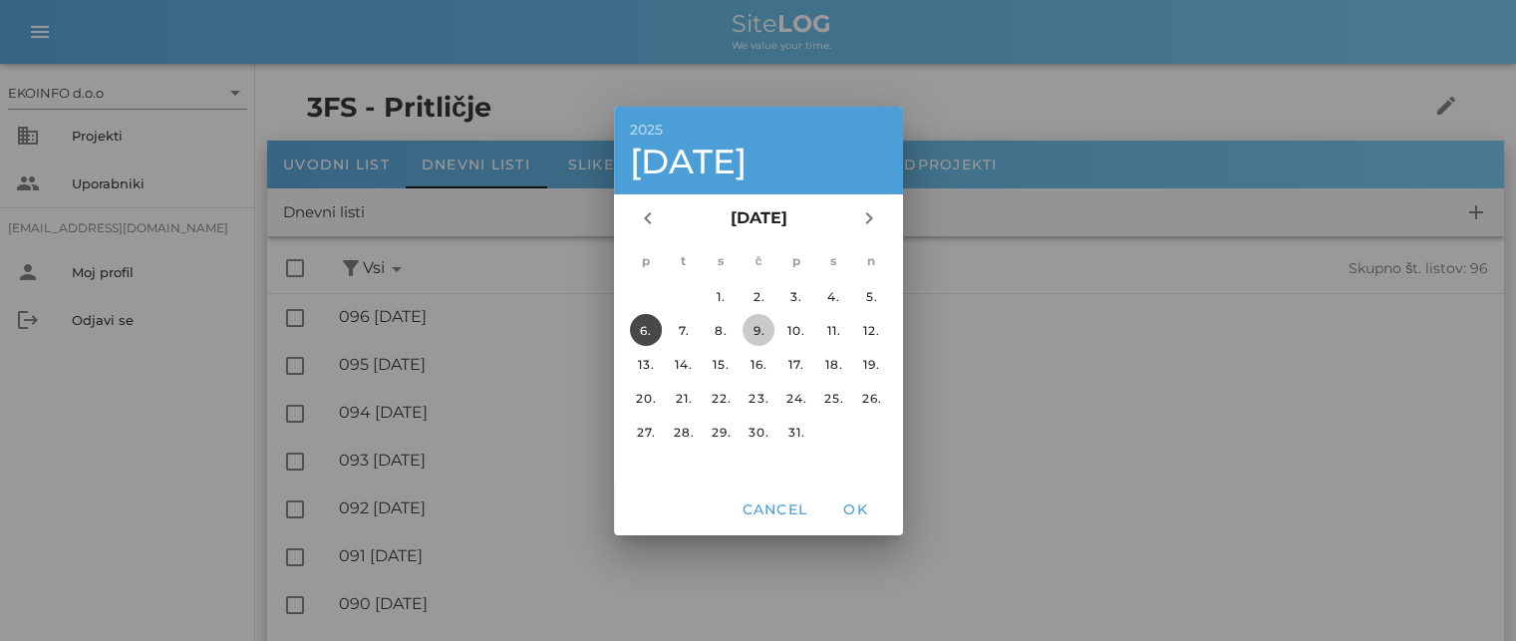
click at [762, 331] on div "9." at bounding box center [758, 329] width 32 height 15
click at [847, 514] on span "OK" at bounding box center [855, 509] width 48 height 18
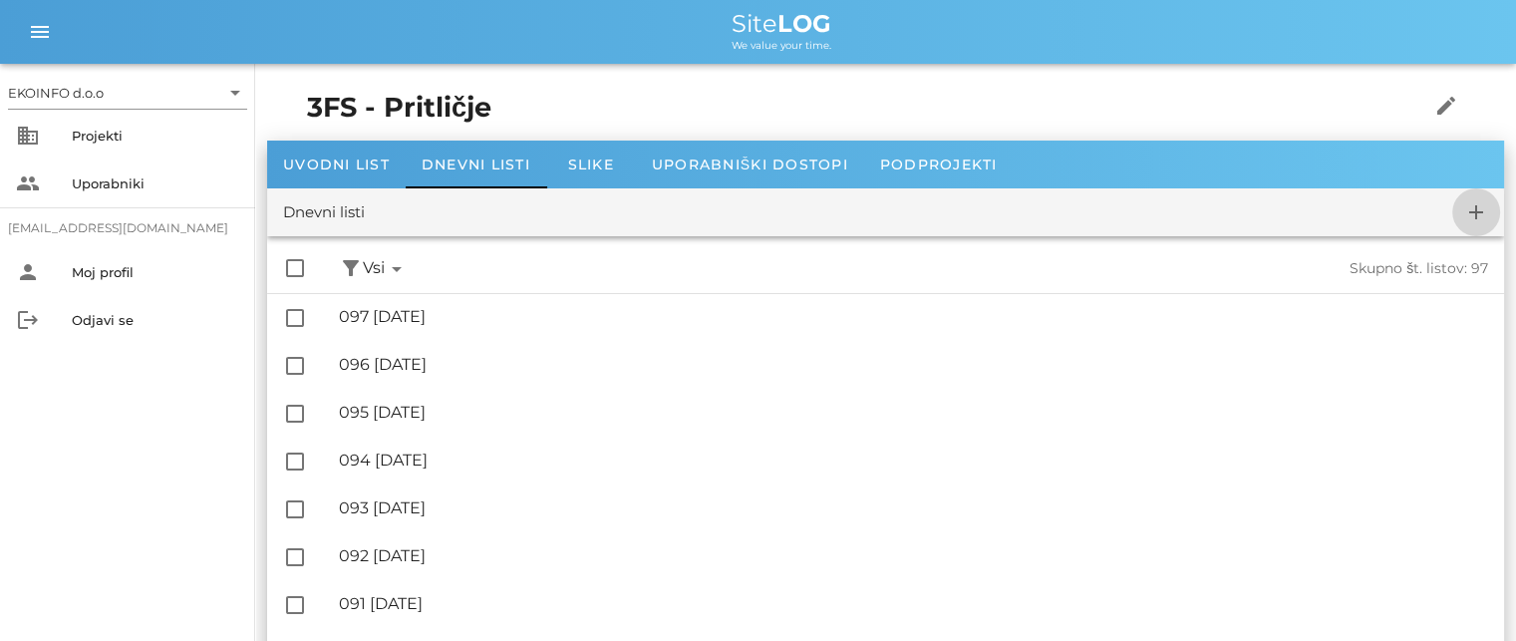
click at [1465, 211] on icon "add" at bounding box center [1476, 212] width 24 height 24
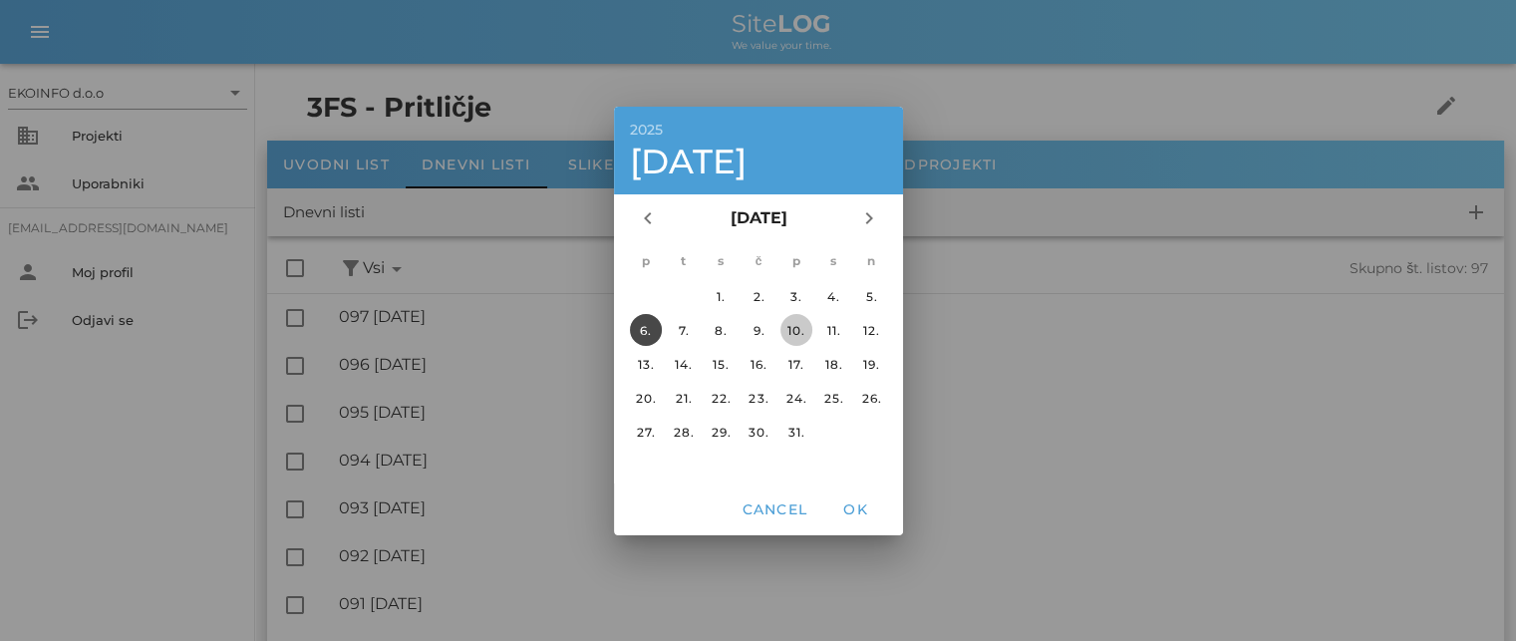
click at [785, 334] on div "10." at bounding box center [796, 329] width 32 height 15
click at [850, 511] on span "OK" at bounding box center [855, 509] width 48 height 18
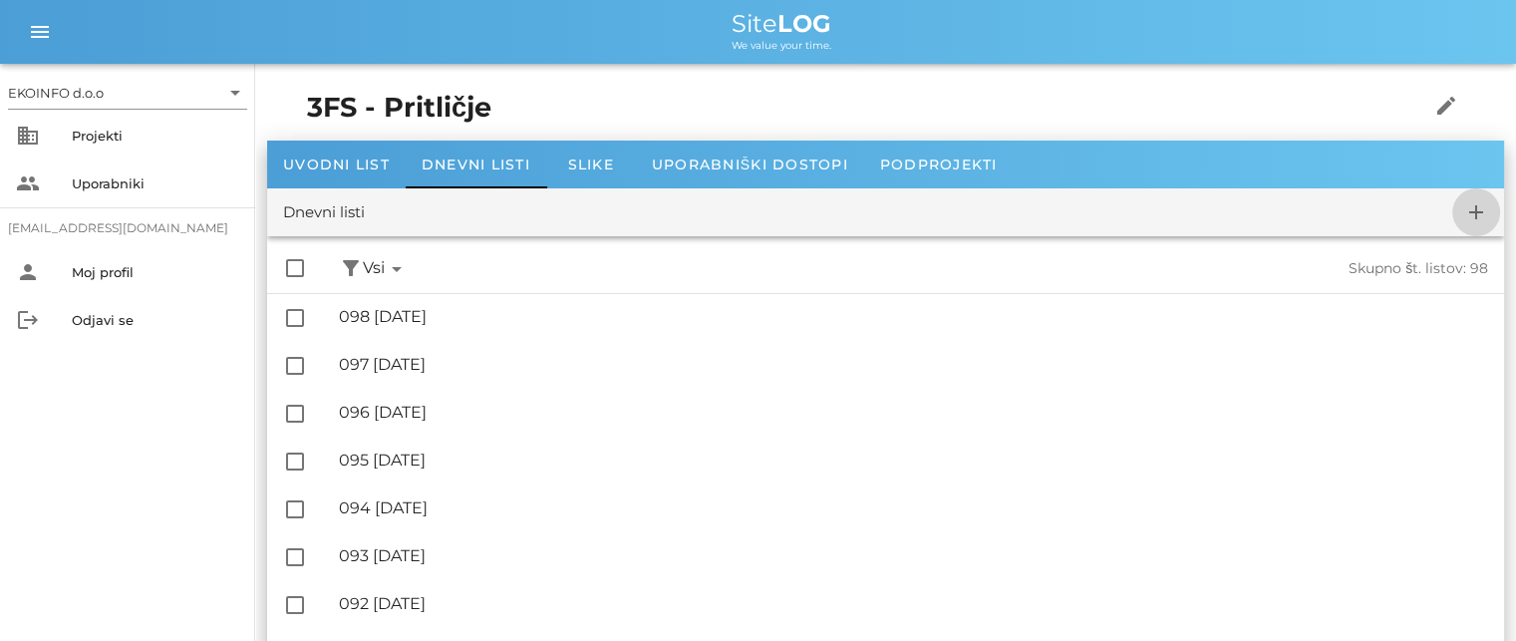
click at [1473, 210] on icon "add" at bounding box center [1476, 212] width 24 height 24
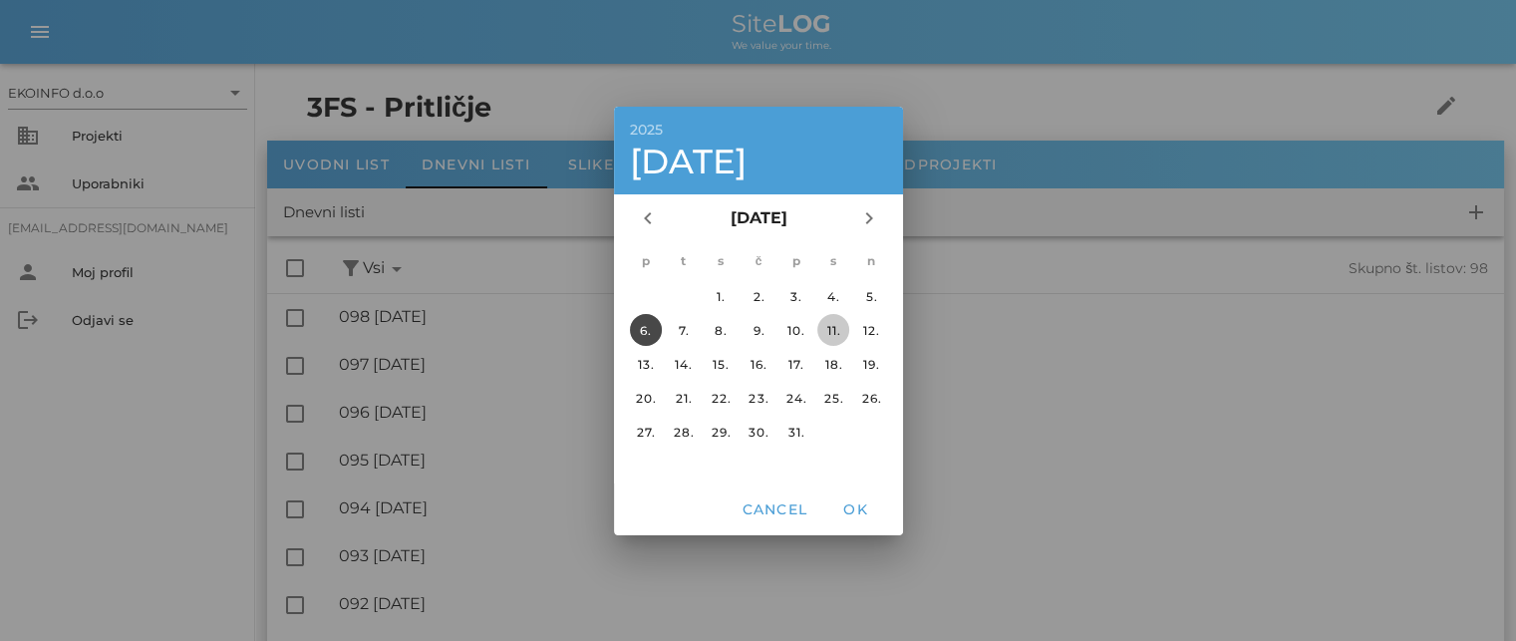
click at [828, 326] on div "11." at bounding box center [833, 329] width 32 height 15
click at [847, 513] on span "OK" at bounding box center [855, 509] width 48 height 18
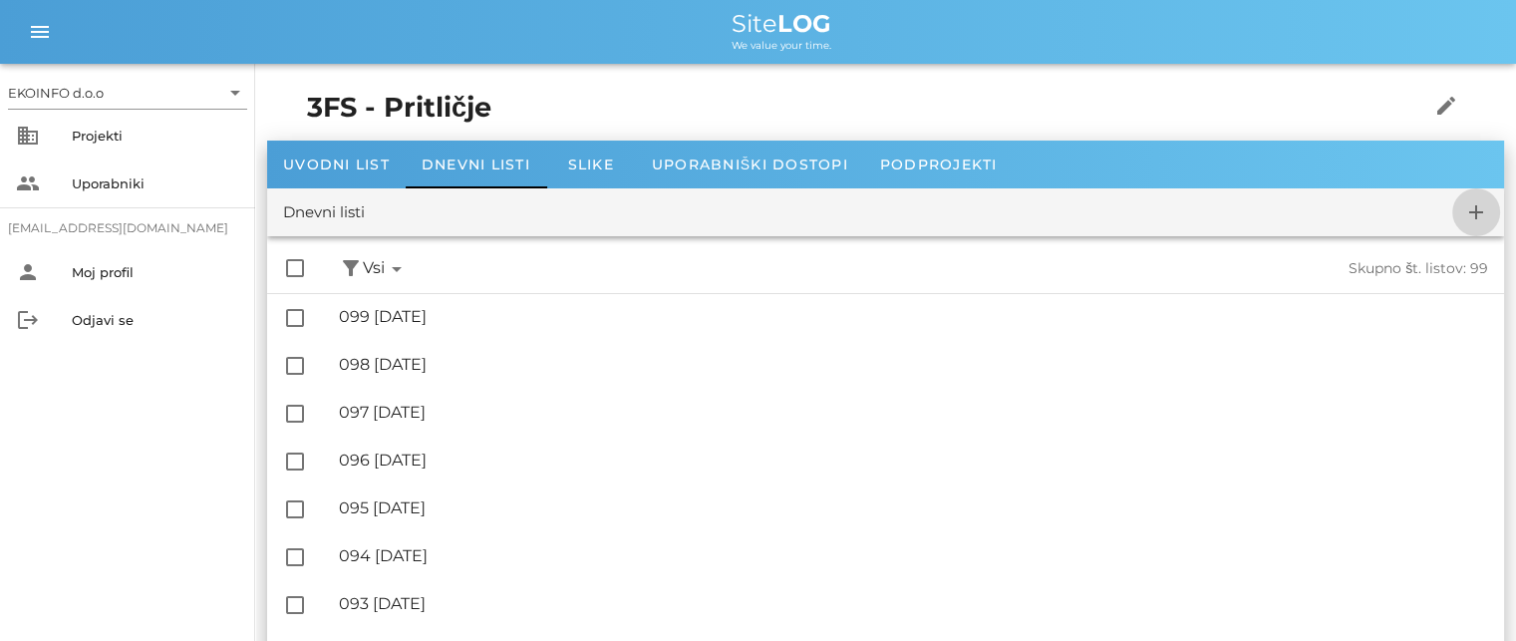
click at [1473, 206] on icon "add" at bounding box center [1476, 212] width 24 height 24
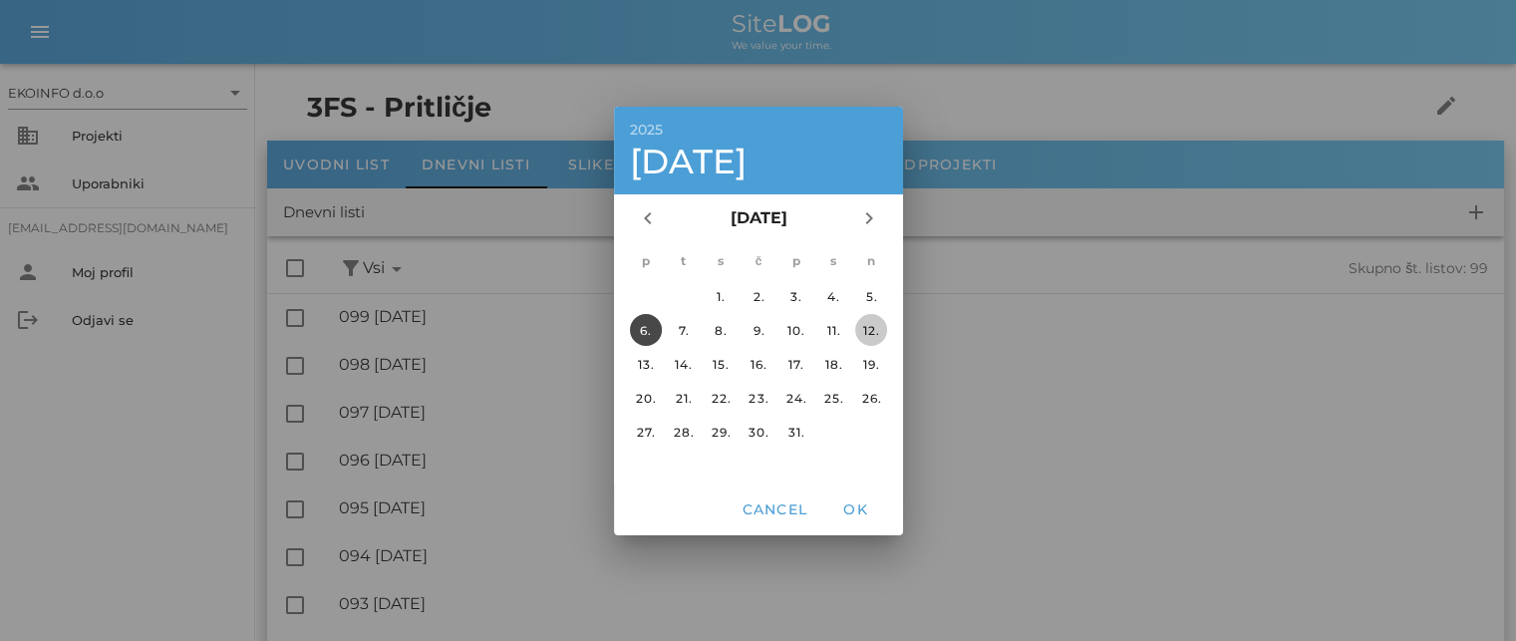
click at [865, 330] on div "12." at bounding box center [871, 329] width 32 height 15
click at [847, 505] on span "OK" at bounding box center [855, 509] width 48 height 18
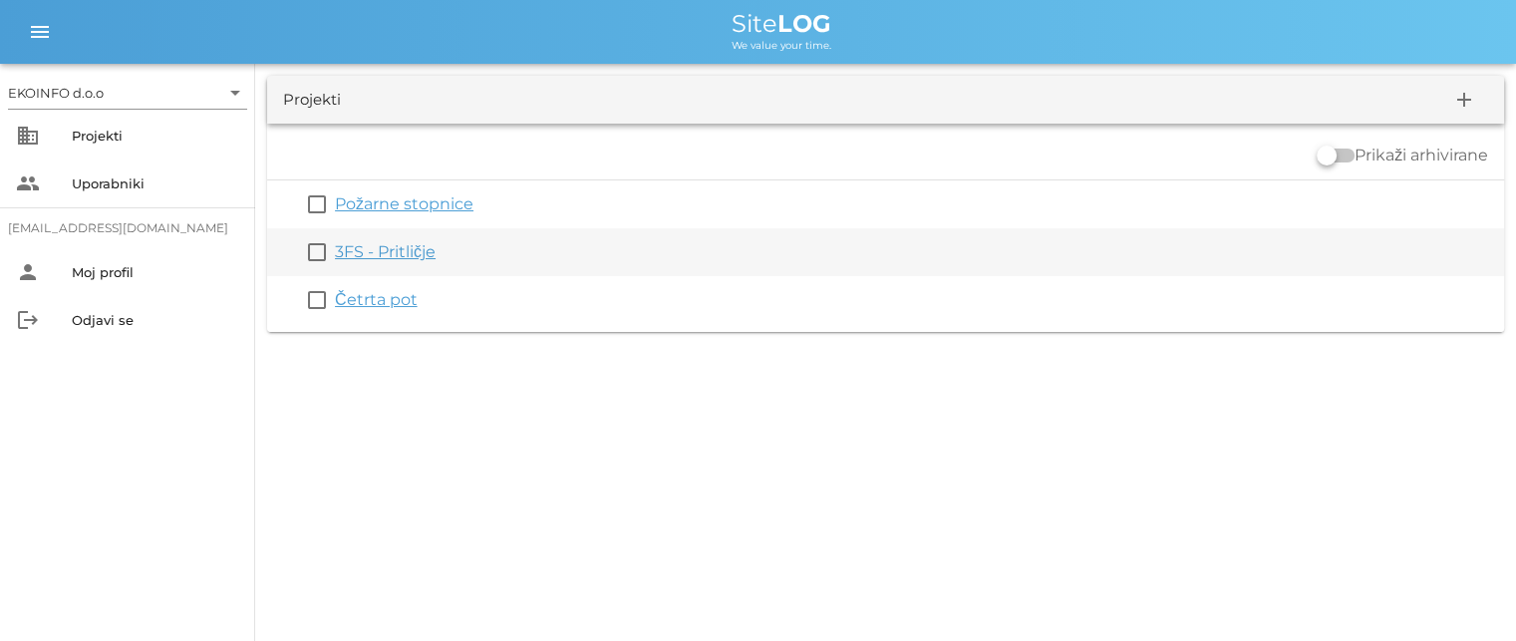
click at [391, 245] on link "3FS - Pritličje" at bounding box center [385, 251] width 101 height 19
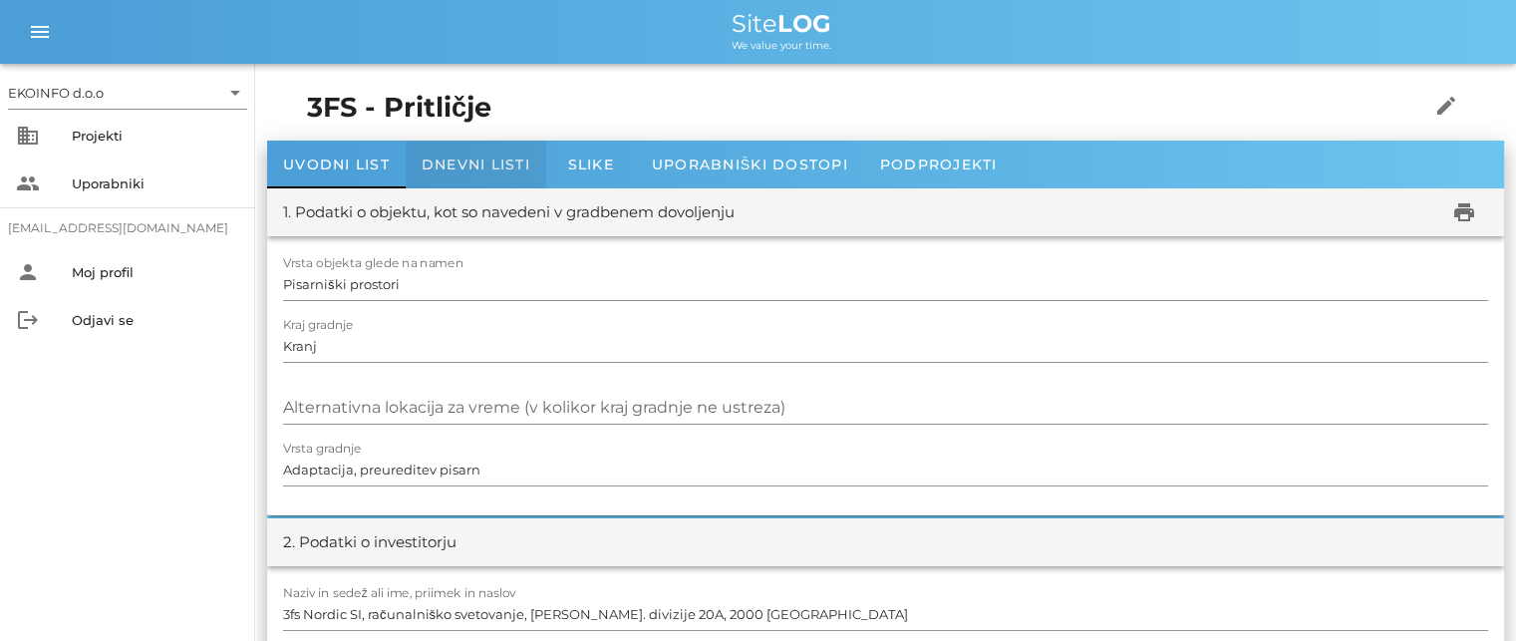
click at [447, 164] on span "Dnevni listi" at bounding box center [476, 165] width 109 height 18
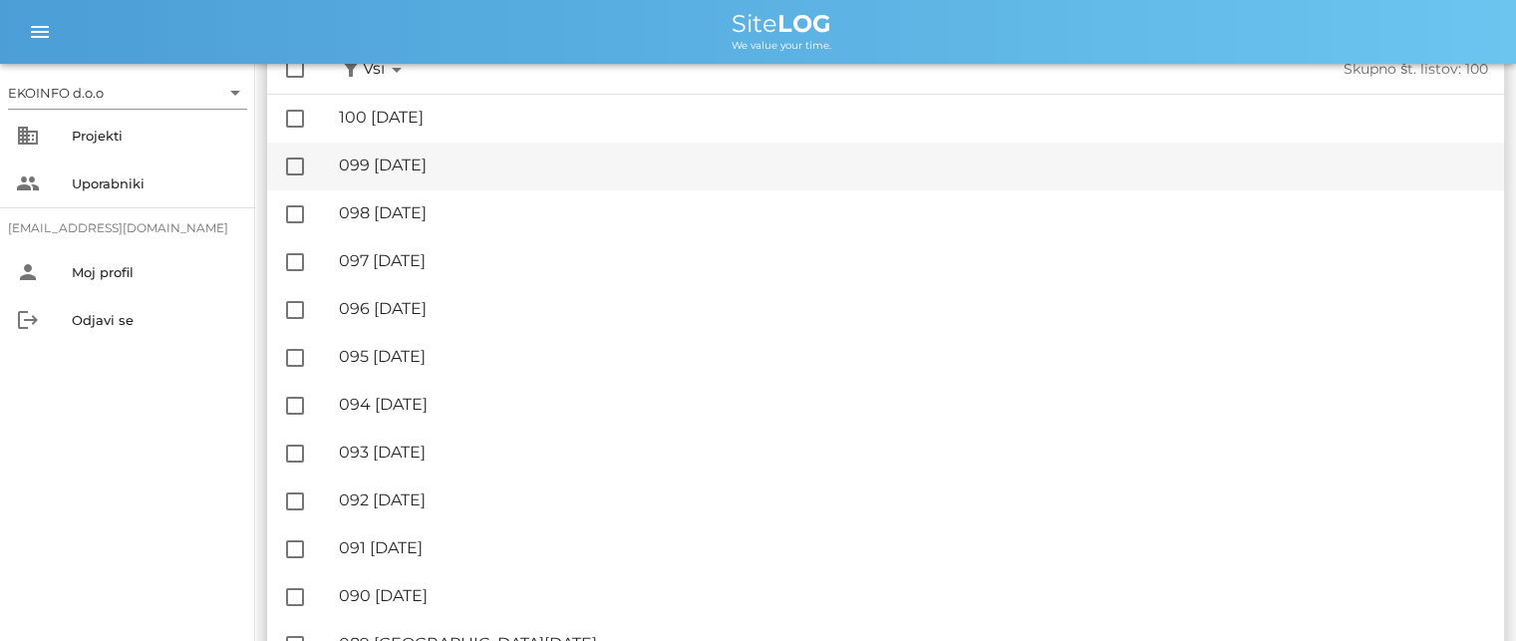
scroll to position [299, 0]
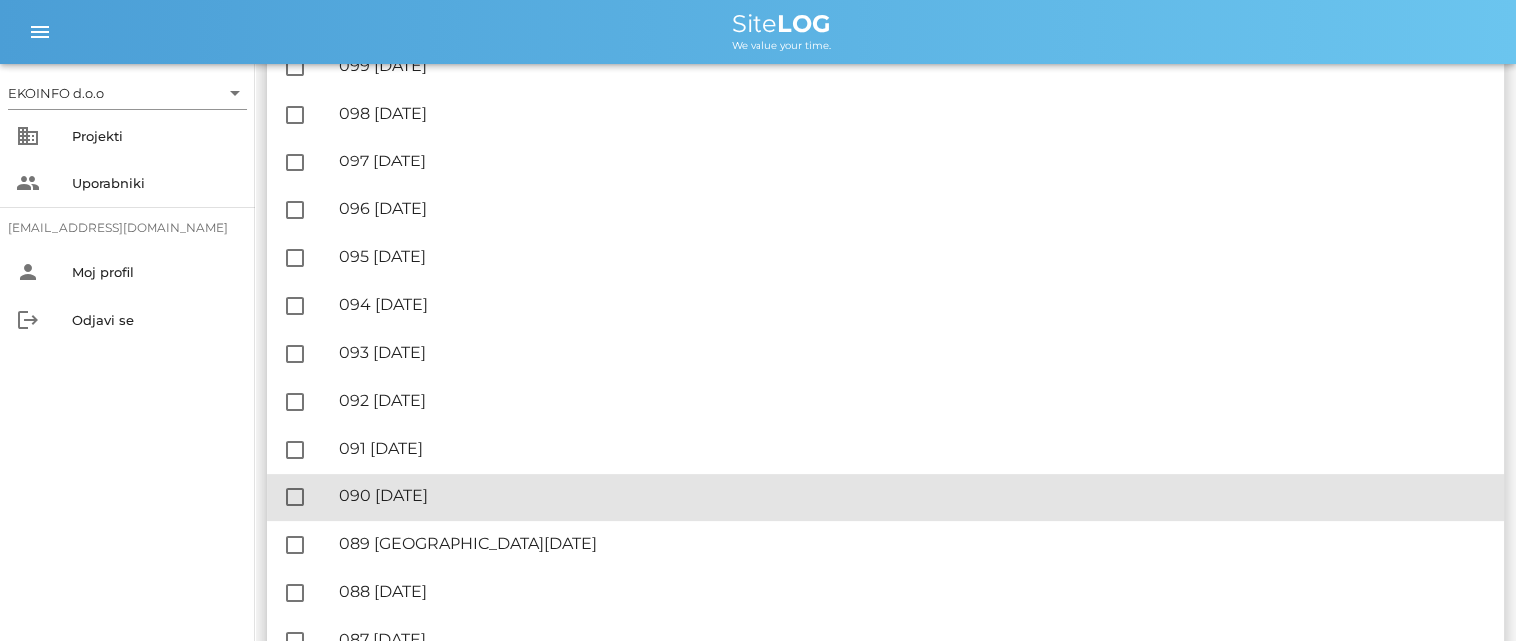
click at [451, 503] on div "🔏 090 [DATE]" at bounding box center [913, 495] width 1149 height 19
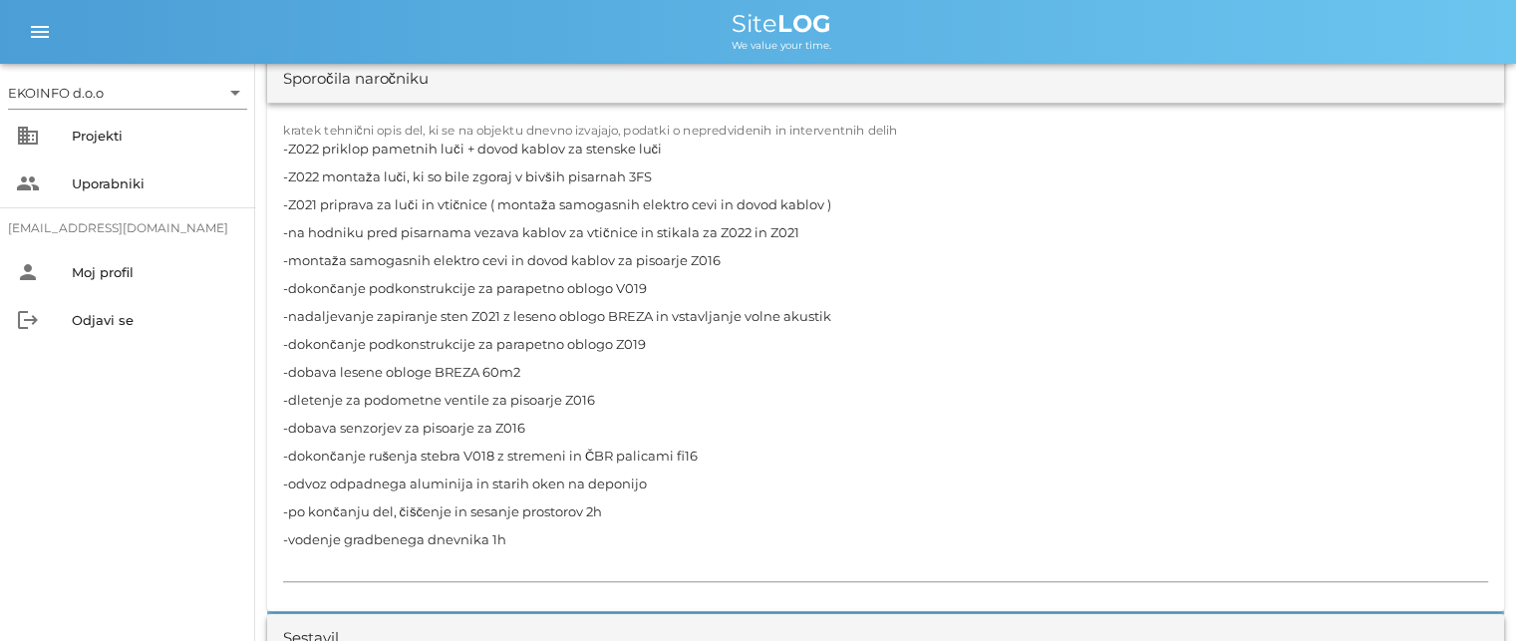
scroll to position [1894, 0]
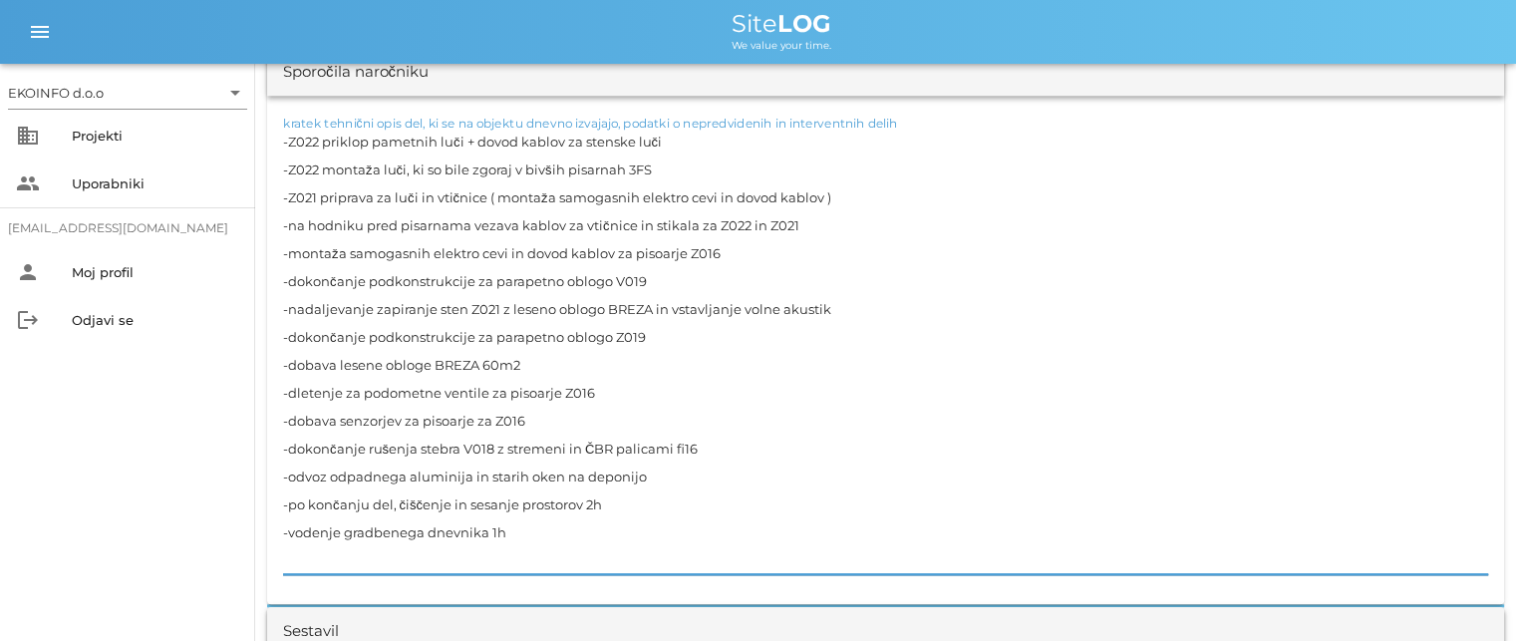
click at [805, 222] on textarea "-Z022 priklop pametnih luči + dovod kablov za stenske luči -Z022 montaža luči, …" at bounding box center [885, 351] width 1205 height 447
click at [741, 251] on textarea "-Z022 priklop pametnih luči + dovod kablov za stenske luči -Z022 montaža luči, …" at bounding box center [885, 351] width 1205 height 447
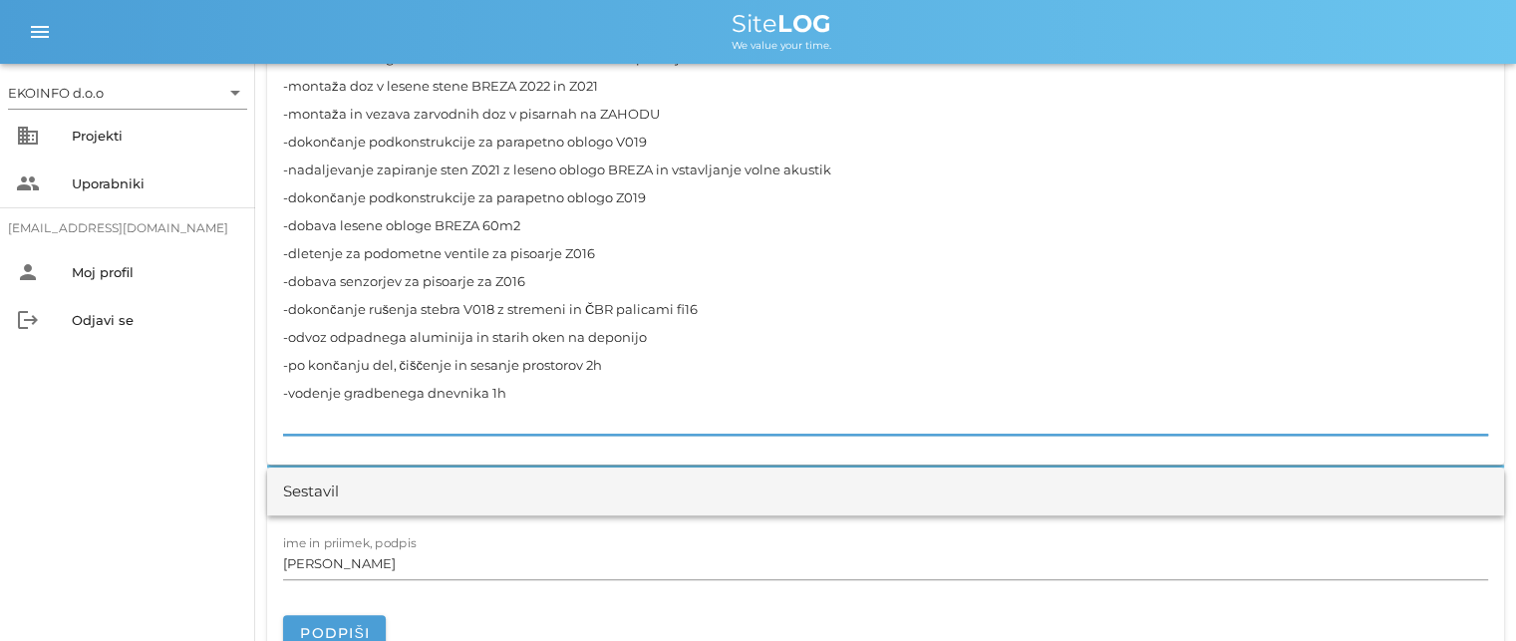
scroll to position [2093, 0]
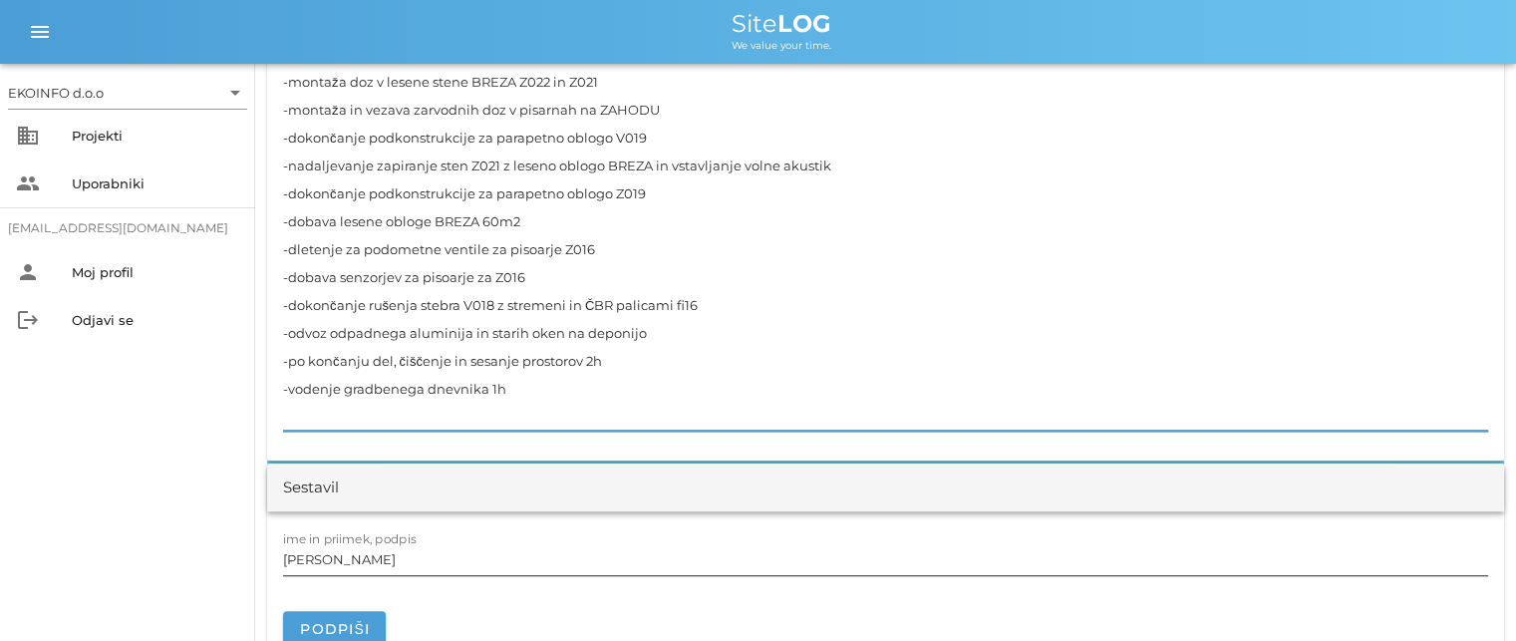
click at [378, 554] on input "[PERSON_NAME]" at bounding box center [885, 559] width 1205 height 32
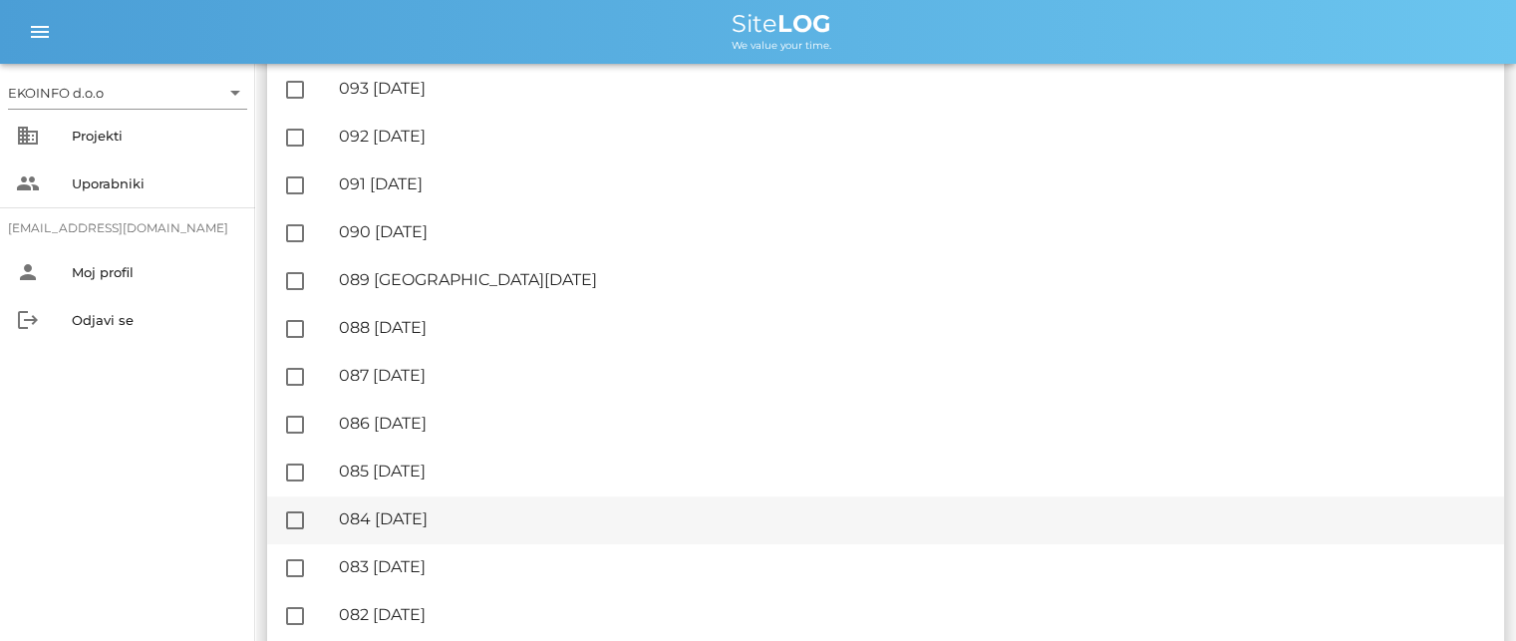
scroll to position [598, 0]
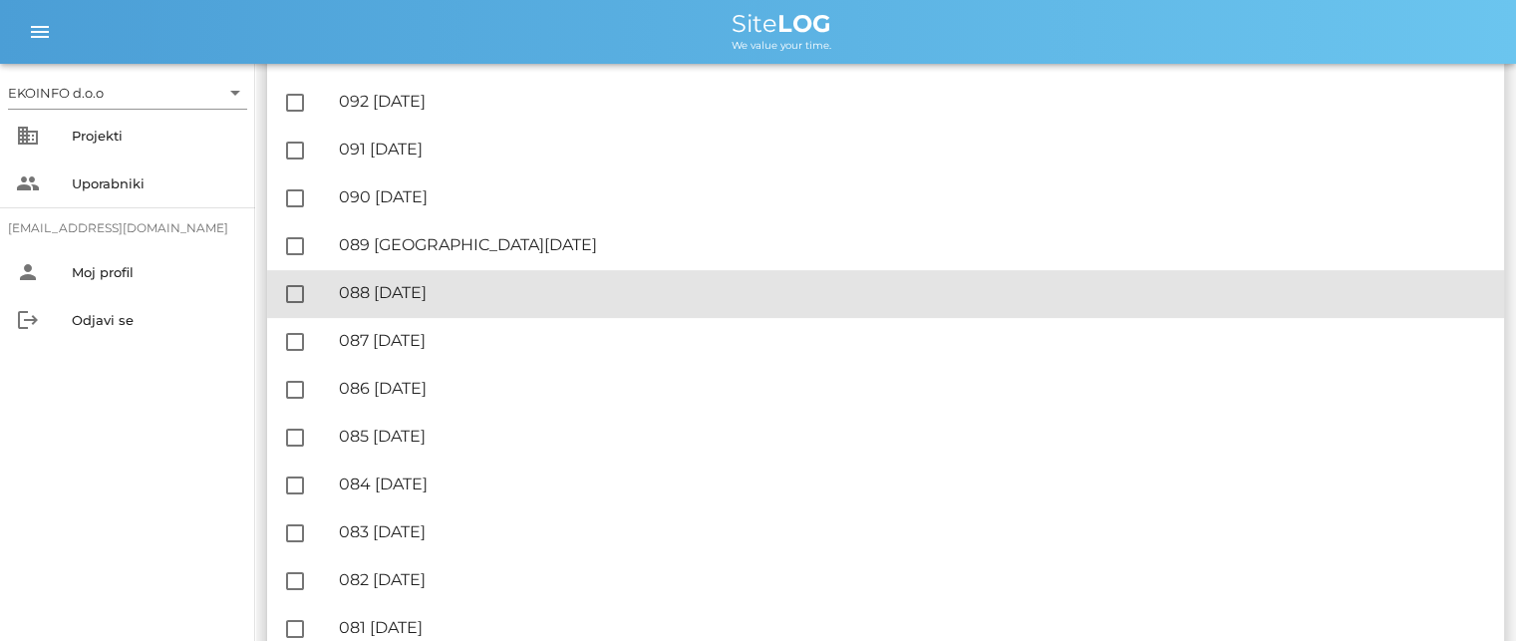
click at [449, 298] on div "🔏 088 [DATE]" at bounding box center [913, 292] width 1149 height 19
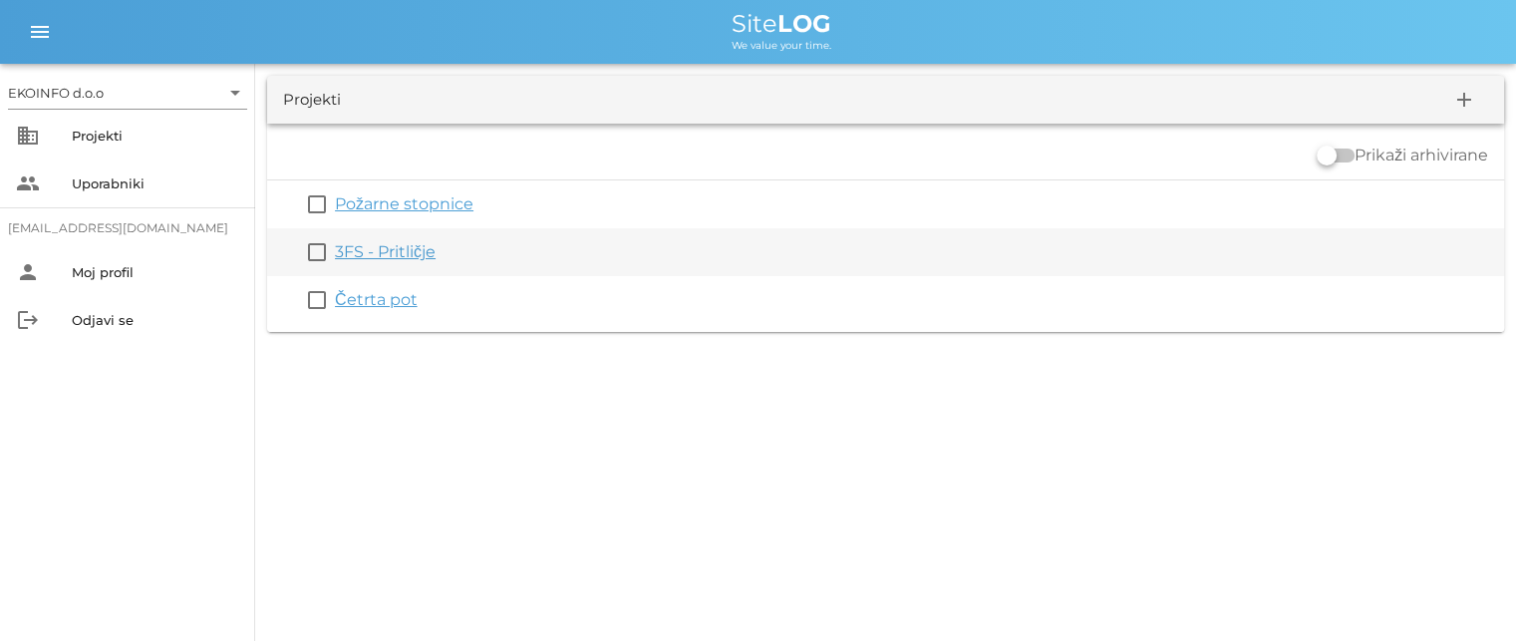
click at [403, 254] on link "3FS - Pritličje" at bounding box center [385, 251] width 101 height 19
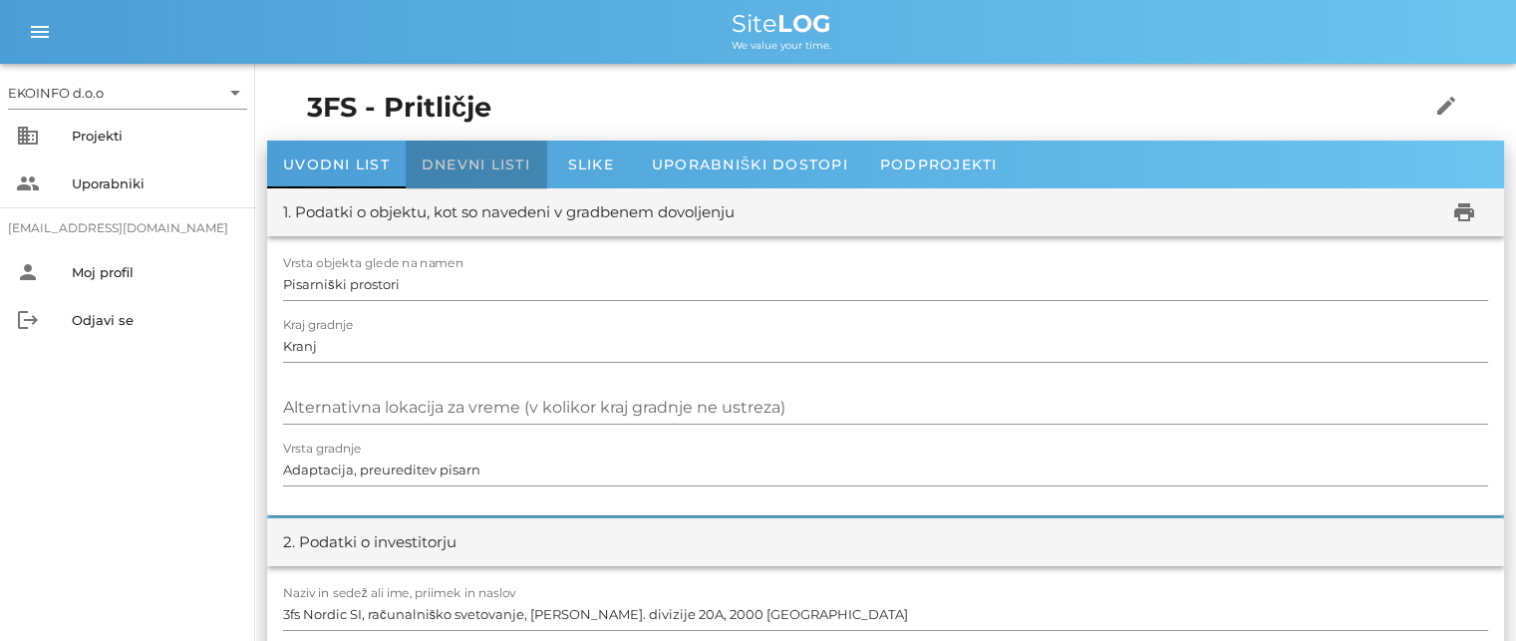
click at [482, 168] on span "Dnevni listi" at bounding box center [476, 165] width 109 height 18
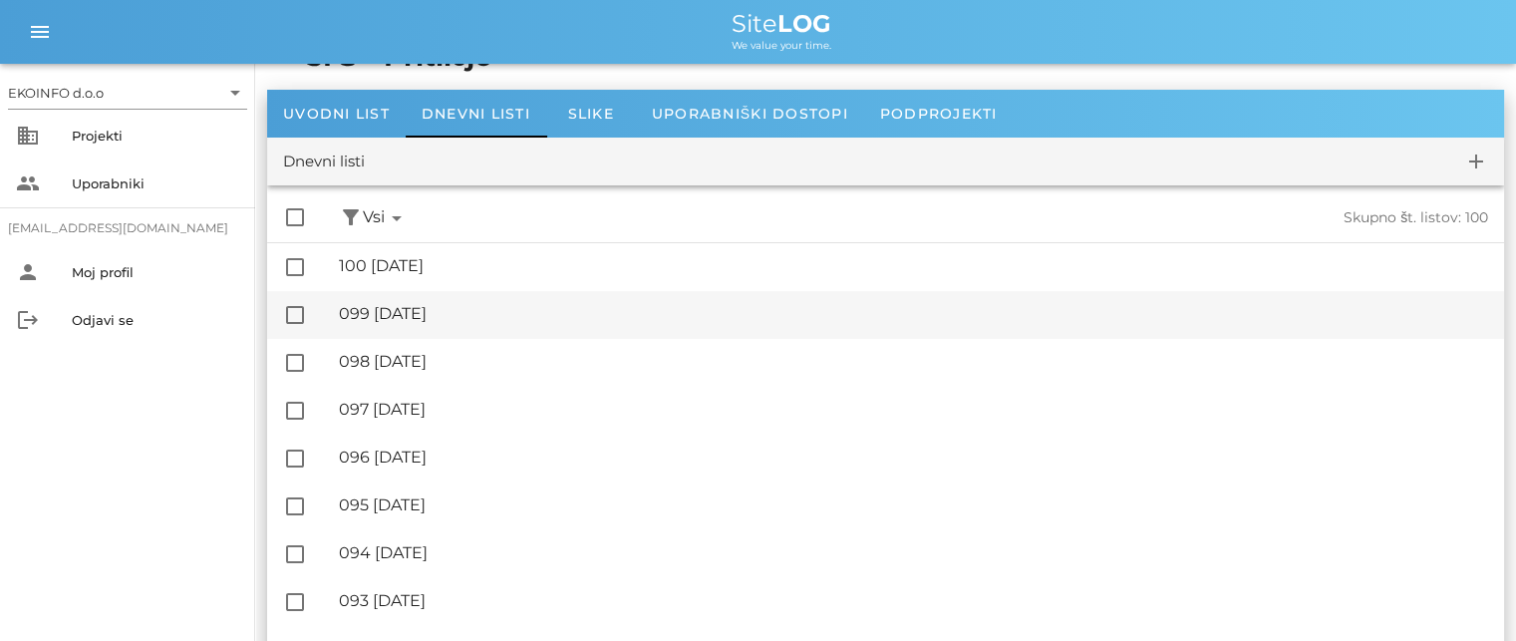
scroll to position [100, 0]
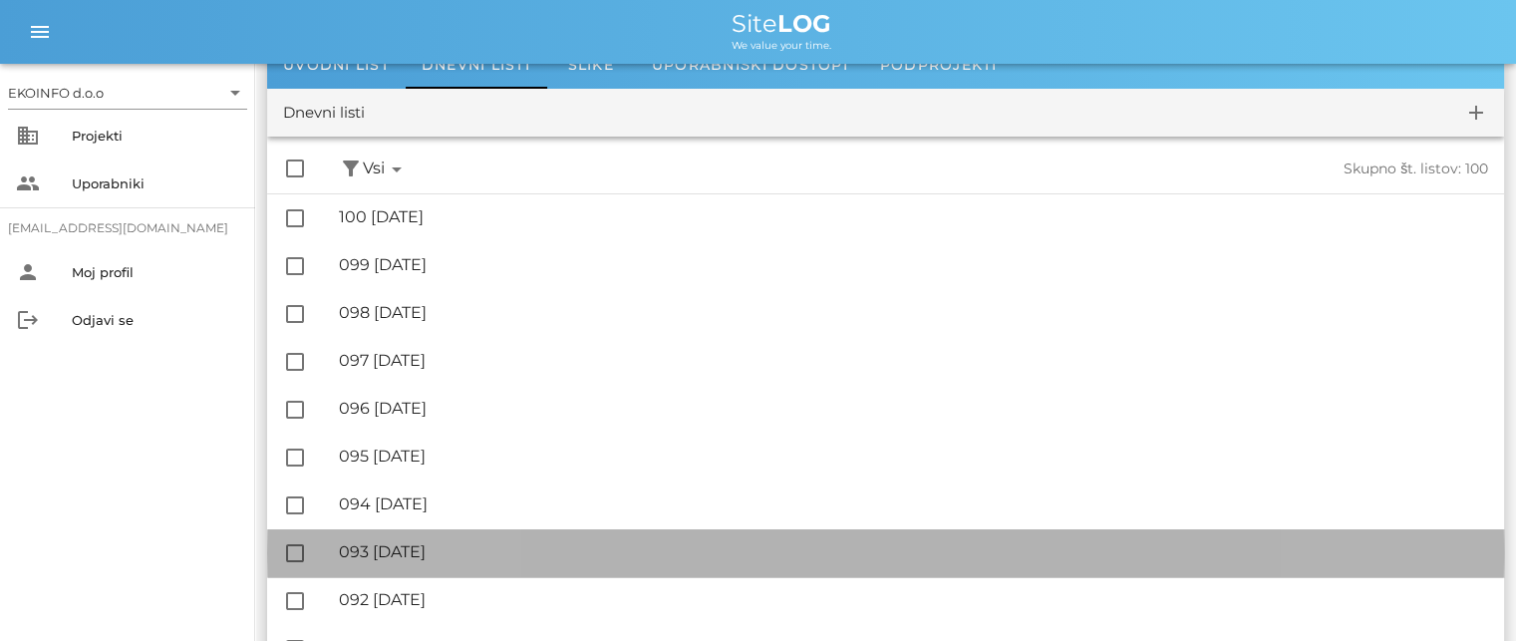
click at [447, 560] on div "🔏 093 [DATE]" at bounding box center [913, 551] width 1149 height 19
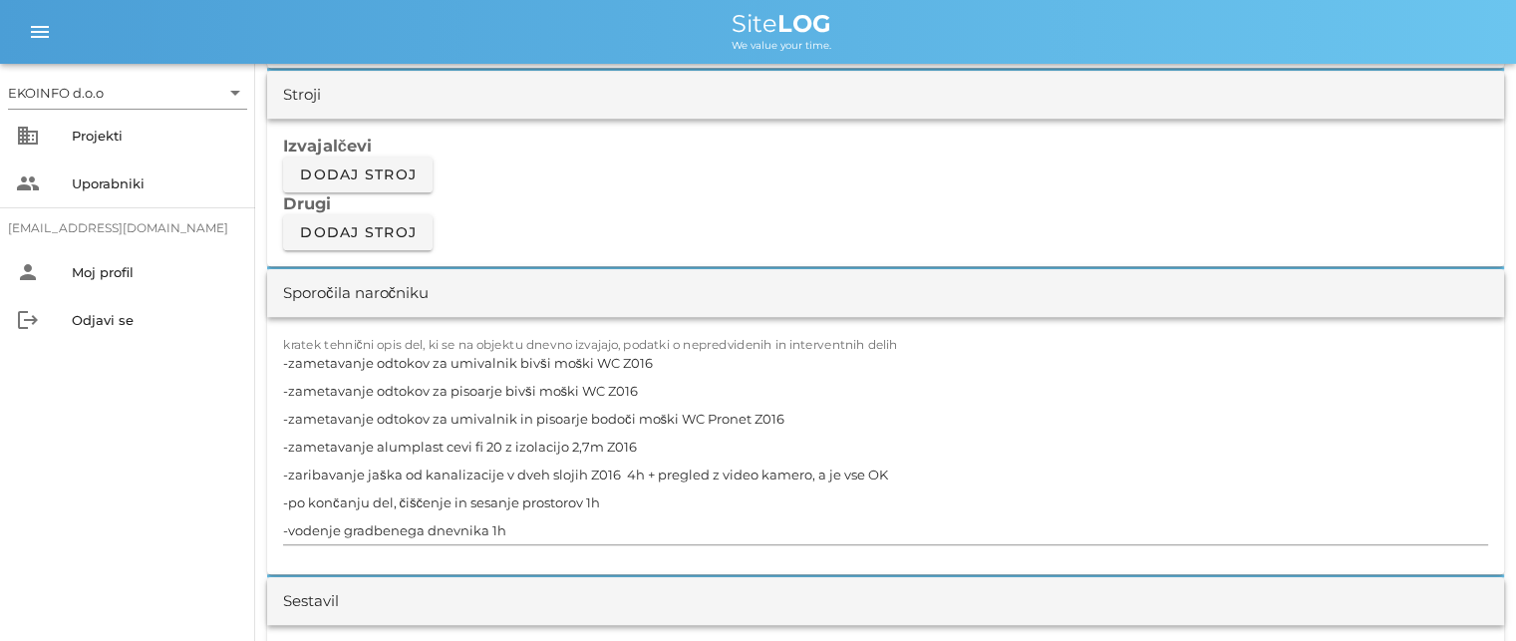
scroll to position [1695, 0]
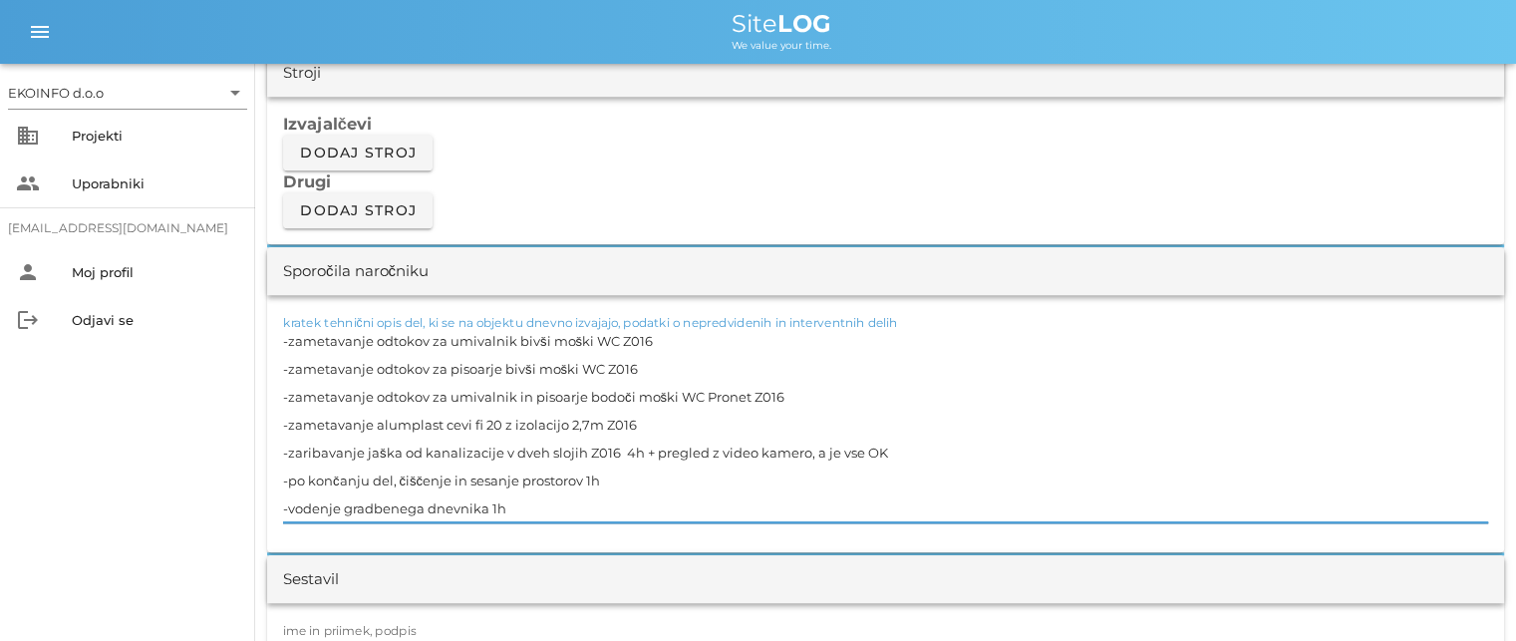
drag, startPoint x: 889, startPoint y: 451, endPoint x: 283, endPoint y: 440, distance: 606.2
click at [283, 440] on textarea "-zametavanje odtokov za umivalnik bivši moški WC Z016 -zametavanje odtokov za p…" at bounding box center [885, 424] width 1205 height 195
click at [460, 402] on textarea "-zametavanje odtokov za umivalnik bivši moški WC Z016 -zametavanje odtokov za p…" at bounding box center [885, 424] width 1205 height 195
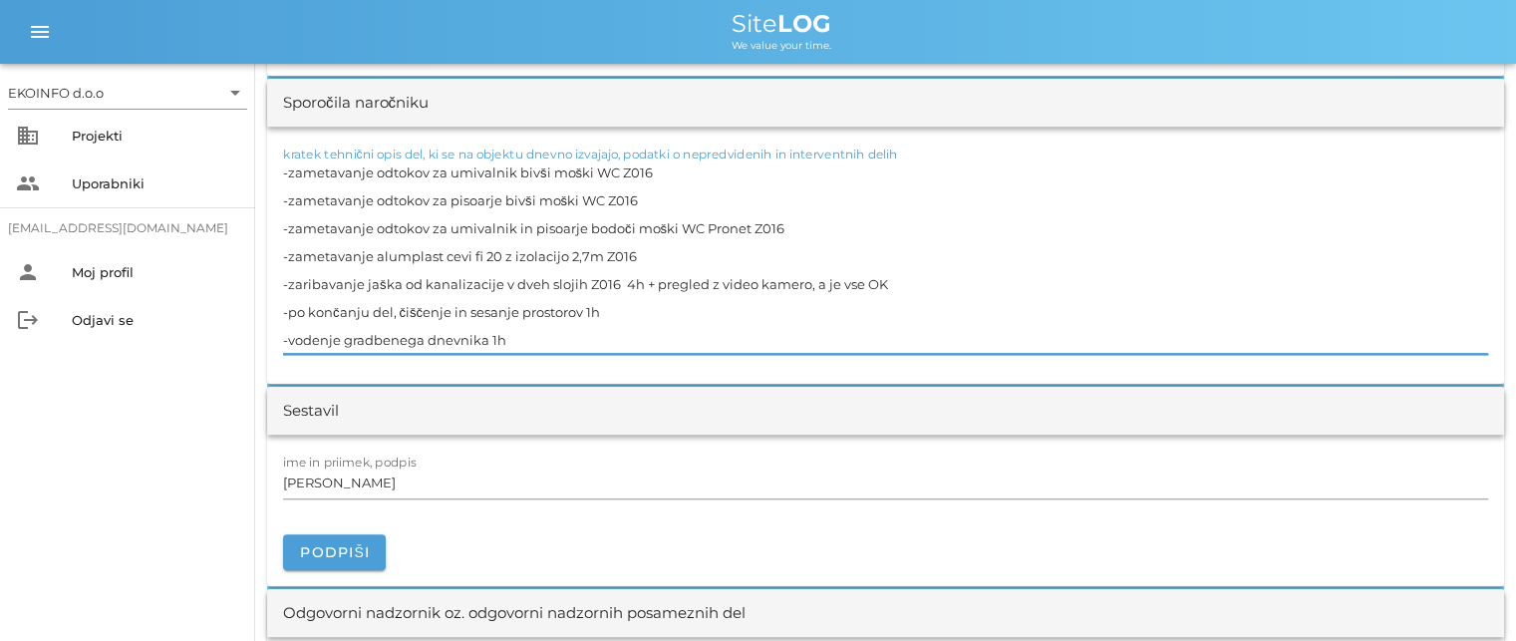
scroll to position [1894, 0]
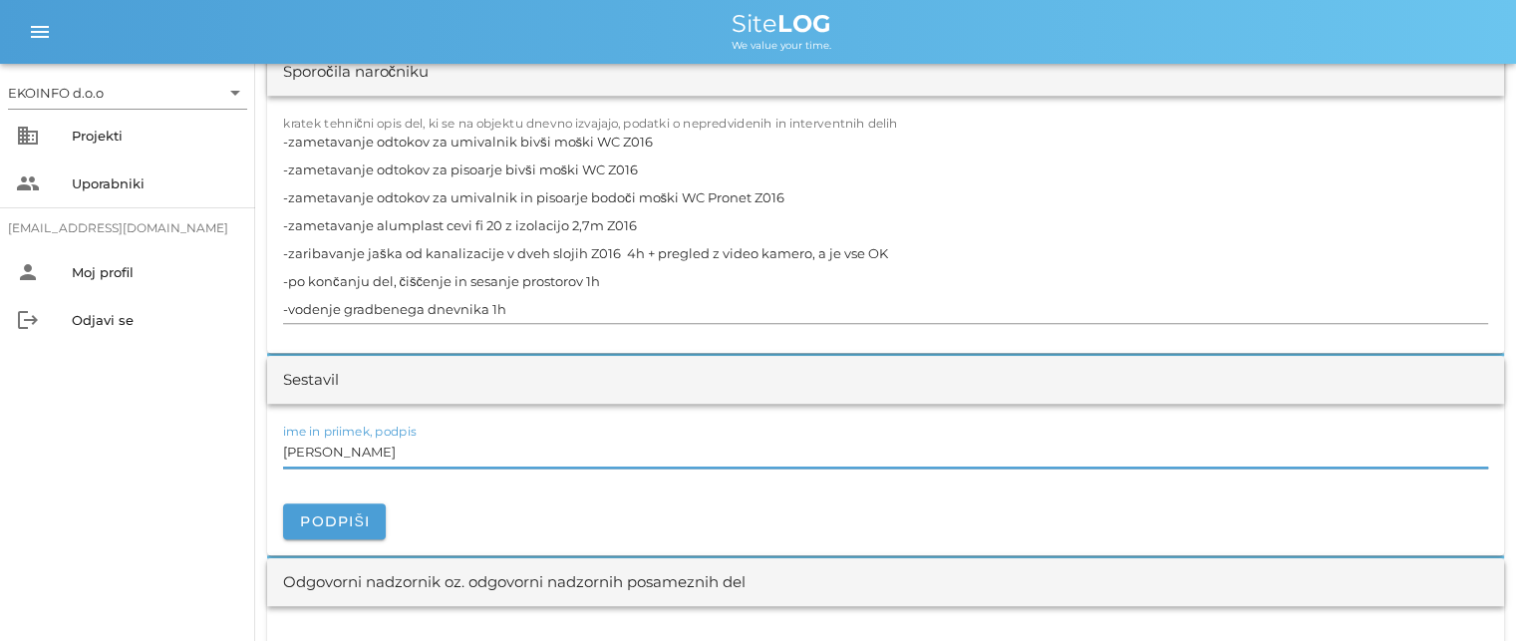
click at [375, 449] on input "[PERSON_NAME]" at bounding box center [885, 452] width 1205 height 32
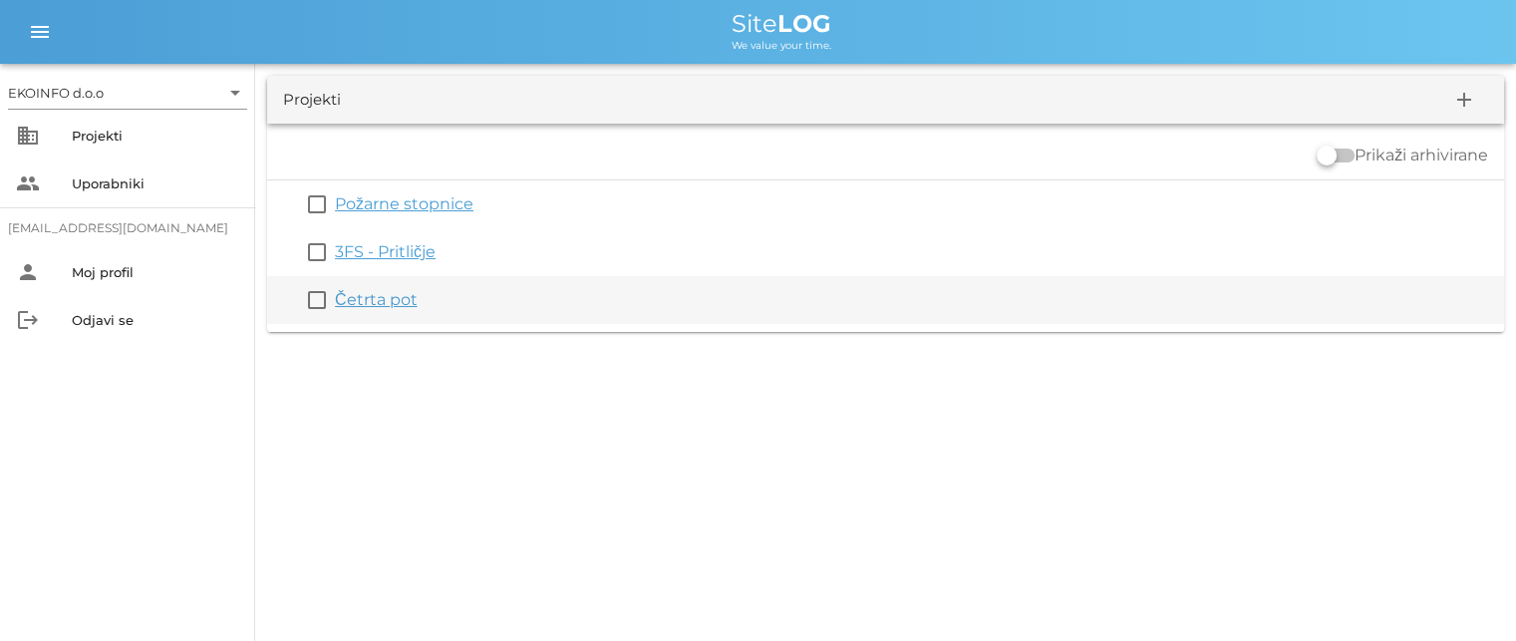
click at [394, 298] on link "Četrta pot" at bounding box center [376, 299] width 83 height 19
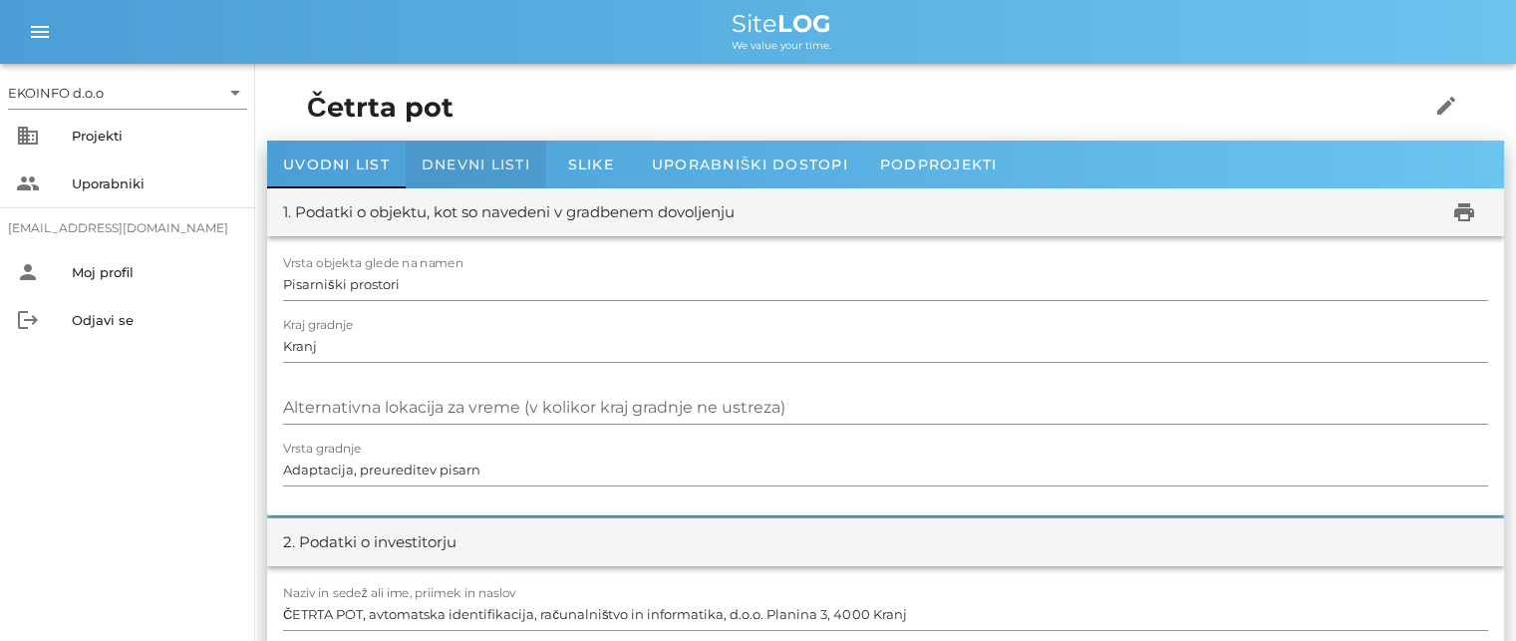
click at [443, 164] on span "Dnevni listi" at bounding box center [476, 165] width 109 height 18
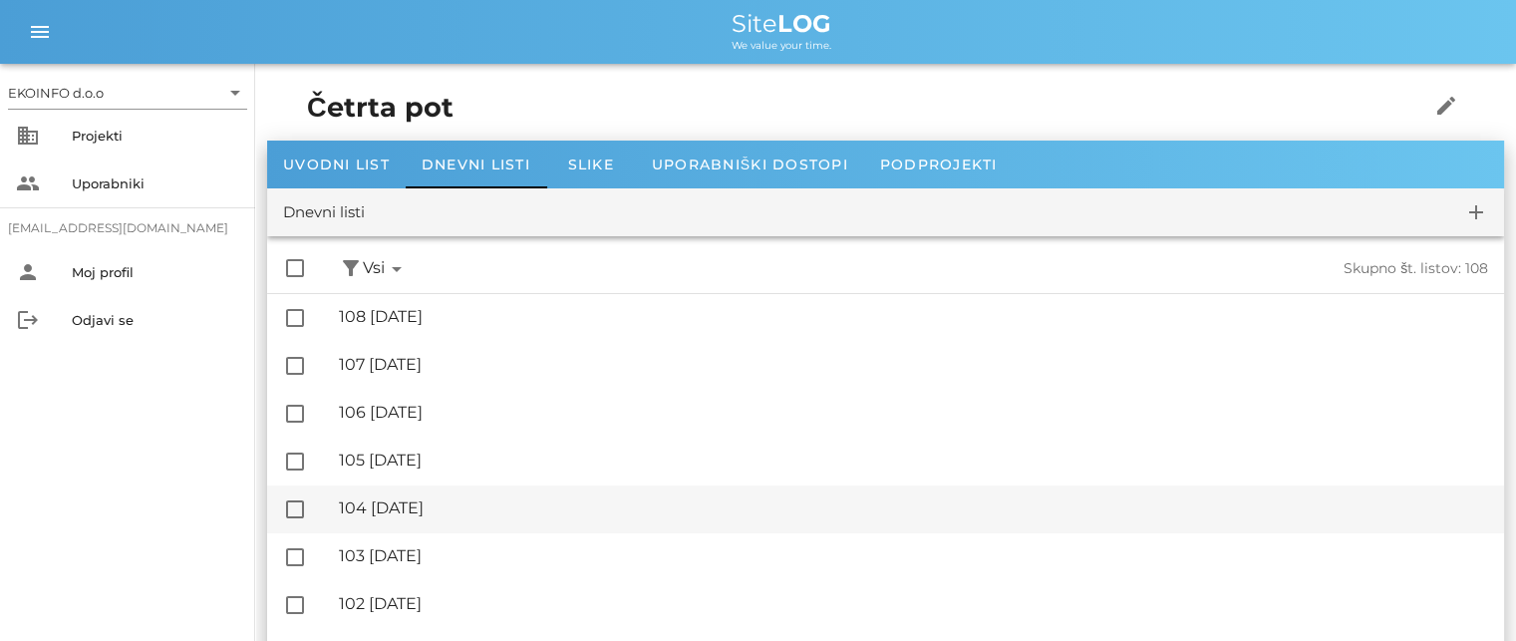
scroll to position [100, 0]
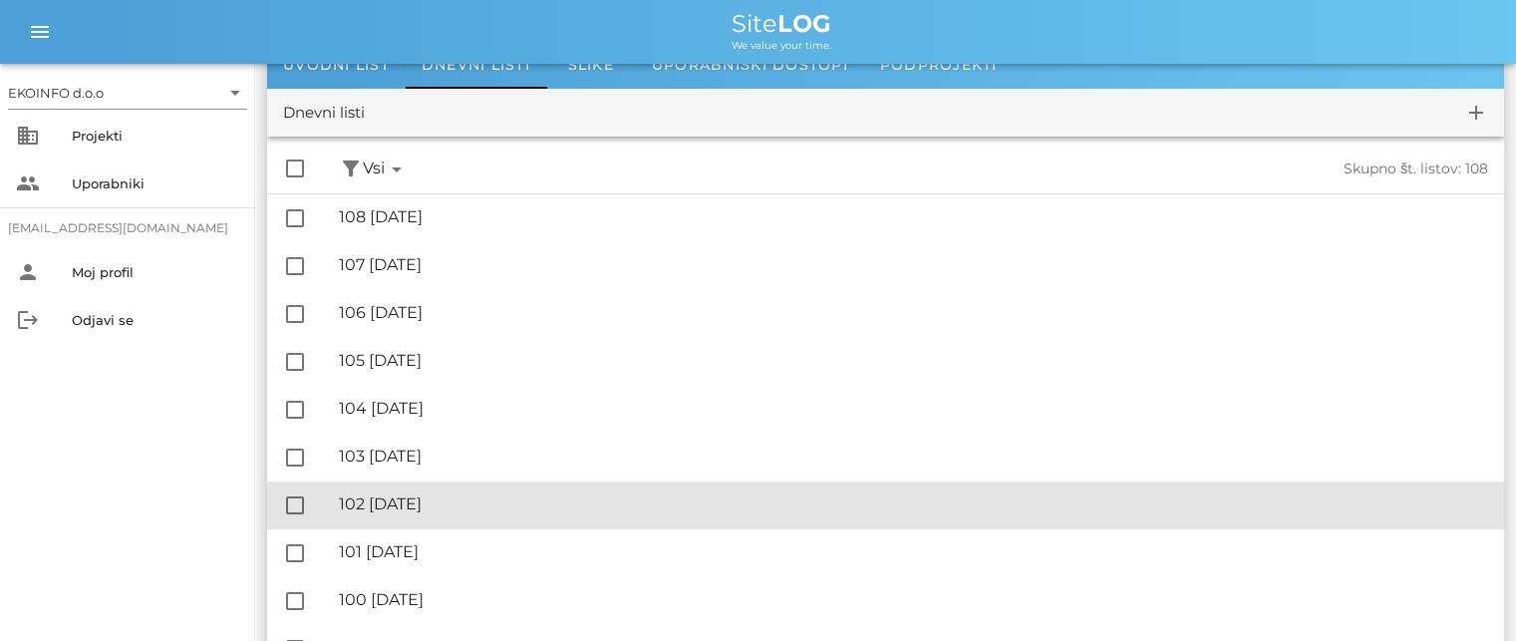
click at [475, 501] on div "🔏 102 [DATE]" at bounding box center [913, 503] width 1149 height 19
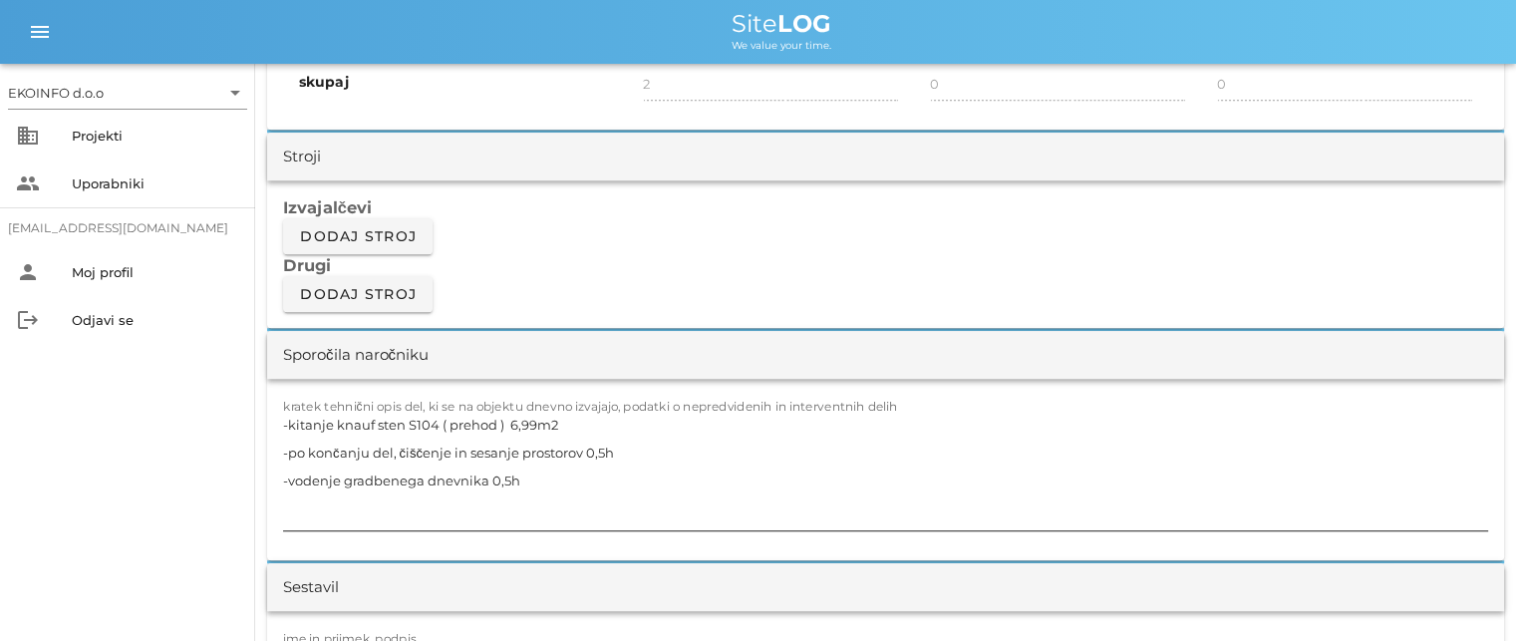
scroll to position [1695, 0]
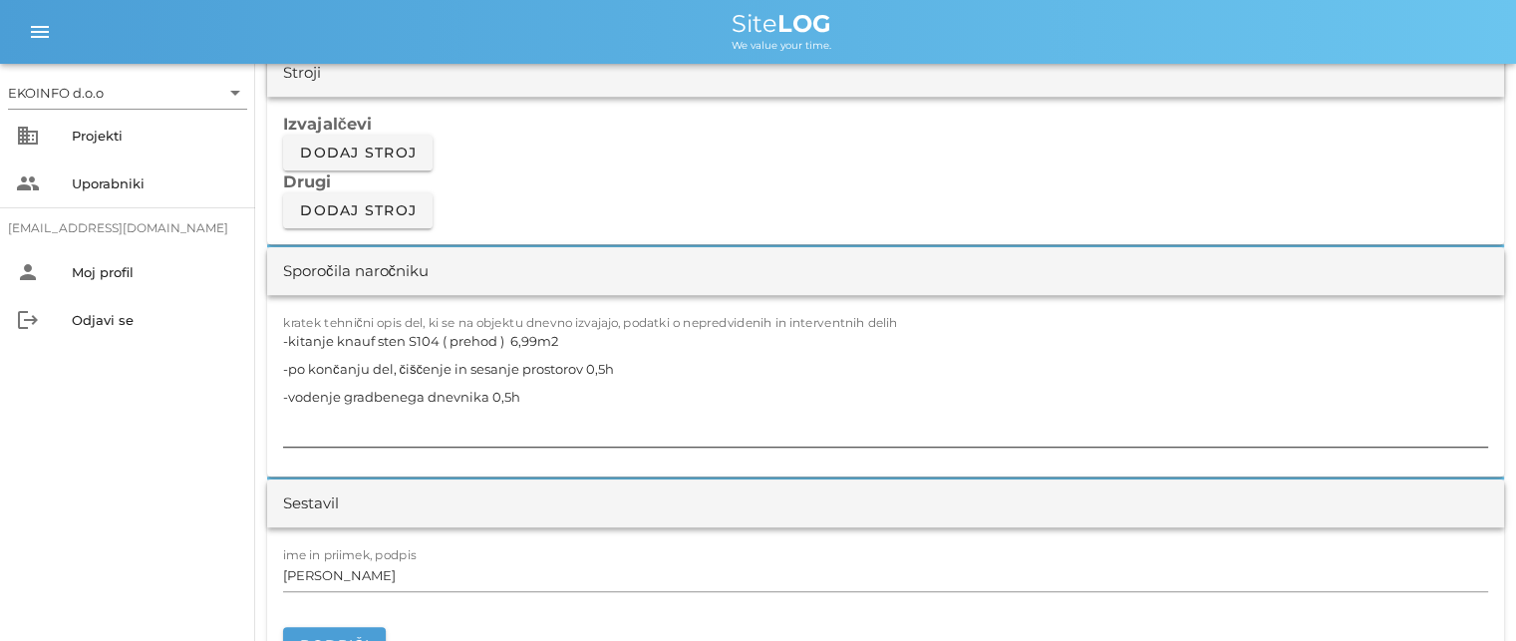
click at [493, 334] on textarea "-kitanje knauf sten S104 ( prehod ) 6,99m2 -po končanju del, čiščenje in sesanj…" at bounding box center [885, 387] width 1205 height 120
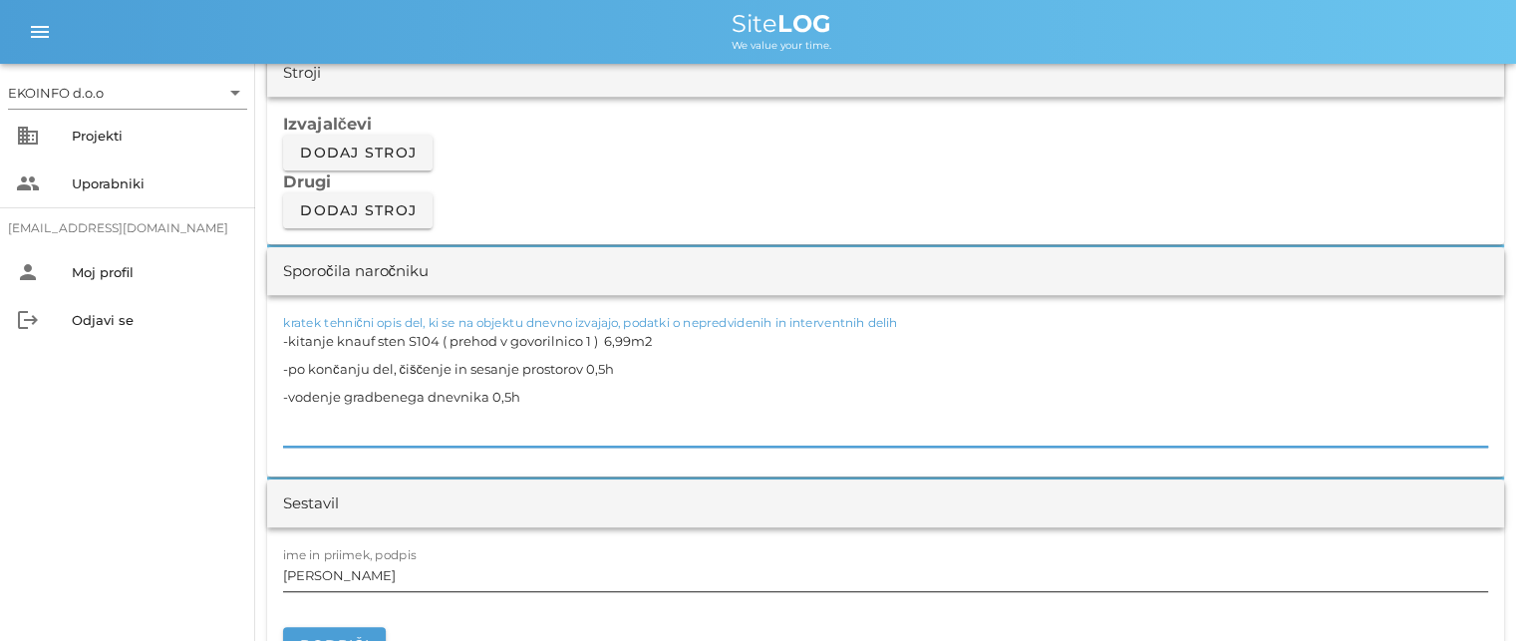
click at [372, 575] on input "[PERSON_NAME]" at bounding box center [885, 575] width 1205 height 32
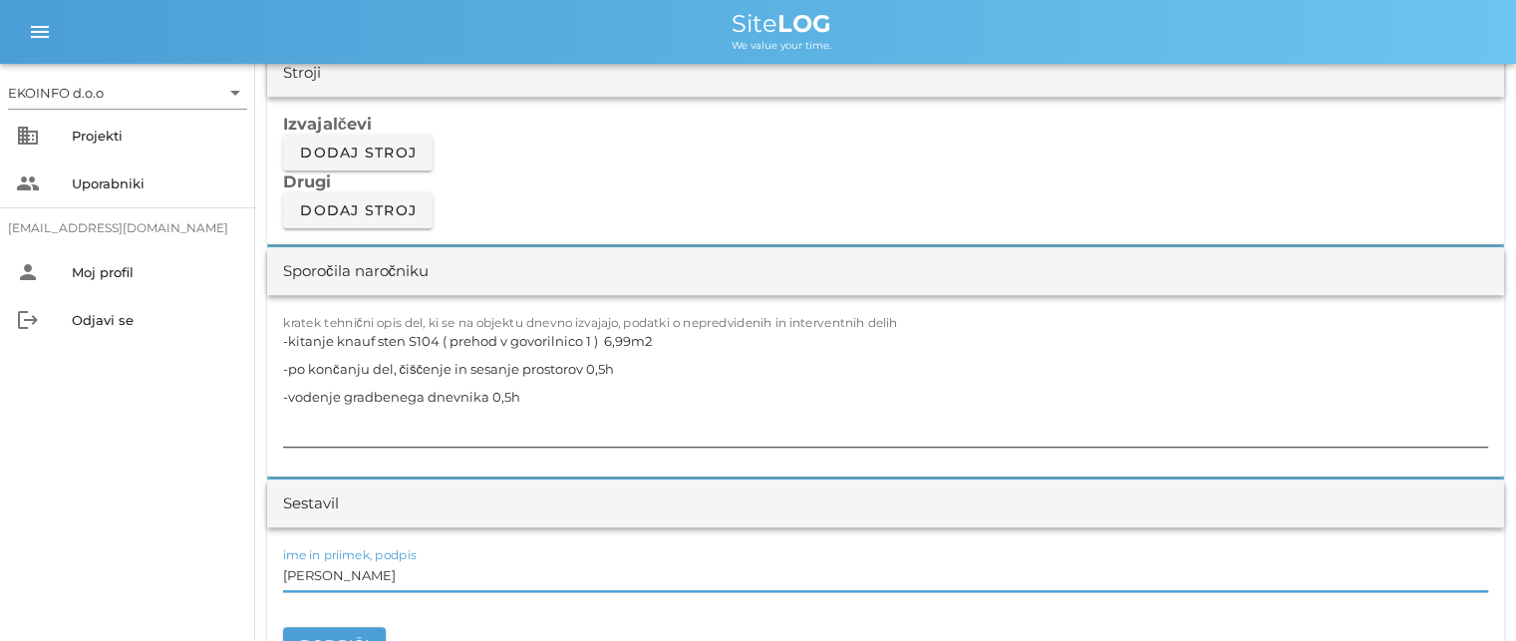
click at [469, 339] on textarea "-kitanje knauf sten S104 ( prehod v govorilnico 1 ) 6,99m2 -po končanju del, či…" at bounding box center [885, 387] width 1205 height 120
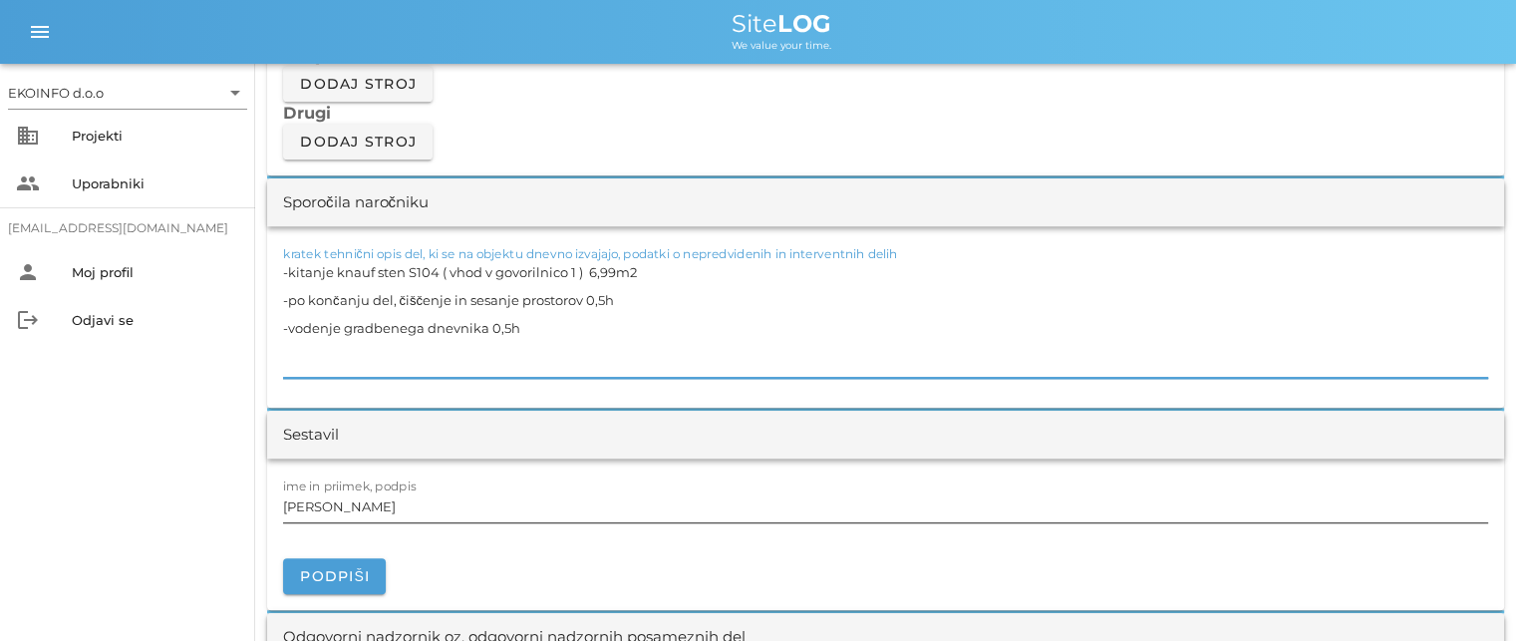
scroll to position [1894, 0]
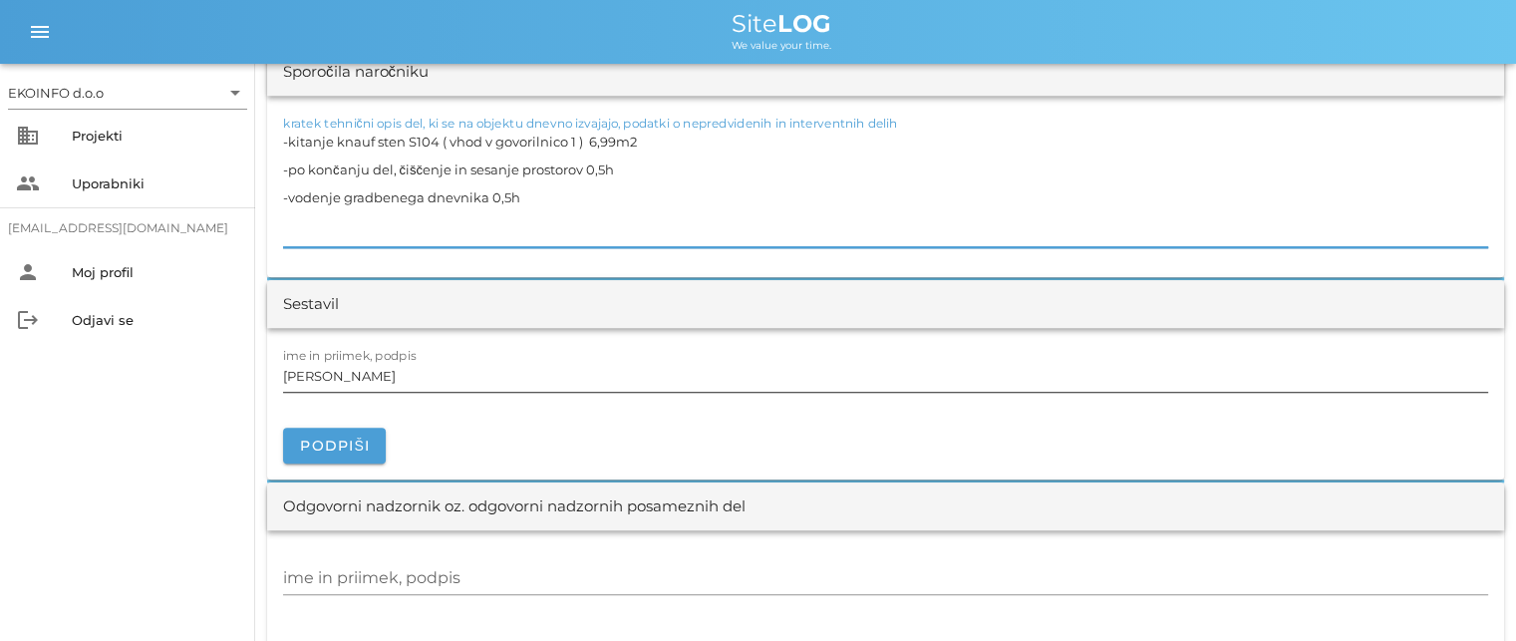
type textarea "-kitanje knauf sten S104 ( vhod v govorilnico 1 ) 6,99m2 -po končanju del, čišč…"
click at [375, 374] on input "[PERSON_NAME]" at bounding box center [885, 376] width 1205 height 32
